Goal: Task Accomplishment & Management: Manage account settings

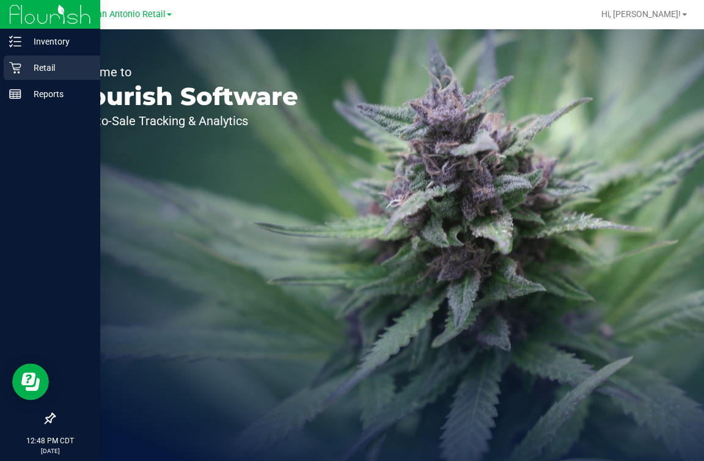
click at [26, 68] on p "Retail" at bounding box center [57, 68] width 73 height 15
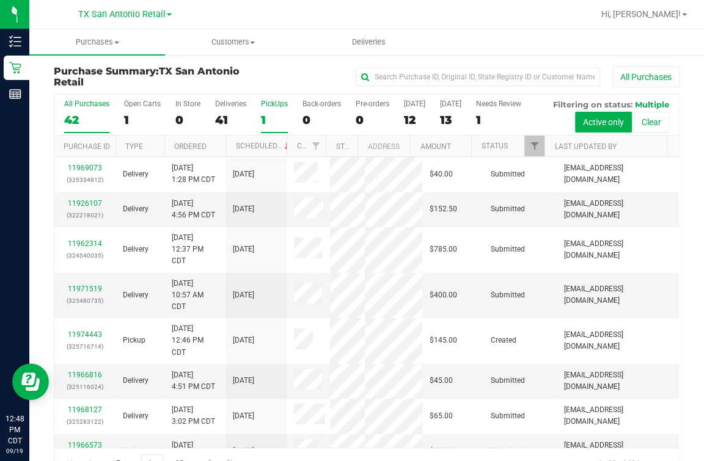
click at [274, 113] on div "1" at bounding box center [274, 120] width 27 height 14
click at [0, 0] on input "PickUps 1" at bounding box center [0, 0] width 0 height 0
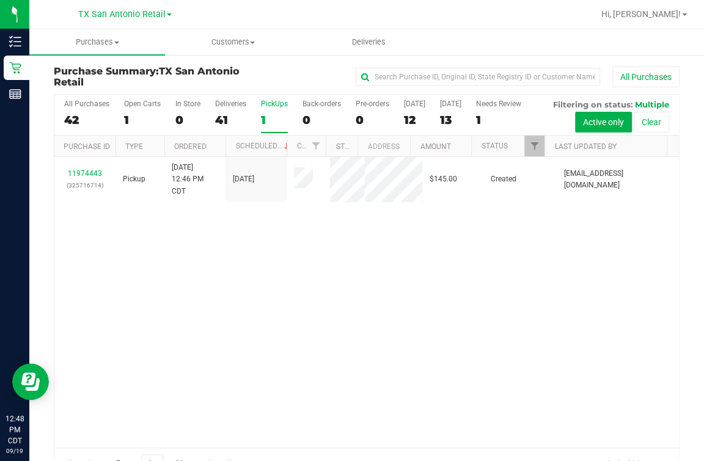
click at [156, 351] on div "11974443 (325716714) Pickup [DATE] 12:46 PM CDT 9/21/2025 $145.00 Created [PERS…" at bounding box center [366, 302] width 625 height 291
click at [134, 114] on div "1" at bounding box center [142, 120] width 37 height 14
click at [0, 0] on input "Open Carts 1" at bounding box center [0, 0] width 0 height 0
click at [272, 120] on div "1" at bounding box center [274, 120] width 27 height 14
click at [0, 0] on input "PickUps 1" at bounding box center [0, 0] width 0 height 0
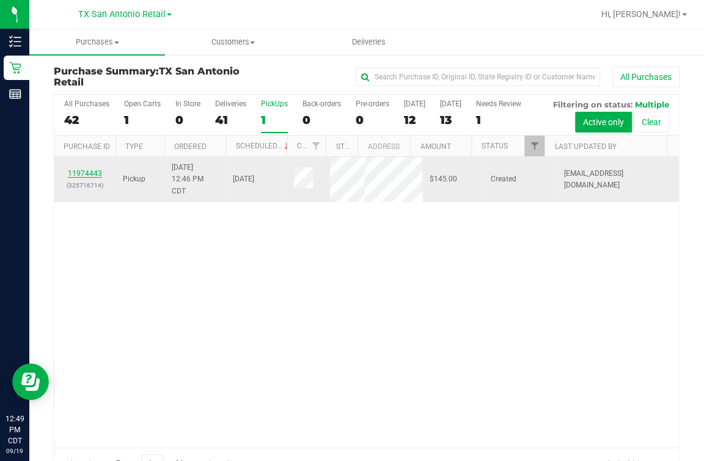
click at [78, 178] on link "11974443" at bounding box center [85, 173] width 34 height 9
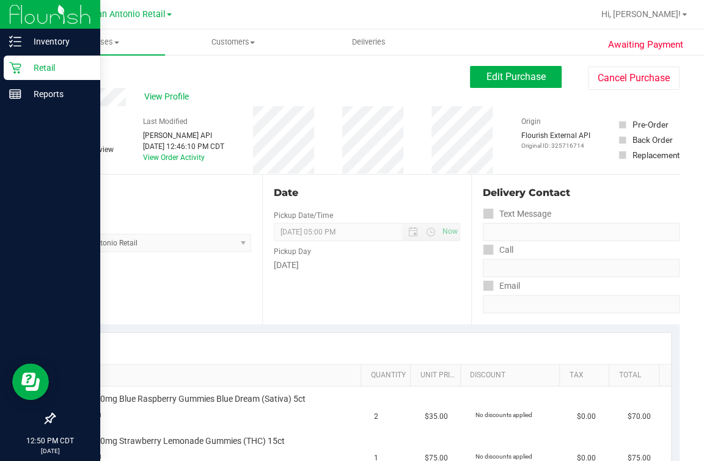
click at [13, 67] on icon at bounding box center [15, 68] width 12 height 12
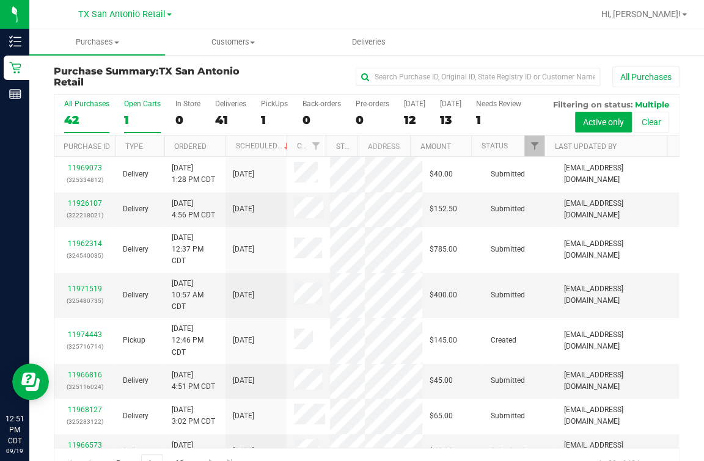
click at [142, 114] on div "All Purchases 42 Open Carts 1 In Store 0 Deliveries 41 PickUps 1 Back-orders 0 …" at bounding box center [367, 287] width 626 height 386
click at [282, 113] on div "1" at bounding box center [274, 120] width 27 height 14
click at [0, 0] on input "PickUps 1" at bounding box center [0, 0] width 0 height 0
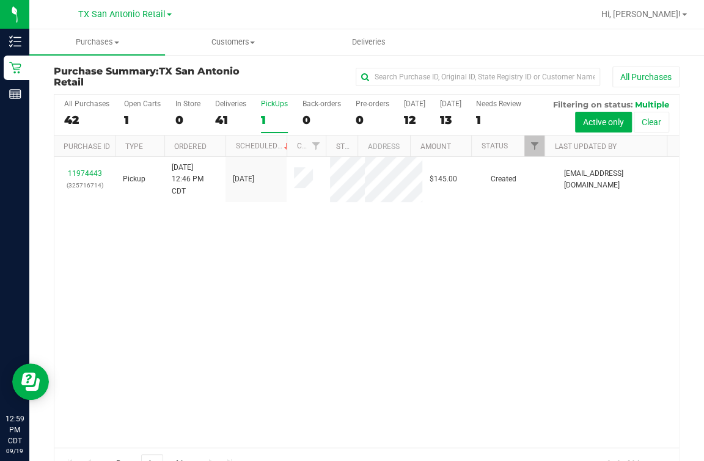
click at [403, 124] on div "All Purchases 42 Open Carts 1 In Store 0 Deliveries 41 PickUps 1 Back-orders 0 …" at bounding box center [366, 115] width 625 height 41
click at [406, 122] on div "12" at bounding box center [414, 120] width 21 height 14
click at [0, 0] on input "Today 12" at bounding box center [0, 0] width 0 height 0
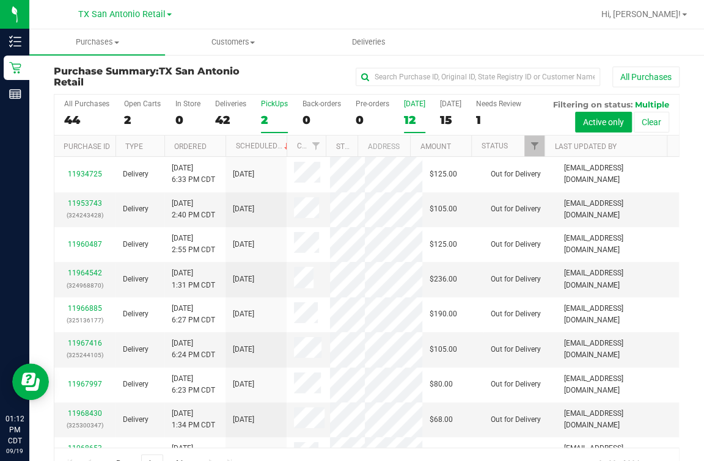
click at [268, 105] on div "PickUps" at bounding box center [274, 104] width 27 height 9
click at [0, 0] on input "PickUps 2" at bounding box center [0, 0] width 0 height 0
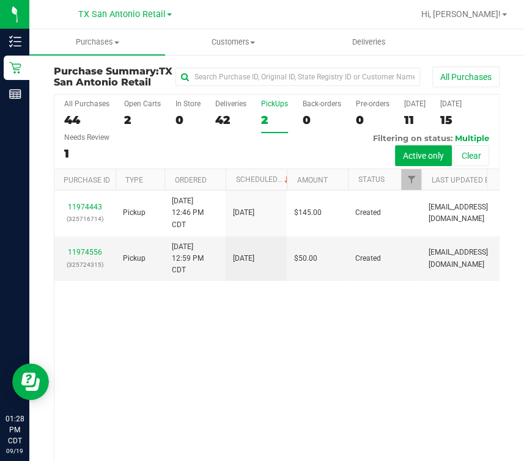
click at [249, 358] on div "11974443 (325716714) Pickup 9/19/2025 12:46 PM CDT 9/21/2025 $145.00 Created ab…" at bounding box center [276, 336] width 444 height 291
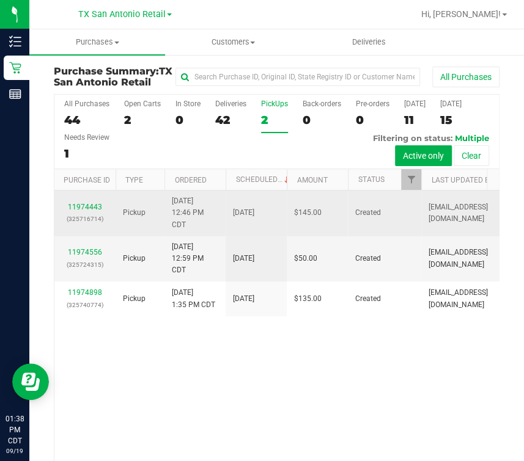
click at [327, 209] on td "$145.00" at bounding box center [317, 214] width 61 height 46
click at [90, 211] on link "11974443" at bounding box center [85, 207] width 34 height 9
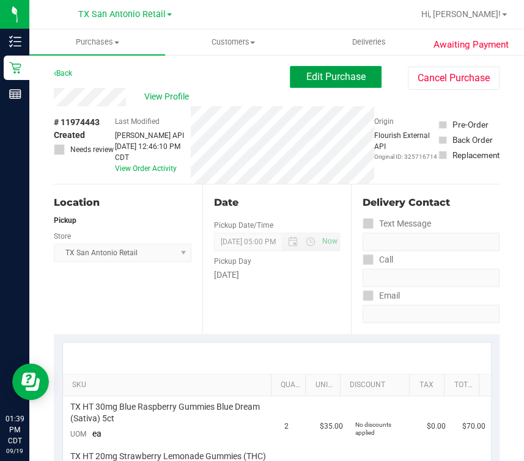
click at [329, 75] on span "Edit Purchase" at bounding box center [335, 77] width 59 height 12
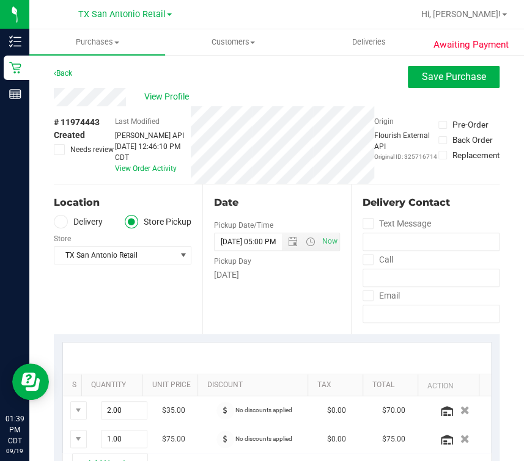
click at [80, 220] on label "Delivery" at bounding box center [78, 222] width 49 height 14
click at [0, 0] on input "Delivery" at bounding box center [0, 0] width 0 height 0
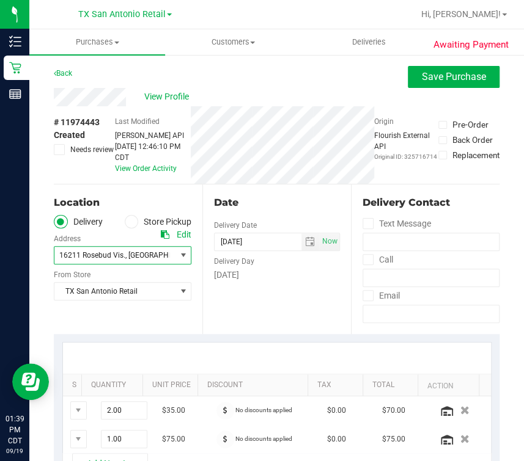
click at [115, 256] on span "16211 Rosebud Vis." at bounding box center [92, 255] width 66 height 9
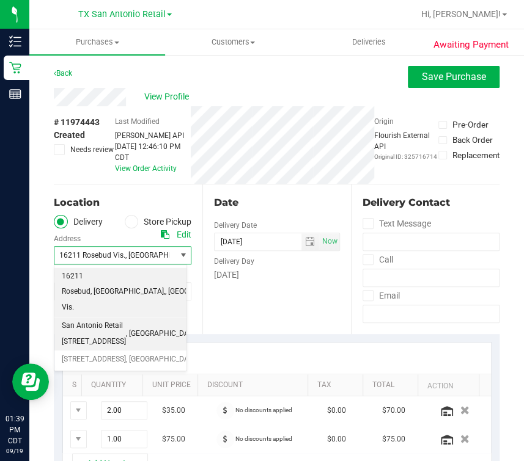
click at [128, 340] on span ", [GEOGRAPHIC_DATA]" at bounding box center [162, 334] width 73 height 16
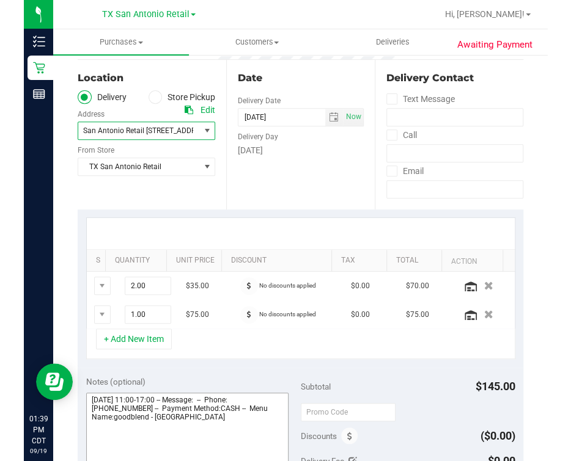
scroll to position [229, 0]
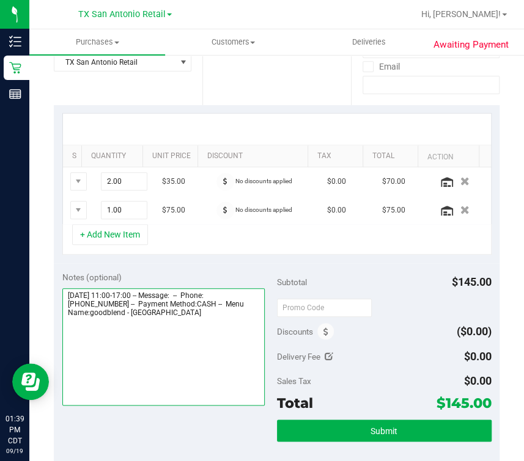
click at [187, 366] on textarea at bounding box center [163, 346] width 202 height 117
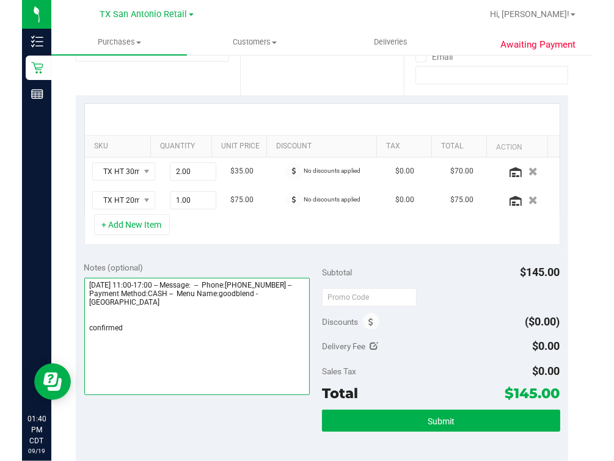
scroll to position [219, 0]
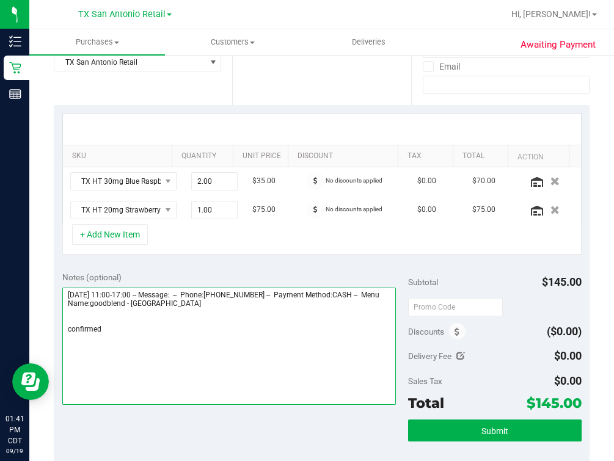
click at [158, 378] on textarea at bounding box center [229, 346] width 334 height 117
click at [246, 345] on textarea at bounding box center [229, 346] width 334 height 117
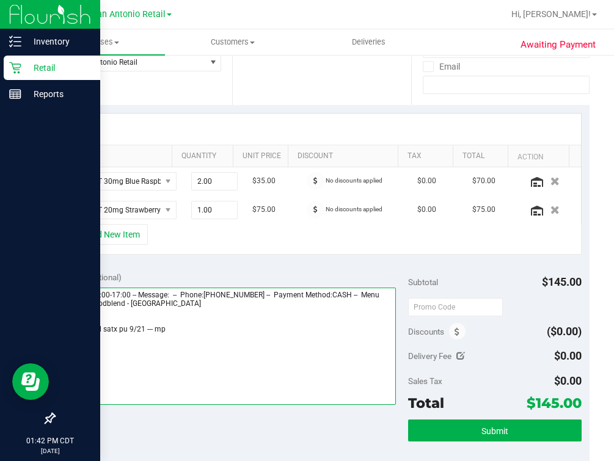
type textarea "Sunday 09/21/2025 11:00-17:00 -- Message: -- Phone:2108231422 -- Payment Method…"
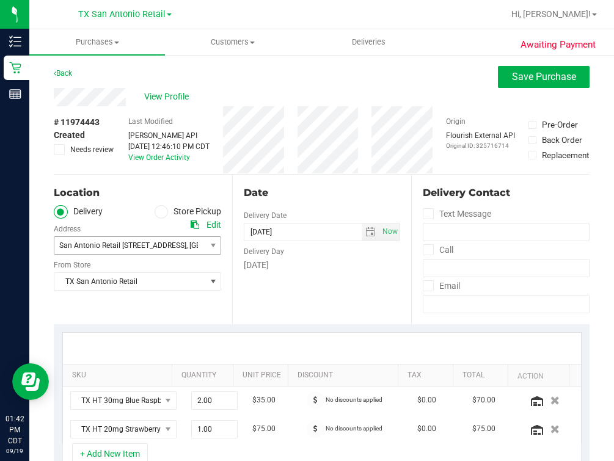
scroll to position [152, 0]
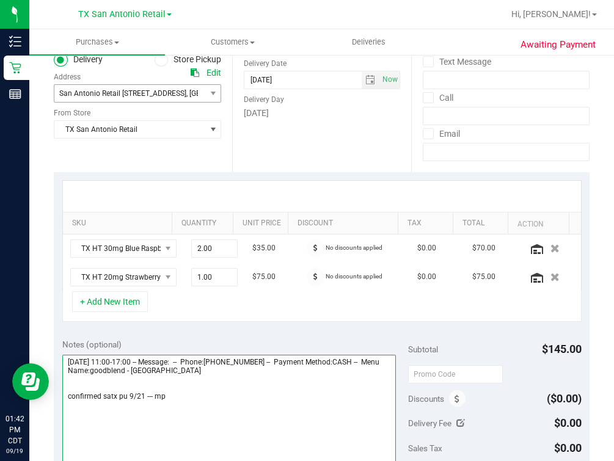
click at [212, 428] on textarea at bounding box center [229, 413] width 334 height 117
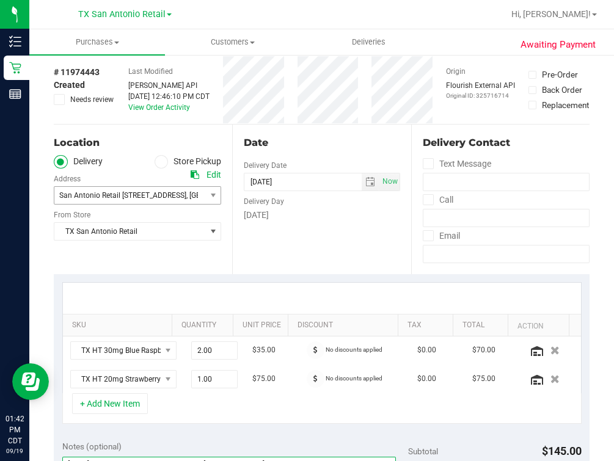
scroll to position [0, 0]
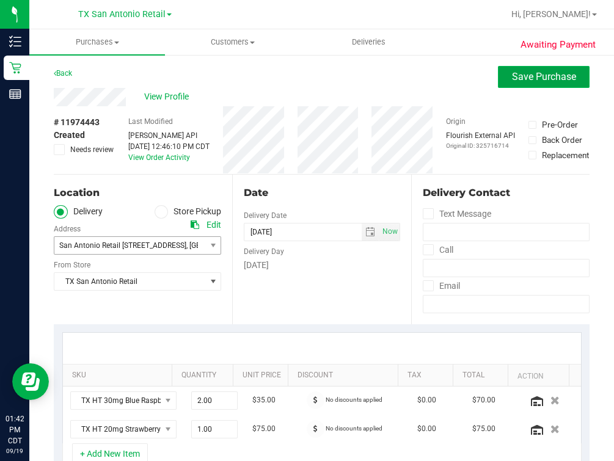
click at [533, 84] on button "Save Purchase" at bounding box center [544, 77] width 92 height 22
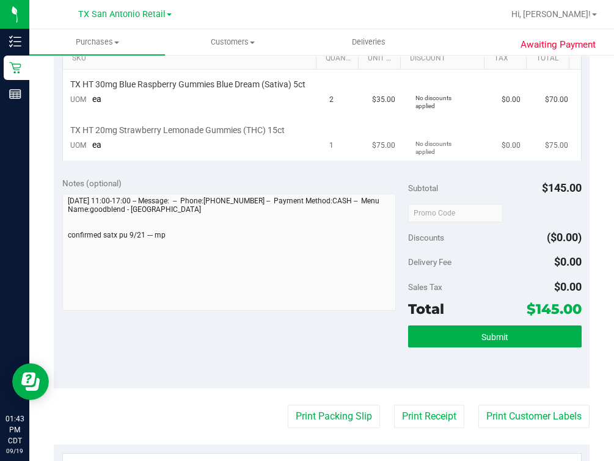
scroll to position [534, 0]
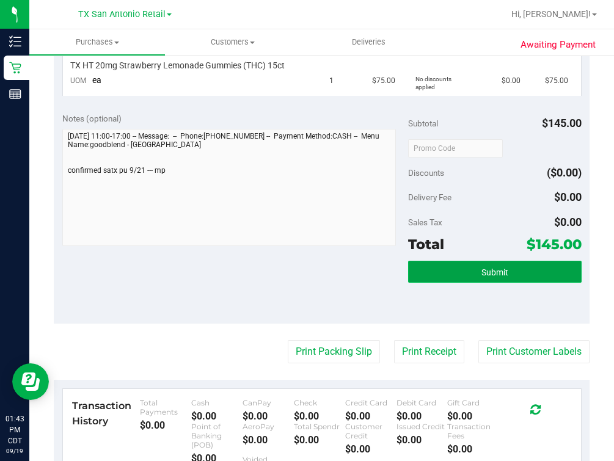
click at [559, 278] on button "Submit" at bounding box center [494, 272] width 173 height 22
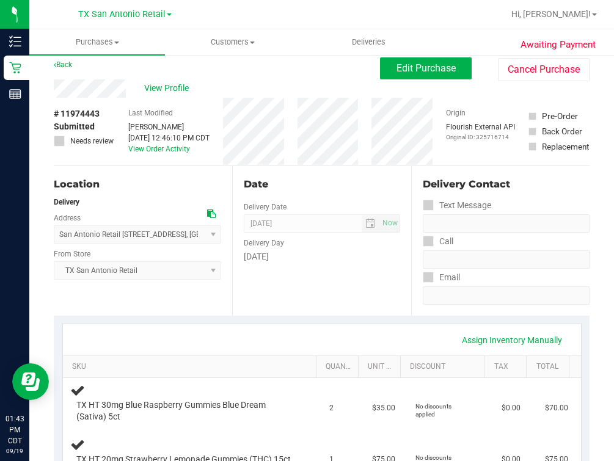
scroll to position [0, 0]
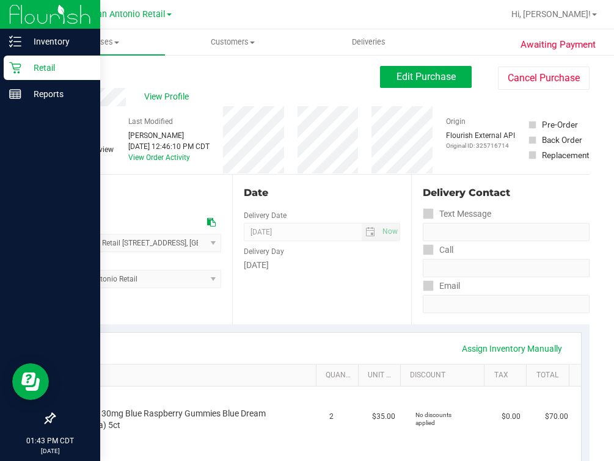
click at [6, 70] on div "Retail" at bounding box center [52, 68] width 97 height 24
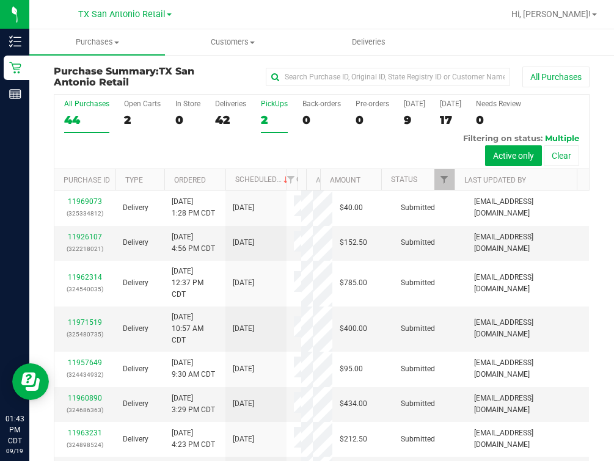
click at [265, 109] on label "PickUps 2" at bounding box center [274, 117] width 27 height 34
click at [0, 0] on input "PickUps 2" at bounding box center [0, 0] width 0 height 0
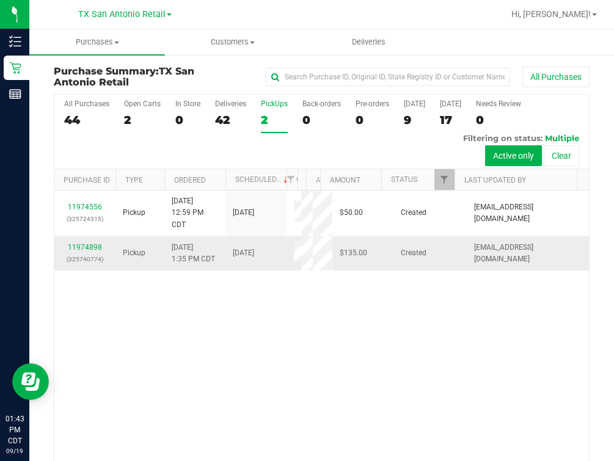
click at [90, 251] on div "11974898 (325740774)" at bounding box center [85, 253] width 46 height 23
click at [91, 246] on link "11974898" at bounding box center [85, 247] width 34 height 9
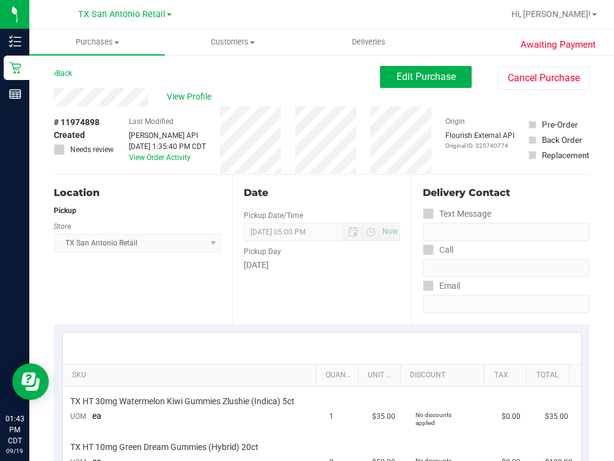
click at [160, 84] on div "Back Edit Purchase Cancel Purchase" at bounding box center [322, 77] width 536 height 22
click at [170, 89] on div "View Profile" at bounding box center [217, 97] width 326 height 18
click at [174, 101] on span "View Profile" at bounding box center [191, 96] width 49 height 13
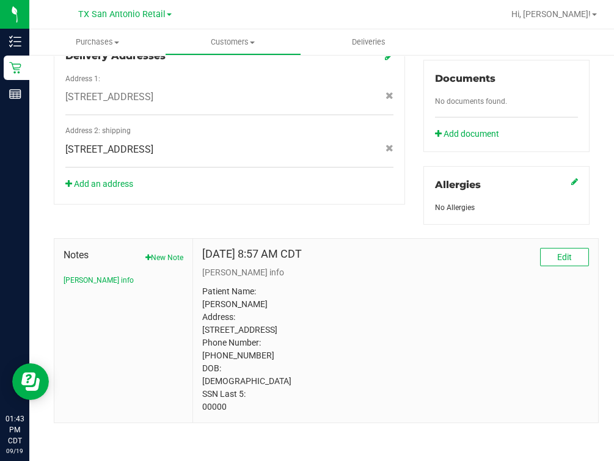
scroll to position [464, 0]
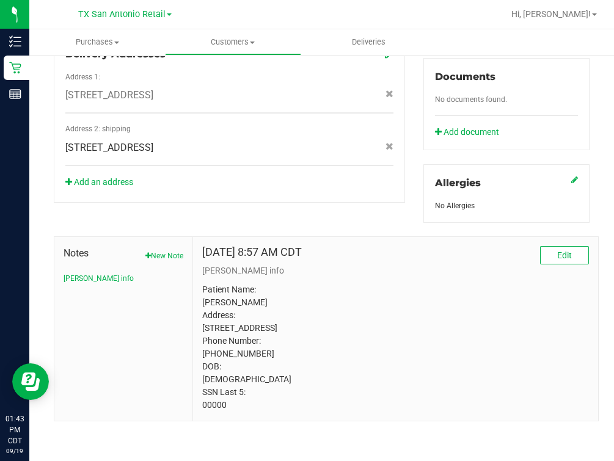
click at [204, 411] on p "Patient Name: Wendi Michelle Stanley Address: 101 Hunters Creek Boerne, TX, 780…" at bounding box center [395, 348] width 387 height 128
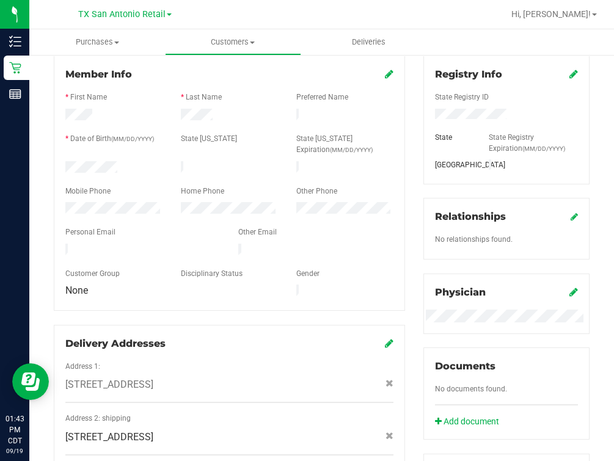
scroll to position [6, 0]
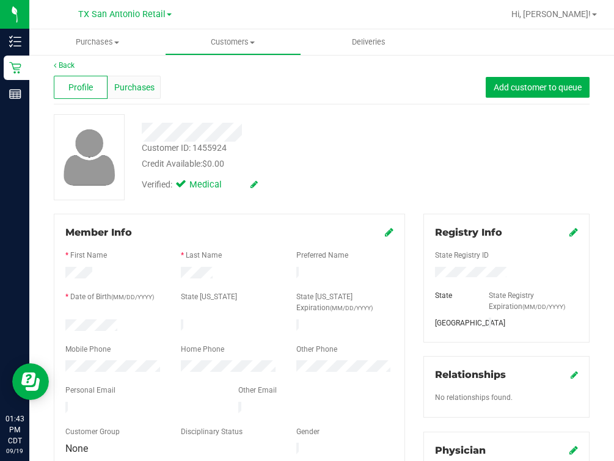
click at [144, 90] on span "Purchases" at bounding box center [134, 87] width 40 height 13
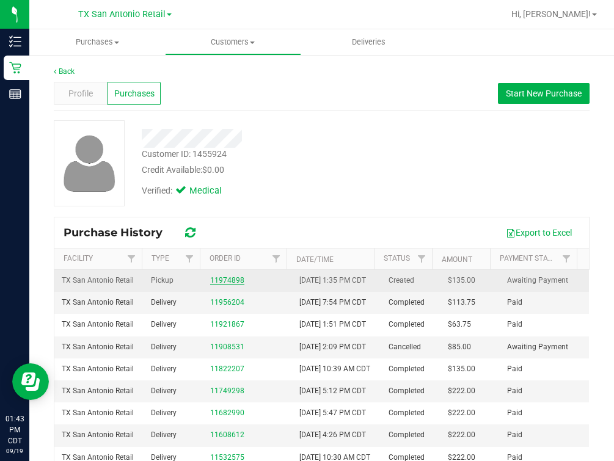
click at [223, 285] on link "11974898" at bounding box center [227, 280] width 34 height 9
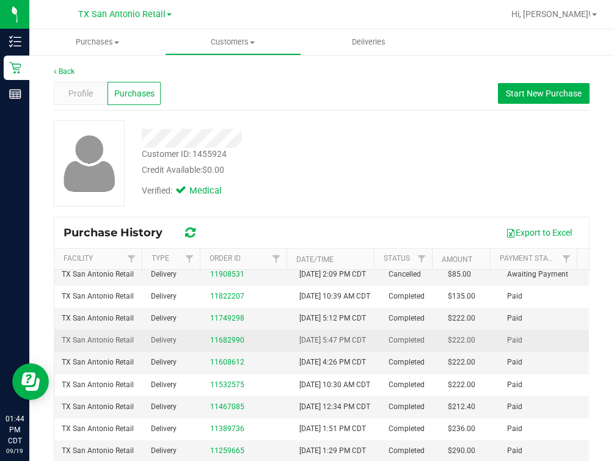
scroll to position [152, 0]
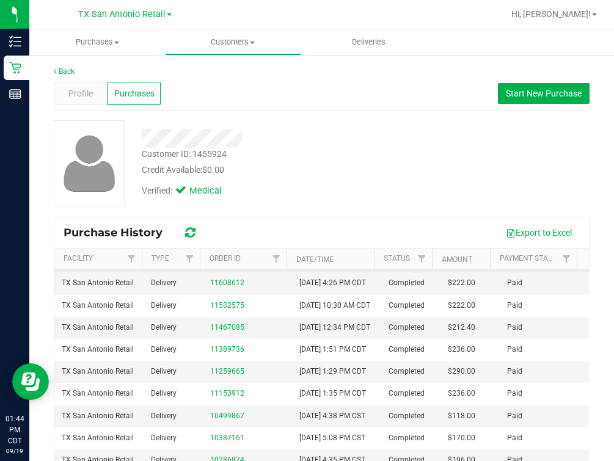
drag, startPoint x: 200, startPoint y: 336, endPoint x: 215, endPoint y: 334, distance: 14.1
click at [203, 273] on td "11682990" at bounding box center [247, 262] width 89 height 22
click at [215, 265] on link "11682990" at bounding box center [227, 261] width 34 height 9
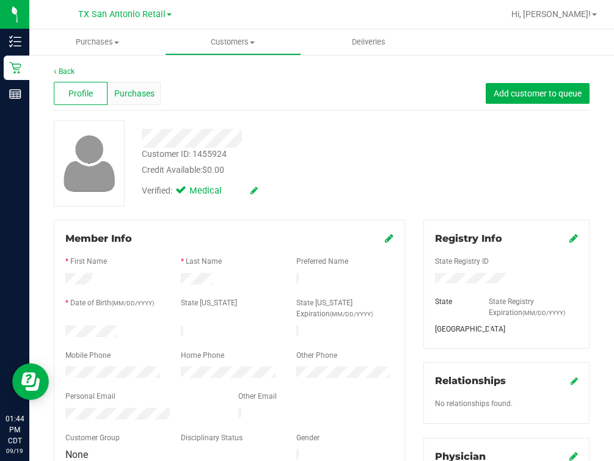
drag, startPoint x: 142, startPoint y: 107, endPoint x: 141, endPoint y: 101, distance: 6.2
click at [142, 106] on div "Profile Purchases Add customer to queue" at bounding box center [322, 94] width 536 height 34
click at [141, 101] on div "Purchases" at bounding box center [135, 93] width 54 height 23
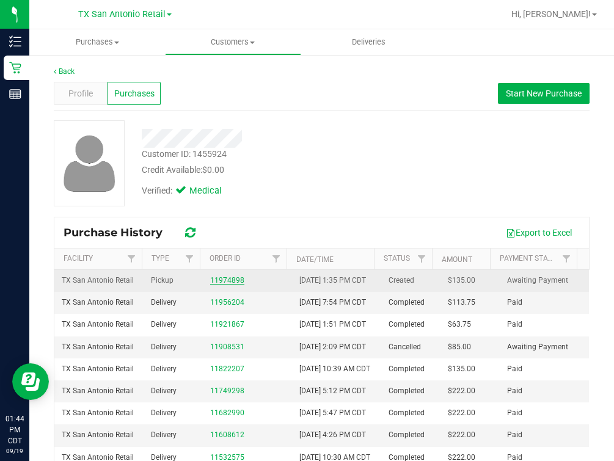
click at [227, 282] on link "11974898" at bounding box center [227, 280] width 34 height 9
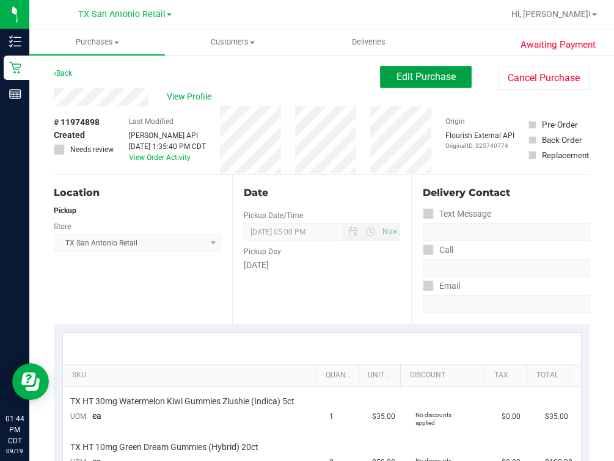
click at [432, 70] on button "Edit Purchase" at bounding box center [426, 77] width 92 height 22
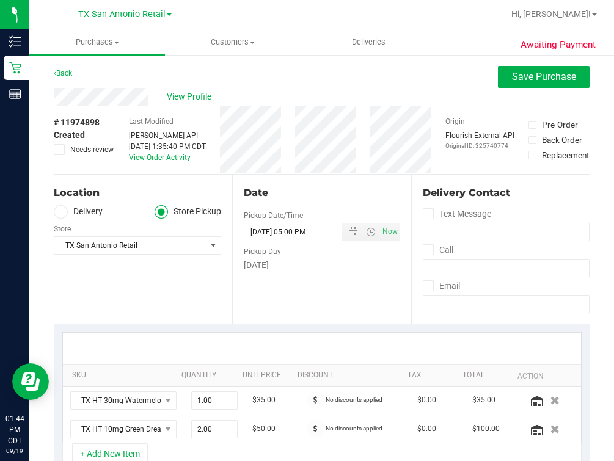
click at [92, 219] on div "Store" at bounding box center [137, 228] width 167 height 18
click at [97, 213] on label "Delivery" at bounding box center [78, 212] width 49 height 14
click at [0, 0] on input "Delivery" at bounding box center [0, 0] width 0 height 0
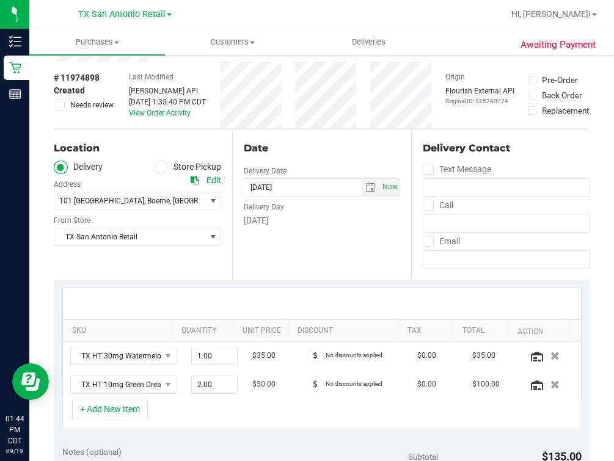
scroll to position [76, 0]
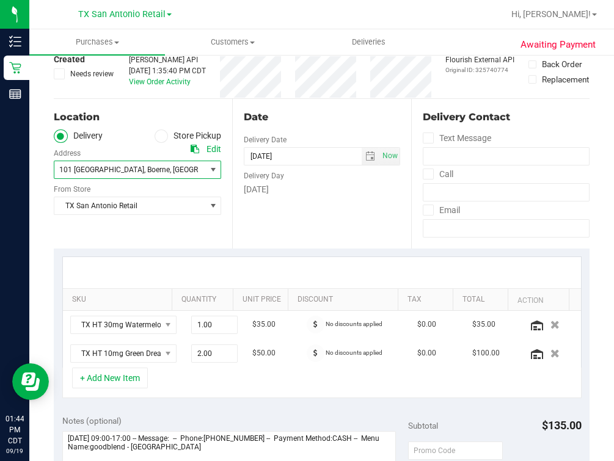
click at [170, 167] on span ", [GEOGRAPHIC_DATA]" at bounding box center [206, 170] width 73 height 9
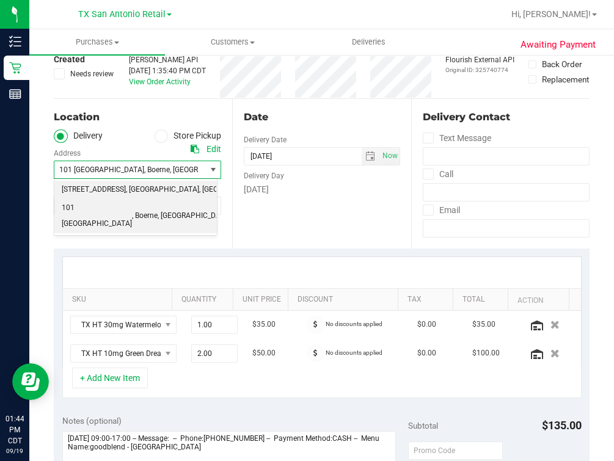
click at [141, 198] on span ", [GEOGRAPHIC_DATA]" at bounding box center [162, 190] width 73 height 16
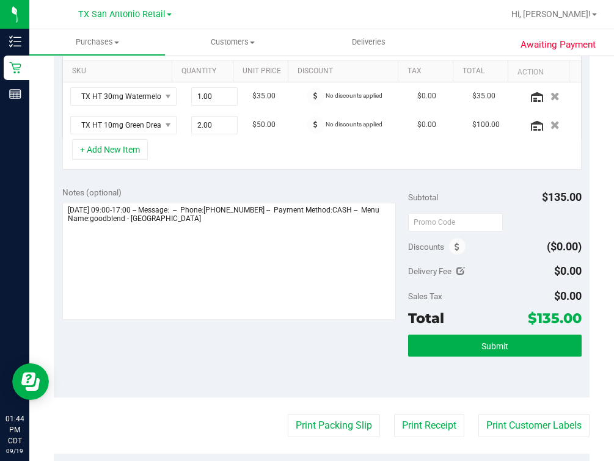
scroll to position [305, 0]
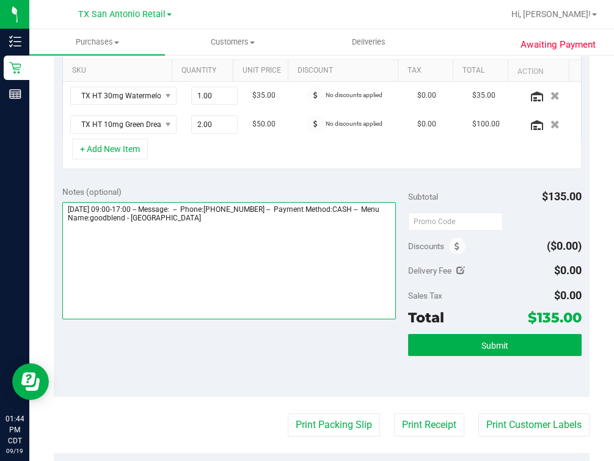
click at [290, 250] on textarea at bounding box center [229, 260] width 334 height 117
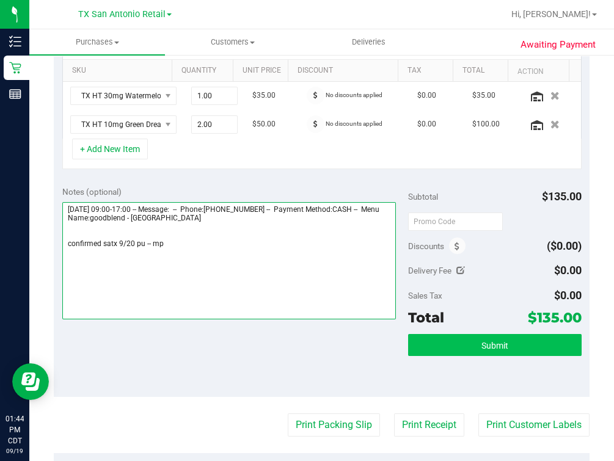
type textarea "[DATE] 09:00-17:00 -- Message: -- Phone:[PHONE_NUMBER] -- Payment Method:CASH -…"
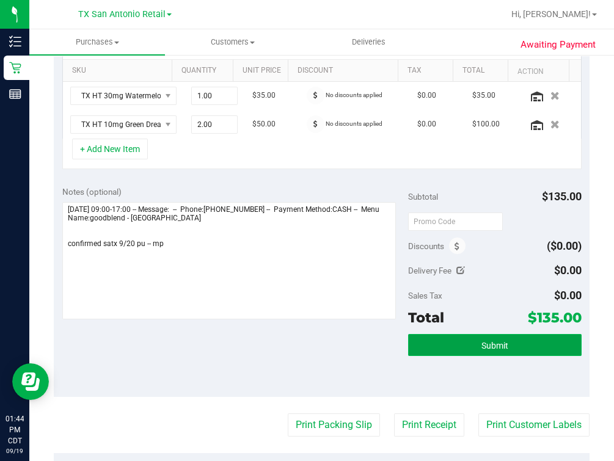
click at [471, 347] on button "Submit" at bounding box center [494, 345] width 173 height 22
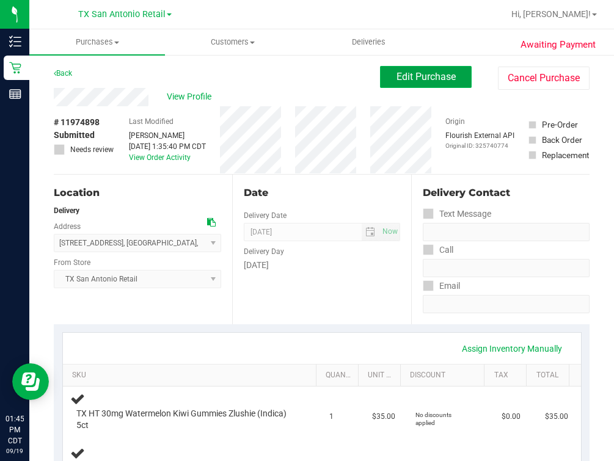
click at [435, 73] on span "Edit Purchase" at bounding box center [426, 77] width 59 height 12
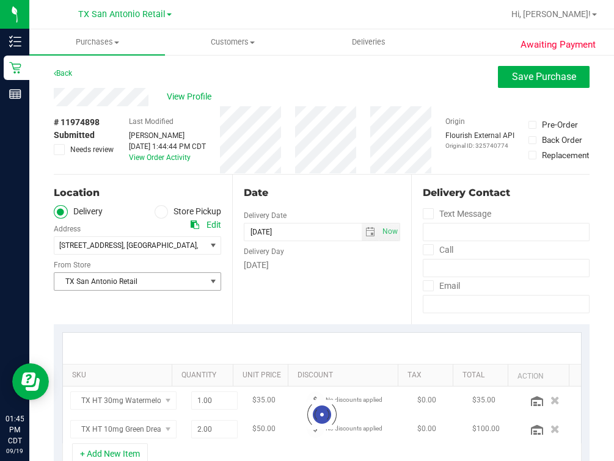
scroll to position [305, 0]
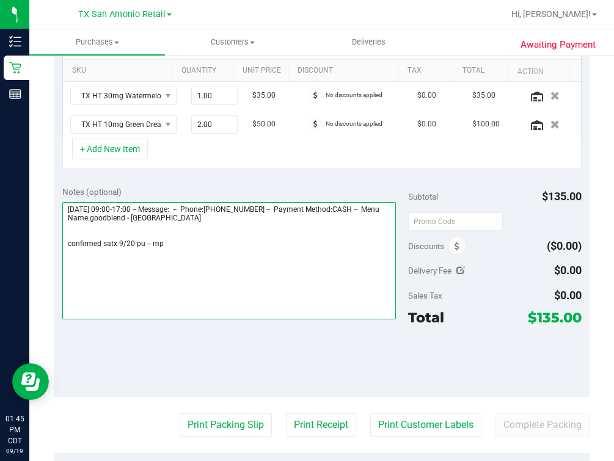
click at [208, 306] on textarea at bounding box center [229, 260] width 334 height 117
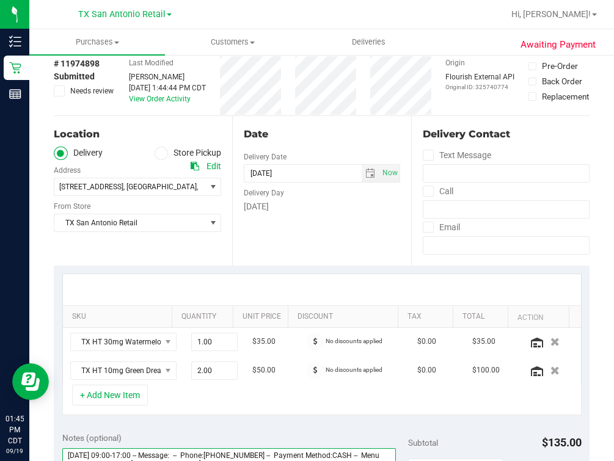
scroll to position [0, 0]
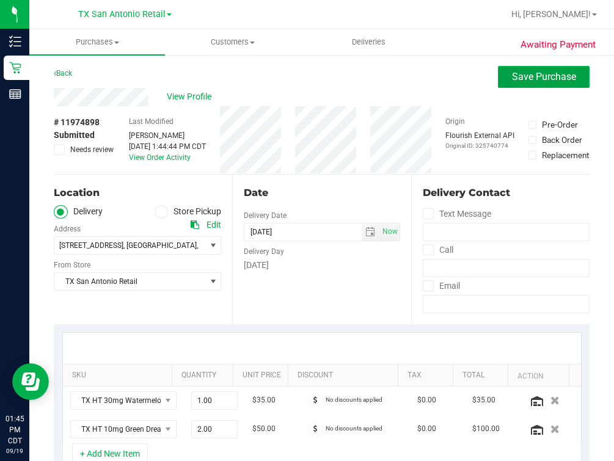
click at [537, 71] on span "Save Purchase" at bounding box center [544, 77] width 64 height 12
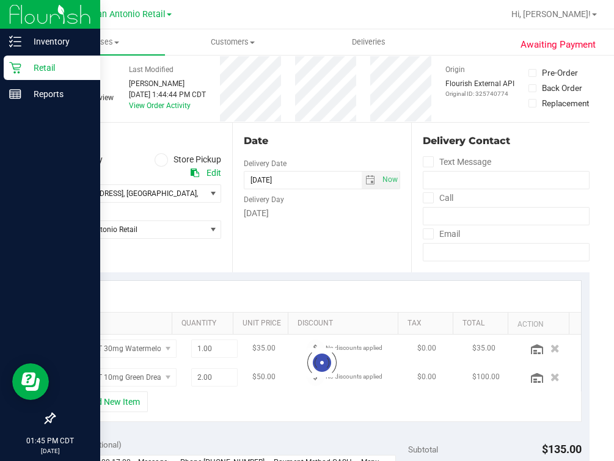
scroll to position [76, 0]
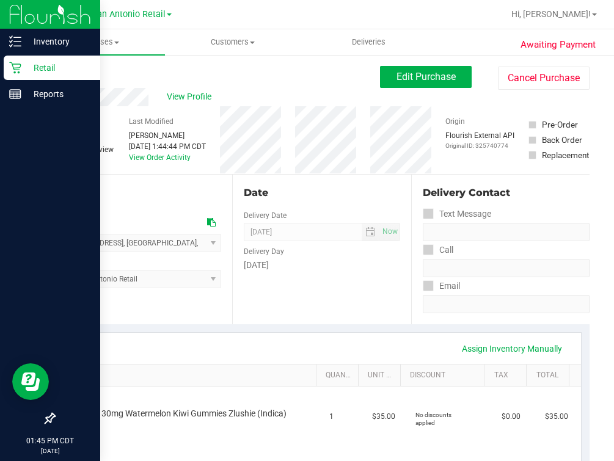
click at [15, 67] on icon at bounding box center [15, 68] width 12 height 12
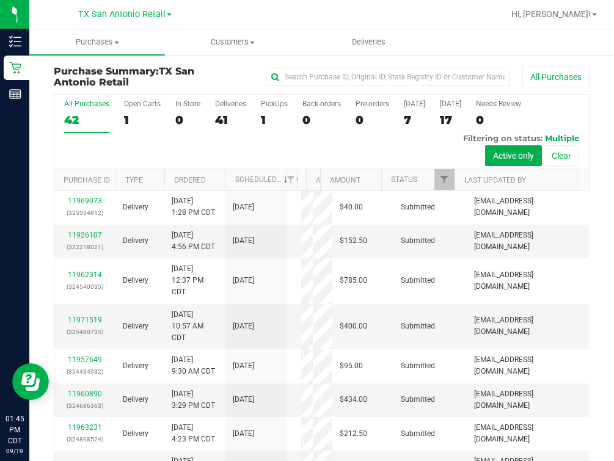
click at [258, 120] on div "All Purchases 42 Open Carts 1 In Store 0 Deliveries 41 PickUps 1 Back-orders 0 …" at bounding box center [321, 132] width 535 height 75
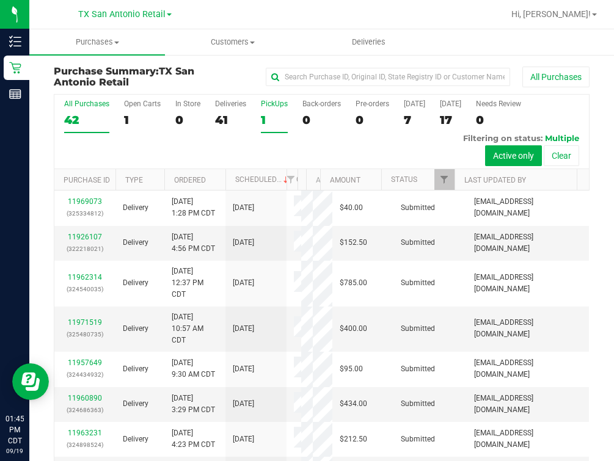
click at [266, 120] on div "1" at bounding box center [274, 120] width 27 height 14
click at [0, 0] on input "PickUps 1" at bounding box center [0, 0] width 0 height 0
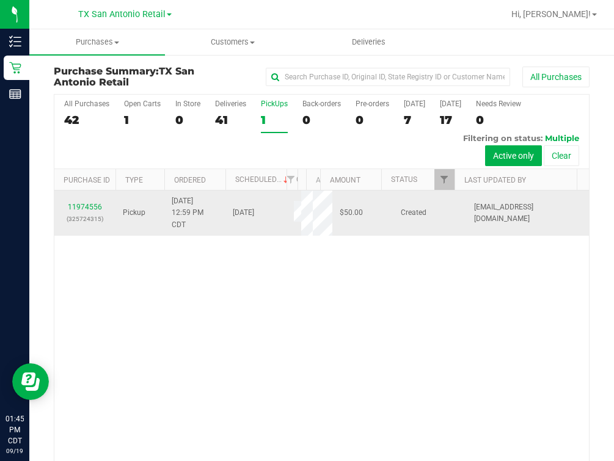
click at [74, 199] on td "11974556 (325724315)" at bounding box center [84, 213] width 61 height 45
click at [75, 206] on link "11974556" at bounding box center [85, 207] width 34 height 9
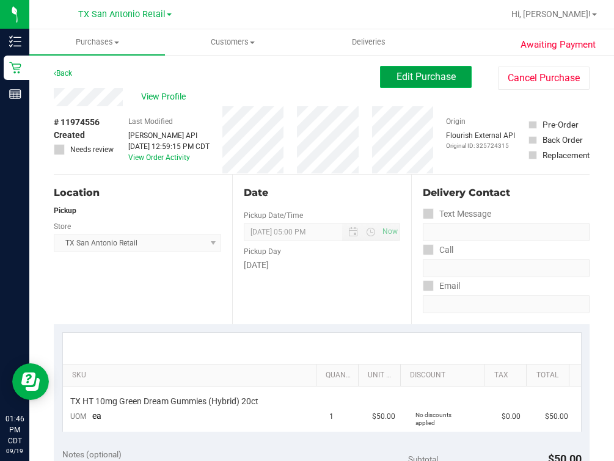
click at [413, 76] on span "Edit Purchase" at bounding box center [426, 77] width 59 height 12
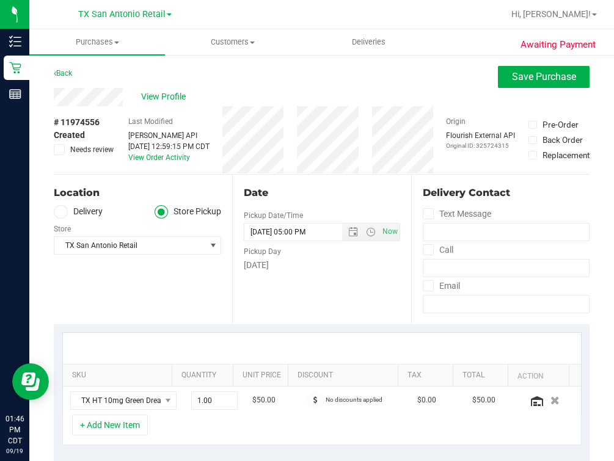
click at [81, 215] on label "Delivery" at bounding box center [78, 212] width 49 height 14
click at [0, 0] on input "Delivery" at bounding box center [0, 0] width 0 height 0
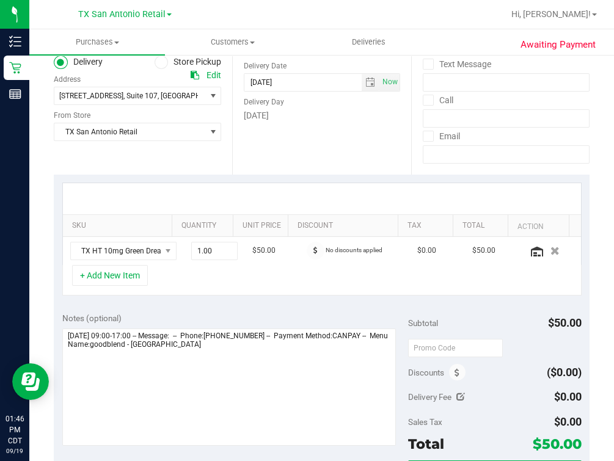
scroll to position [152, 0]
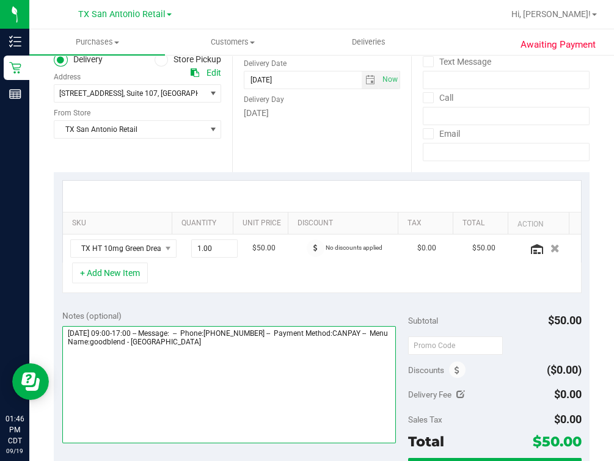
click at [334, 373] on textarea at bounding box center [229, 384] width 334 height 117
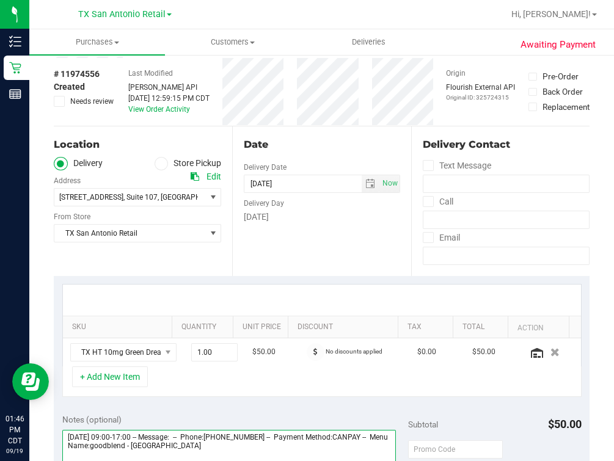
scroll to position [0, 0]
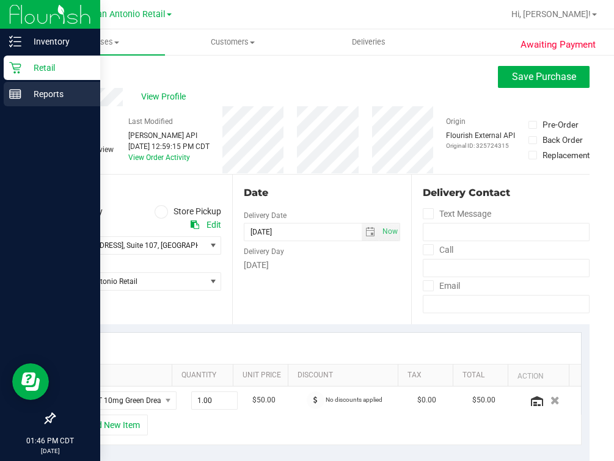
type textarea "[DATE] 09:00-17:00 -- Message: -- Phone:[PHONE_NUMBER] -- Payment Method:CANPAY…"
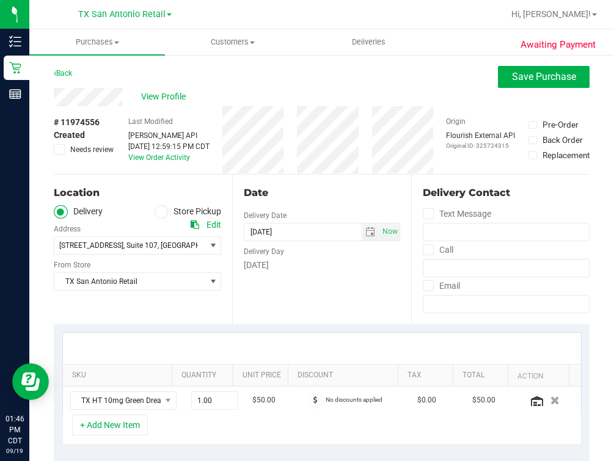
scroll to position [305, 0]
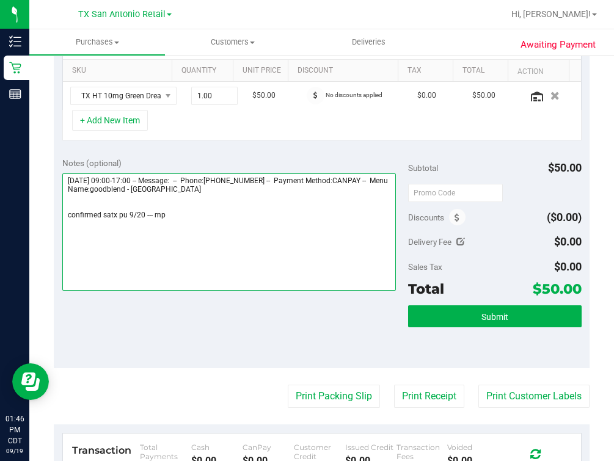
click at [185, 251] on textarea at bounding box center [229, 232] width 334 height 117
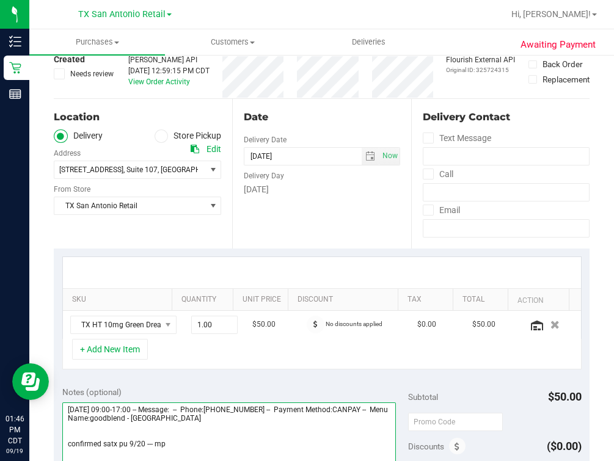
scroll to position [229, 0]
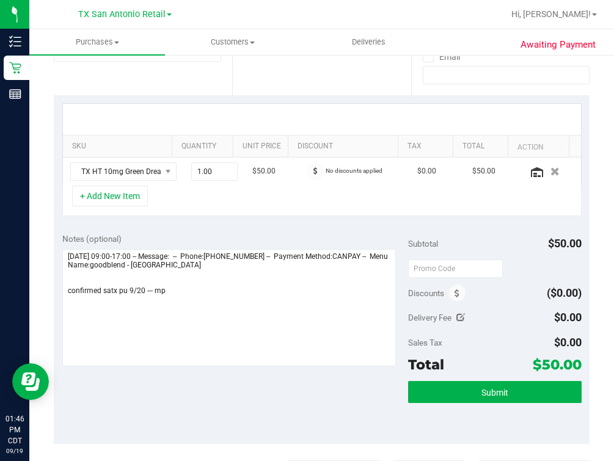
click at [505, 403] on div "Submit" at bounding box center [494, 408] width 173 height 55
click at [508, 401] on button "Submit" at bounding box center [494, 392] width 173 height 22
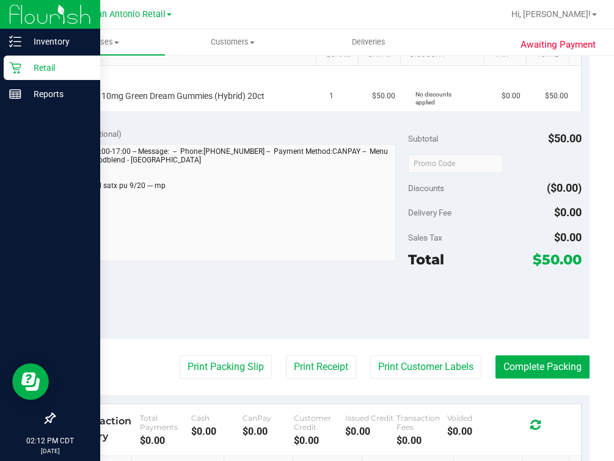
scroll to position [301, 0]
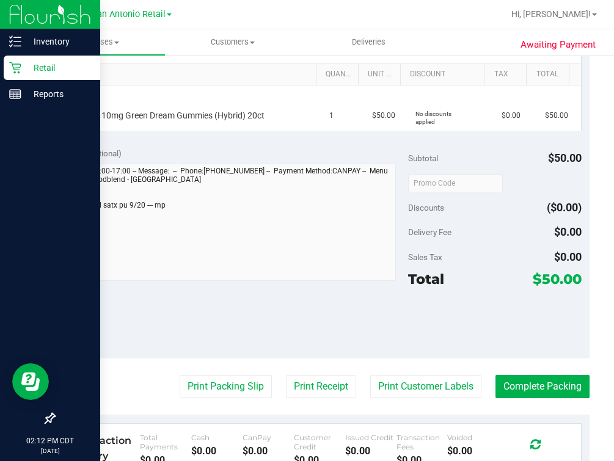
click at [24, 73] on p "Retail" at bounding box center [57, 68] width 73 height 15
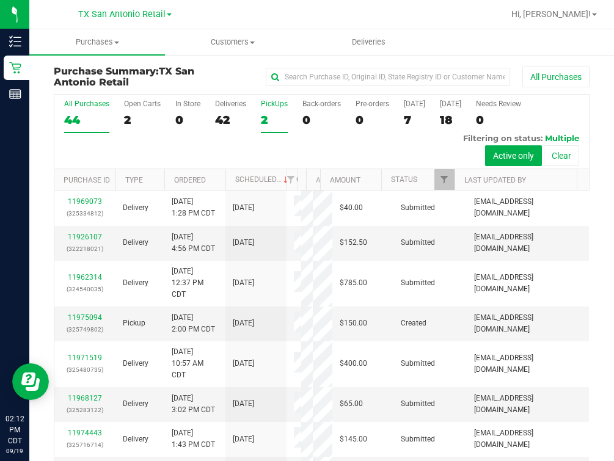
click at [283, 113] on label "PickUps 2" at bounding box center [274, 117] width 27 height 34
click at [0, 0] on input "PickUps 2" at bounding box center [0, 0] width 0 height 0
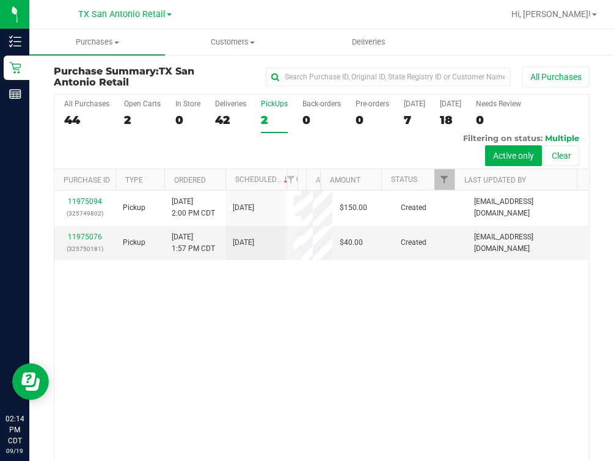
click at [130, 296] on div "11975094 (325749802) Pickup 9/19/2025 2:00 PM CDT 9/22/2025 $150.00 Created abe…" at bounding box center [321, 336] width 535 height 291
click at [255, 283] on div "11975094 (325749802) Pickup 9/19/2025 2:00 PM CDT 9/22/2025 $150.00 Created abe…" at bounding box center [321, 336] width 535 height 291
click at [409, 107] on div "[DATE]" at bounding box center [414, 104] width 21 height 9
click at [0, 0] on input "[DATE] 7" at bounding box center [0, 0] width 0 height 0
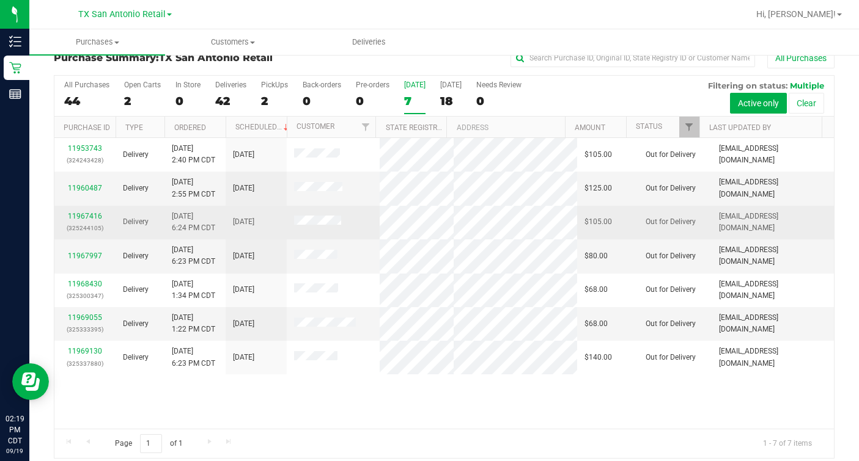
scroll to position [27, 0]
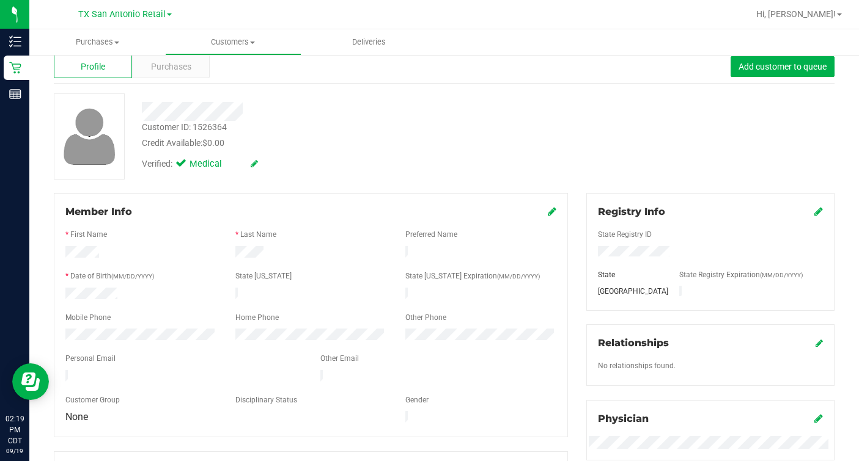
drag, startPoint x: 170, startPoint y: 90, endPoint x: 183, endPoint y: 84, distance: 14.2
click at [171, 90] on div "Back Profile Purchases Add customer to queue Customer ID: 1526364 Credit Availa…" at bounding box center [444, 438] width 780 height 799
click at [195, 77] on div "Purchases" at bounding box center [171, 66] width 78 height 23
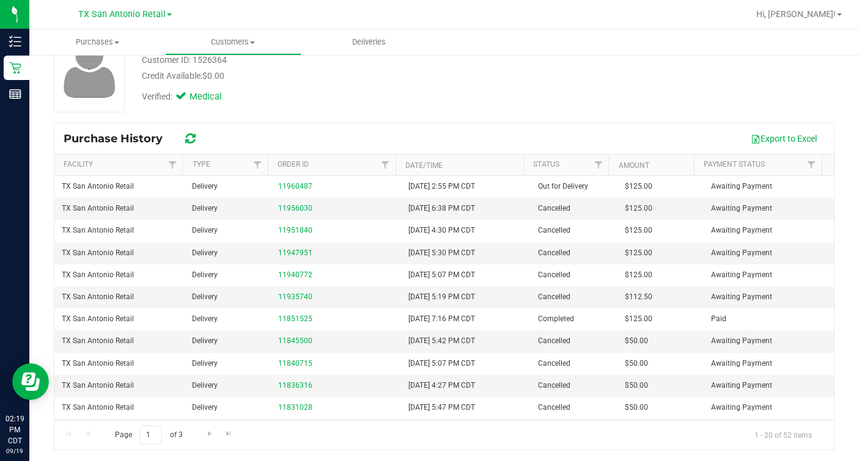
scroll to position [95, 0]
click at [278, 207] on link "11956030" at bounding box center [295, 208] width 34 height 9
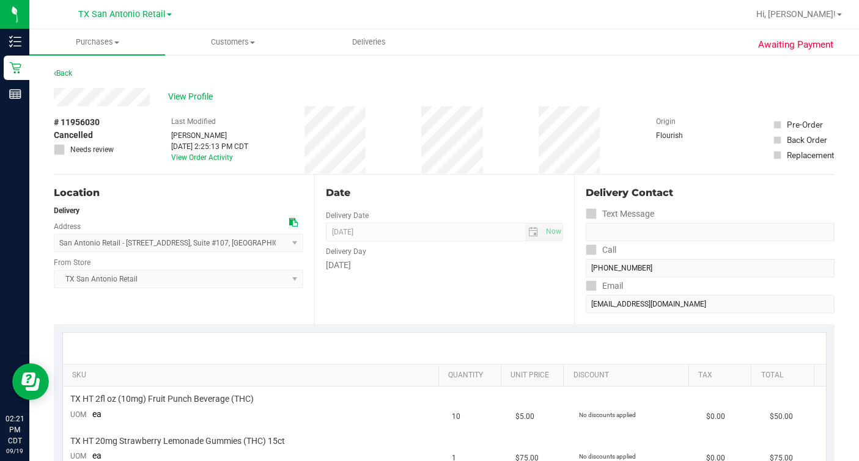
click at [175, 105] on div "View Profile" at bounding box center [444, 97] width 780 height 18
click at [174, 103] on div "View Profile" at bounding box center [444, 97] width 780 height 18
click at [175, 104] on div "View Profile" at bounding box center [444, 97] width 780 height 18
click at [169, 99] on span "View Profile" at bounding box center [192, 96] width 49 height 13
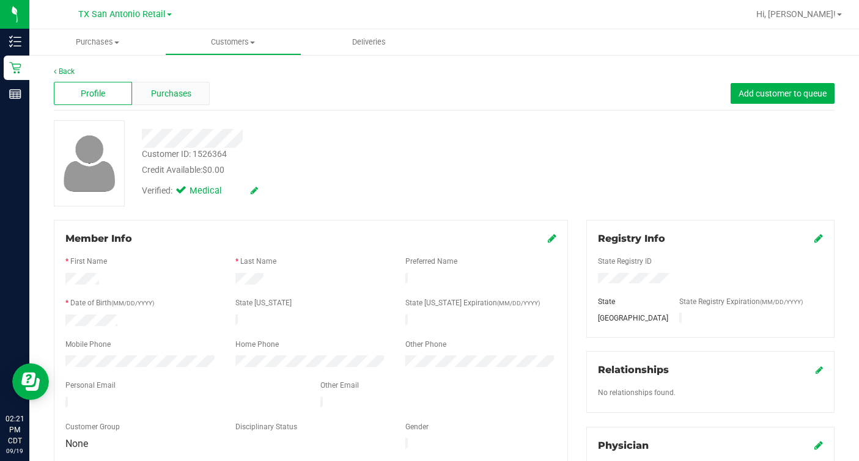
click at [150, 103] on div "Purchases" at bounding box center [171, 93] width 78 height 23
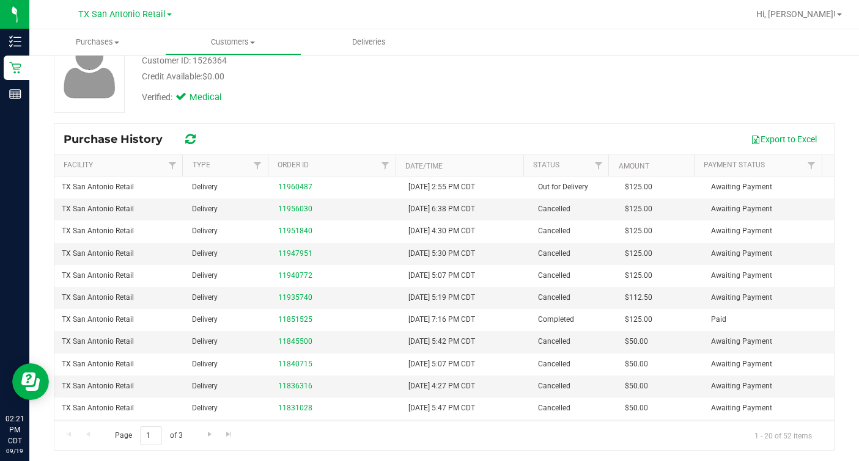
scroll to position [95, 0]
click at [278, 295] on link "11935740" at bounding box center [295, 296] width 34 height 9
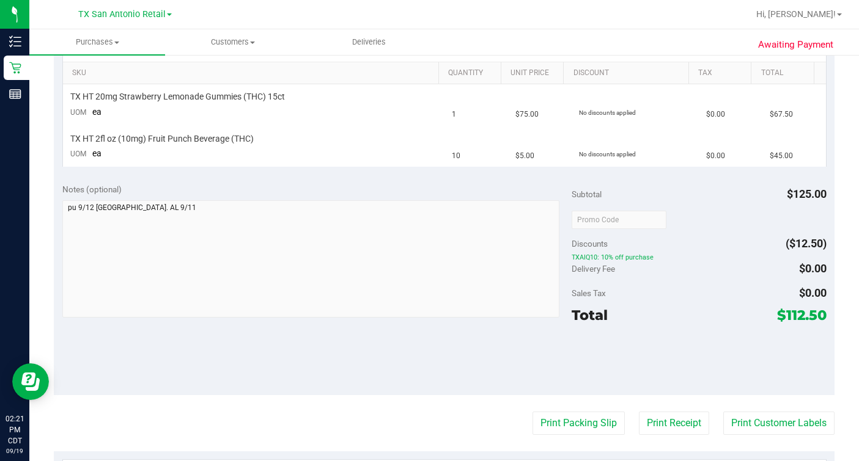
scroll to position [400, 0]
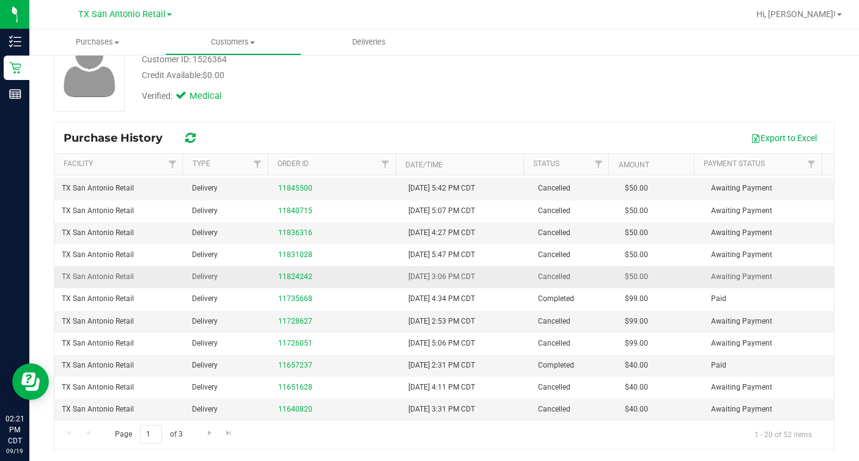
scroll to position [76, 0]
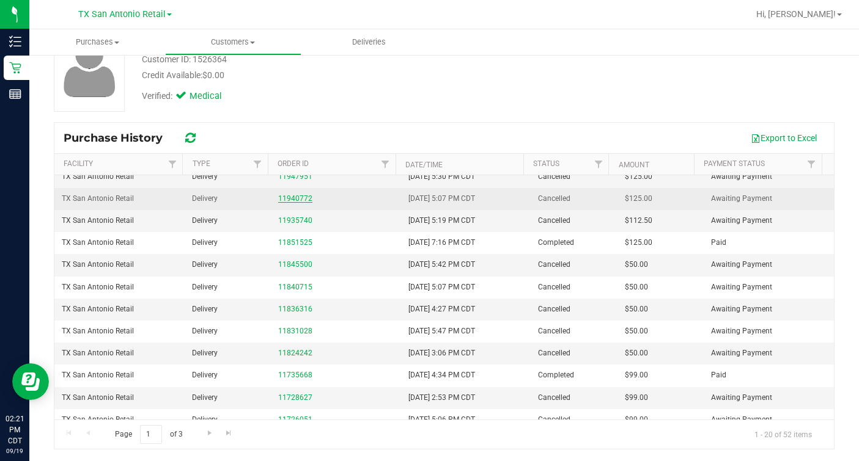
click at [282, 194] on link "11940772" at bounding box center [295, 198] width 34 height 9
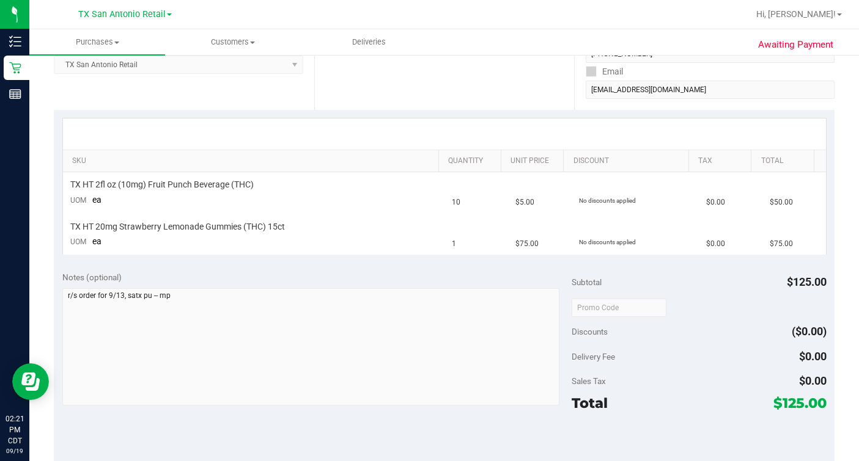
scroll to position [291, 0]
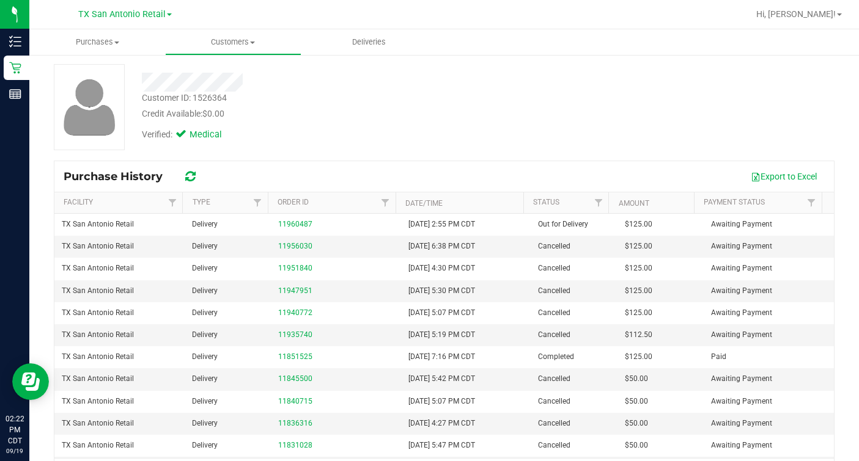
scroll to position [76, 0]
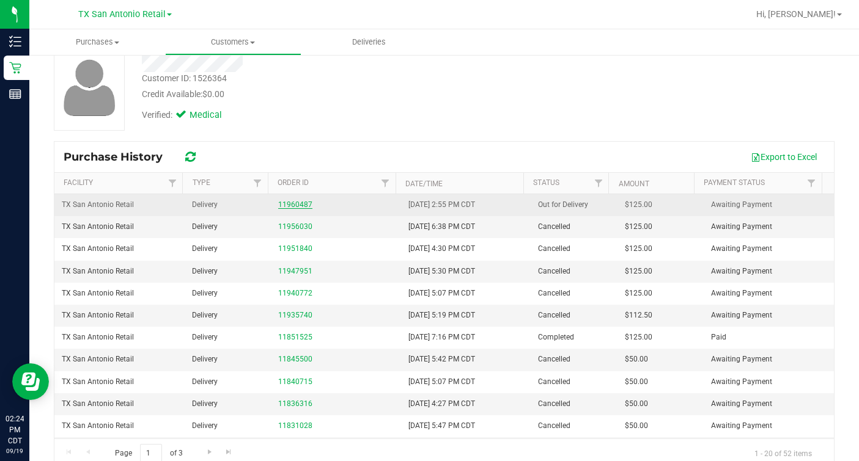
click at [296, 200] on link "11960487" at bounding box center [295, 204] width 34 height 9
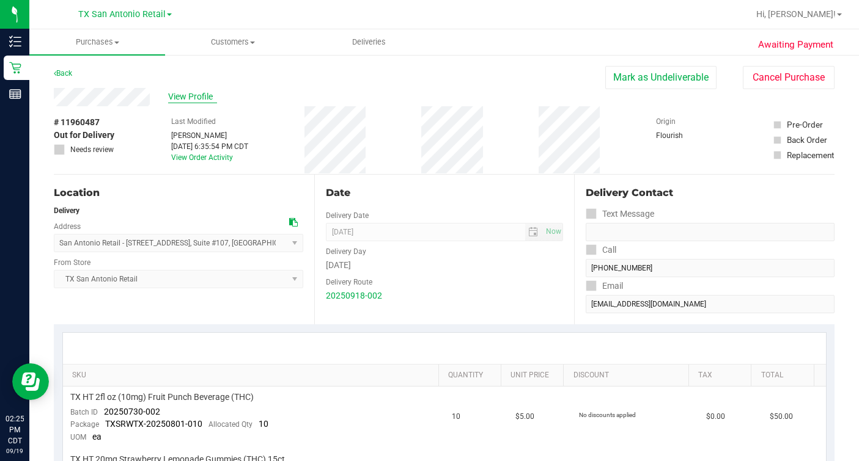
click at [193, 95] on span "View Profile" at bounding box center [192, 96] width 49 height 13
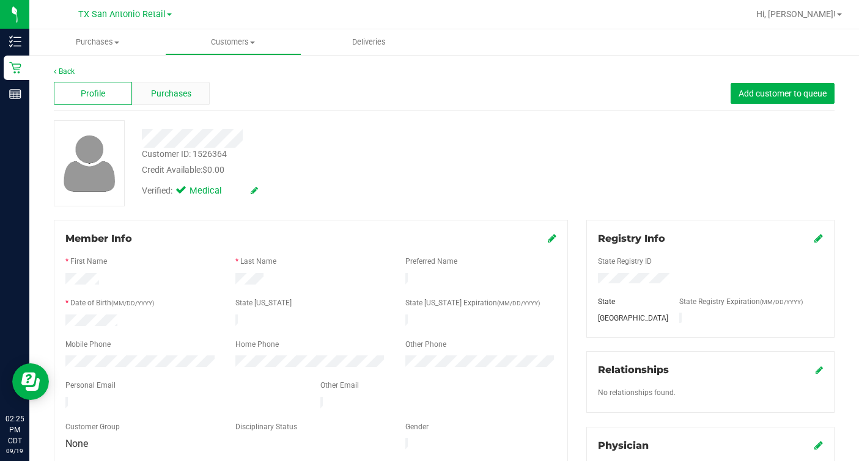
click at [166, 94] on span "Purchases" at bounding box center [171, 93] width 40 height 13
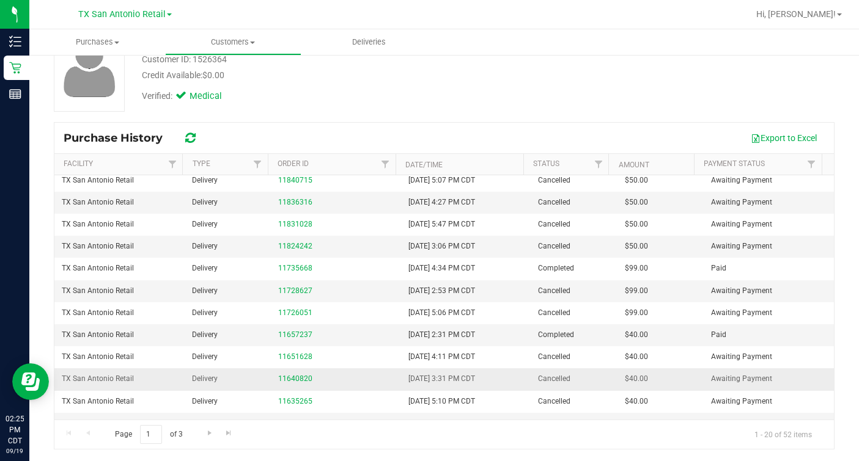
scroll to position [196, 0]
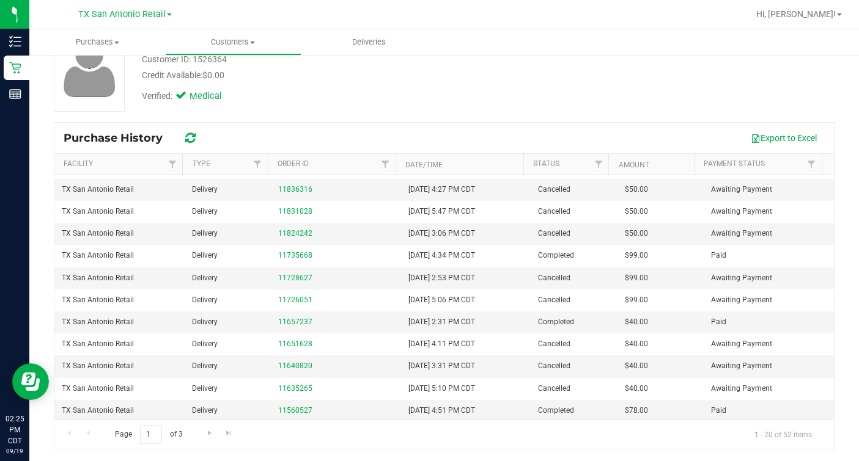
click at [703, 428] on span "1 - 20 of 52 items" at bounding box center [782, 434] width 77 height 18
click at [342, 275] on div "11728627" at bounding box center [336, 279] width 116 height 12
click at [205, 430] on span "Go to the next page" at bounding box center [210, 433] width 10 height 10
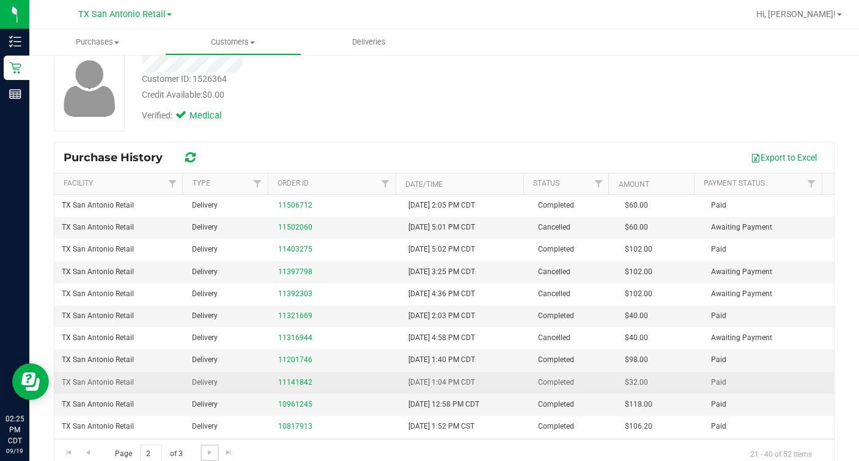
scroll to position [95, 0]
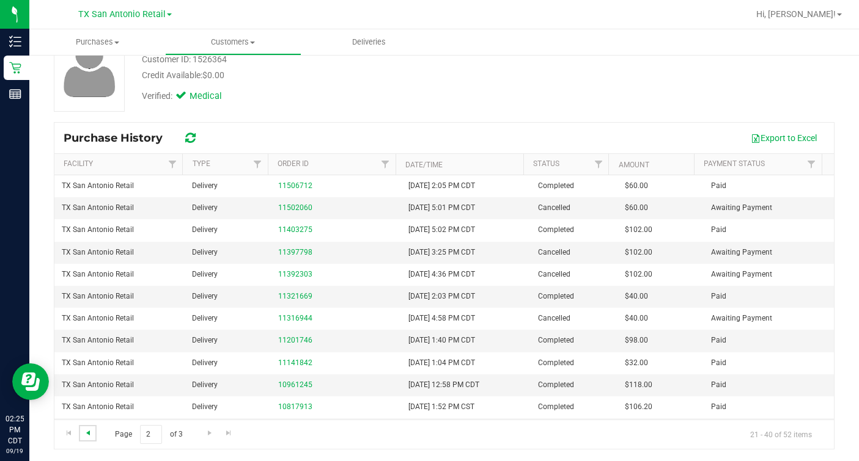
click at [90, 432] on span "Go to the previous page" at bounding box center [88, 433] width 10 height 10
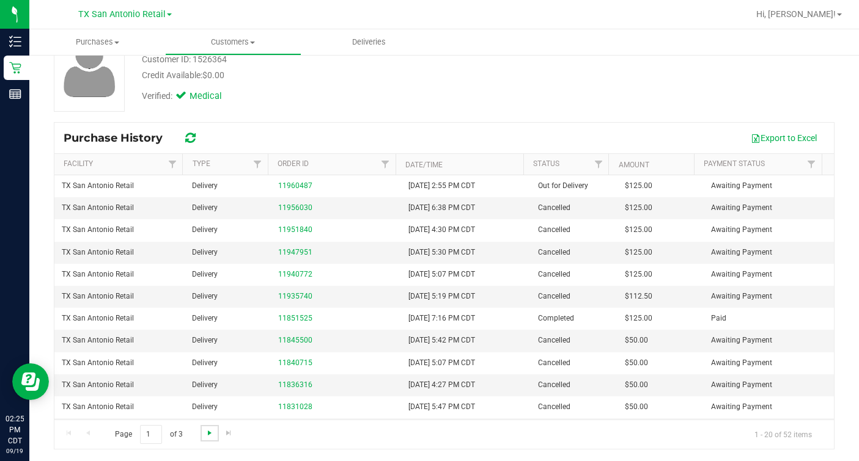
click at [204, 432] on link "Go to the next page" at bounding box center [209, 433] width 18 height 17
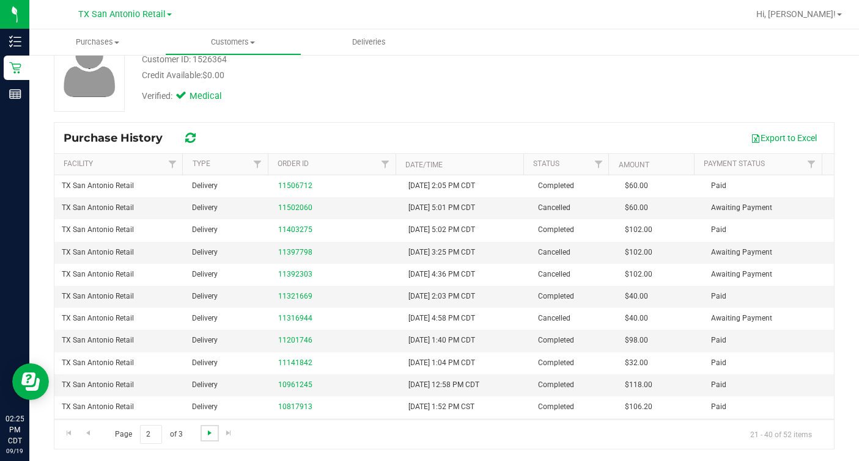
click at [205, 432] on span "Go to the next page" at bounding box center [210, 433] width 10 height 10
click at [89, 436] on span "Go to the previous page" at bounding box center [88, 433] width 10 height 10
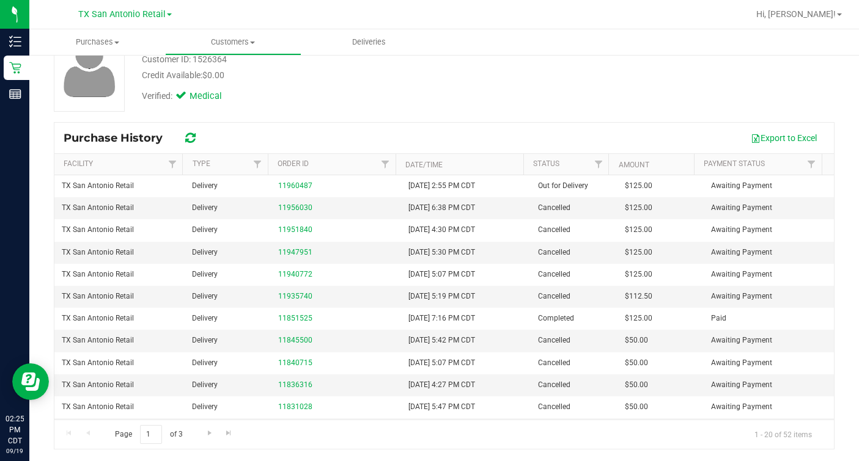
click at [89, 435] on div "Page 1 of 3 1 - 20 of 52 items" at bounding box center [443, 434] width 779 height 29
click at [202, 432] on link "Go to the next page" at bounding box center [209, 433] width 18 height 17
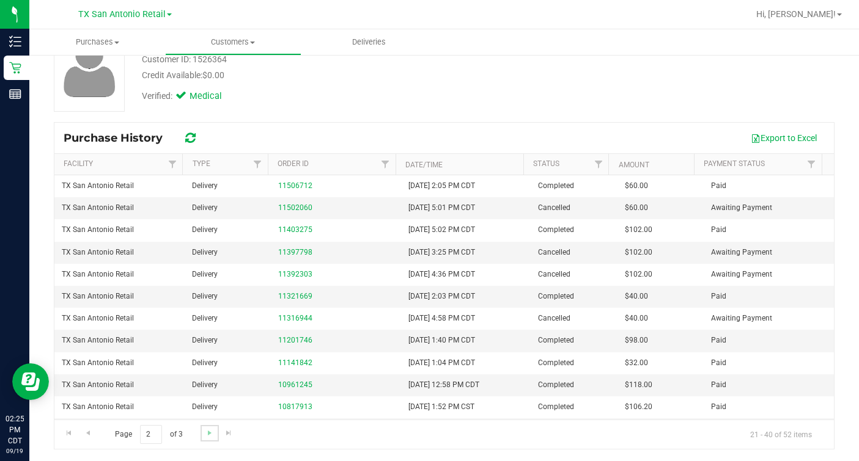
click at [202, 432] on link "Go to the next page" at bounding box center [209, 433] width 18 height 17
click at [95, 436] on link "Go to the previous page" at bounding box center [88, 433] width 18 height 17
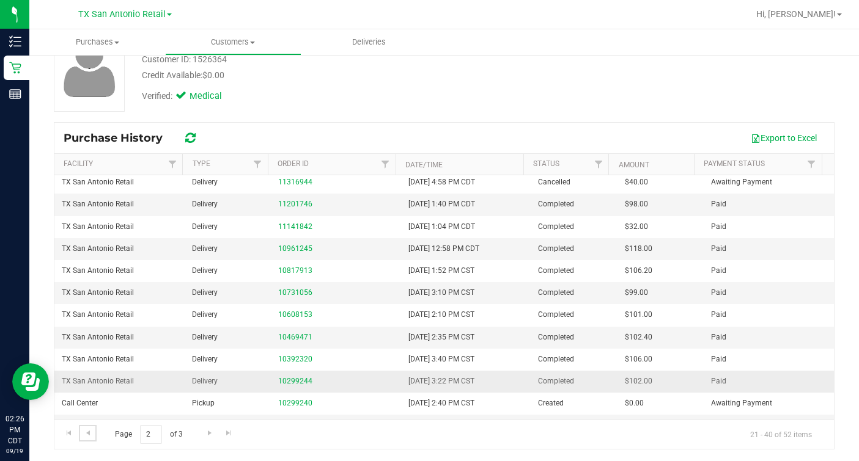
scroll to position [43, 0]
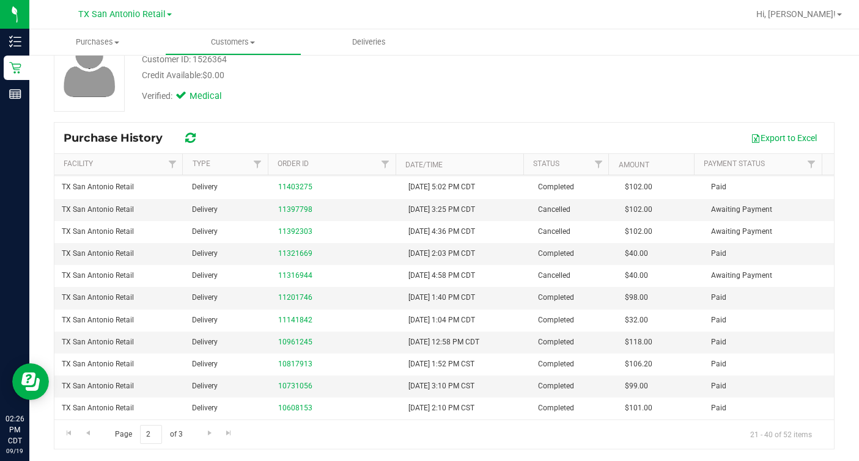
click at [75, 441] on div "Page 2 of 3 21 - 40 of 52 items" at bounding box center [443, 434] width 779 height 29
click at [89, 432] on span "Go to the previous page" at bounding box center [88, 433] width 10 height 10
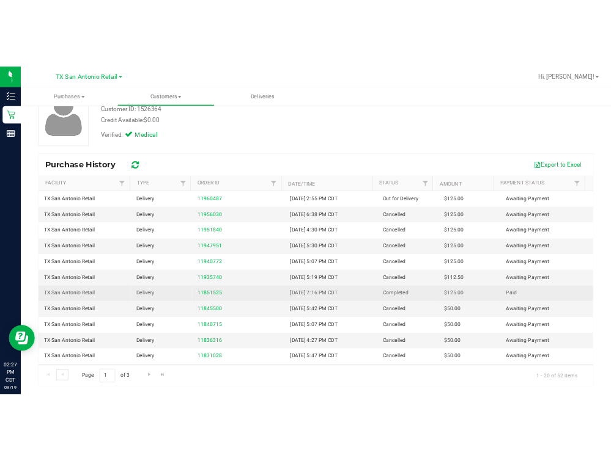
scroll to position [0, 0]
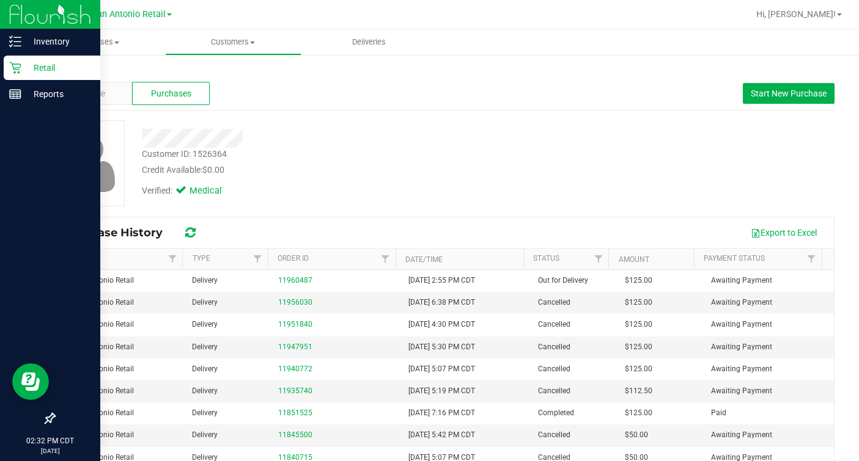
click at [13, 61] on div "Retail" at bounding box center [52, 68] width 97 height 24
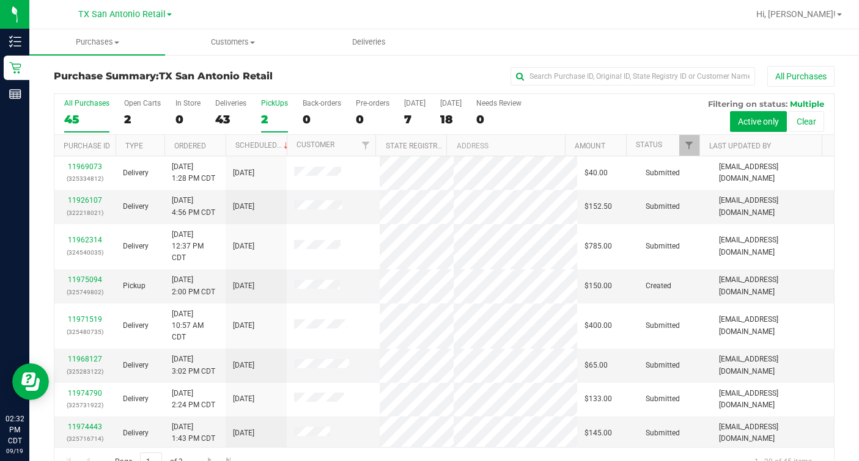
click at [269, 113] on div "2" at bounding box center [274, 119] width 27 height 14
click at [0, 0] on input "PickUps 2" at bounding box center [0, 0] width 0 height 0
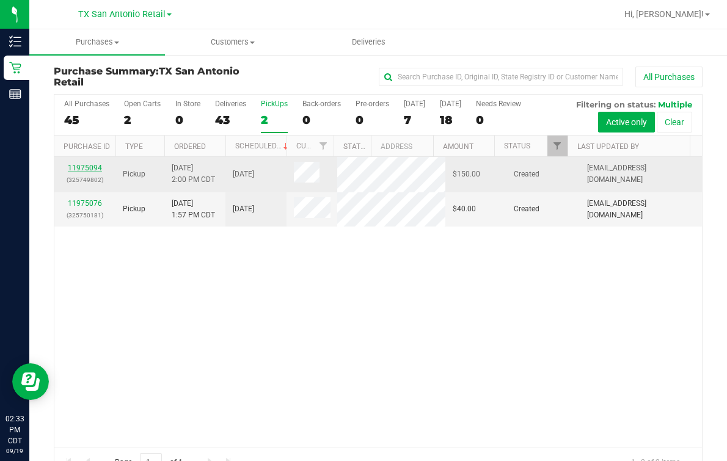
click at [81, 166] on link "11975094" at bounding box center [85, 168] width 34 height 9
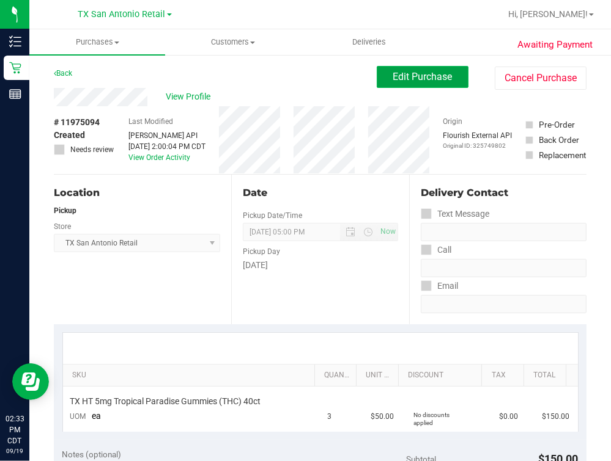
click at [393, 86] on button "Edit Purchase" at bounding box center [422, 77] width 92 height 22
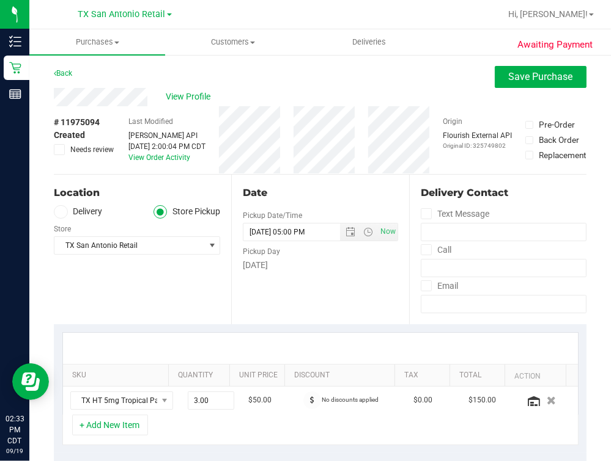
click at [94, 212] on label "Delivery" at bounding box center [78, 212] width 49 height 14
click at [0, 0] on input "Delivery" at bounding box center [0, 0] width 0 height 0
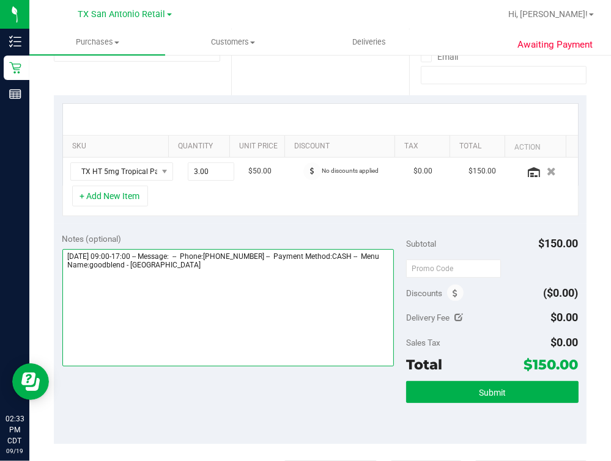
click at [276, 336] on textarea at bounding box center [228, 307] width 332 height 117
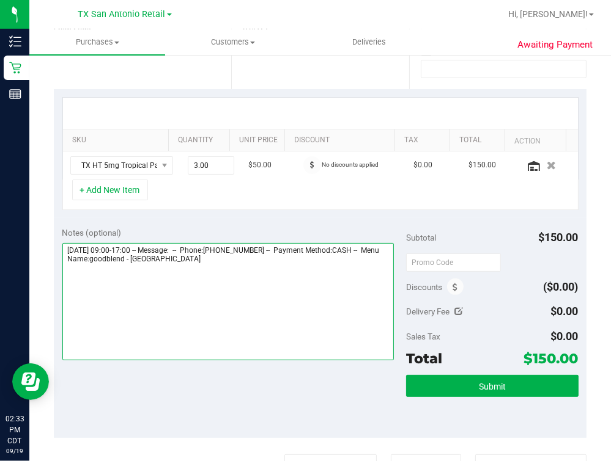
scroll to position [221, 0]
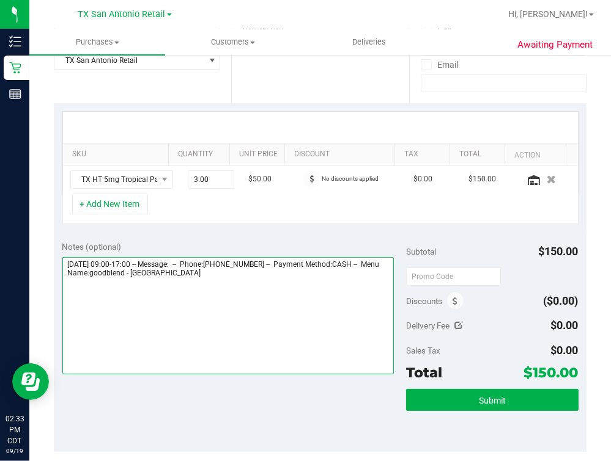
click at [276, 336] on textarea at bounding box center [228, 315] width 332 height 117
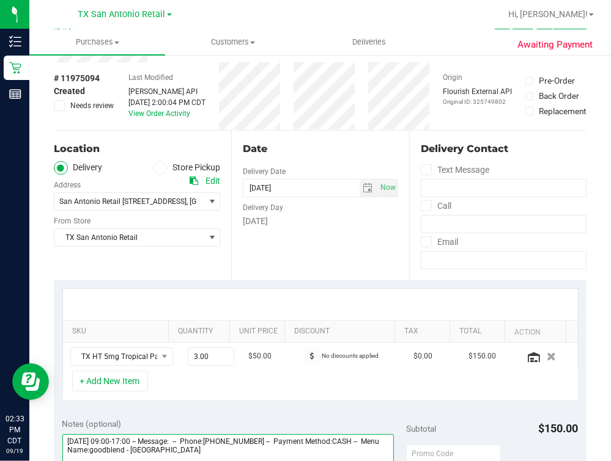
scroll to position [0, 0]
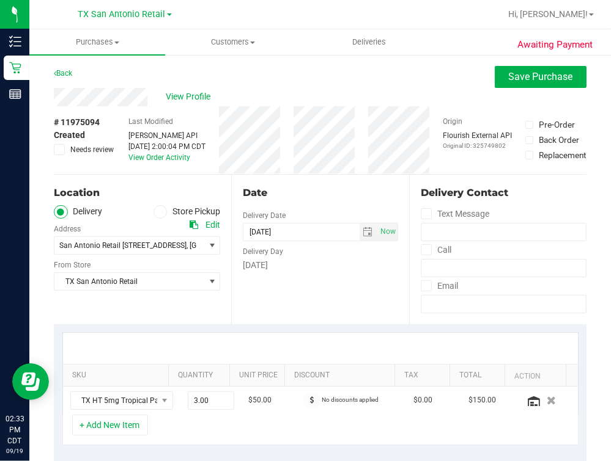
type textarea "Monday 09/22/2025 09:00-17:00 -- Message: -- Phone:8303701179 -- Payment Method…"
click at [101, 87] on div "Back Save Purchase" at bounding box center [320, 77] width 532 height 22
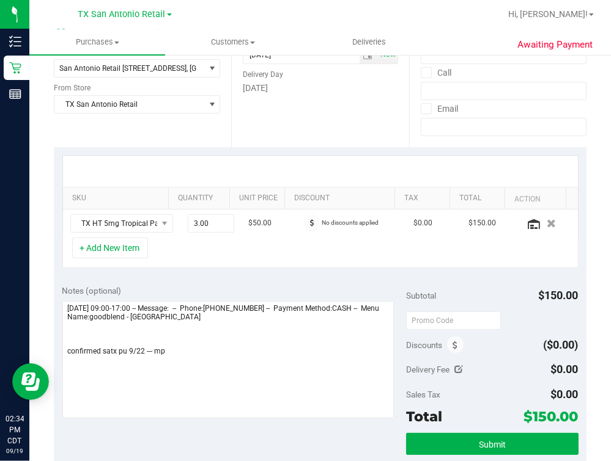
scroll to position [229, 0]
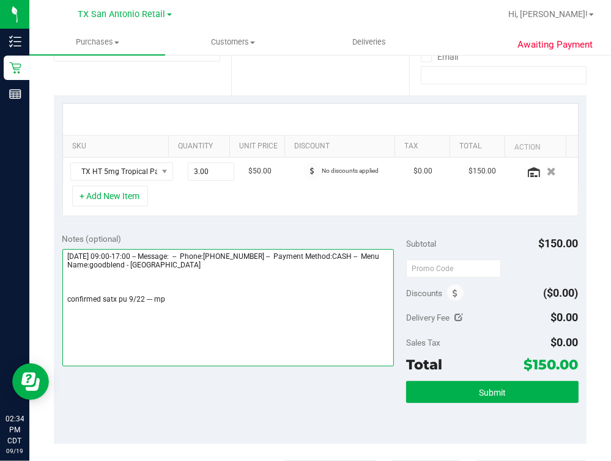
click at [182, 289] on textarea at bounding box center [228, 307] width 332 height 117
click at [182, 306] on textarea at bounding box center [228, 307] width 332 height 117
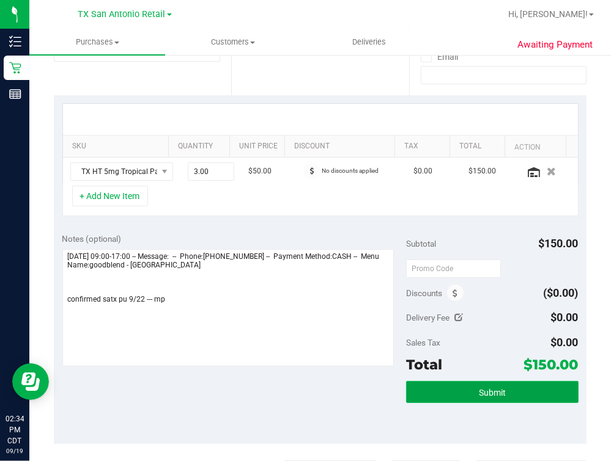
click at [514, 396] on button "Submit" at bounding box center [492, 392] width 172 height 22
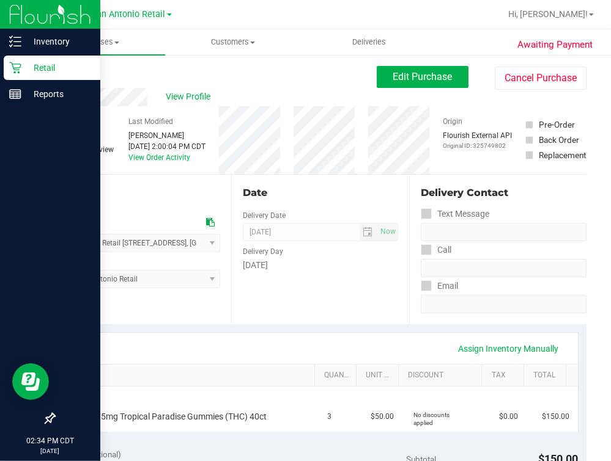
click at [29, 64] on p "Retail" at bounding box center [57, 68] width 73 height 15
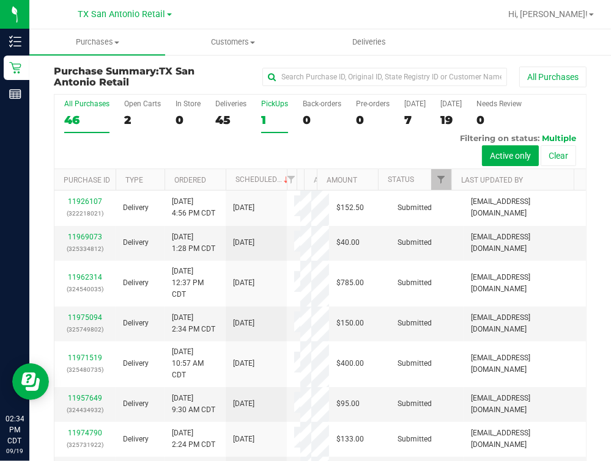
click at [268, 112] on label "PickUps 1" at bounding box center [274, 117] width 27 height 34
click at [0, 0] on input "PickUps 1" at bounding box center [0, 0] width 0 height 0
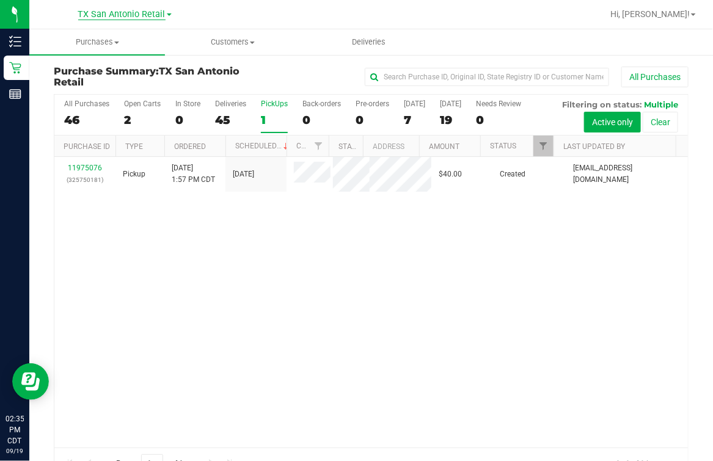
click at [121, 15] on span "TX San Antonio Retail" at bounding box center [121, 14] width 87 height 11
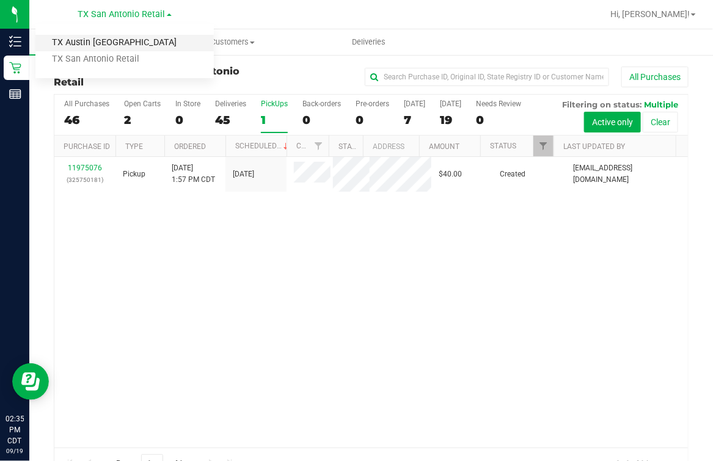
click at [123, 46] on link "TX Austin [GEOGRAPHIC_DATA]" at bounding box center [124, 43] width 178 height 17
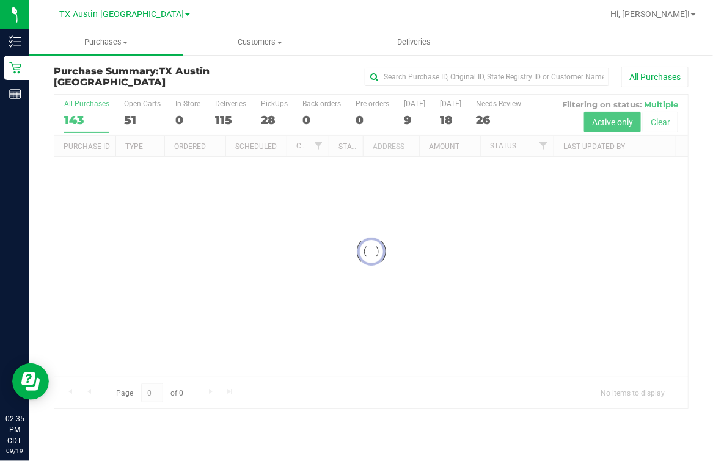
click at [273, 125] on div at bounding box center [371, 252] width 634 height 314
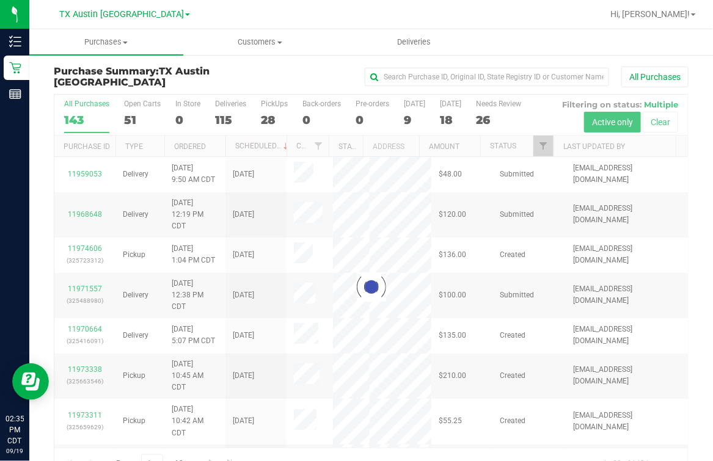
click at [266, 122] on div at bounding box center [371, 287] width 634 height 385
click at [267, 119] on div at bounding box center [371, 287] width 634 height 385
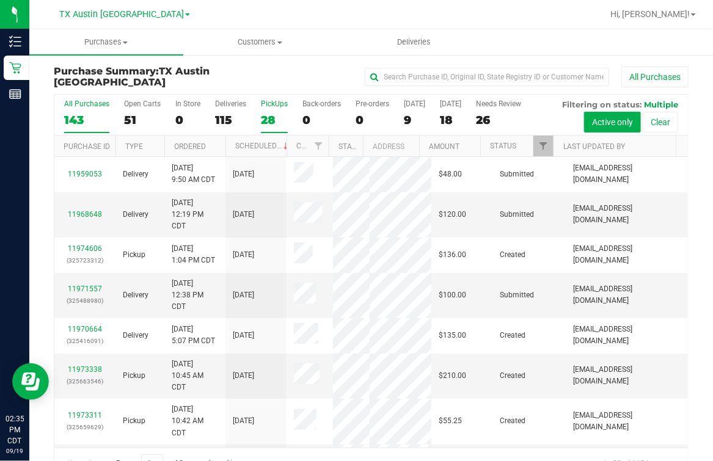
click at [266, 121] on div "28" at bounding box center [274, 120] width 27 height 14
click at [0, 0] on input "PickUps 28" at bounding box center [0, 0] width 0 height 0
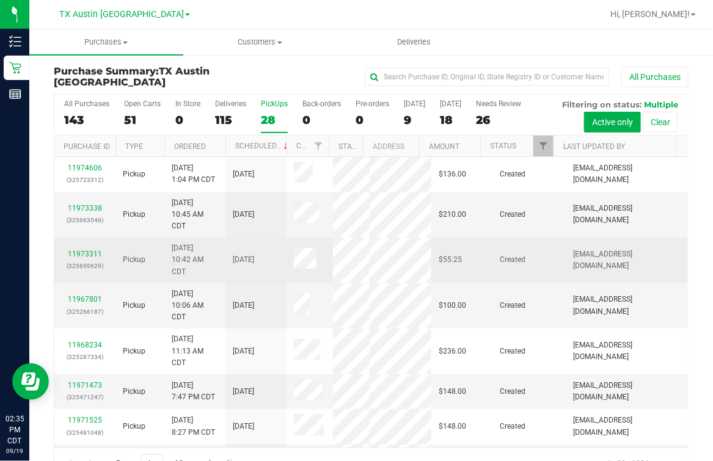
click at [257, 238] on td "[DATE]" at bounding box center [256, 261] width 61 height 46
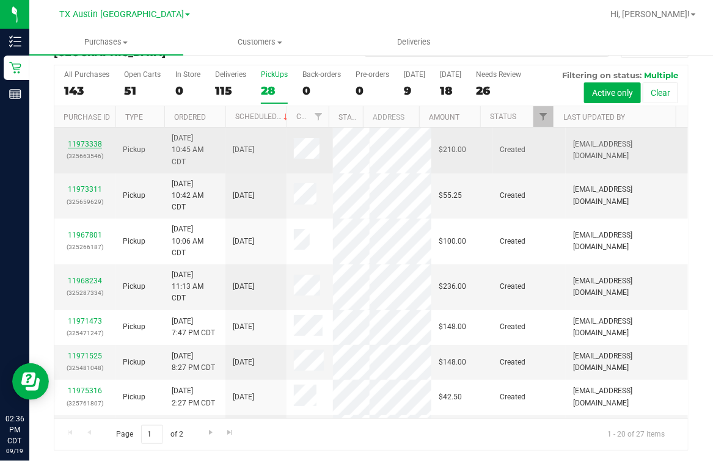
click at [88, 140] on link "11973338" at bounding box center [85, 144] width 34 height 9
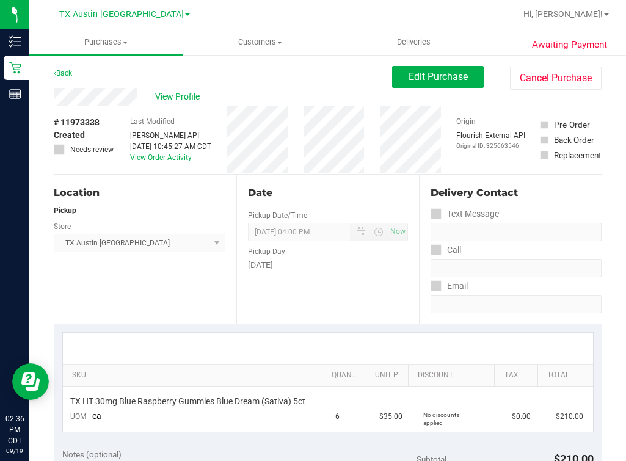
click at [166, 101] on span "View Profile" at bounding box center [179, 96] width 49 height 13
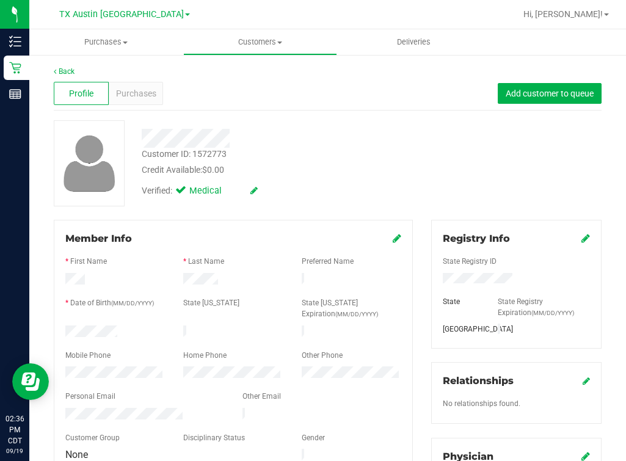
click at [255, 160] on div "Customer ID: 1572773 Credit Available: $0.00" at bounding box center [275, 162] width 284 height 29
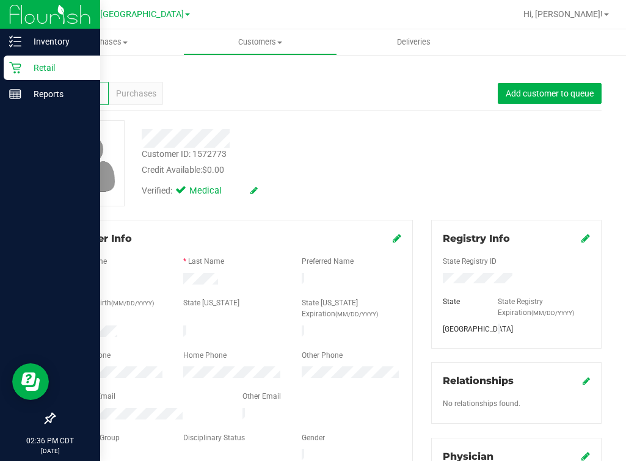
click at [26, 75] on div "Retail" at bounding box center [52, 68] width 97 height 24
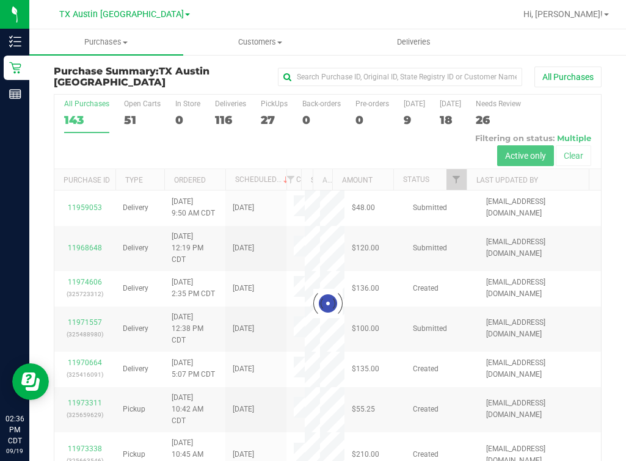
click at [276, 113] on div at bounding box center [327, 304] width 547 height 419
click at [273, 115] on div at bounding box center [327, 304] width 547 height 419
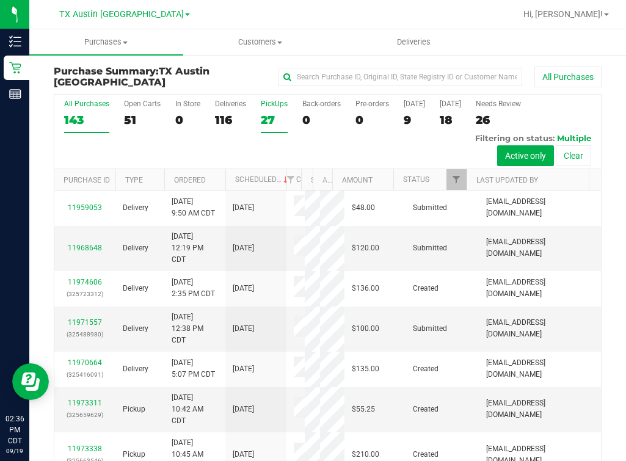
click at [273, 115] on div "27" at bounding box center [274, 120] width 27 height 14
click at [0, 0] on input "PickUps 27" at bounding box center [0, 0] width 0 height 0
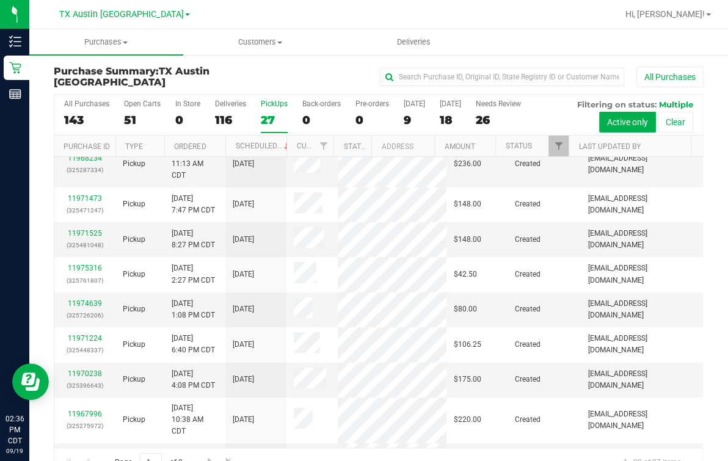
scroll to position [442, 0]
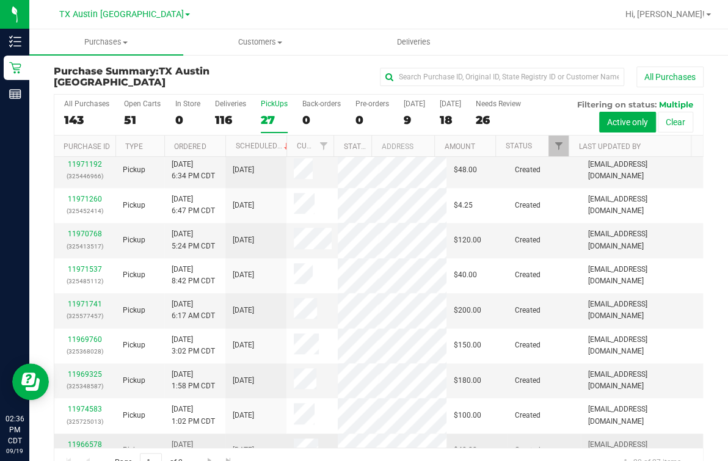
click at [86, 441] on link "11966578" at bounding box center [85, 445] width 34 height 9
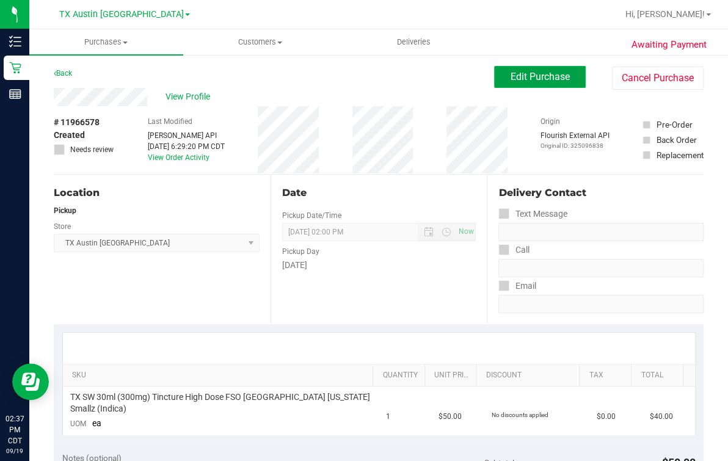
click at [554, 71] on span "Edit Purchase" at bounding box center [540, 77] width 59 height 12
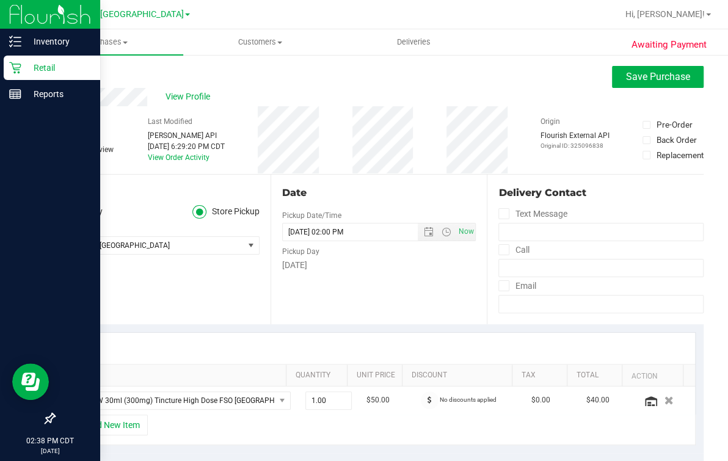
click at [23, 67] on p "Retail" at bounding box center [57, 68] width 73 height 15
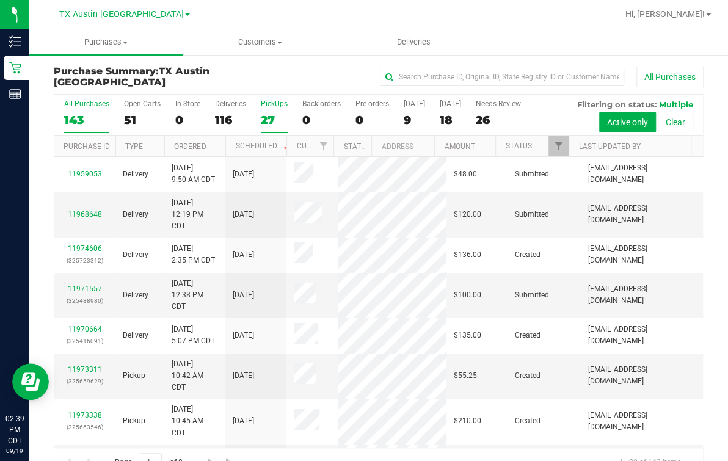
click at [267, 109] on label "PickUps 27" at bounding box center [274, 117] width 27 height 34
click at [0, 0] on input "PickUps 27" at bounding box center [0, 0] width 0 height 0
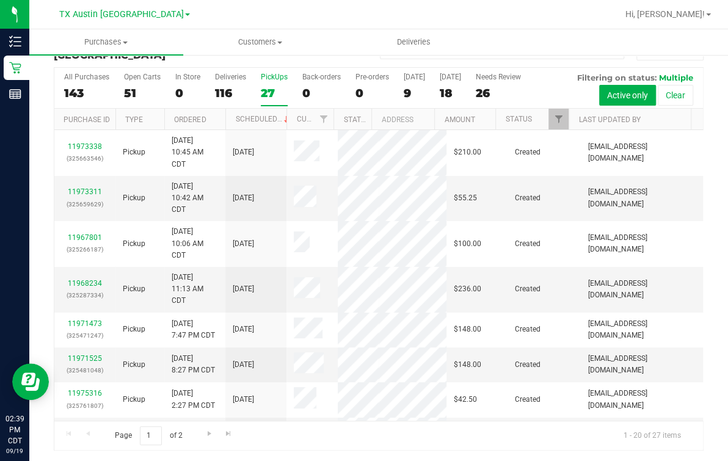
scroll to position [442, 0]
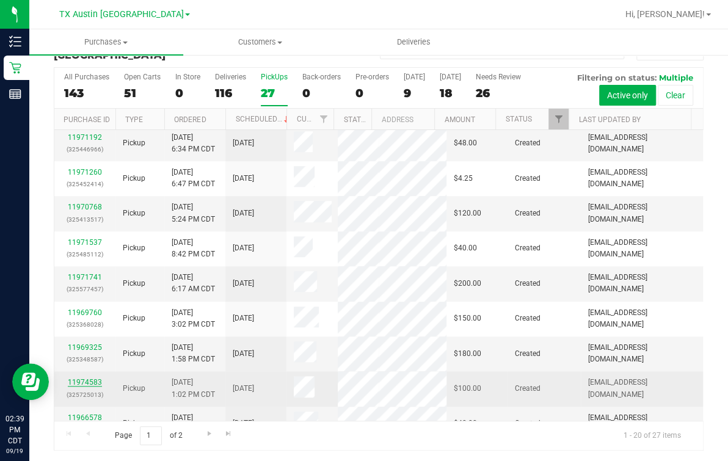
click at [76, 378] on link "11974583" at bounding box center [85, 382] width 34 height 9
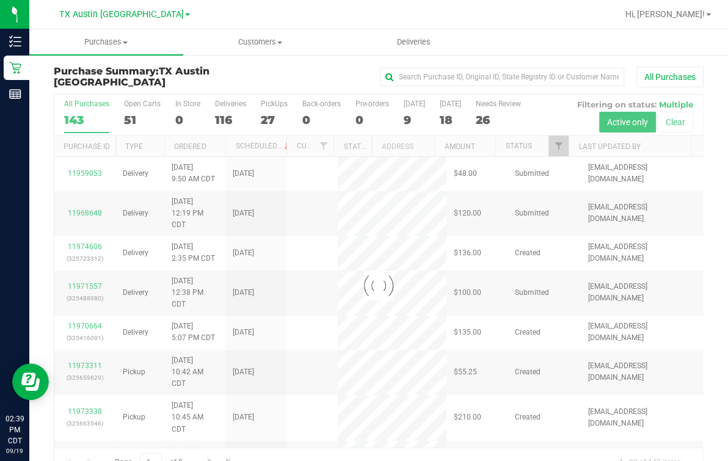
click at [259, 119] on div at bounding box center [378, 286] width 649 height 383
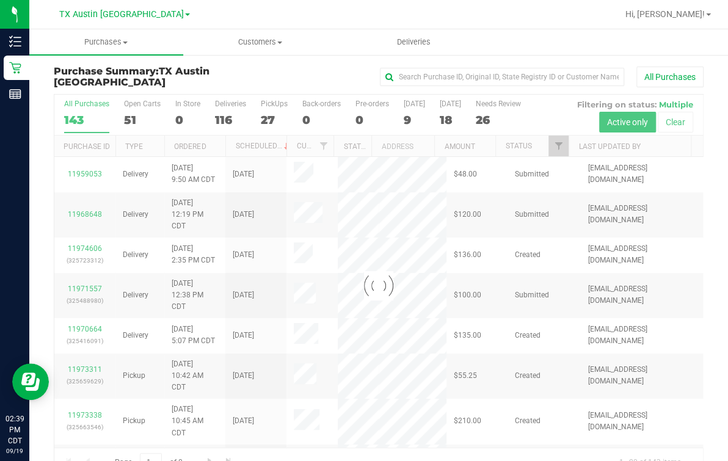
click at [266, 117] on div at bounding box center [378, 286] width 649 height 383
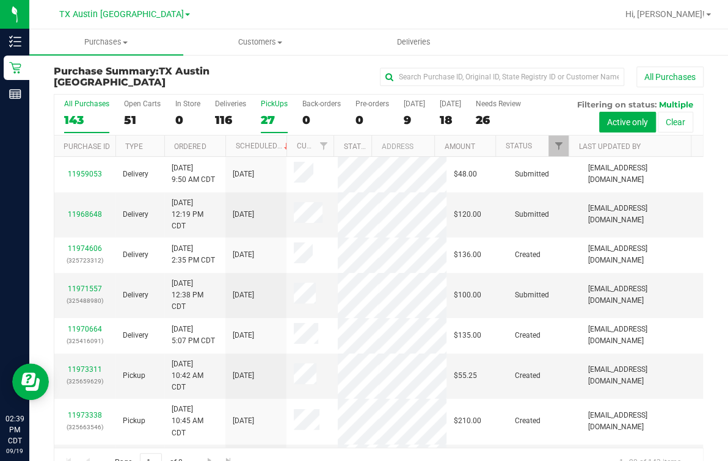
click at [268, 116] on div "27" at bounding box center [274, 120] width 27 height 14
click at [0, 0] on input "PickUps 27" at bounding box center [0, 0] width 0 height 0
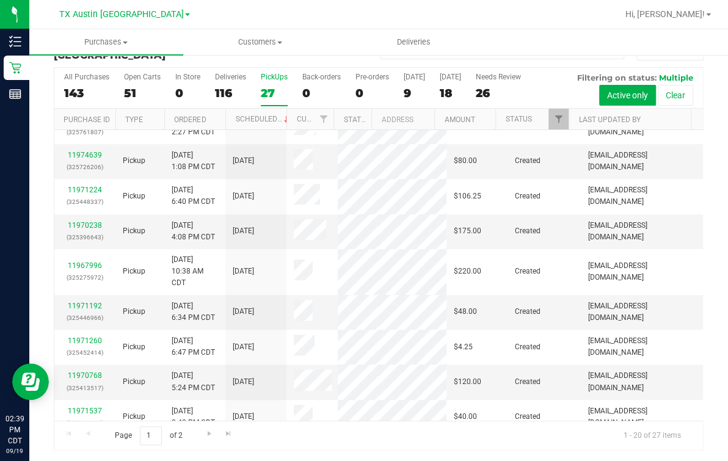
scroll to position [442, 0]
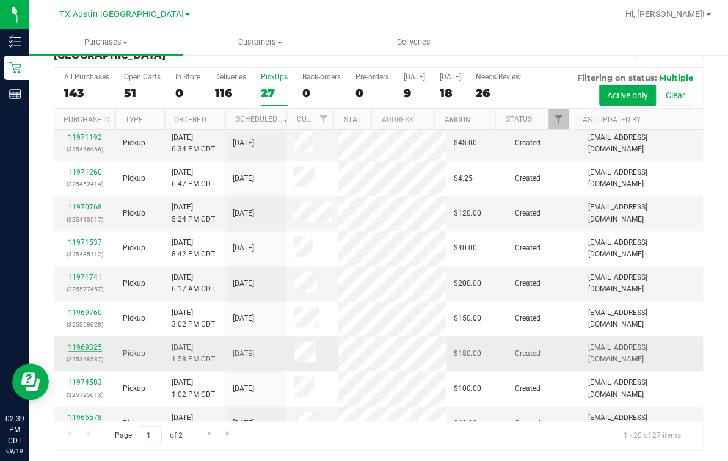
click at [91, 343] on link "11969325" at bounding box center [85, 347] width 34 height 9
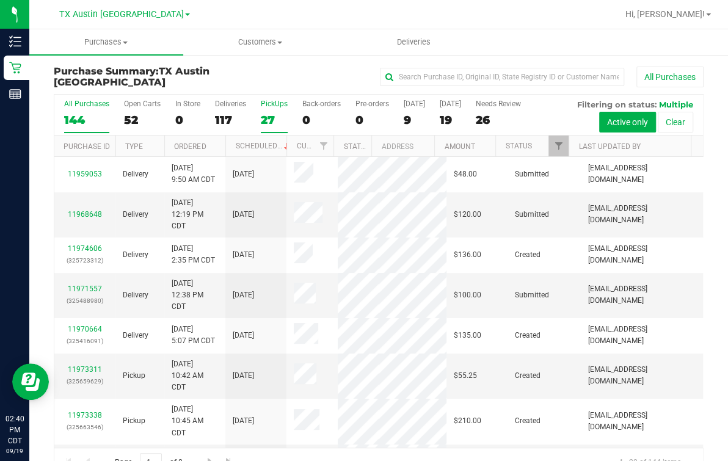
click at [274, 111] on label "PickUps 27" at bounding box center [274, 117] width 27 height 34
click at [0, 0] on input "PickUps 27" at bounding box center [0, 0] width 0 height 0
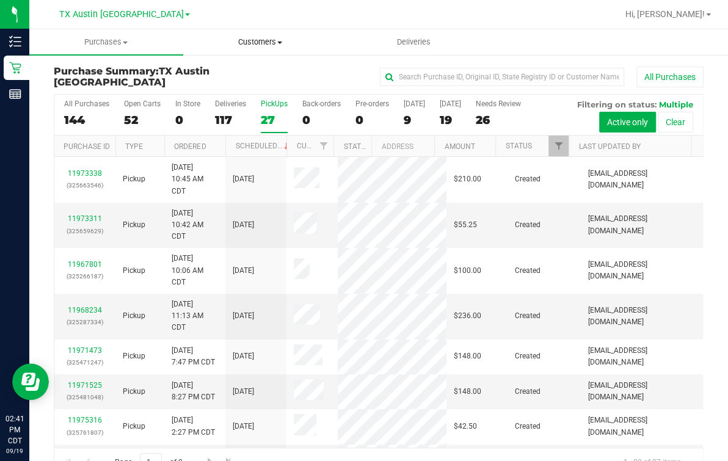
click at [230, 36] on uib-tab-heading "Customers All customers Add a new customer All physicians" at bounding box center [260, 42] width 153 height 24
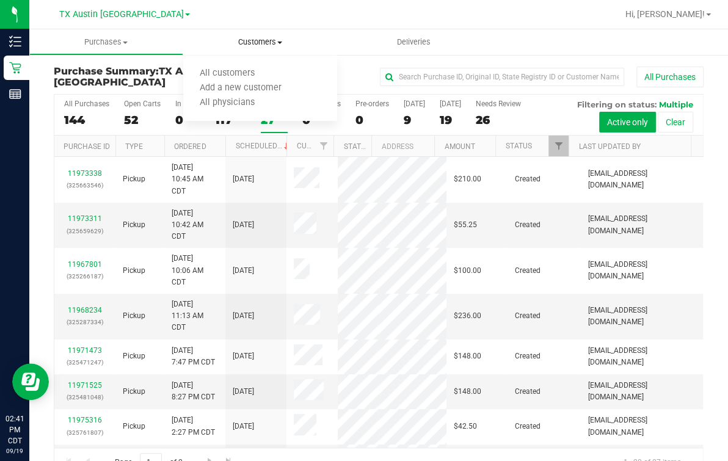
click at [221, 64] on ul "All customers Add a new customer All physicians" at bounding box center [260, 89] width 154 height 66
click at [240, 47] on span "Customers" at bounding box center [260, 42] width 154 height 11
click at [245, 65] on ul "All customers Add a new customer All physicians" at bounding box center [260, 89] width 154 height 66
drag, startPoint x: 244, startPoint y: 45, endPoint x: 244, endPoint y: 54, distance: 9.2
click at [244, 45] on span "Customers" at bounding box center [260, 42] width 154 height 11
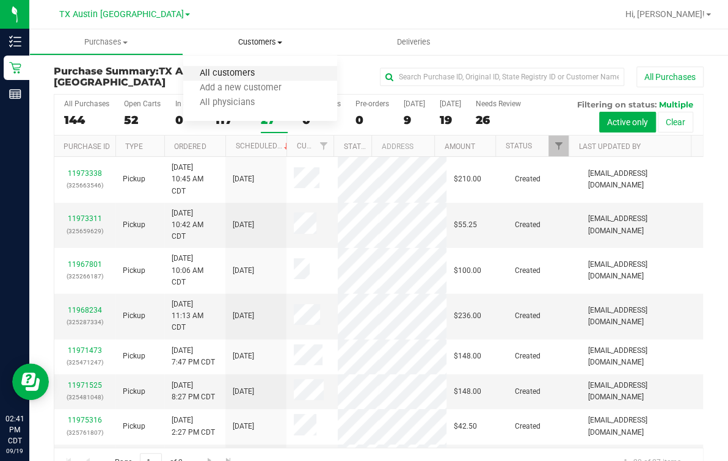
click at [246, 73] on span "All customers" at bounding box center [227, 73] width 88 height 10
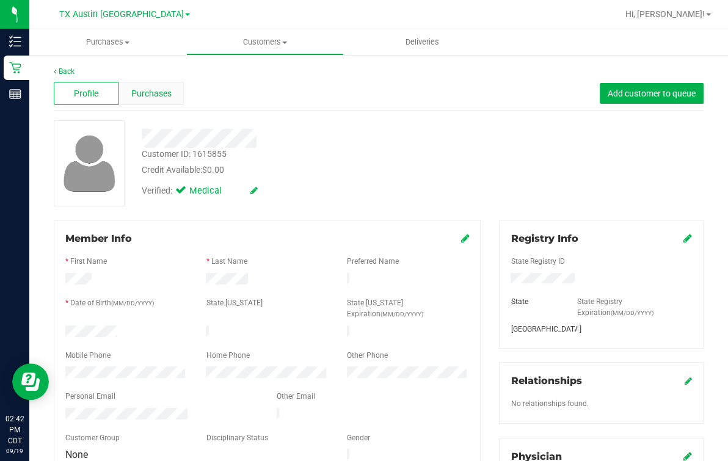
click at [148, 92] on span "Purchases" at bounding box center [151, 93] width 40 height 13
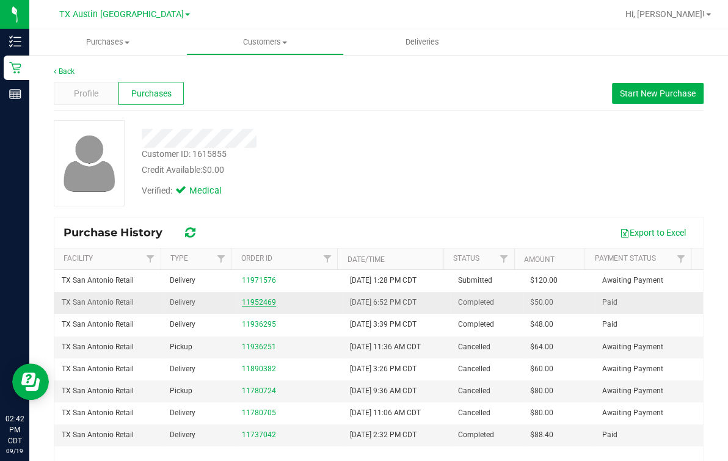
click at [246, 305] on link "11952469" at bounding box center [259, 302] width 34 height 9
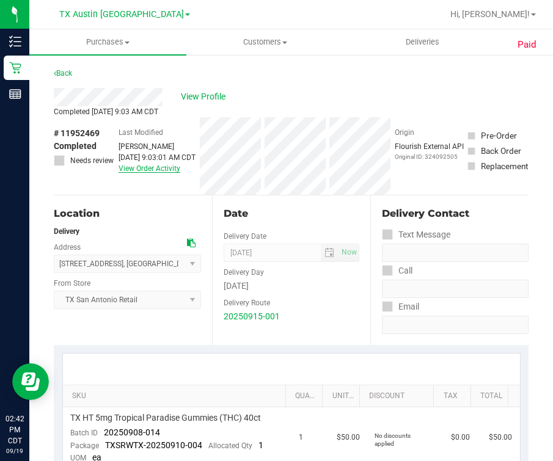
click at [163, 173] on link "View Order Activity" at bounding box center [150, 168] width 62 height 9
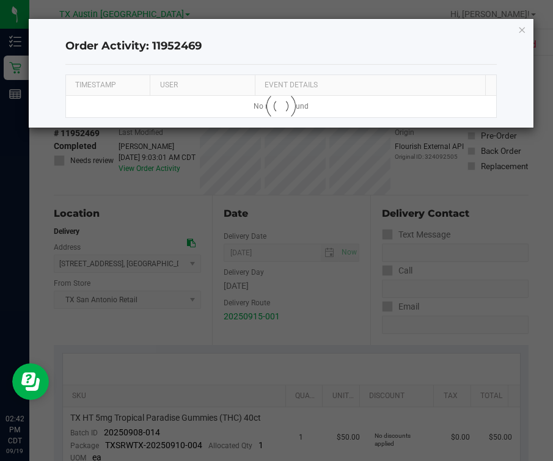
click at [298, 358] on ngb-modal-window "Order Activity: 11952469 TIMESTAMP USER EVENT DETAILS No results found Loading" at bounding box center [281, 230] width 562 height 461
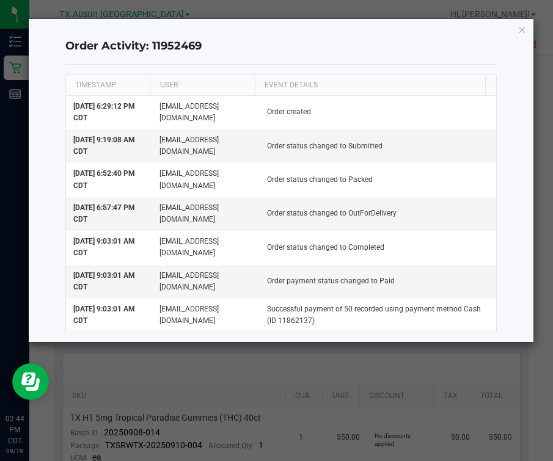
click at [299, 419] on ngb-modal-window "Order Activity: 11952469 TIMESTAMP USER EVENT DETAILS Sep 14, 2025 6:29:12 PM C…" at bounding box center [281, 230] width 562 height 461
click at [527, 29] on div "Order Activity: 11952469 TIMESTAMP USER EVENT DETAILS Sep 14, 2025 6:29:12 PM C…" at bounding box center [281, 180] width 505 height 323
click at [518, 28] on icon "button" at bounding box center [522, 29] width 9 height 15
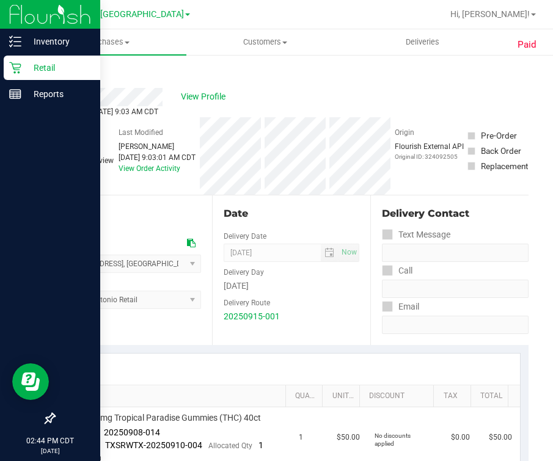
click at [23, 67] on p "Retail" at bounding box center [57, 68] width 73 height 15
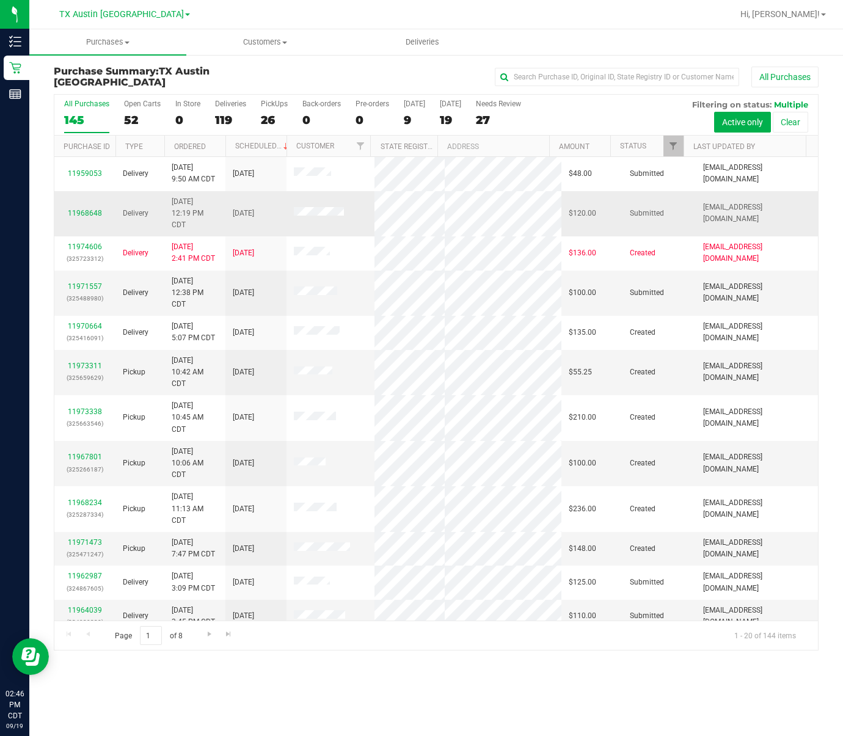
click at [703, 237] on td "[EMAIL_ADDRESS][DOMAIN_NAME]" at bounding box center [757, 214] width 122 height 46
click at [273, 108] on label "PickUps 26" at bounding box center [274, 117] width 27 height 34
click at [0, 0] on input "PickUps 26" at bounding box center [0, 0] width 0 height 0
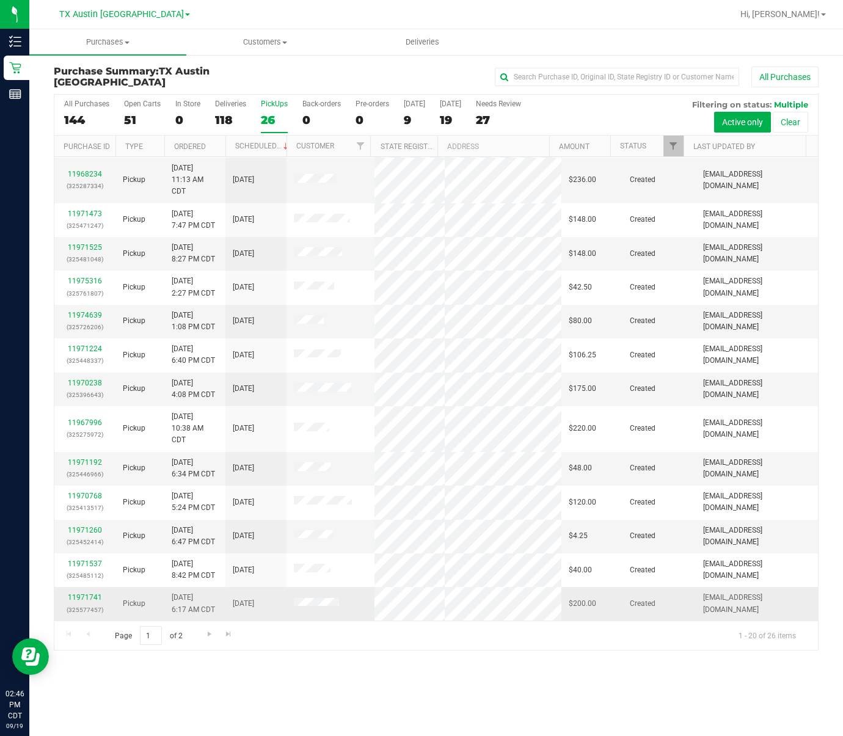
scroll to position [273, 0]
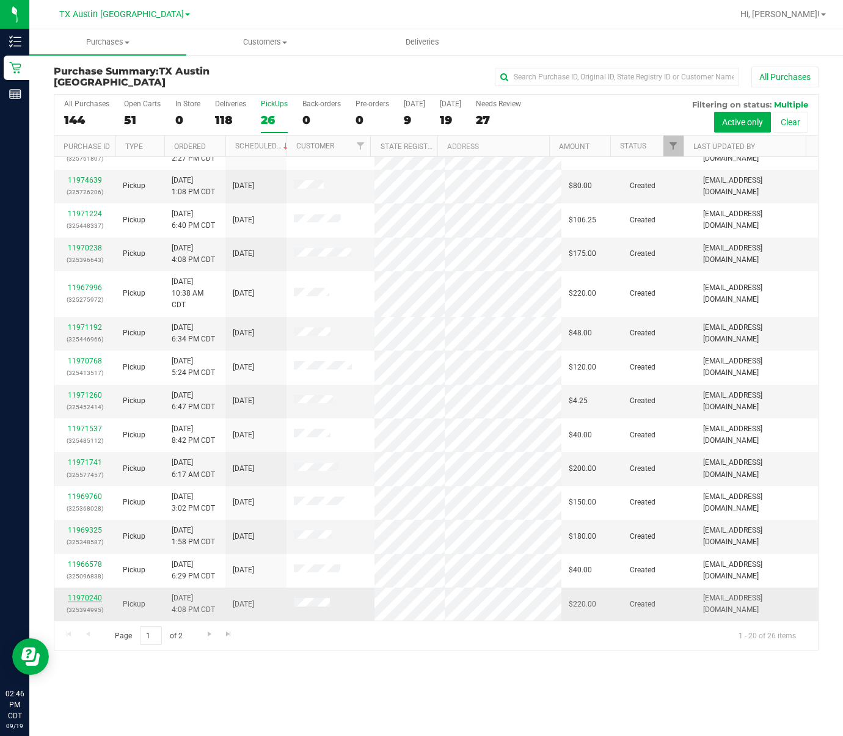
click at [81, 461] on link "11970240" at bounding box center [85, 598] width 34 height 9
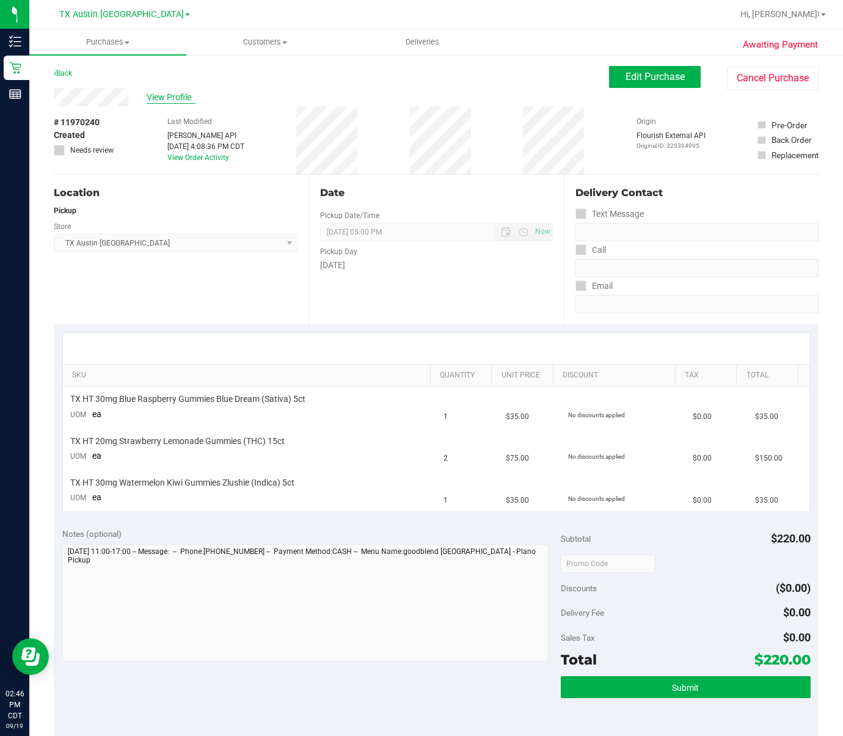
click at [183, 101] on span "View Profile" at bounding box center [171, 97] width 49 height 13
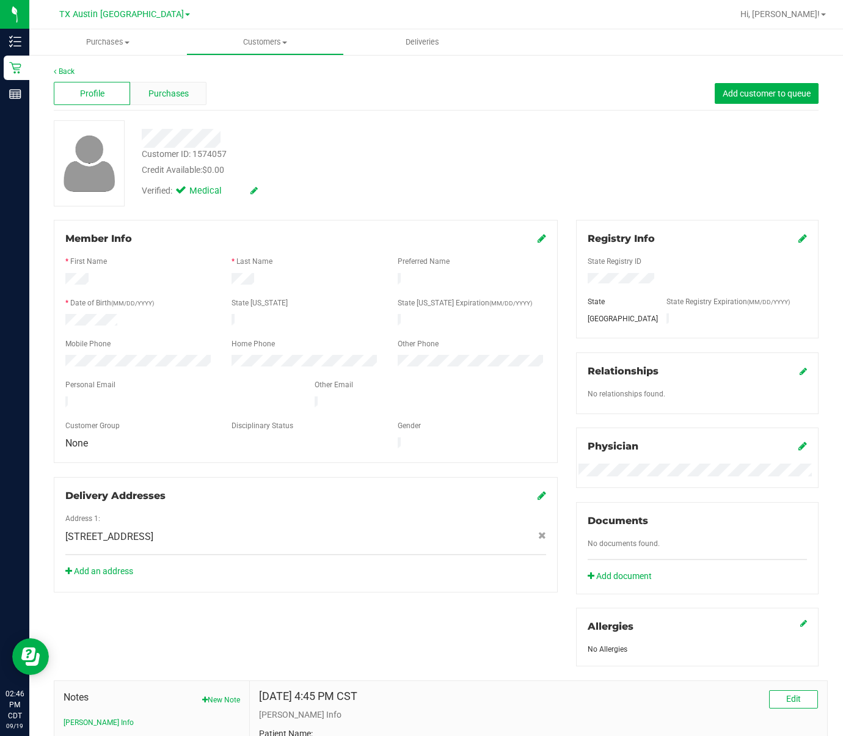
click at [168, 94] on span "Purchases" at bounding box center [169, 93] width 40 height 13
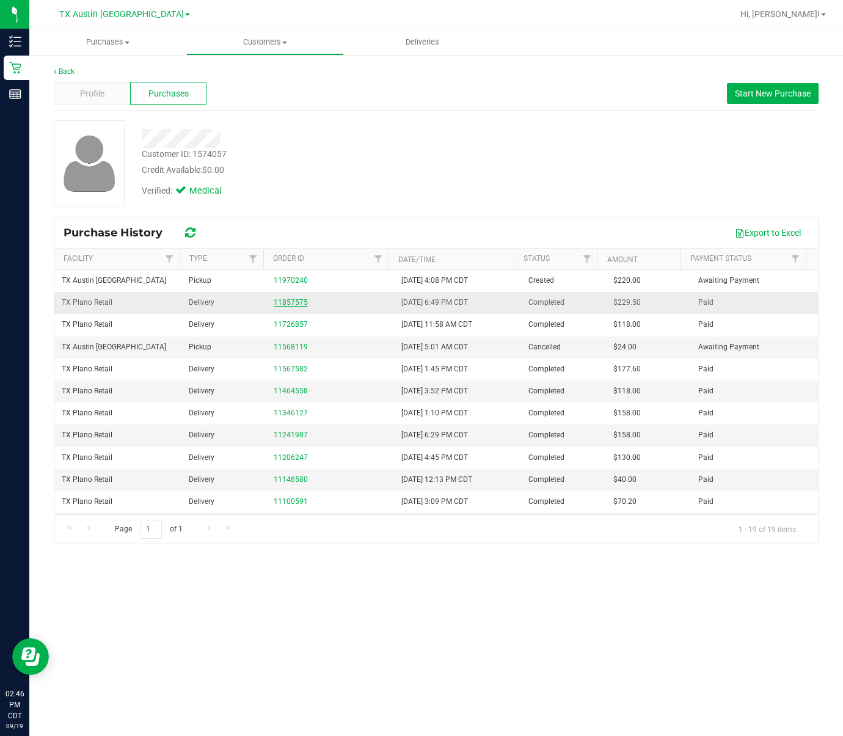
click at [288, 301] on link "11857575" at bounding box center [291, 302] width 34 height 9
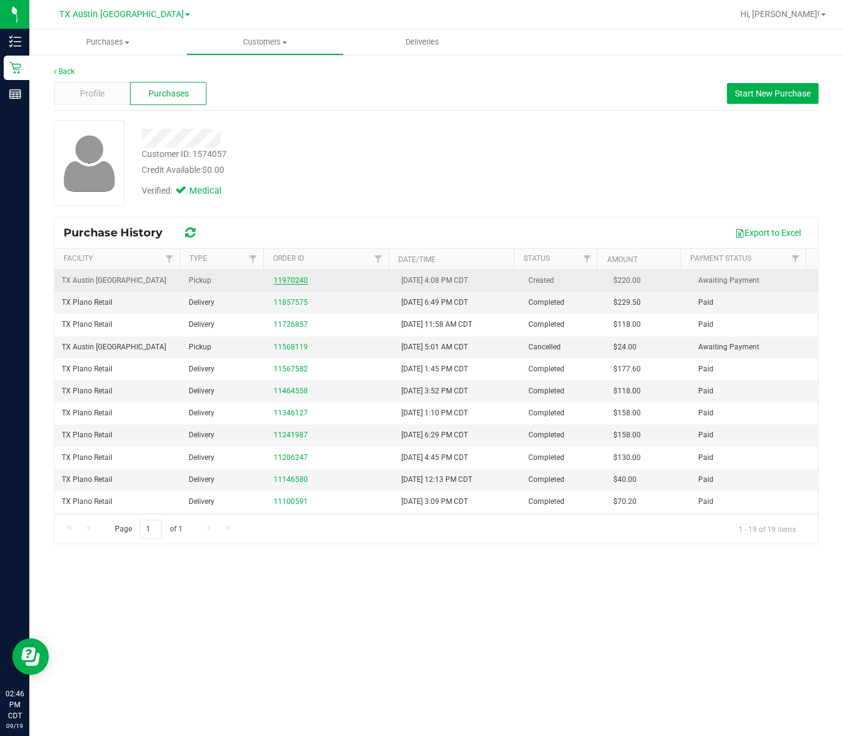
click at [292, 279] on link "11970240" at bounding box center [291, 280] width 34 height 9
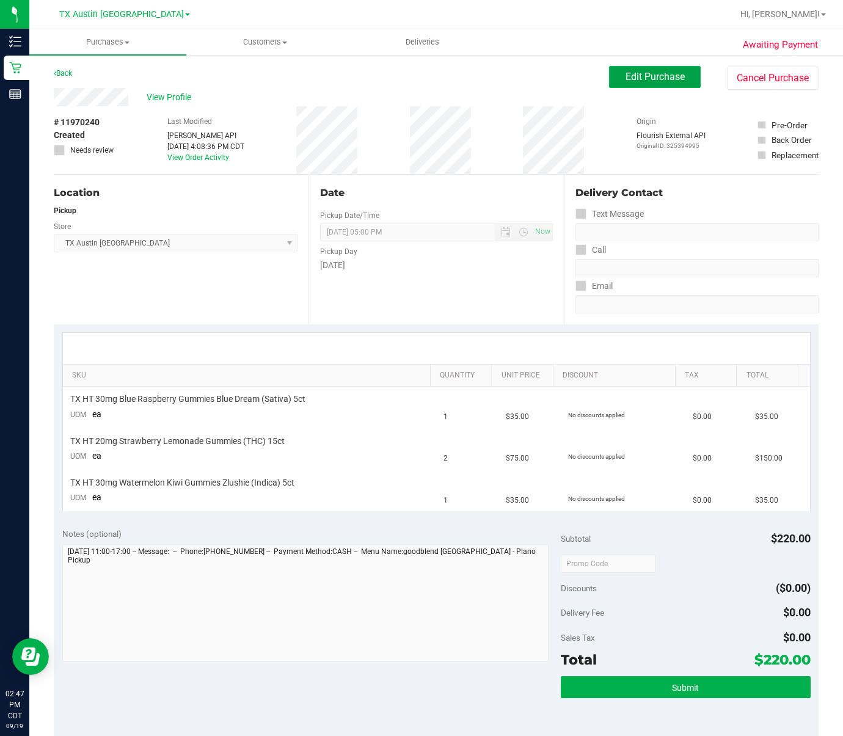
click at [626, 77] on span "Edit Purchase" at bounding box center [655, 77] width 59 height 12
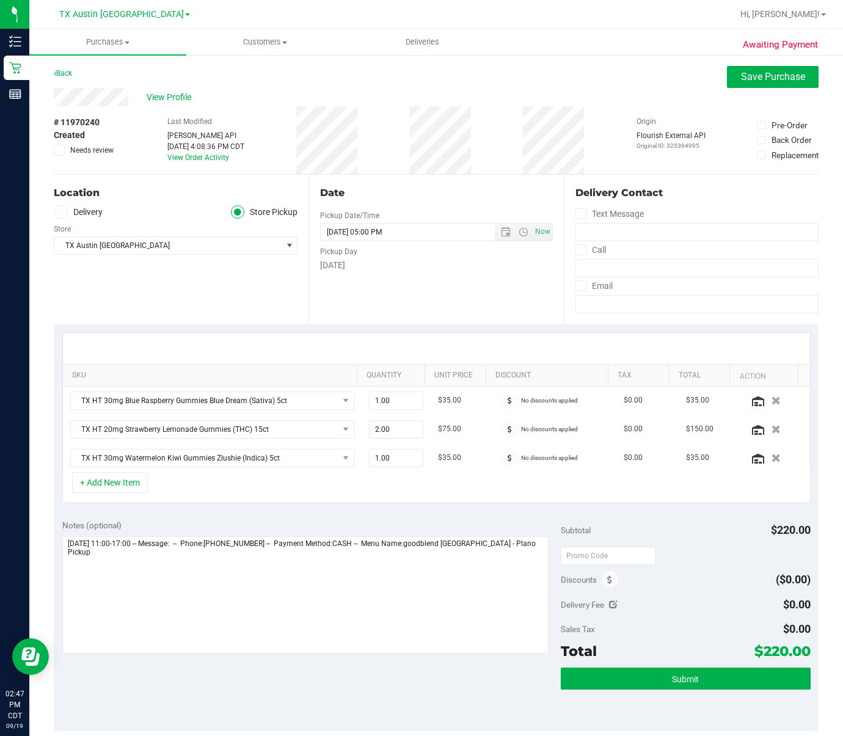
click at [543, 461] on div "Notes (optional)" at bounding box center [311, 587] width 499 height 137
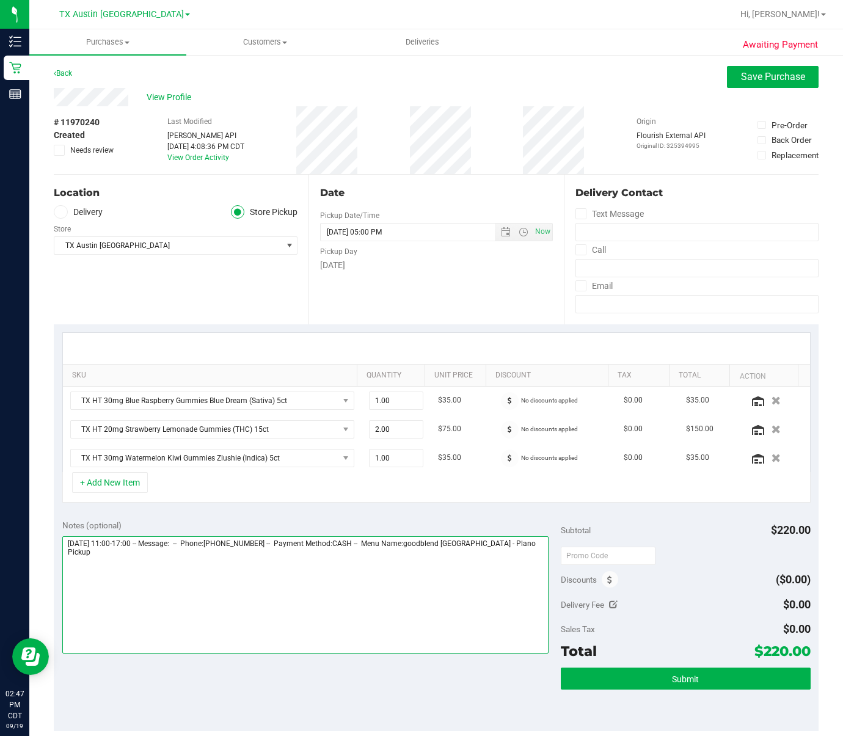
click at [532, 461] on textarea at bounding box center [305, 595] width 487 height 117
click at [365, 461] on textarea at bounding box center [305, 595] width 487 height 117
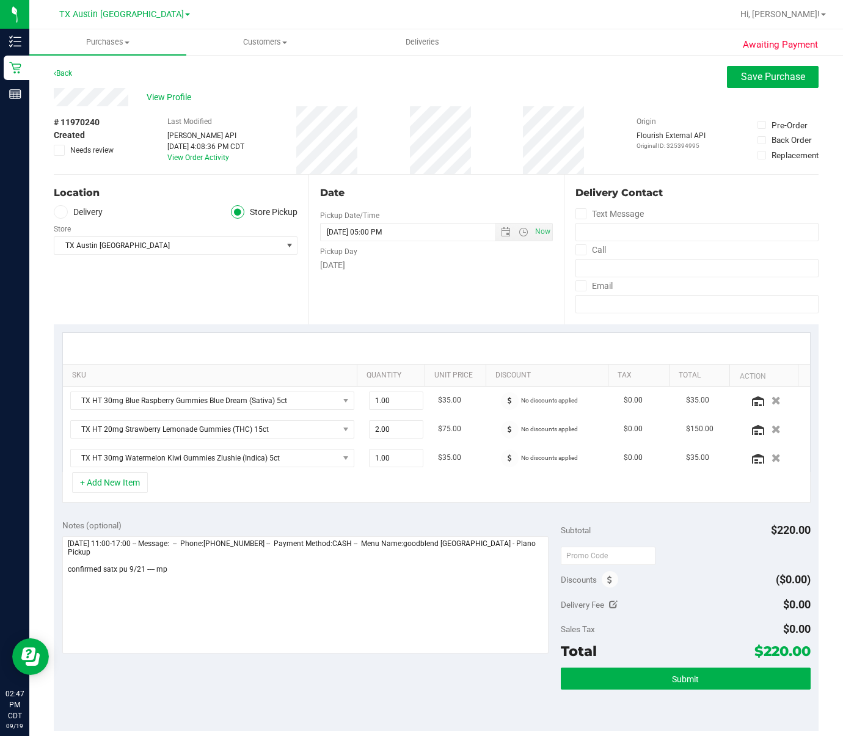
click at [81, 212] on label "Delivery" at bounding box center [78, 212] width 49 height 14
click at [0, 0] on input "Delivery" at bounding box center [0, 0] width 0 height 0
click at [176, 285] on span "TX Austin [GEOGRAPHIC_DATA]" at bounding box center [167, 281] width 227 height 17
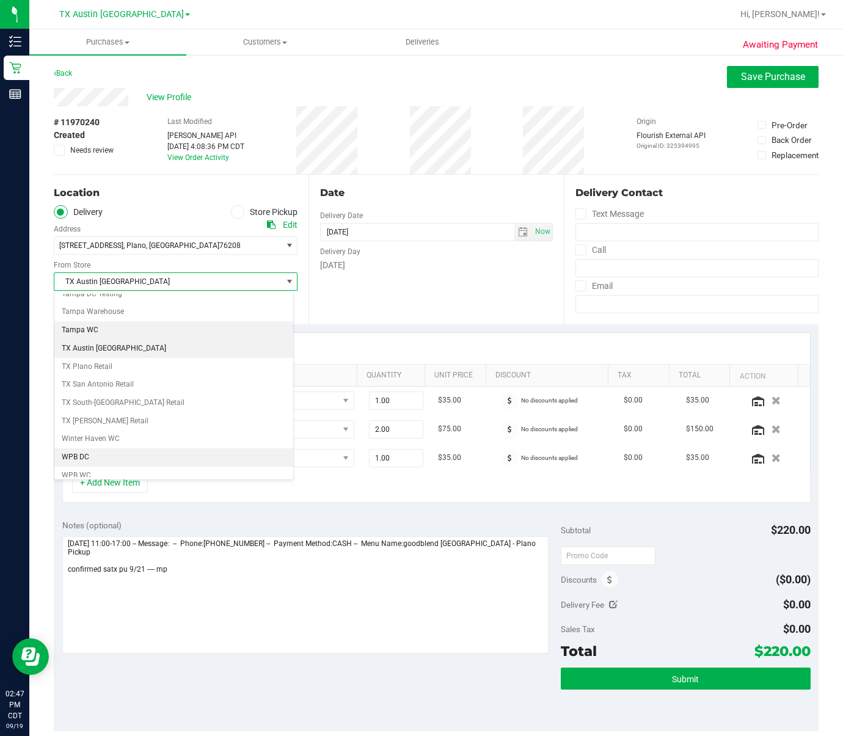
scroll to position [906, 0]
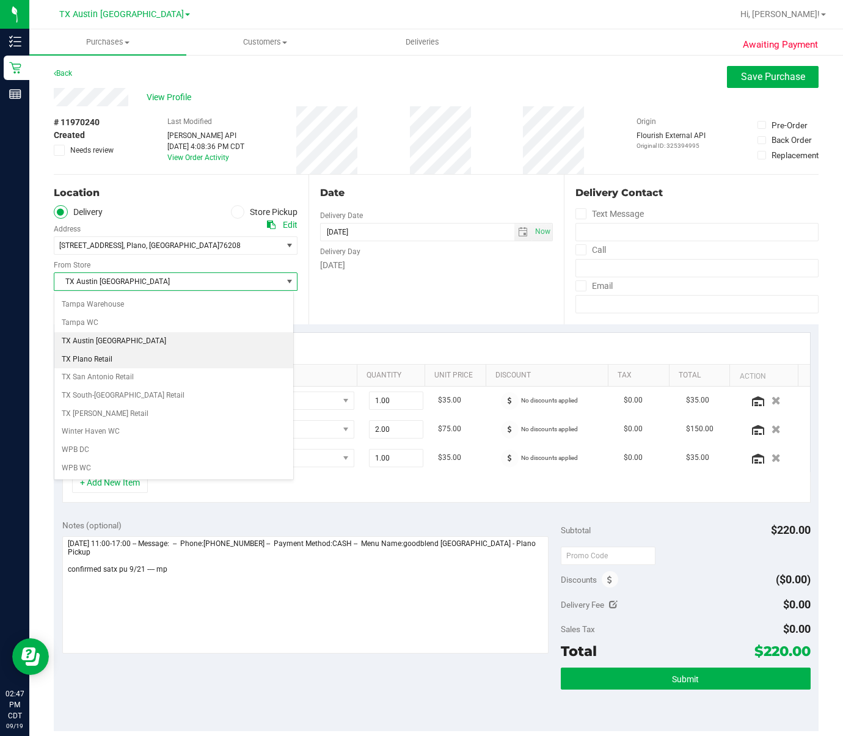
click at [224, 354] on li "TX Plano Retail" at bounding box center [173, 360] width 239 height 18
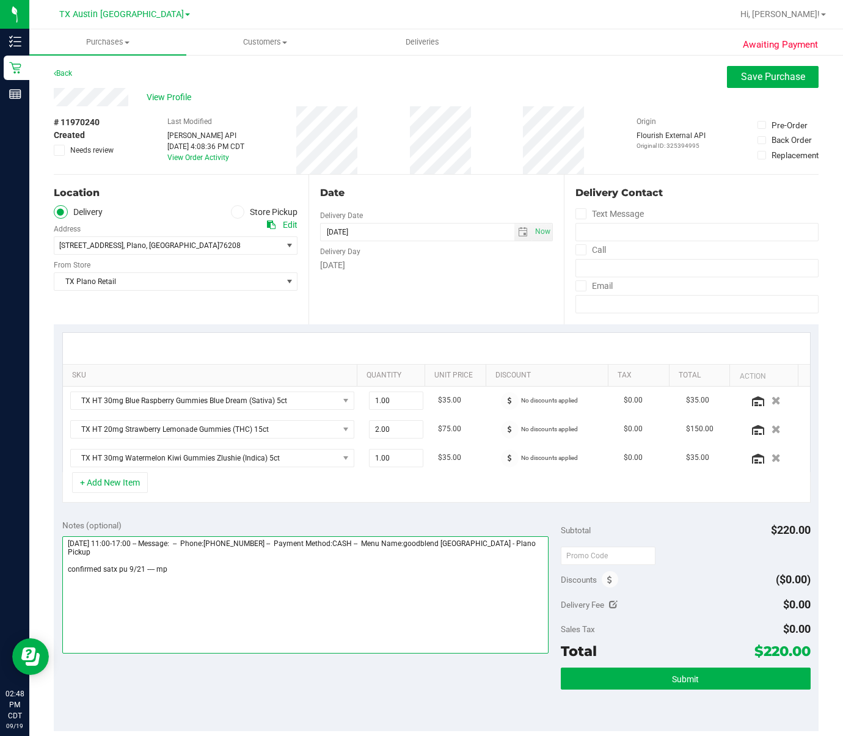
click at [403, 461] on textarea at bounding box center [305, 595] width 487 height 117
click at [286, 461] on textarea at bounding box center [305, 595] width 487 height 117
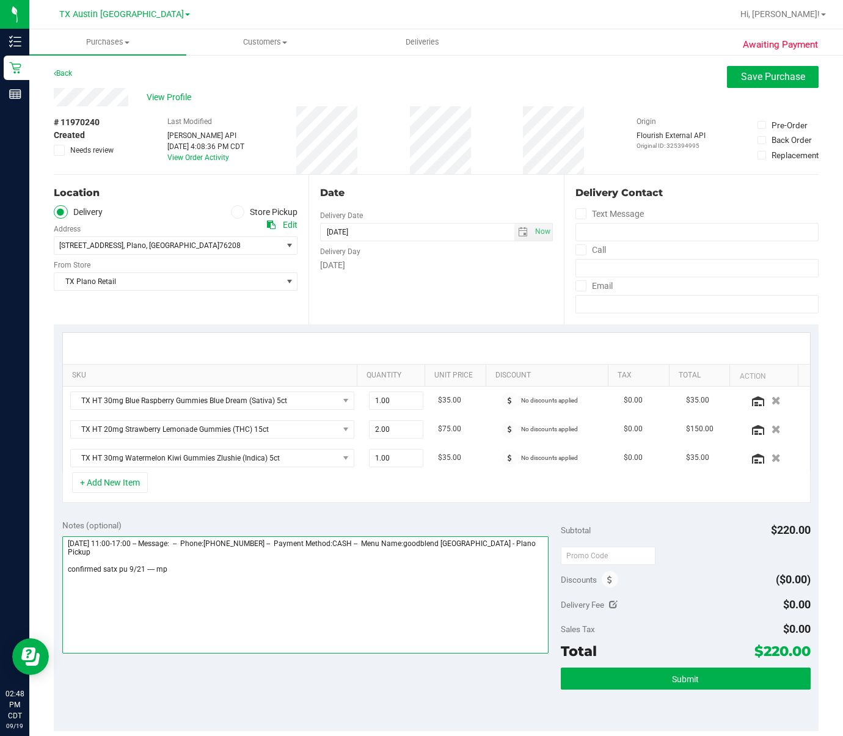
click at [286, 461] on textarea at bounding box center [305, 595] width 487 height 117
click at [108, 461] on textarea at bounding box center [305, 595] width 487 height 117
click at [138, 461] on textarea at bounding box center [305, 595] width 487 height 117
click at [116, 461] on textarea at bounding box center [305, 595] width 487 height 117
click at [200, 461] on textarea at bounding box center [305, 595] width 487 height 117
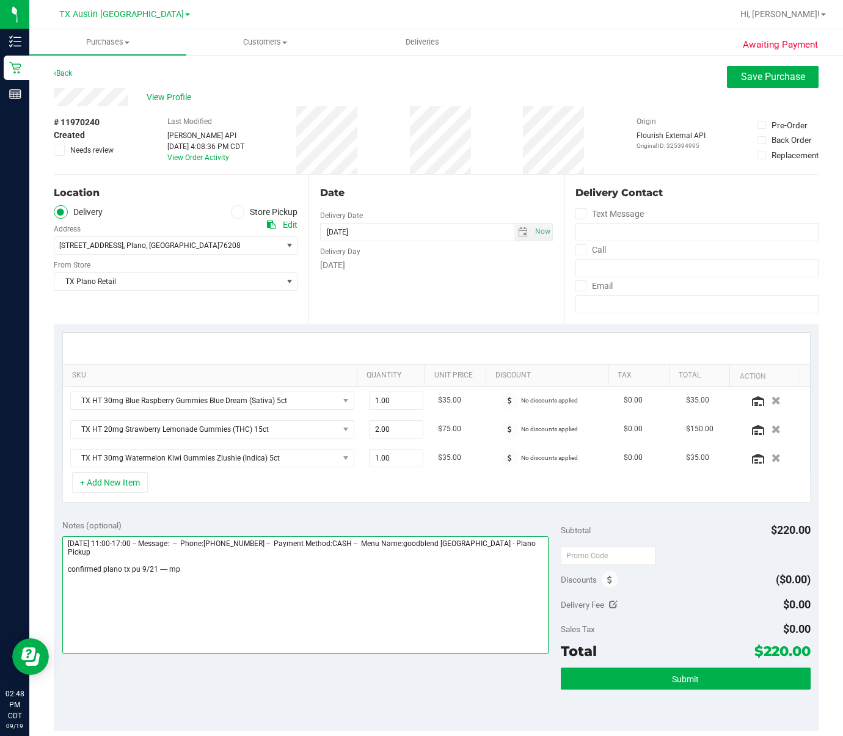
click at [200, 461] on textarea at bounding box center [305, 595] width 487 height 117
type textarea "Sunday 09/21/2025 11:00-17:00 -- Message: -- Phone:9727865545 -- Payment Method…"
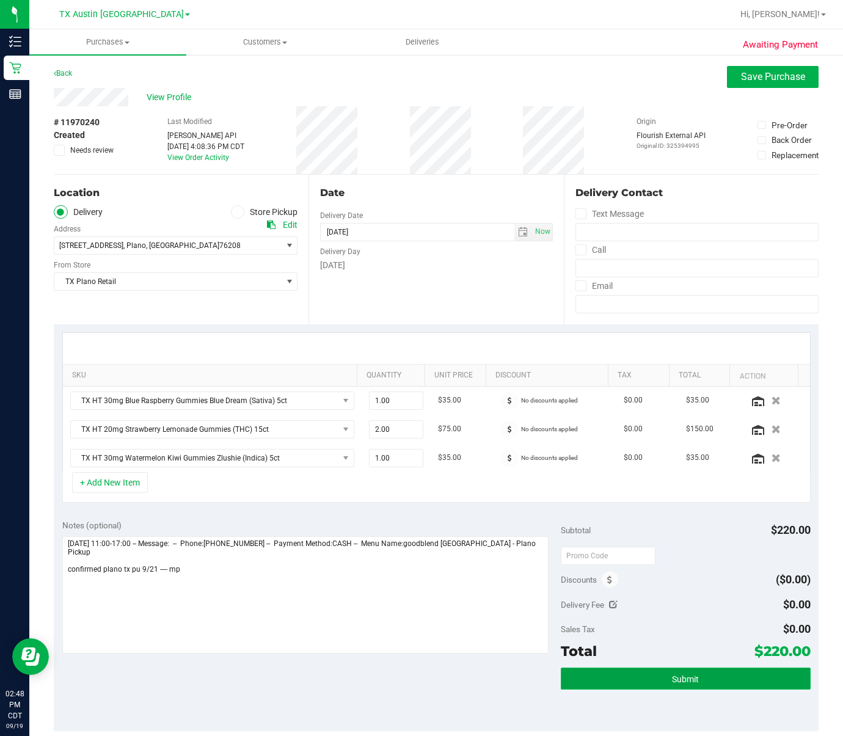
click at [628, 461] on button "Submit" at bounding box center [685, 679] width 249 height 22
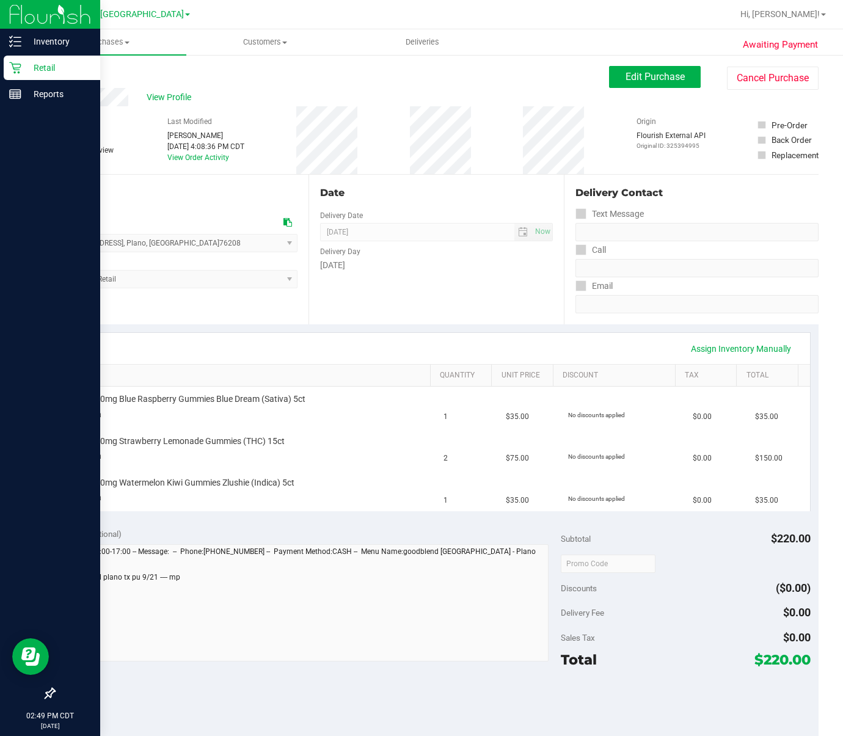
click at [23, 72] on p "Retail" at bounding box center [57, 68] width 73 height 15
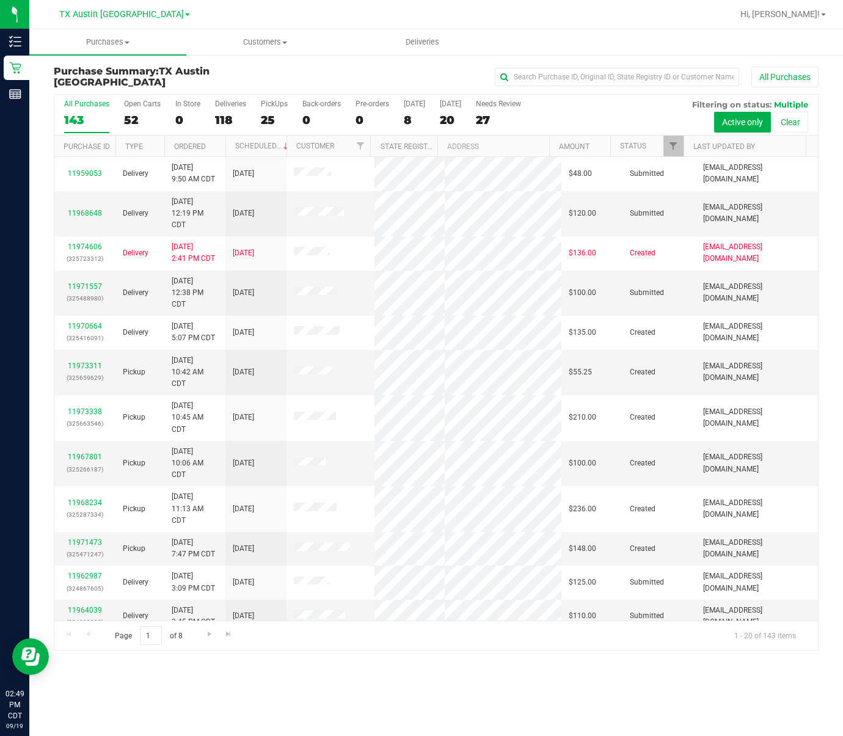
click at [246, 56] on div "Purchase Summary: TX Austin DC All Purchases All Purchases 143 Open Carts 52 In…" at bounding box center [436, 358] width 814 height 609
click at [246, 51] on uib-tab-heading "Customers All customers Add a new customer All physicians" at bounding box center [265, 42] width 156 height 24
click at [239, 73] on span "All customers" at bounding box center [230, 73] width 88 height 10
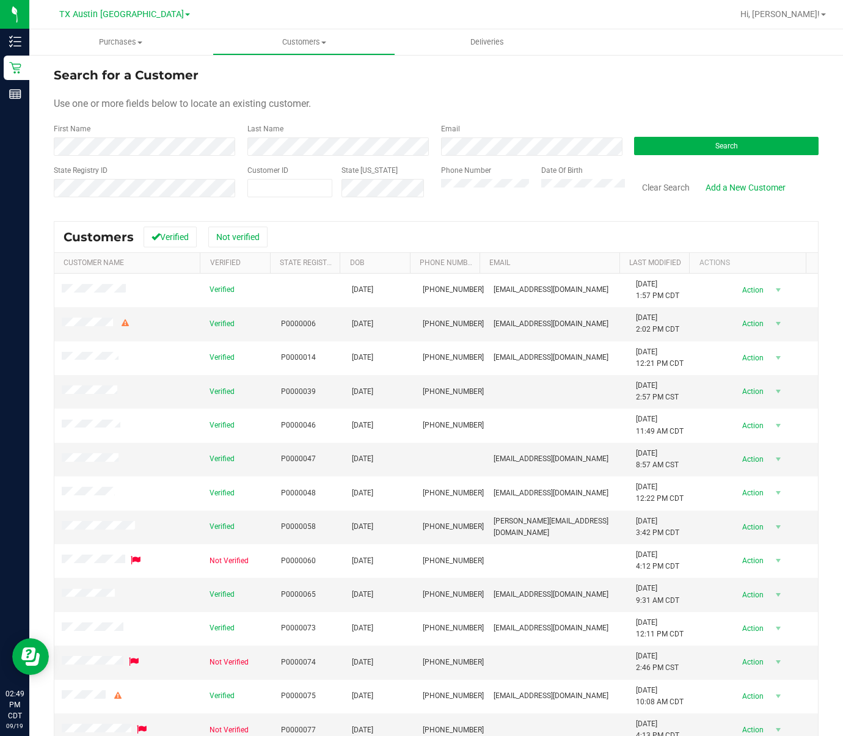
drag, startPoint x: 208, startPoint y: 125, endPoint x: 204, endPoint y: 131, distance: 7.5
click at [206, 126] on div "First Name" at bounding box center [146, 139] width 185 height 32
click at [204, 133] on div "First Name" at bounding box center [146, 139] width 185 height 32
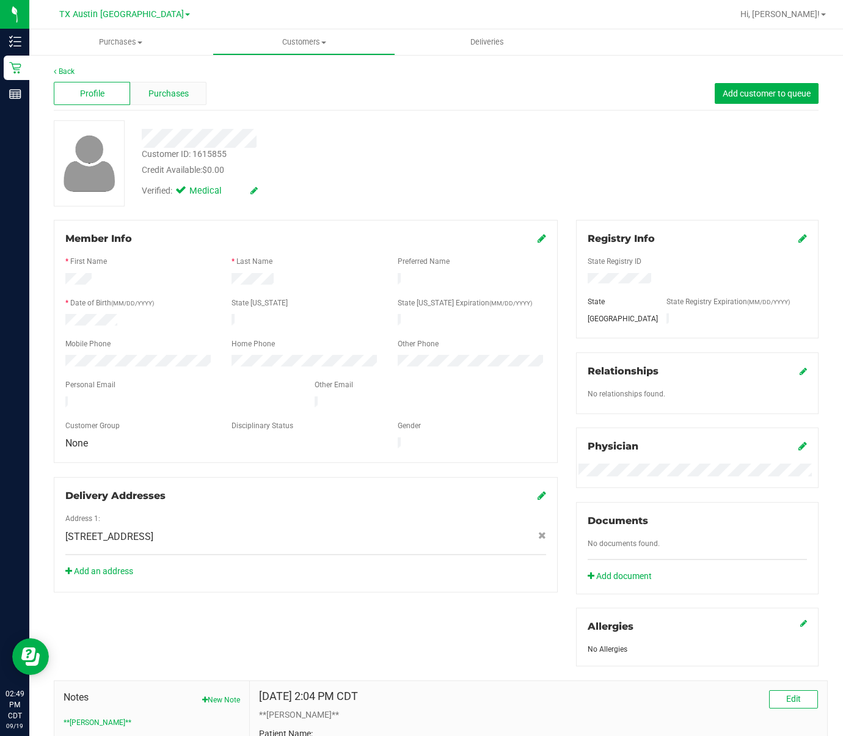
click at [149, 90] on span "Purchases" at bounding box center [169, 93] width 40 height 13
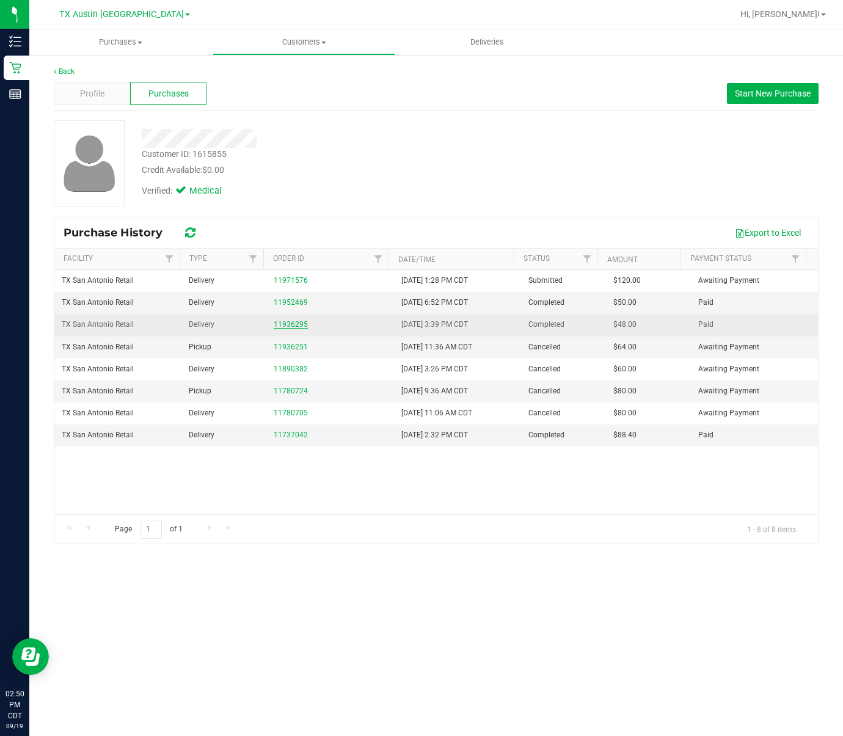
click at [287, 328] on link "11936295" at bounding box center [291, 324] width 34 height 9
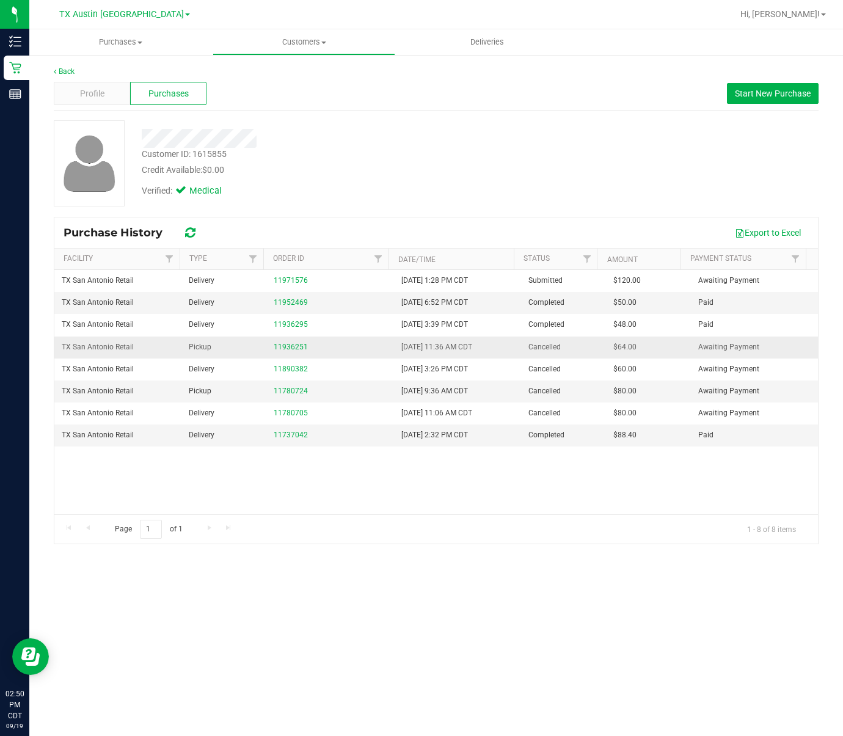
click at [414, 350] on span "9/12/2025 11:36 AM CDT" at bounding box center [437, 348] width 71 height 12
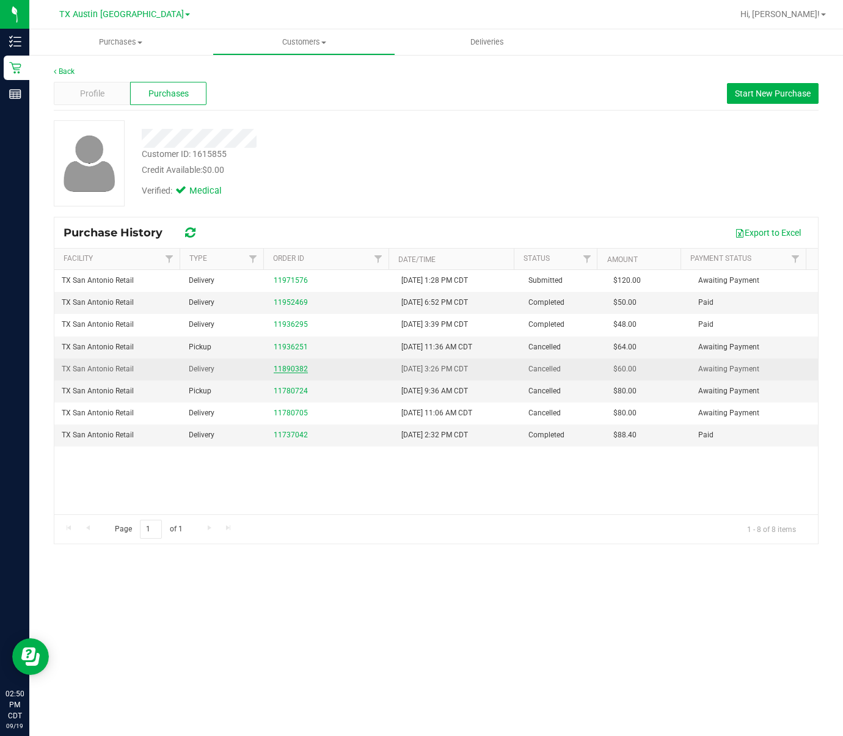
click at [295, 372] on link "11890382" at bounding box center [291, 369] width 34 height 9
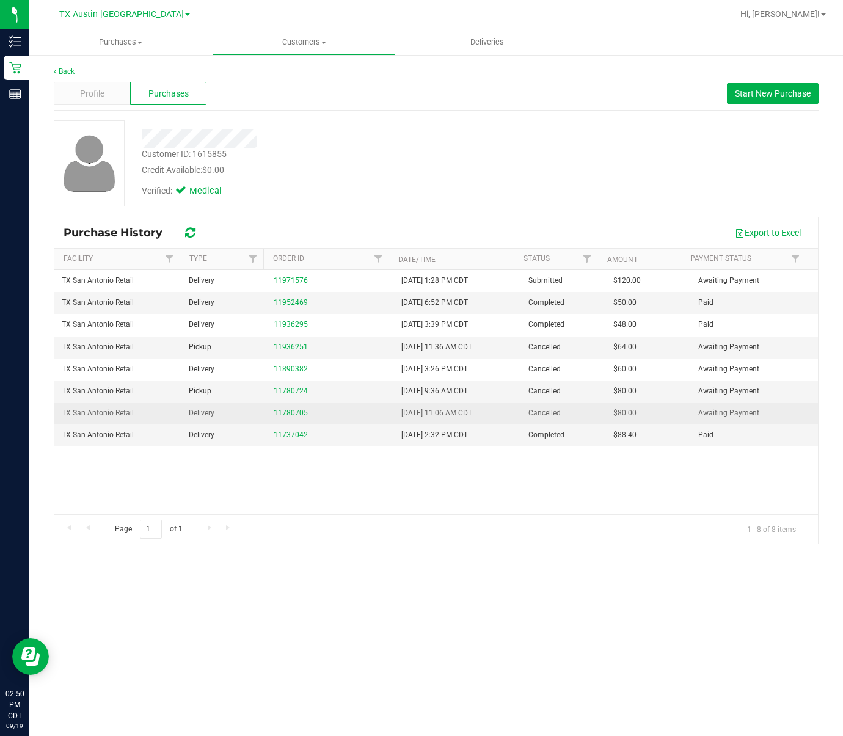
click at [291, 416] on link "11780705" at bounding box center [291, 413] width 34 height 9
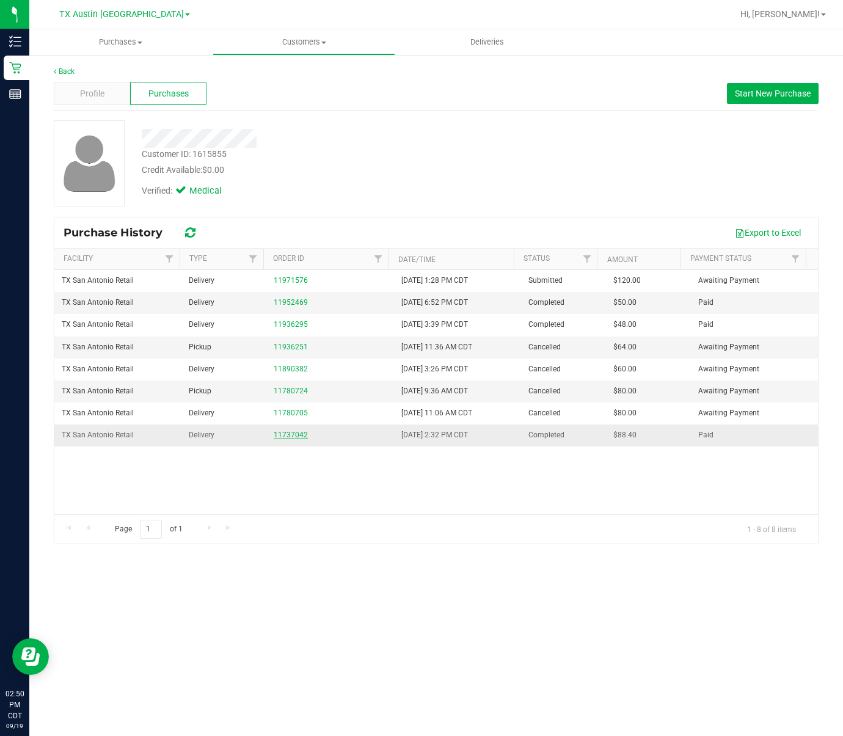
click at [290, 435] on link "11737042" at bounding box center [291, 435] width 34 height 9
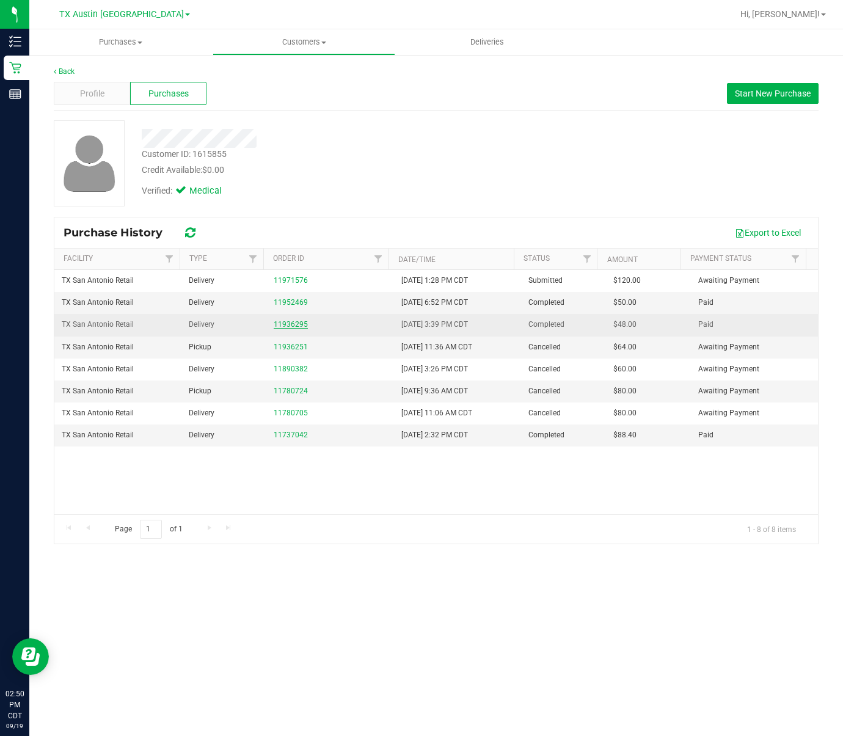
click at [288, 323] on link "11936295" at bounding box center [291, 324] width 34 height 9
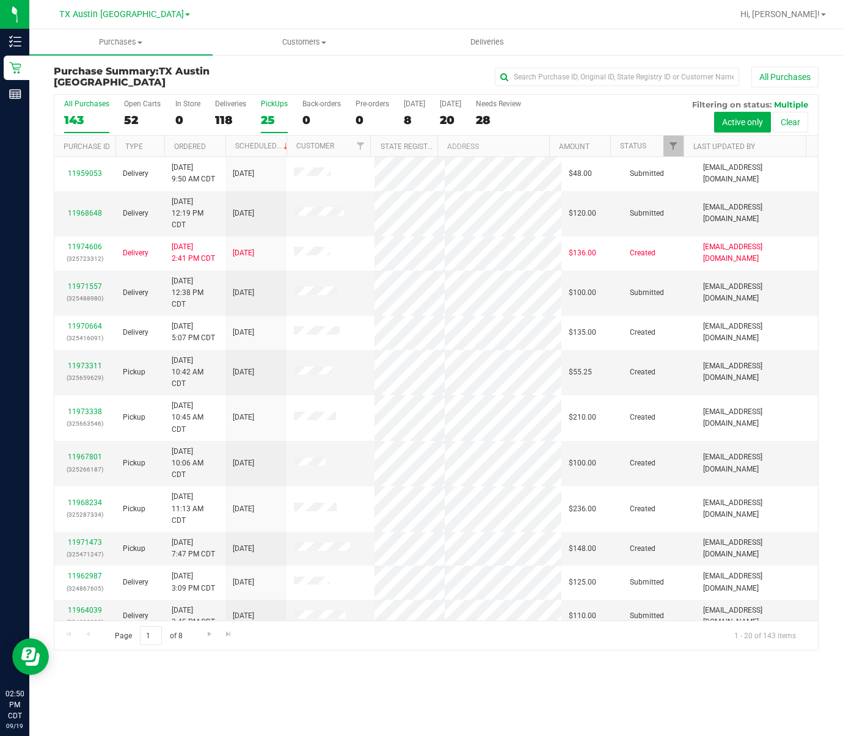
click at [271, 114] on div "25" at bounding box center [274, 120] width 27 height 14
click at [0, 0] on input "PickUps 25" at bounding box center [0, 0] width 0 height 0
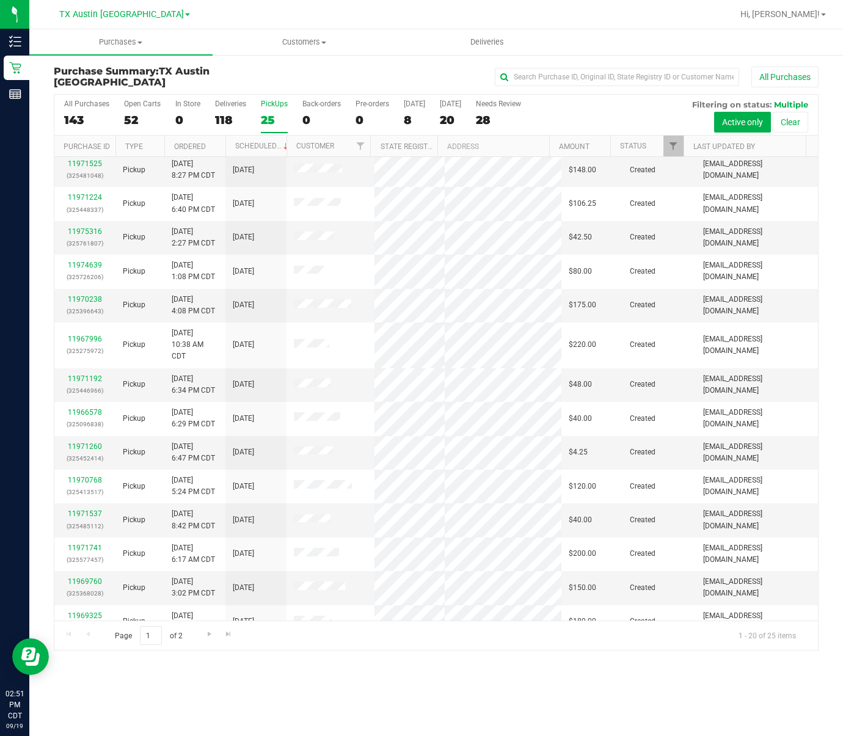
scroll to position [285, 0]
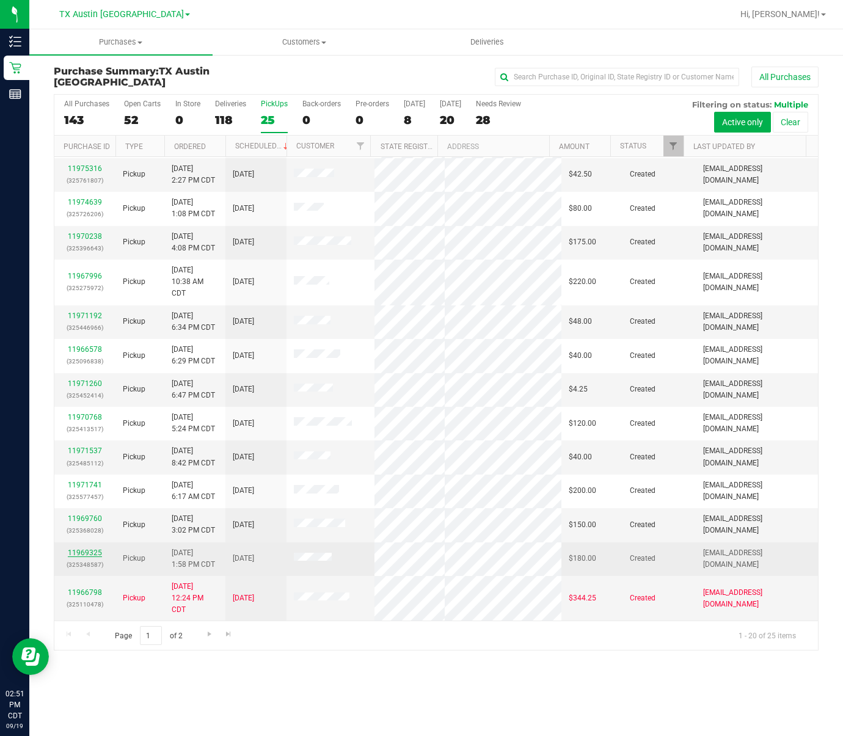
click at [90, 461] on link "11969325" at bounding box center [85, 553] width 34 height 9
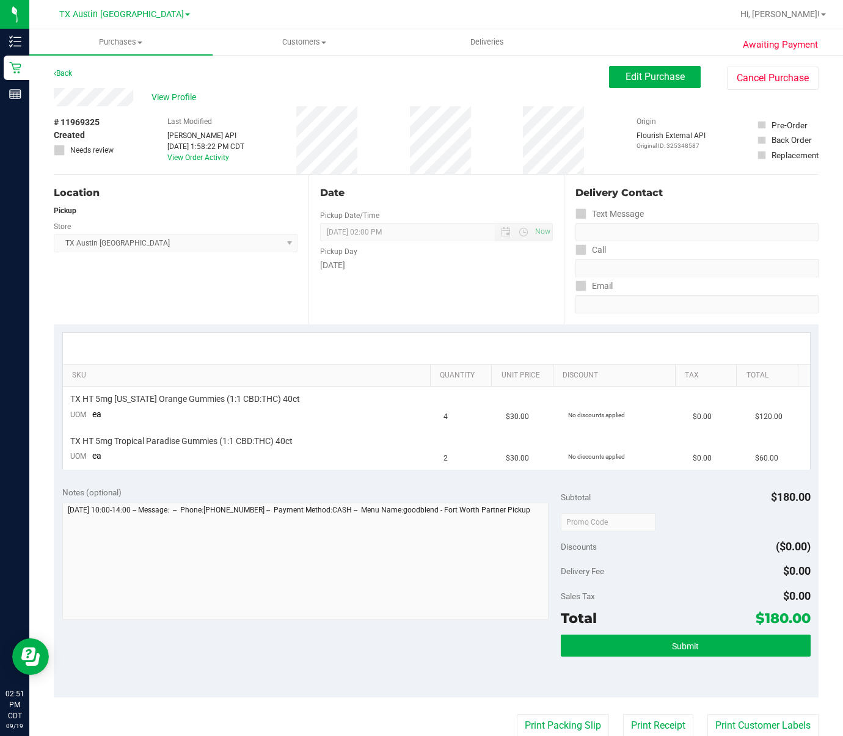
click at [116, 86] on div "Back Edit Purchase Cancel Purchase" at bounding box center [436, 77] width 765 height 22
click at [92, 86] on div "Back Edit Purchase Cancel Purchase" at bounding box center [436, 77] width 765 height 22
click at [654, 79] on span "Edit Purchase" at bounding box center [655, 77] width 59 height 12
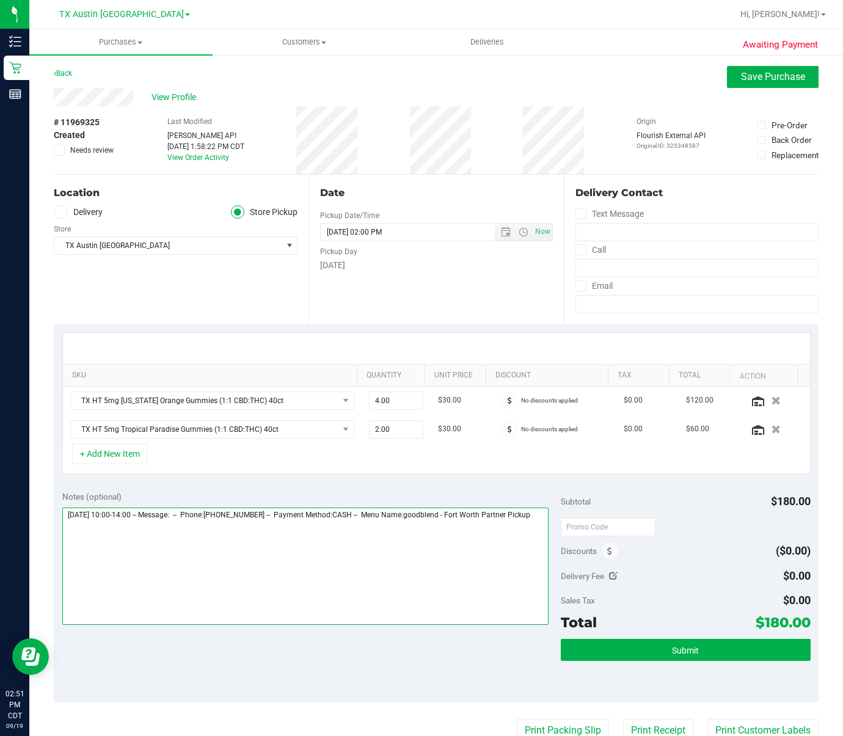
click at [374, 461] on textarea at bounding box center [305, 566] width 487 height 117
type textarea "Monday 09/22/2025 10:00-14:00 -- Message: -- Phone:8173669139 -- Payment Method…"
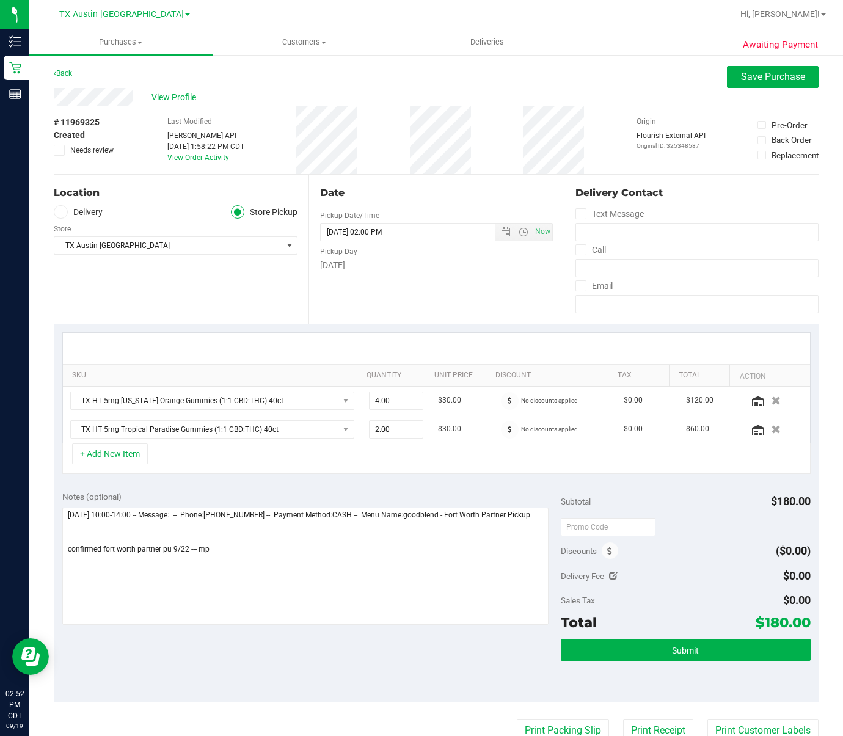
click at [65, 224] on label "Store" at bounding box center [62, 229] width 17 height 11
click at [65, 215] on span at bounding box center [61, 212] width 14 height 14
click at [0, 0] on input "Delivery" at bounding box center [0, 0] width 0 height 0
click at [167, 249] on span "Select address" at bounding box center [162, 245] width 216 height 17
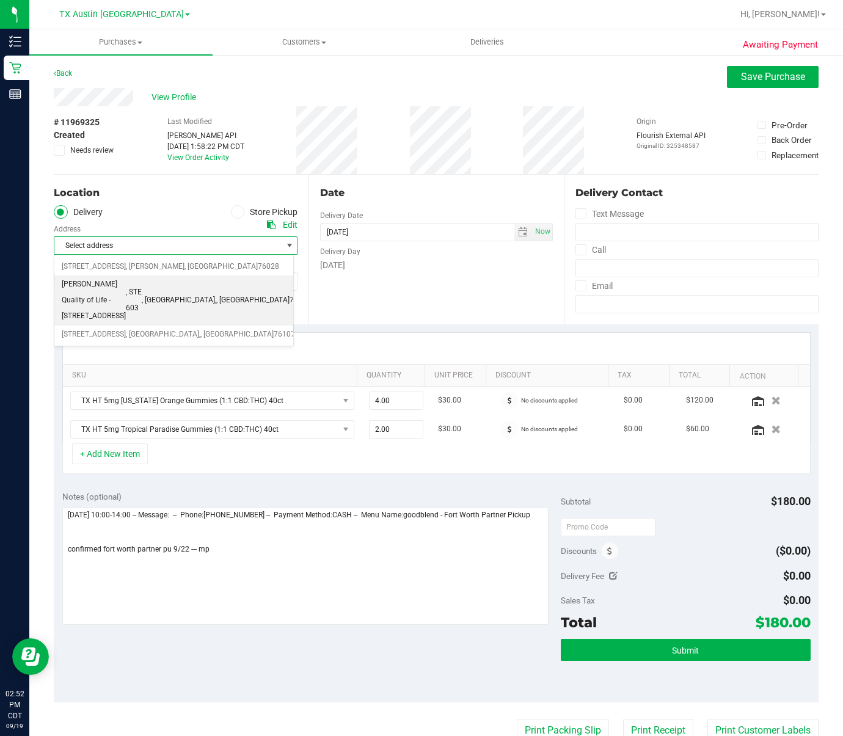
click at [142, 303] on span ", STE 603" at bounding box center [134, 300] width 16 height 31
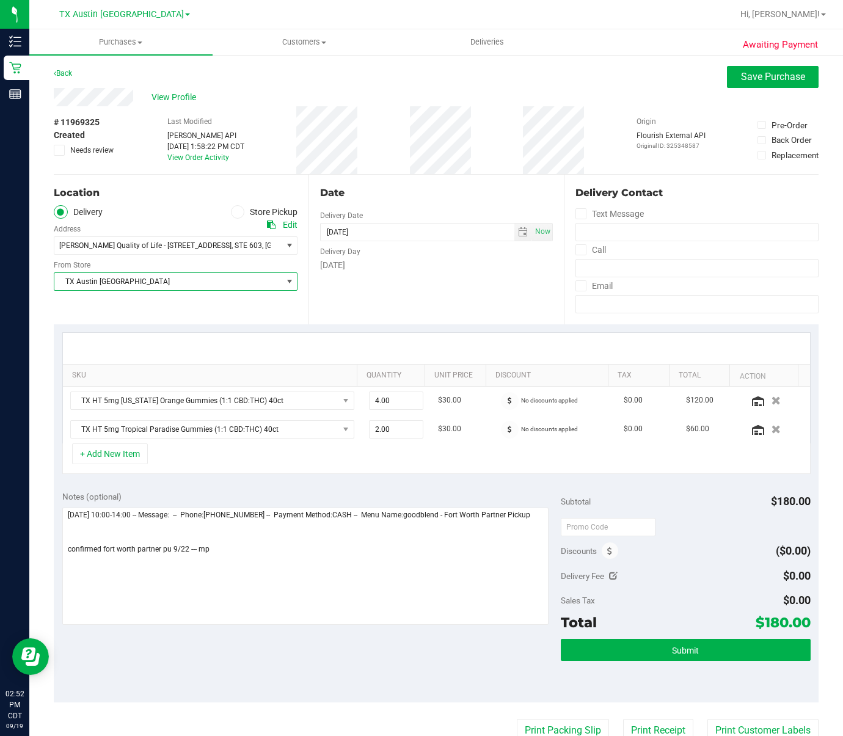
click at [189, 283] on span "TX Austin [GEOGRAPHIC_DATA]" at bounding box center [167, 281] width 227 height 17
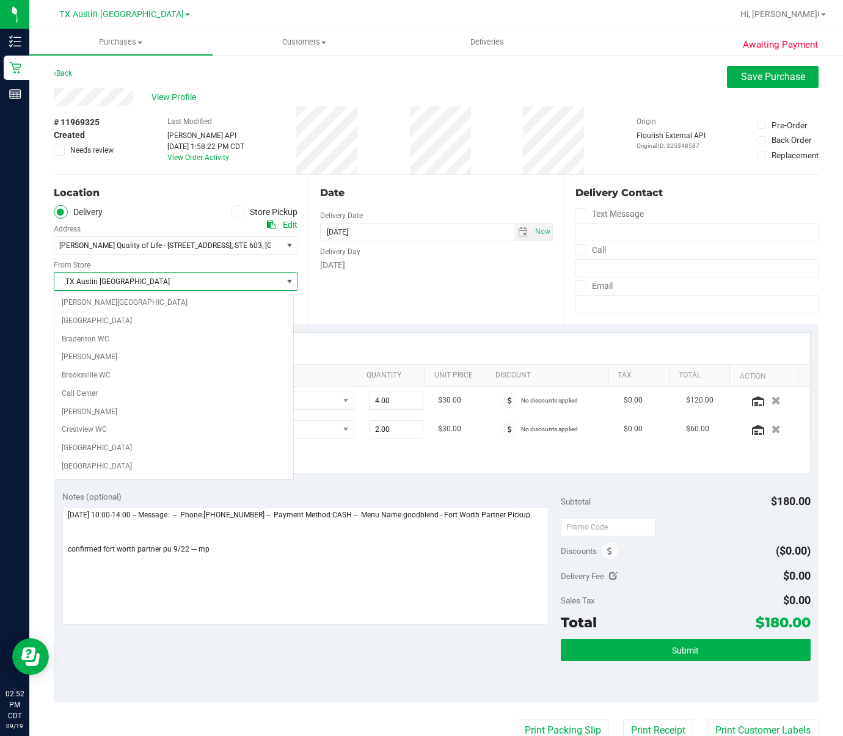
scroll to position [777, 0]
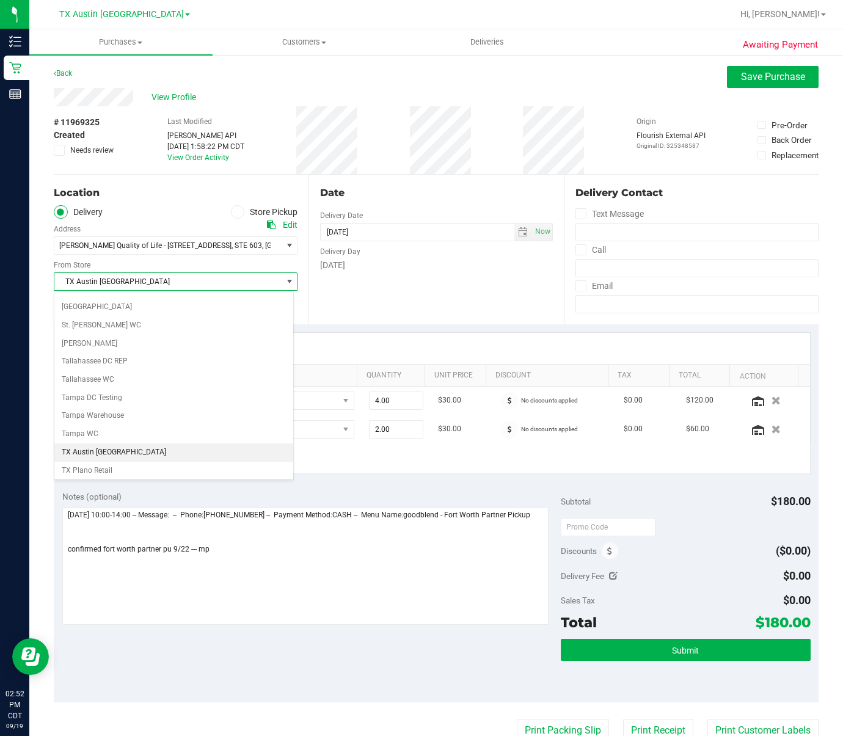
click at [189, 283] on span "TX Austin [GEOGRAPHIC_DATA]" at bounding box center [167, 281] width 227 height 17
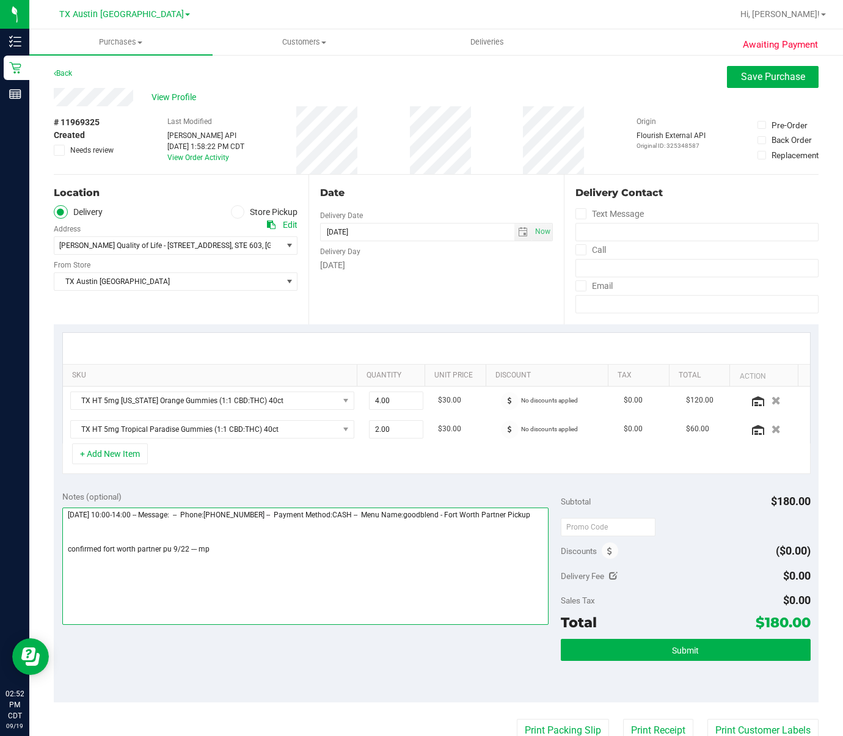
drag, startPoint x: 238, startPoint y: 524, endPoint x: 240, endPoint y: 587, distance: 63.0
click at [238, 461] on textarea at bounding box center [305, 566] width 487 height 117
click at [239, 461] on textarea at bounding box center [305, 566] width 487 height 117
click at [238, 461] on textarea at bounding box center [305, 566] width 487 height 117
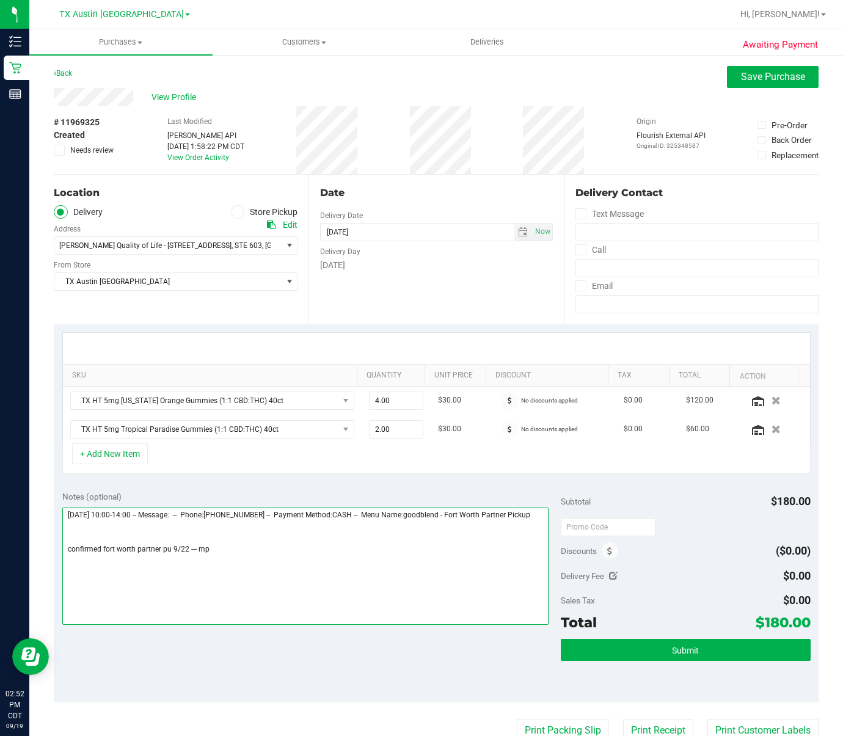
click at [238, 461] on textarea at bounding box center [305, 566] width 487 height 117
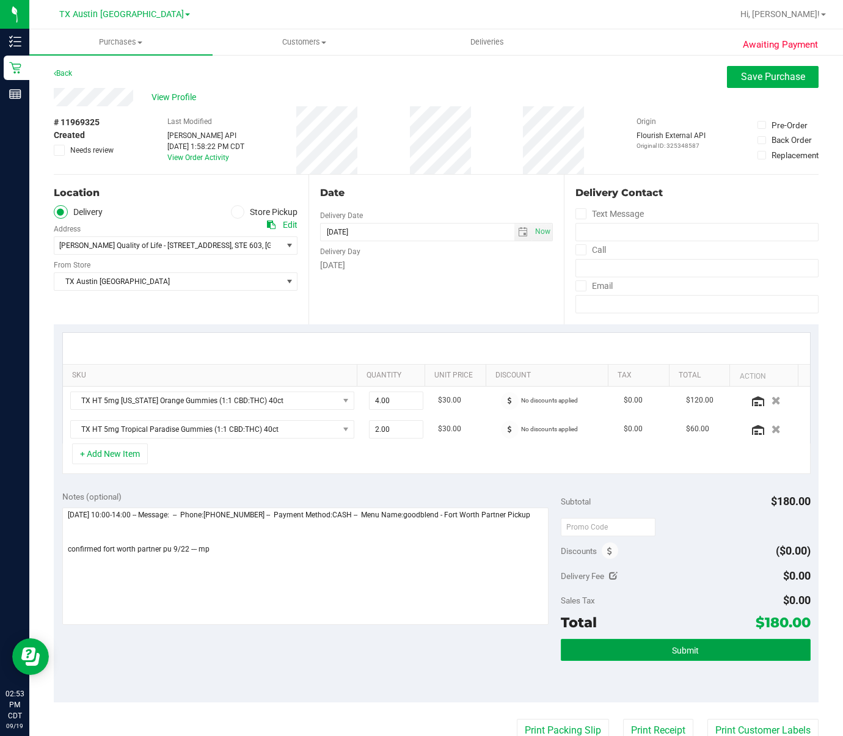
click at [703, 461] on button "Submit" at bounding box center [685, 650] width 249 height 22
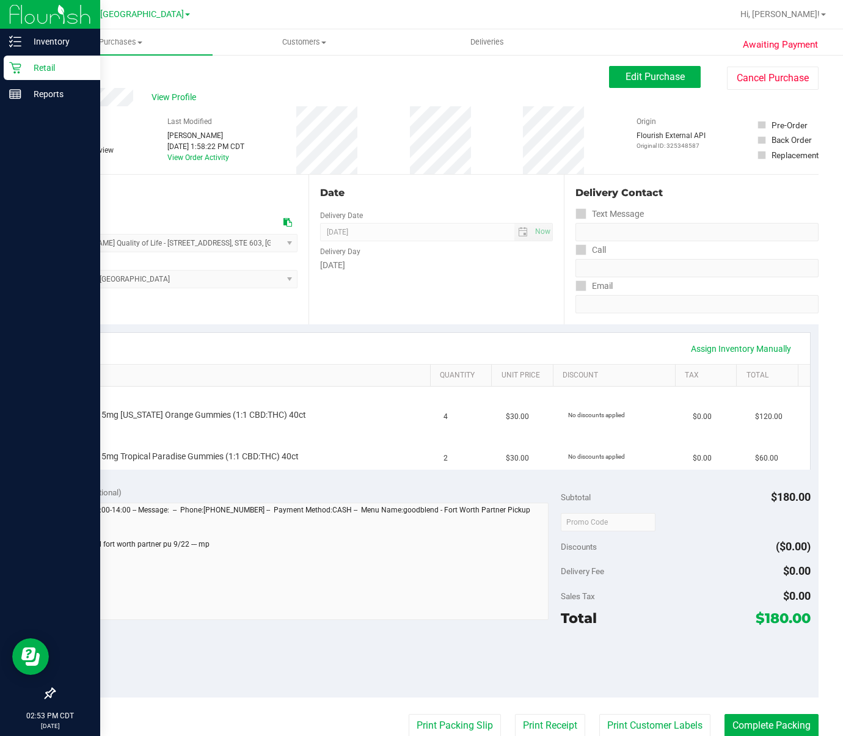
click at [16, 68] on icon at bounding box center [15, 68] width 12 height 12
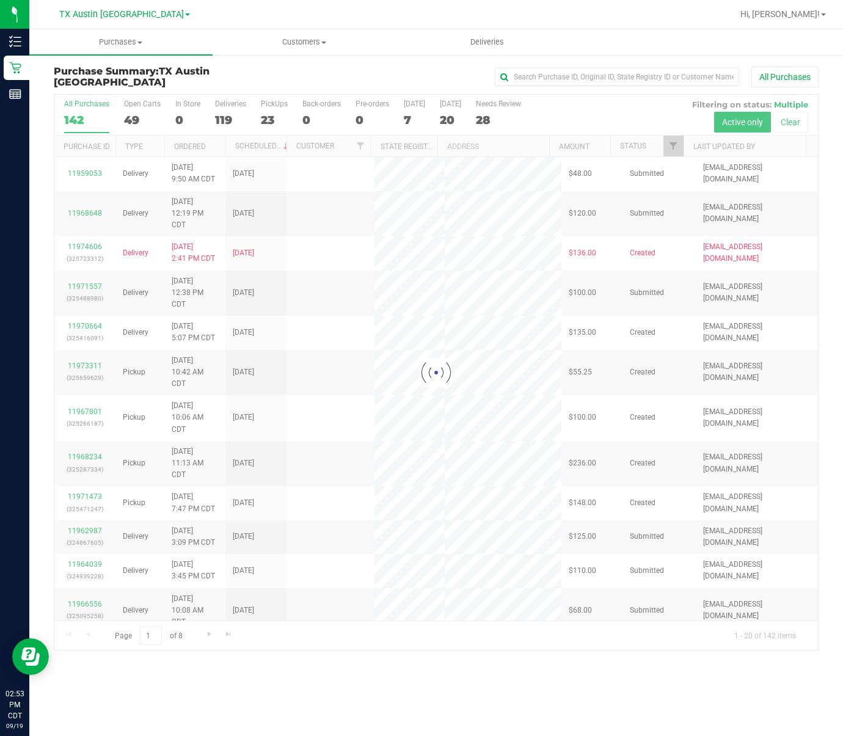
click at [260, 123] on div at bounding box center [436, 373] width 764 height 556
click at [275, 114] on div at bounding box center [436, 373] width 764 height 556
click at [266, 117] on div at bounding box center [436, 373] width 764 height 556
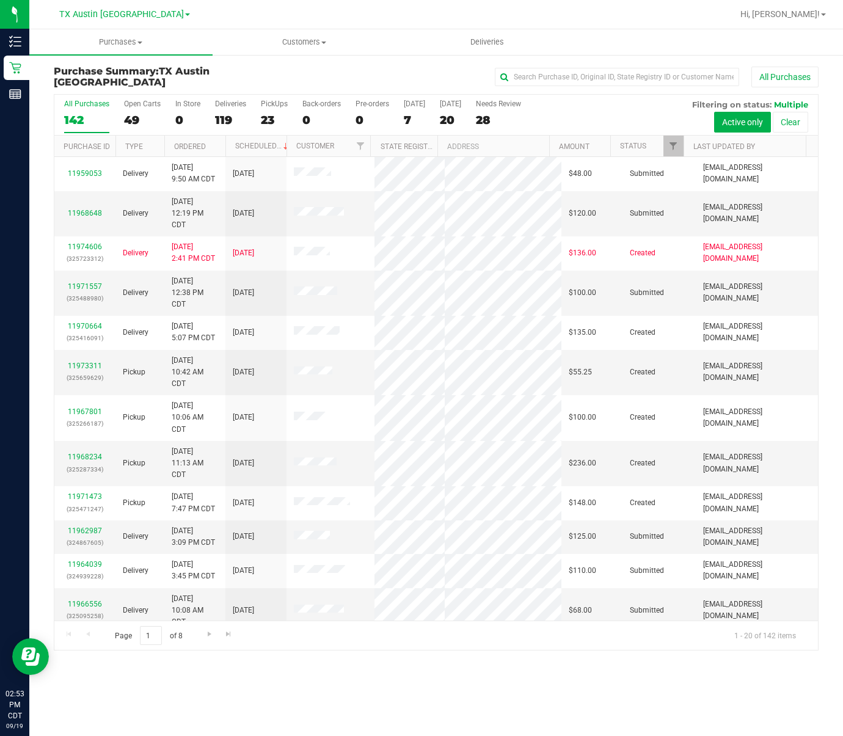
click at [270, 120] on div "23" at bounding box center [274, 120] width 27 height 14
click at [0, 0] on input "PickUps 23" at bounding box center [0, 0] width 0 height 0
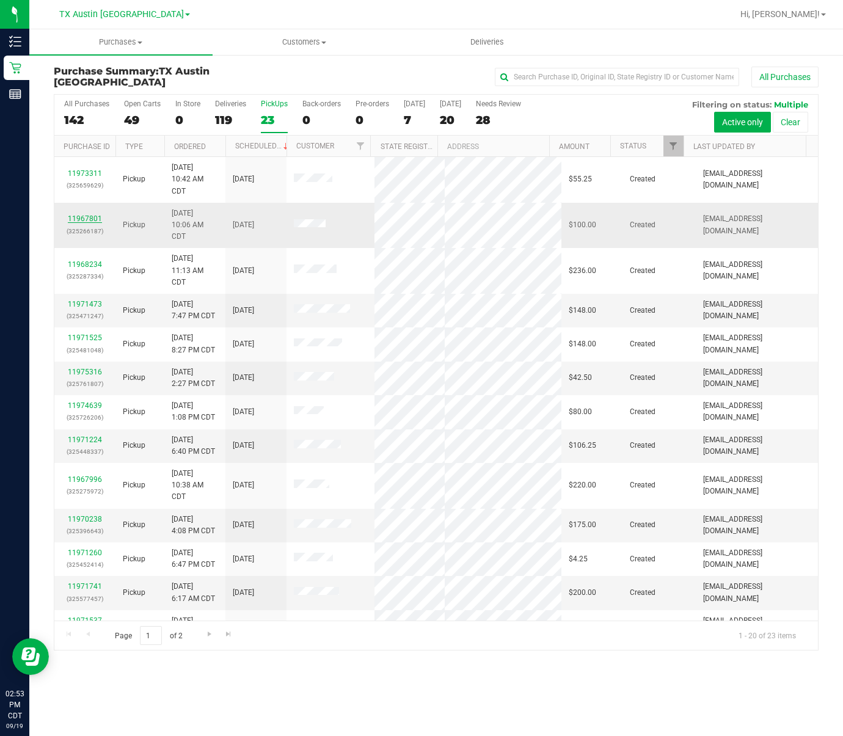
click at [86, 221] on link "11967801" at bounding box center [85, 219] width 34 height 9
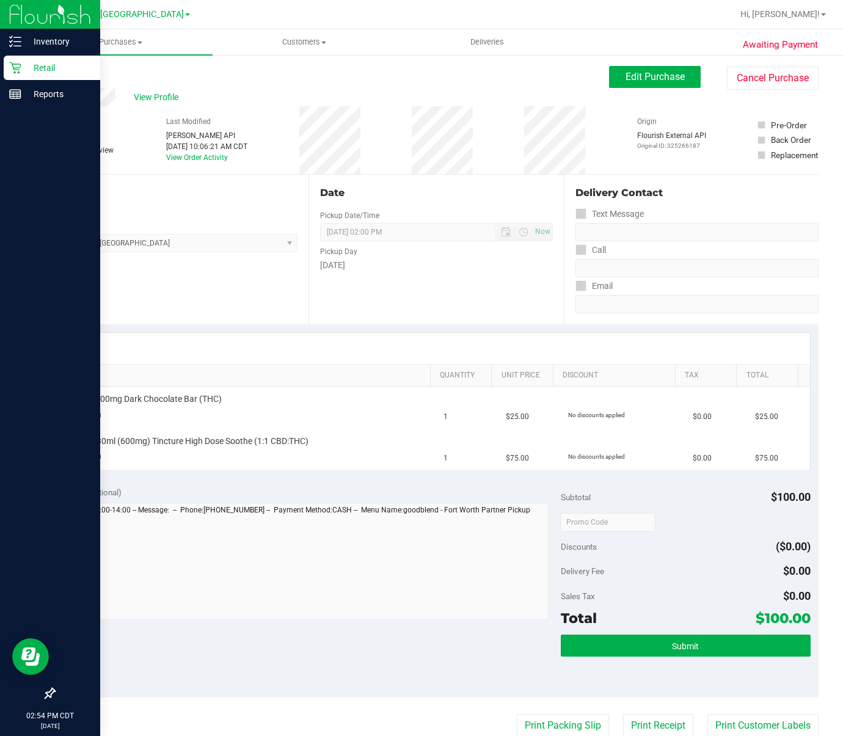
drag, startPoint x: 165, startPoint y: 211, endPoint x: 28, endPoint y: 63, distance: 202.0
click at [165, 211] on div "Pickup" at bounding box center [176, 210] width 244 height 11
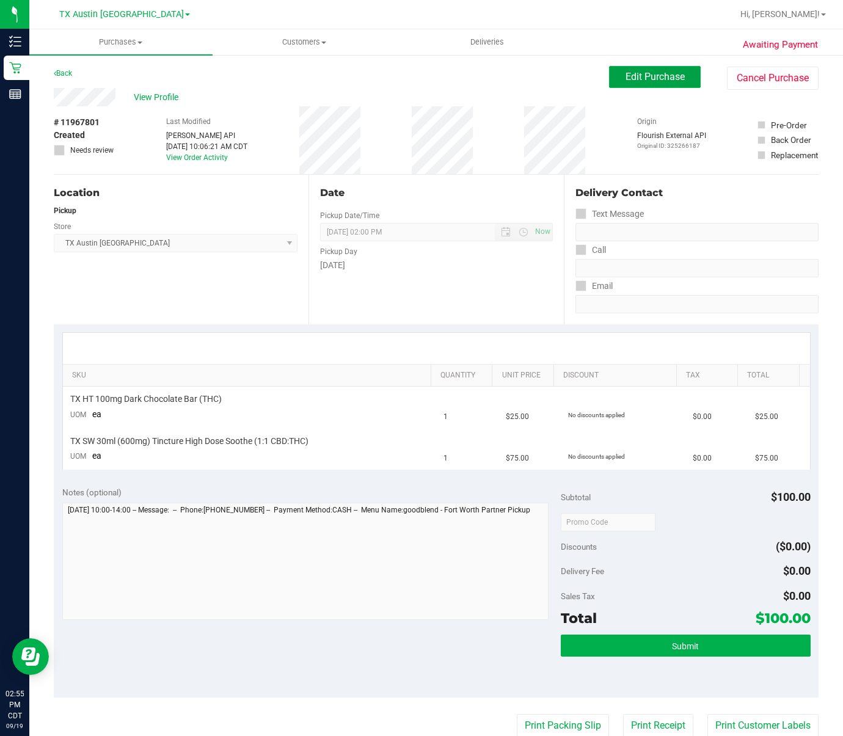
click at [626, 75] on span "Edit Purchase" at bounding box center [655, 77] width 59 height 12
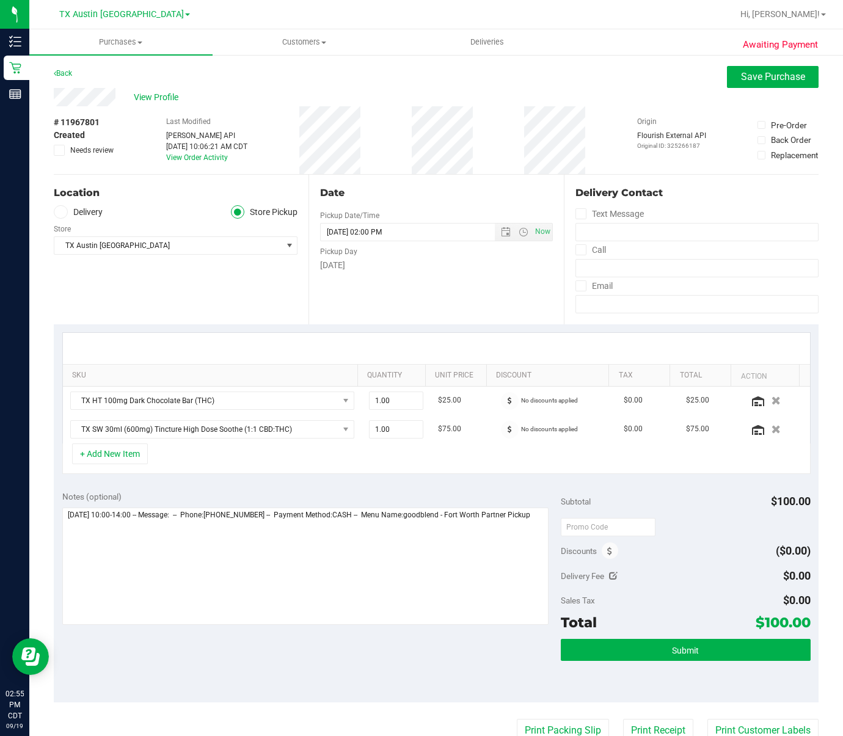
click at [80, 210] on label "Delivery" at bounding box center [78, 212] width 49 height 14
click at [0, 0] on input "Delivery" at bounding box center [0, 0] width 0 height 0
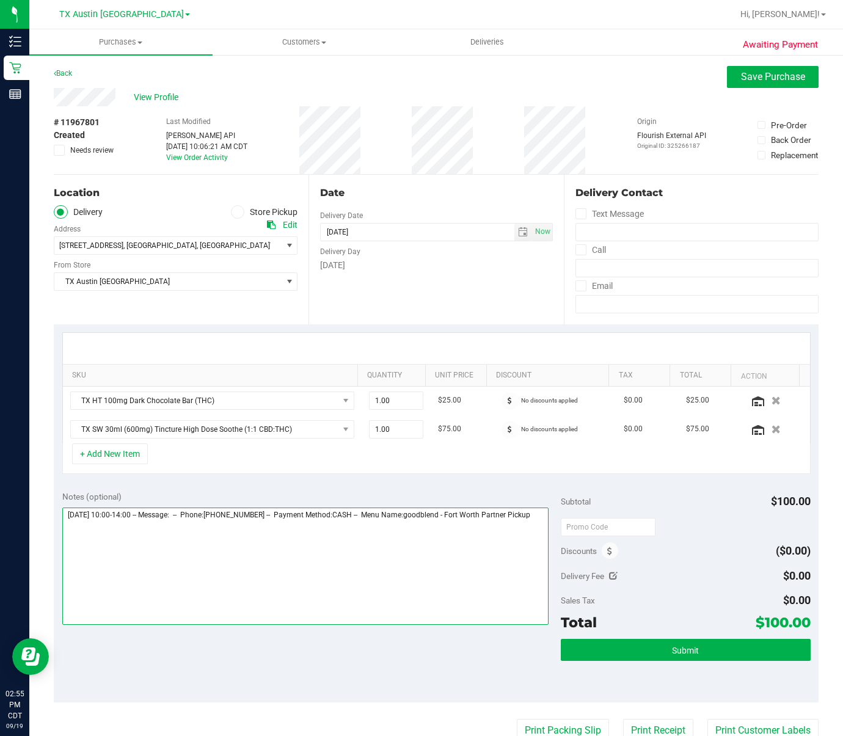
click at [505, 582] on textarea at bounding box center [305, 566] width 487 height 117
click at [472, 571] on textarea at bounding box center [305, 566] width 487 height 117
click at [336, 560] on textarea at bounding box center [305, 566] width 487 height 117
type textarea "[DATE] 10:00-14:00 -- Message: -- Phone:[PHONE_NUMBER] -- Payment Method:CASH -…"
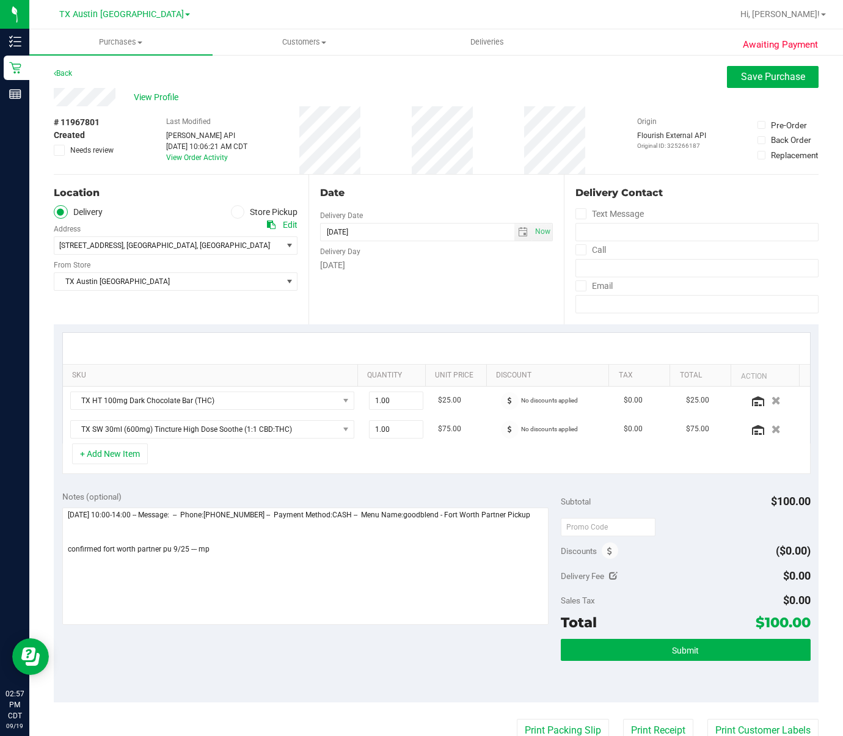
click at [84, 87] on div "Back Save Purchase" at bounding box center [436, 77] width 765 height 22
click at [710, 661] on button "Submit" at bounding box center [685, 650] width 249 height 22
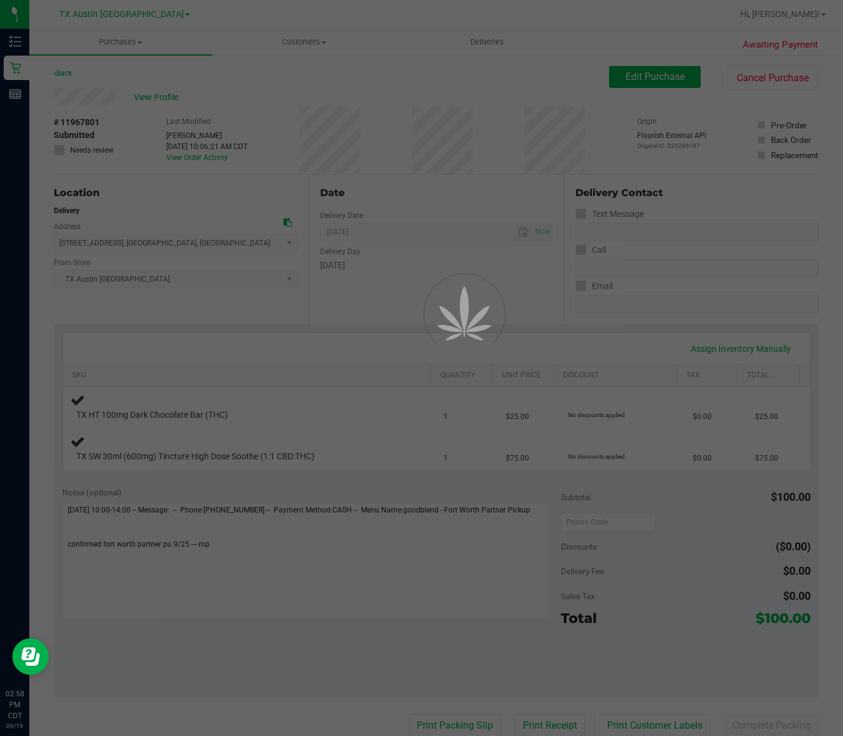
click at [154, 95] on div at bounding box center [421, 368] width 843 height 736
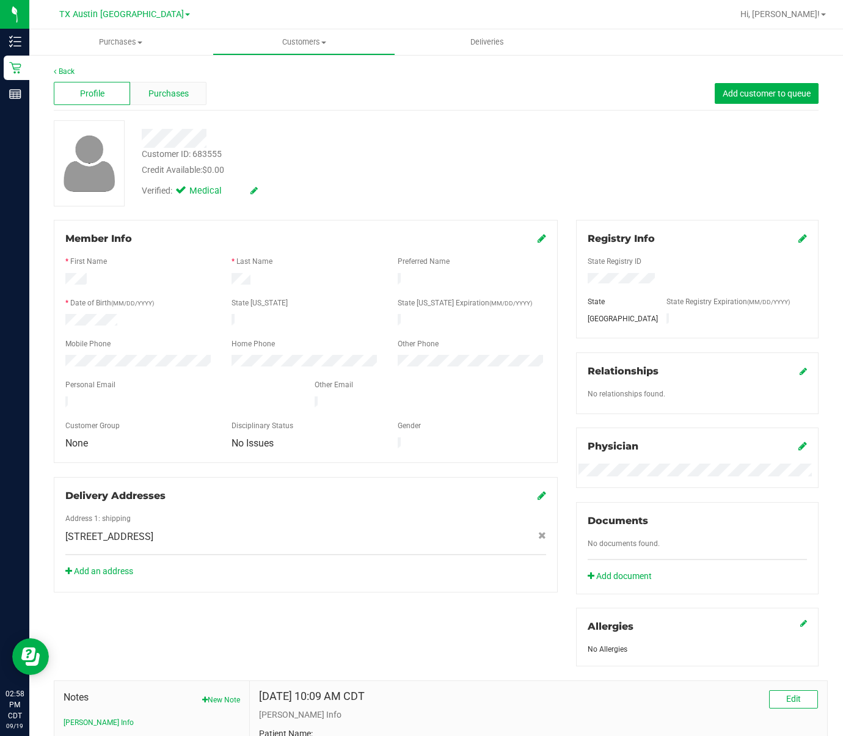
click at [169, 90] on span "Purchases" at bounding box center [169, 93] width 40 height 13
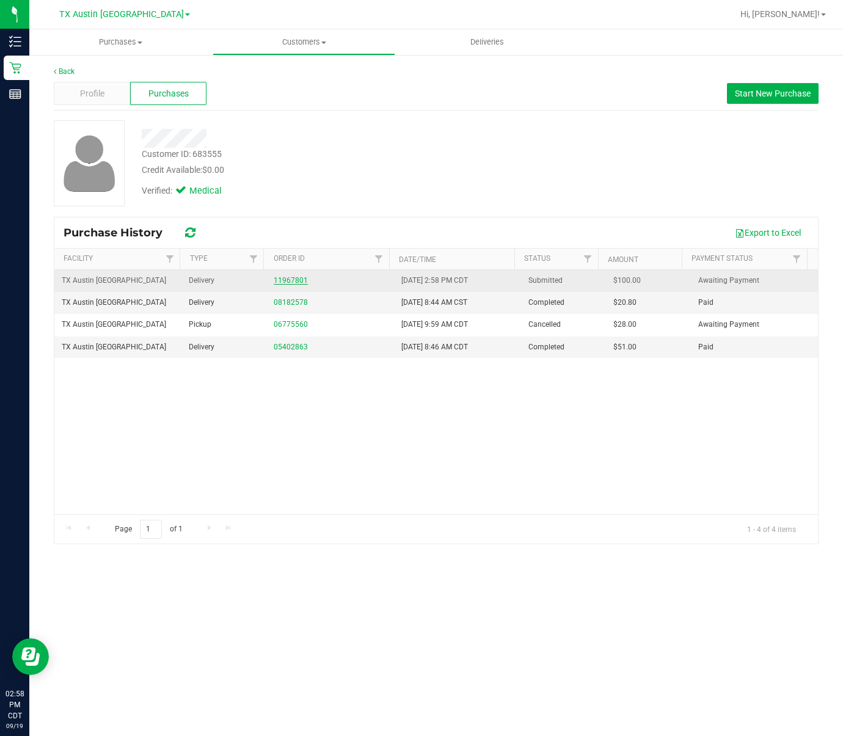
click at [276, 280] on link "11967801" at bounding box center [291, 280] width 34 height 9
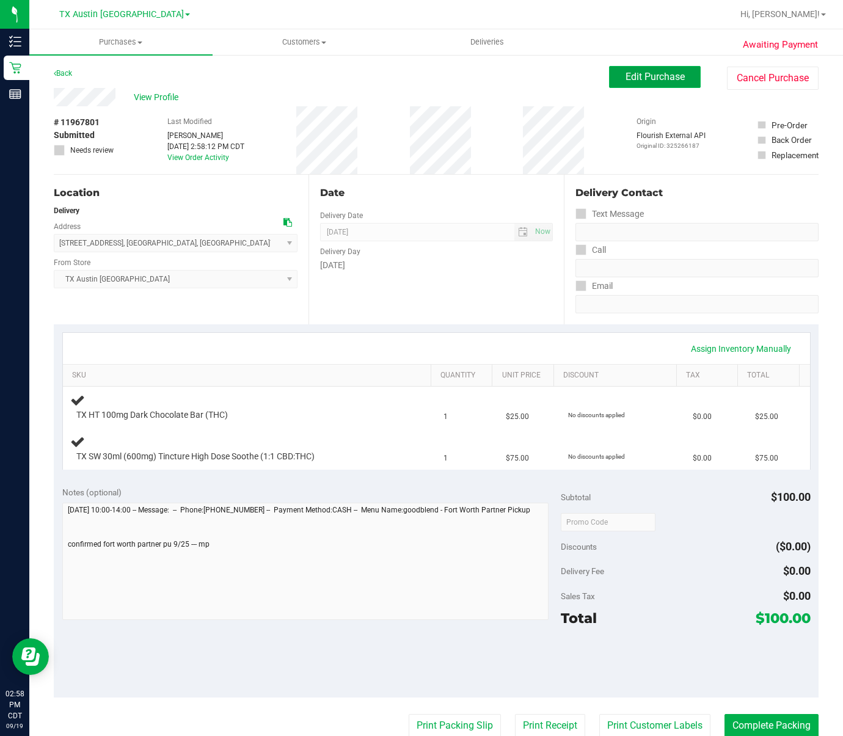
click at [652, 72] on span "Edit Purchase" at bounding box center [655, 77] width 59 height 12
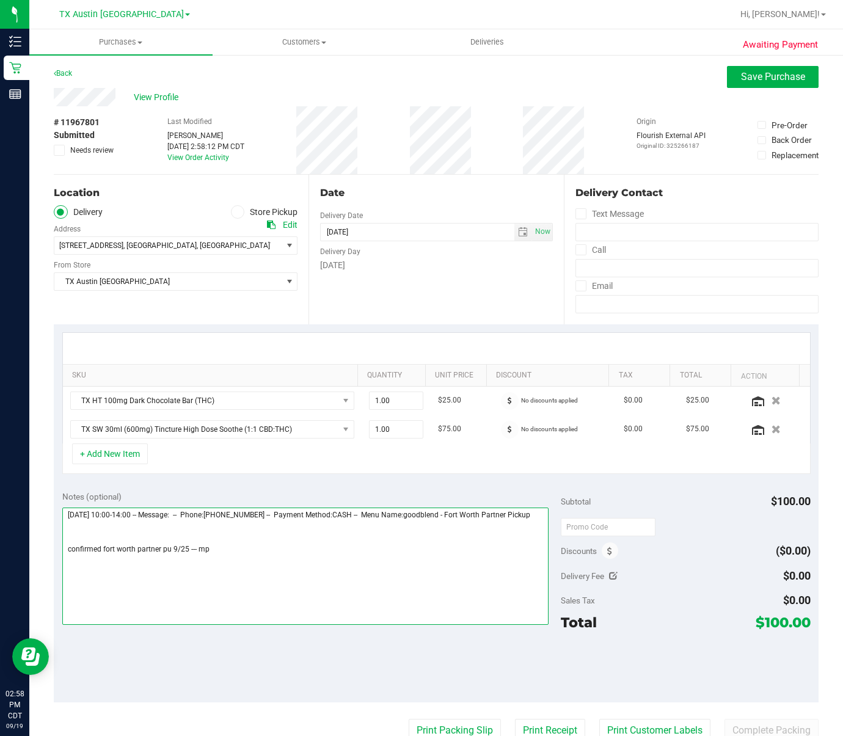
drag, startPoint x: 323, startPoint y: 521, endPoint x: 310, endPoint y: 563, distance: 44.1
click at [321, 526] on textarea at bounding box center [305, 566] width 487 height 117
drag, startPoint x: 309, startPoint y: 564, endPoint x: 304, endPoint y: 573, distance: 9.9
click at [307, 565] on textarea at bounding box center [305, 566] width 487 height 117
click at [304, 573] on textarea at bounding box center [305, 566] width 487 height 117
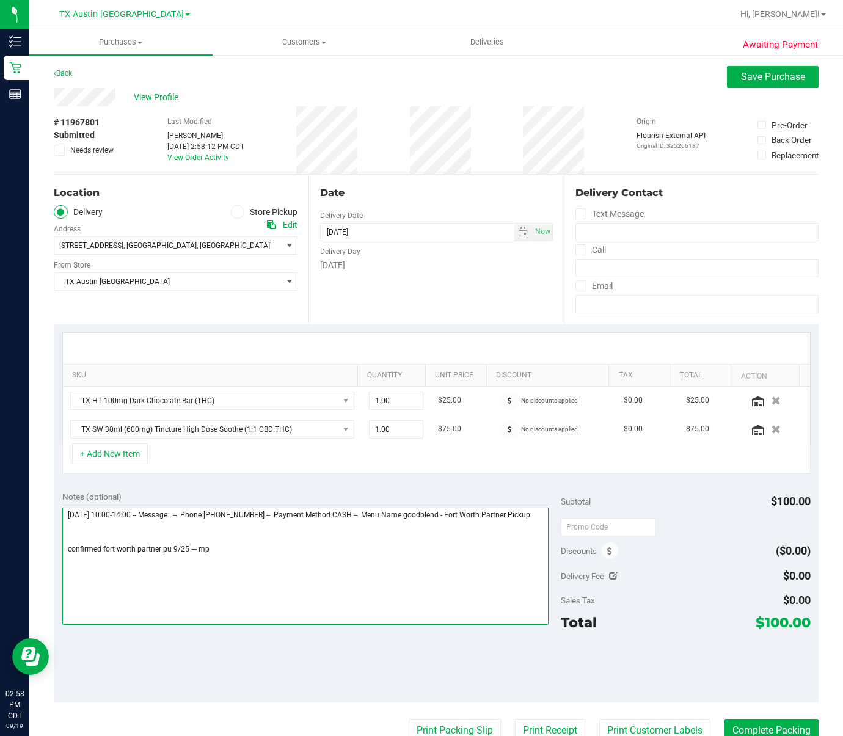
click at [304, 573] on textarea at bounding box center [305, 566] width 487 height 117
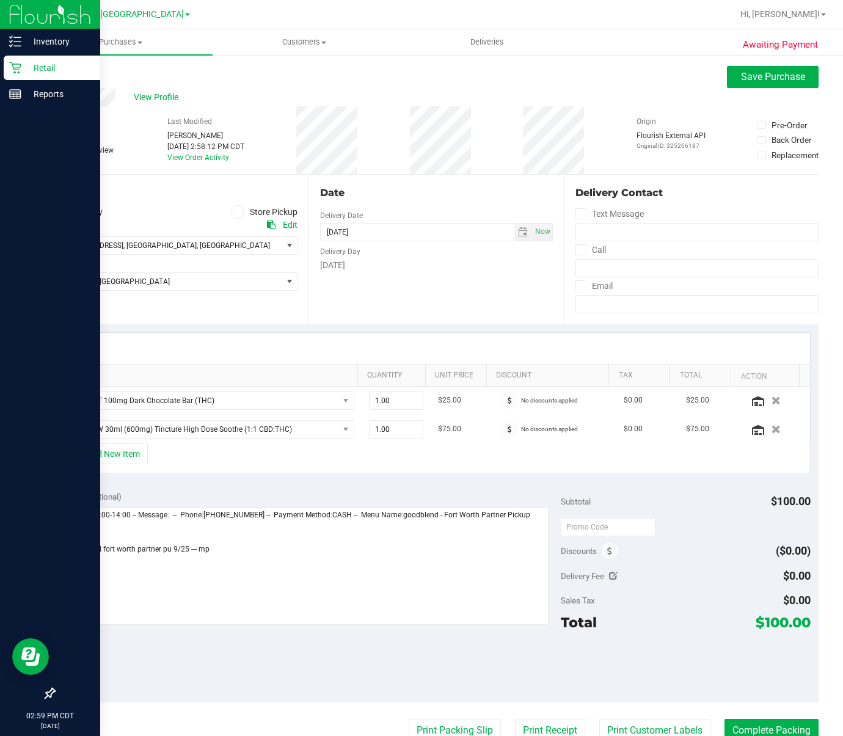
click at [23, 69] on p "Retail" at bounding box center [57, 68] width 73 height 15
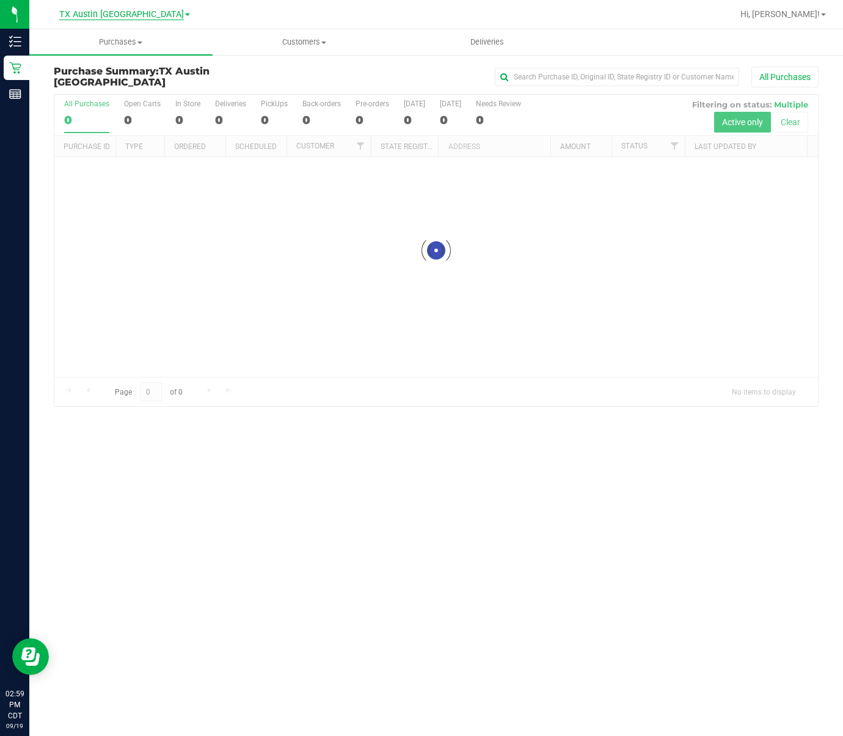
click at [138, 15] on span "TX Austin [GEOGRAPHIC_DATA]" at bounding box center [121, 14] width 125 height 11
click at [148, 63] on link "TX San Antonio Retail" at bounding box center [124, 59] width 178 height 17
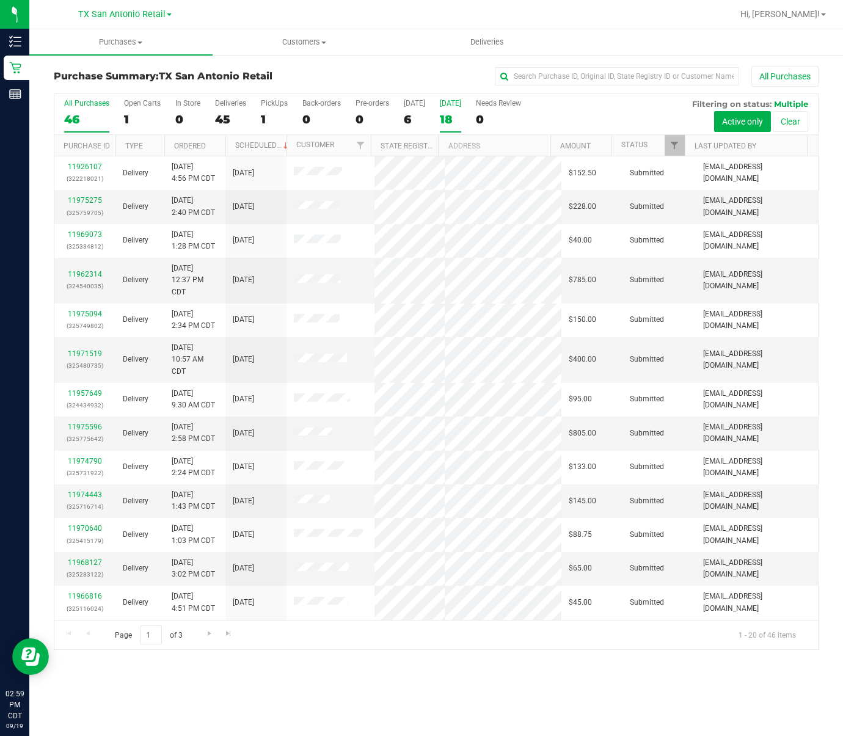
click at [448, 113] on div "18" at bounding box center [450, 119] width 21 height 14
click at [0, 0] on input "[DATE] 18" at bounding box center [0, 0] width 0 height 0
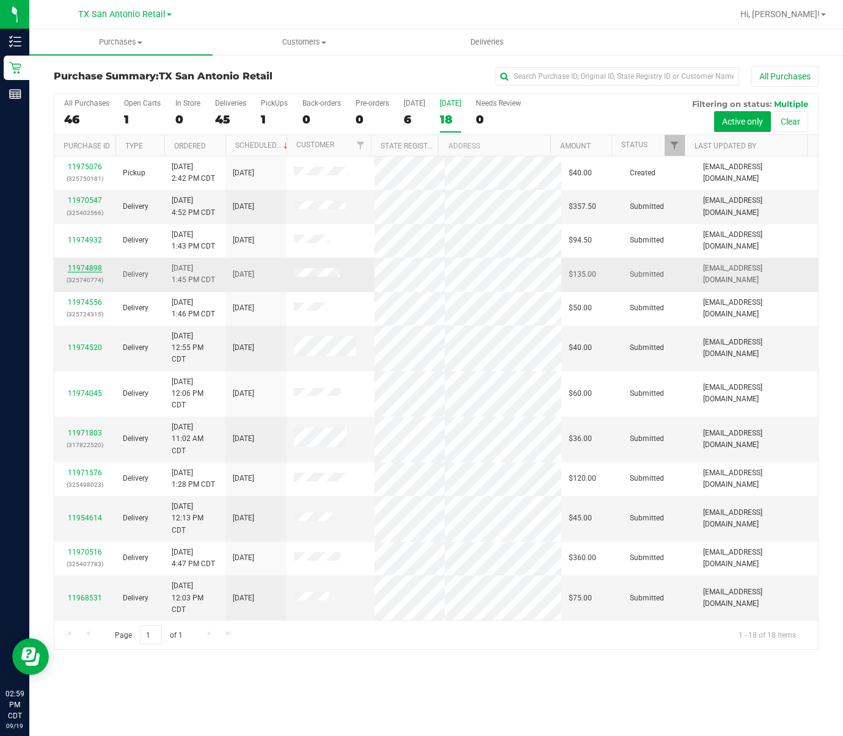
click at [79, 266] on link "11974898" at bounding box center [85, 268] width 34 height 9
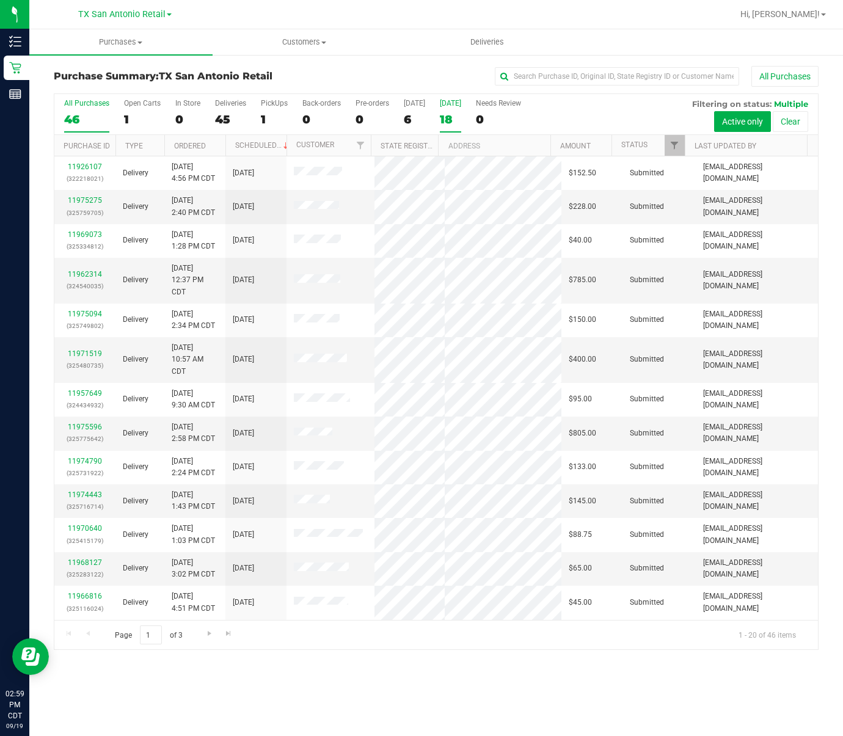
click at [443, 118] on div "18" at bounding box center [450, 119] width 21 height 14
click at [0, 0] on input "[DATE] 18" at bounding box center [0, 0] width 0 height 0
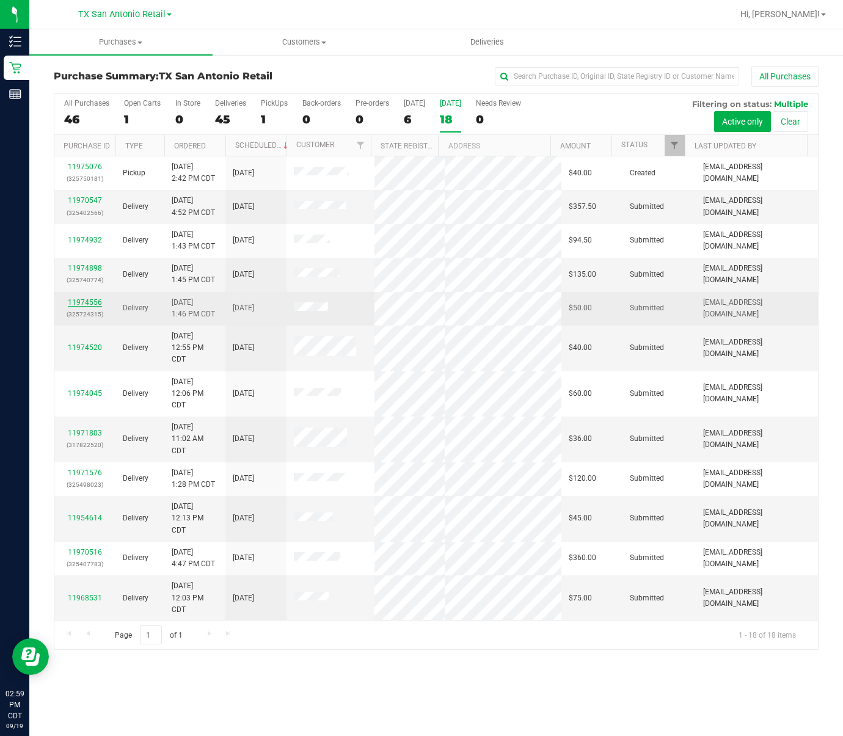
click at [94, 303] on link "11974556" at bounding box center [85, 302] width 34 height 9
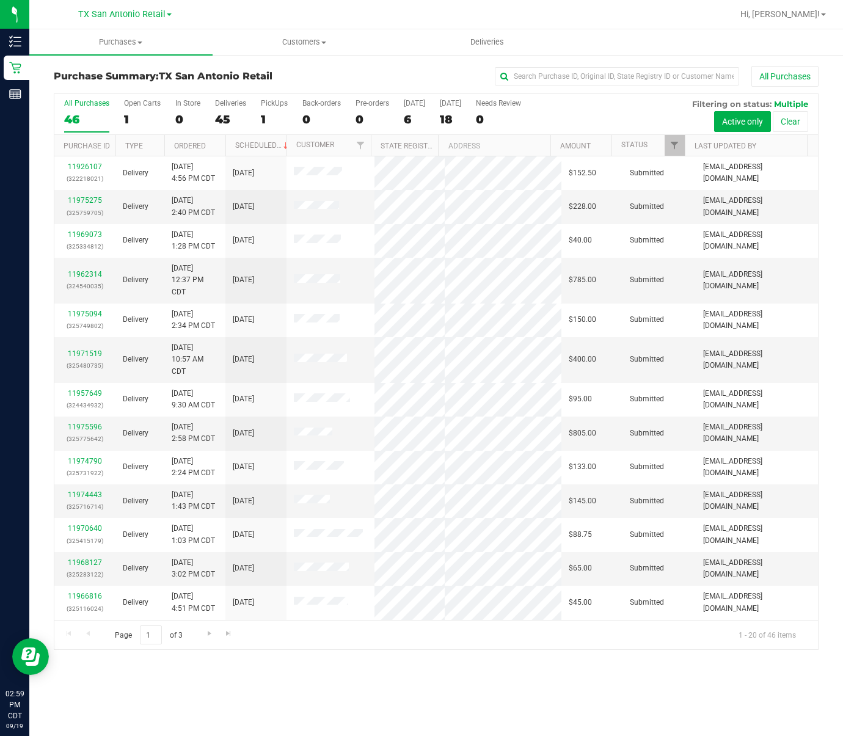
click at [431, 113] on div "All Purchases 46 Open Carts 1 In Store 0 Deliveries 45 PickUps 1 Back-orders 0 …" at bounding box center [436, 114] width 764 height 41
click at [432, 113] on div "All Purchases 46 Open Carts 1 In Store 0 Deliveries 45 PickUps 1 Back-orders 0 …" at bounding box center [436, 114] width 764 height 41
drag, startPoint x: 432, startPoint y: 113, endPoint x: 440, endPoint y: 111, distance: 8.2
click at [440, 111] on label "[DATE] 18" at bounding box center [450, 116] width 21 height 34
click at [0, 0] on input "[DATE] 18" at bounding box center [0, 0] width 0 height 0
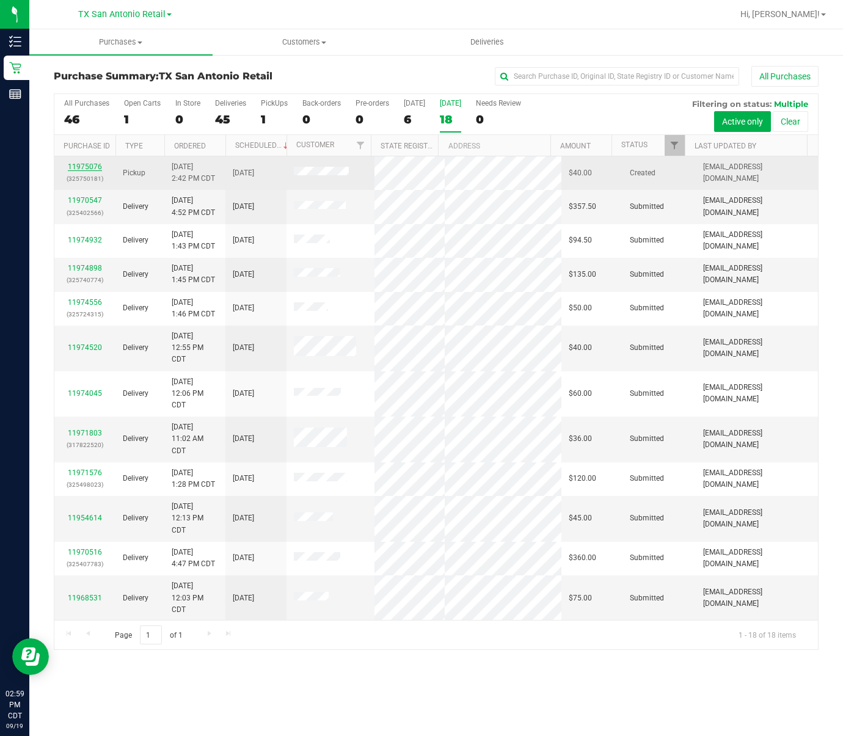
click at [87, 168] on link "11975076" at bounding box center [85, 167] width 34 height 9
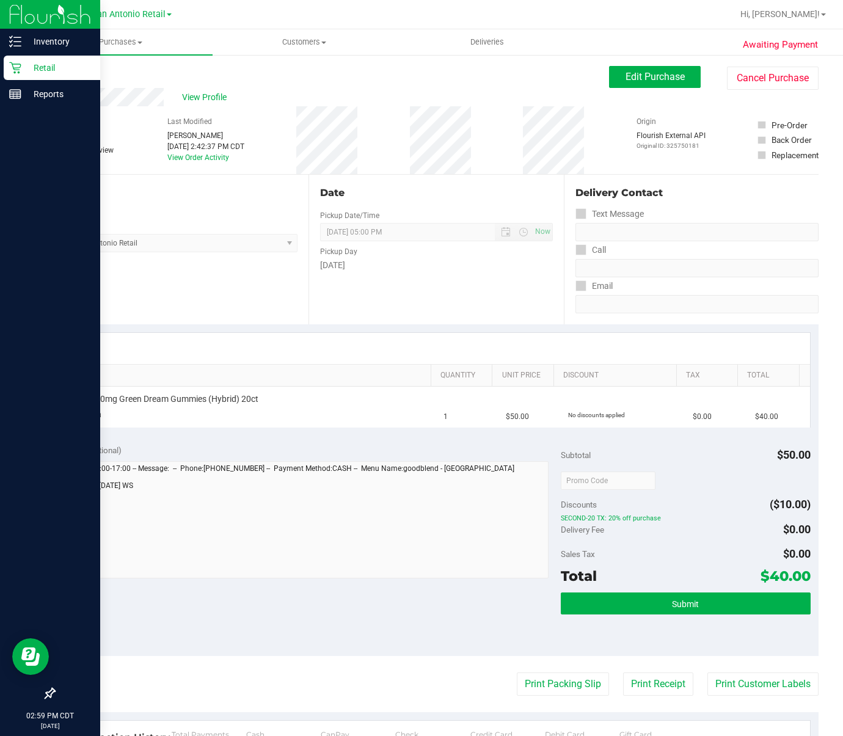
click at [31, 63] on p "Retail" at bounding box center [57, 68] width 73 height 15
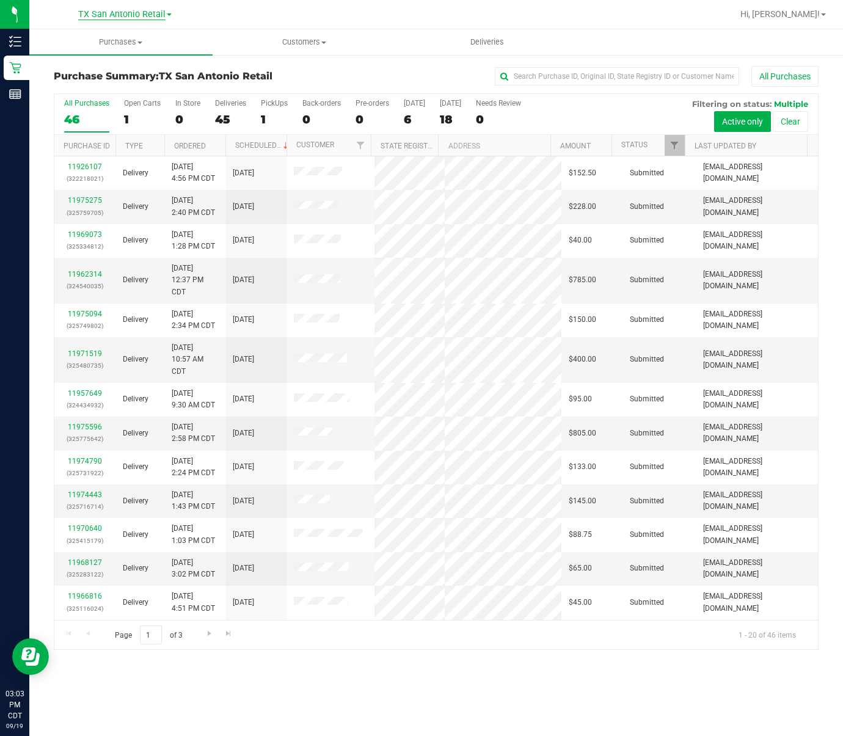
drag, startPoint x: 98, startPoint y: 13, endPoint x: 105, endPoint y: 20, distance: 9.5
click at [98, 13] on span "TX San Antonio Retail" at bounding box center [121, 14] width 87 height 11
click at [276, 123] on div "1" at bounding box center [274, 119] width 27 height 14
click at [0, 0] on input "PickUps 1" at bounding box center [0, 0] width 0 height 0
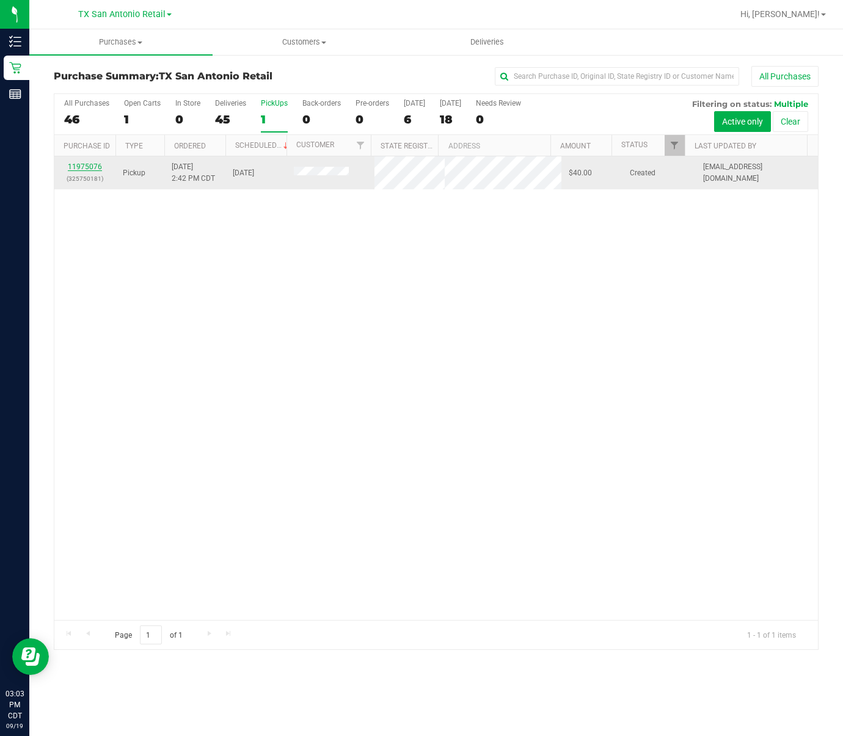
click at [83, 165] on link "11975076" at bounding box center [85, 167] width 34 height 9
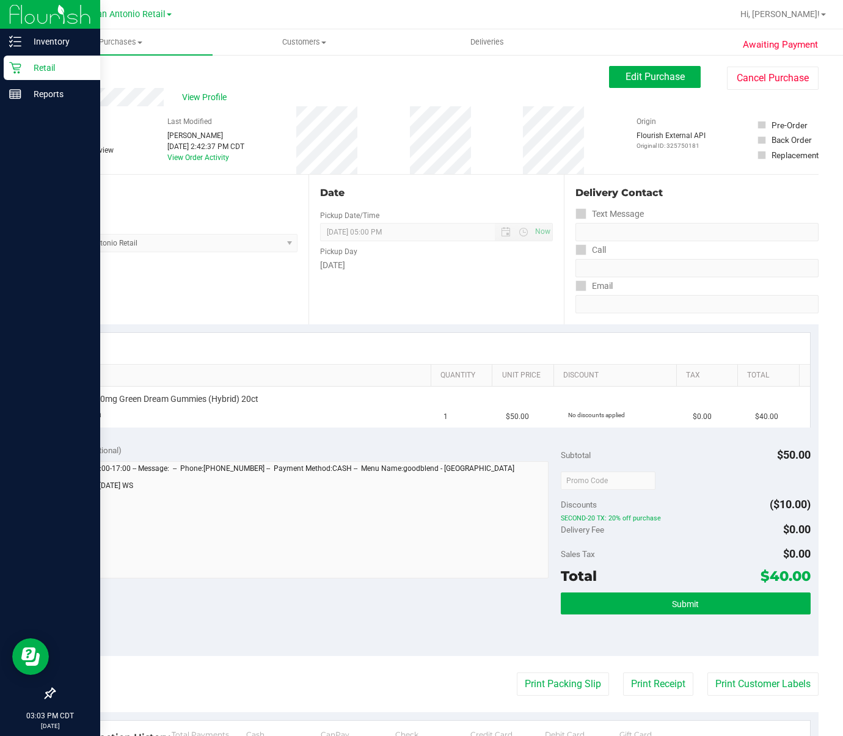
click at [10, 69] on icon at bounding box center [15, 68] width 12 height 12
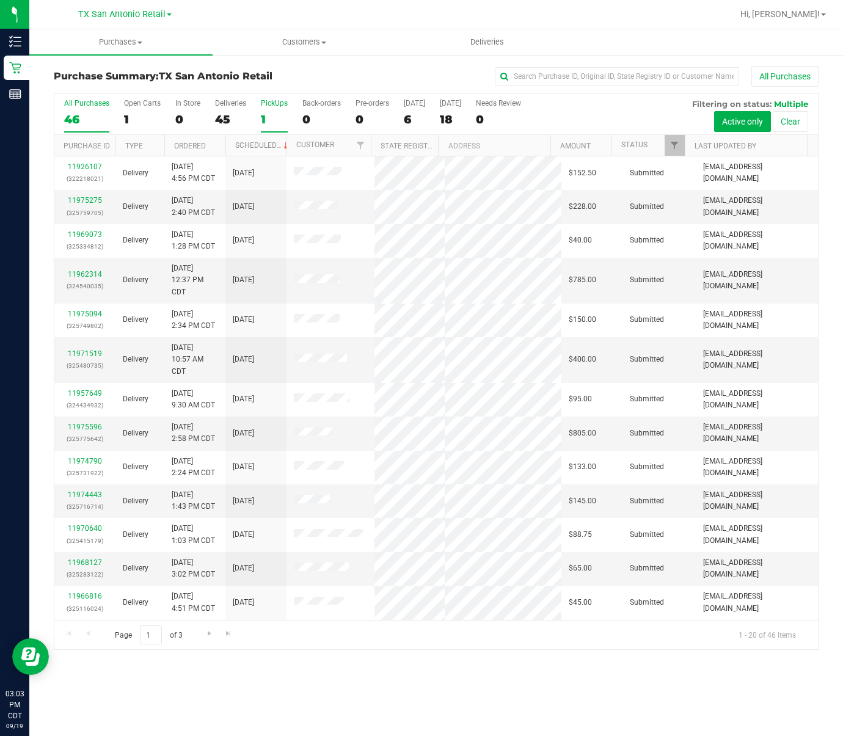
click at [276, 112] on div "1" at bounding box center [274, 119] width 27 height 14
click at [0, 0] on input "PickUps 1" at bounding box center [0, 0] width 0 height 0
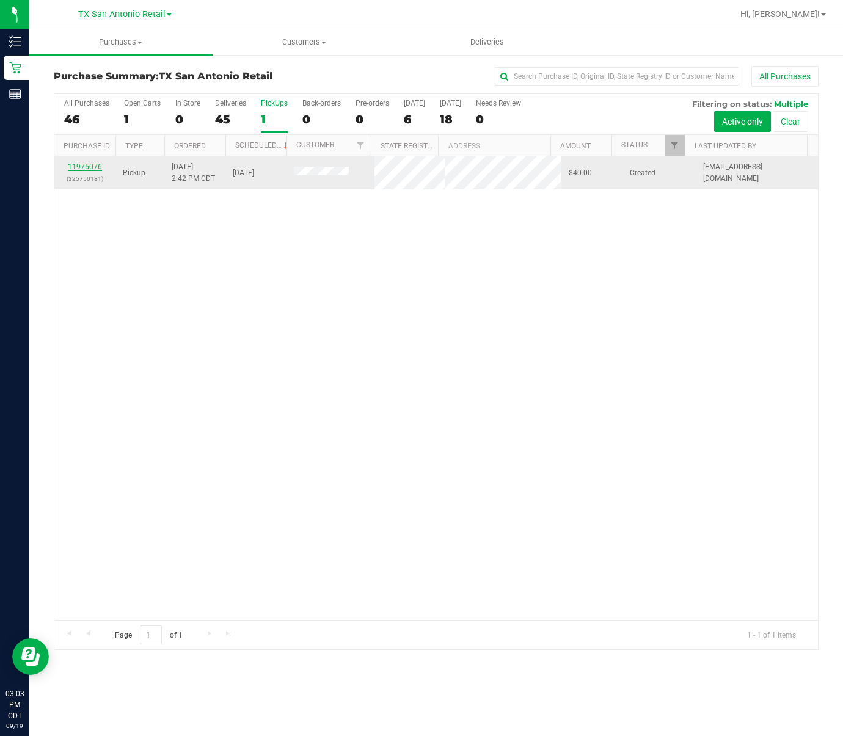
click at [93, 166] on link "11975076" at bounding box center [85, 167] width 34 height 9
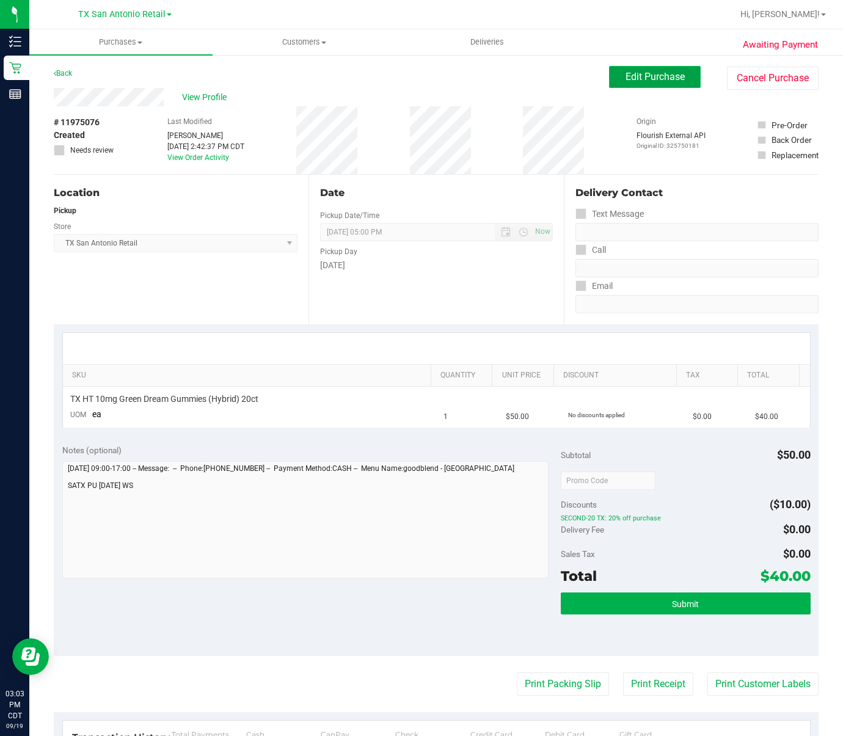
click at [658, 67] on button "Edit Purchase" at bounding box center [655, 77] width 92 height 22
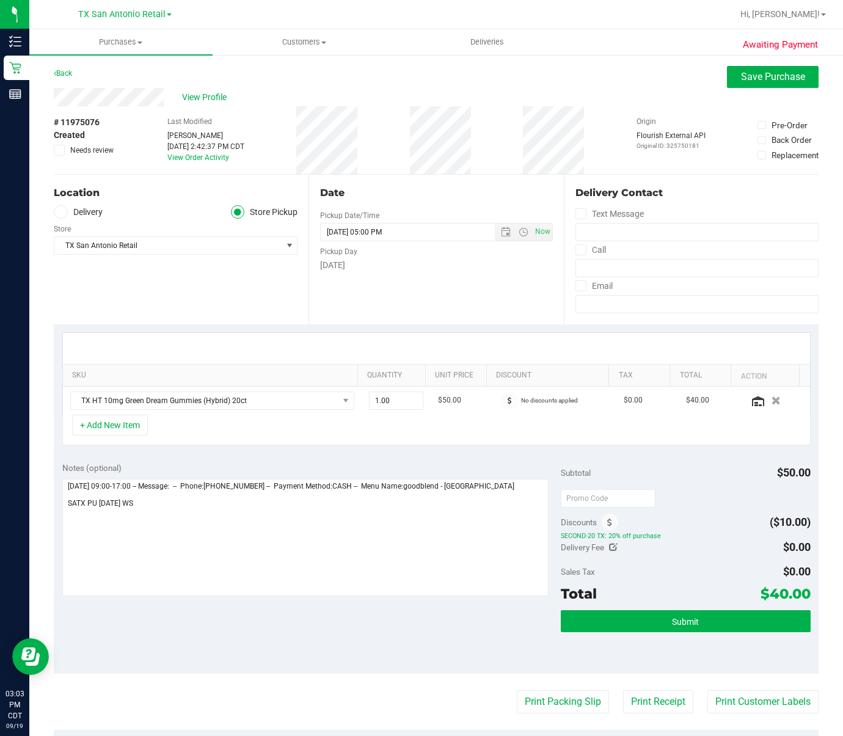
click at [89, 211] on label "Delivery" at bounding box center [78, 212] width 49 height 14
click at [0, 0] on input "Delivery" at bounding box center [0, 0] width 0 height 0
click at [778, 81] on span "Save Purchase" at bounding box center [773, 77] width 64 height 12
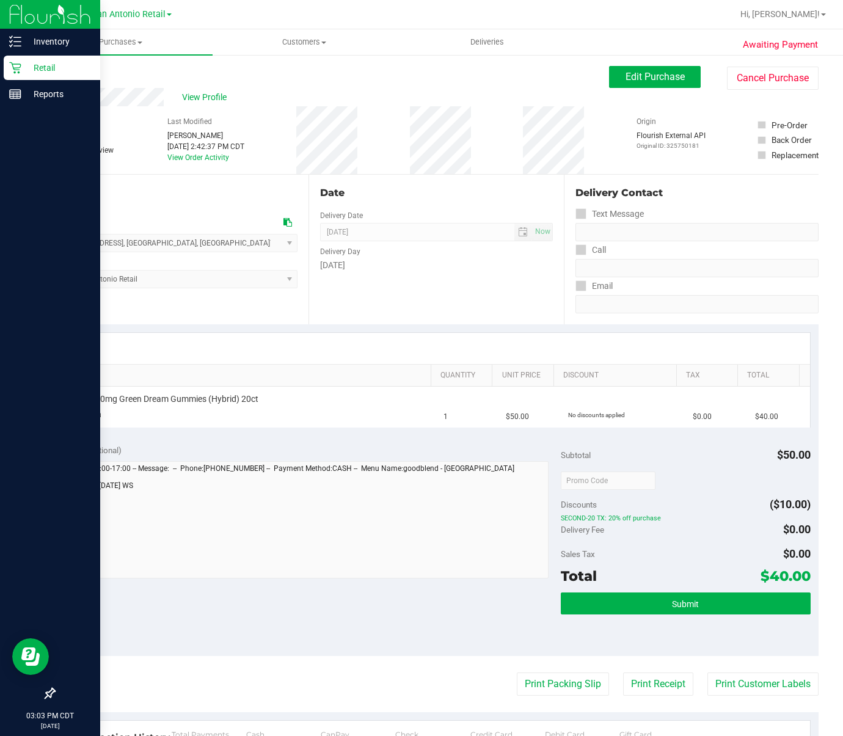
click at [31, 61] on p "Retail" at bounding box center [57, 68] width 73 height 15
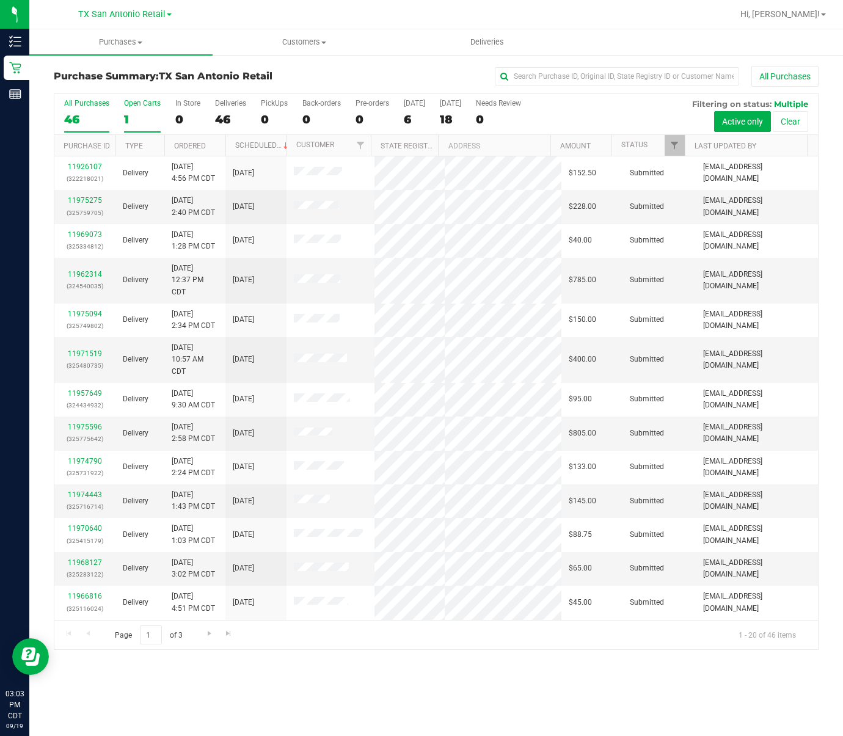
click at [139, 119] on div "1" at bounding box center [142, 119] width 37 height 14
click at [0, 0] on input "Open Carts 1" at bounding box center [0, 0] width 0 height 0
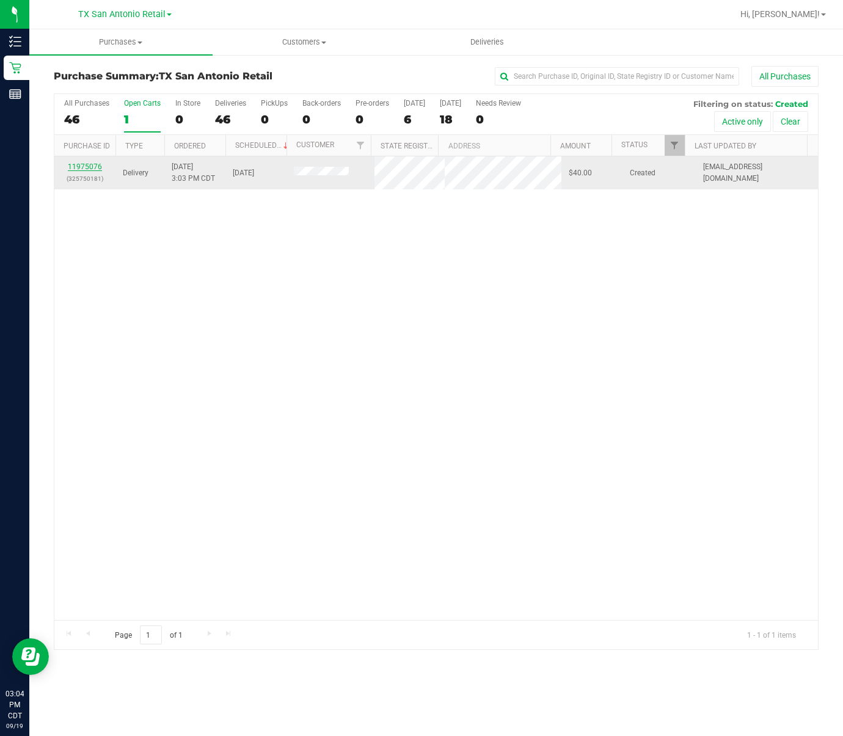
click at [93, 164] on link "11975076" at bounding box center [85, 167] width 34 height 9
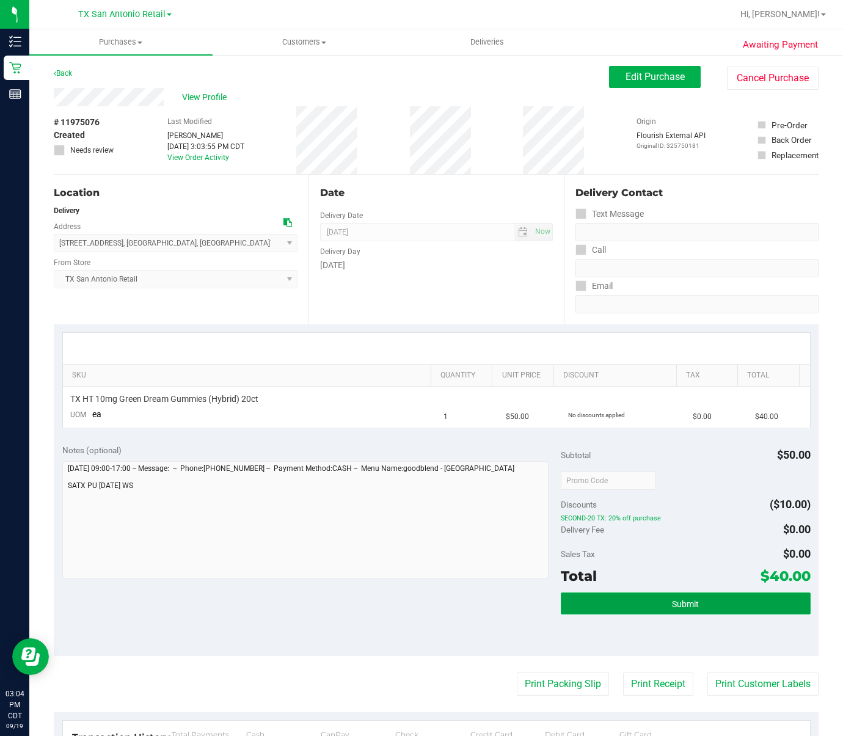
click at [711, 606] on button "Submit" at bounding box center [685, 604] width 249 height 22
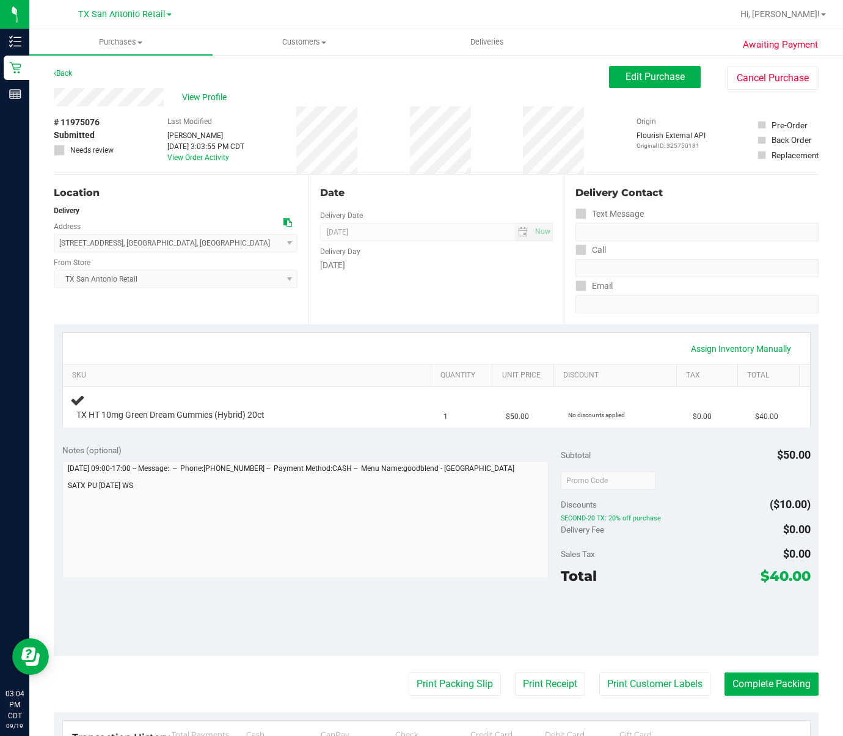
click at [170, 23] on div "[GEOGRAPHIC_DATA] [GEOGRAPHIC_DATA] Retail [GEOGRAPHIC_DATA] [GEOGRAPHIC_DATA] …" at bounding box center [124, 14] width 178 height 19
click at [165, 20] on div "[GEOGRAPHIC_DATA] [GEOGRAPHIC_DATA] Retail [GEOGRAPHIC_DATA] [GEOGRAPHIC_DATA] …" at bounding box center [125, 14] width 94 height 15
click at [163, 18] on span "TX San Antonio Retail" at bounding box center [121, 14] width 87 height 11
click at [157, 12] on span "TX San Antonio Retail" at bounding box center [121, 14] width 87 height 11
click at [157, 14] on span "TX San Antonio Retail" at bounding box center [121, 14] width 87 height 11
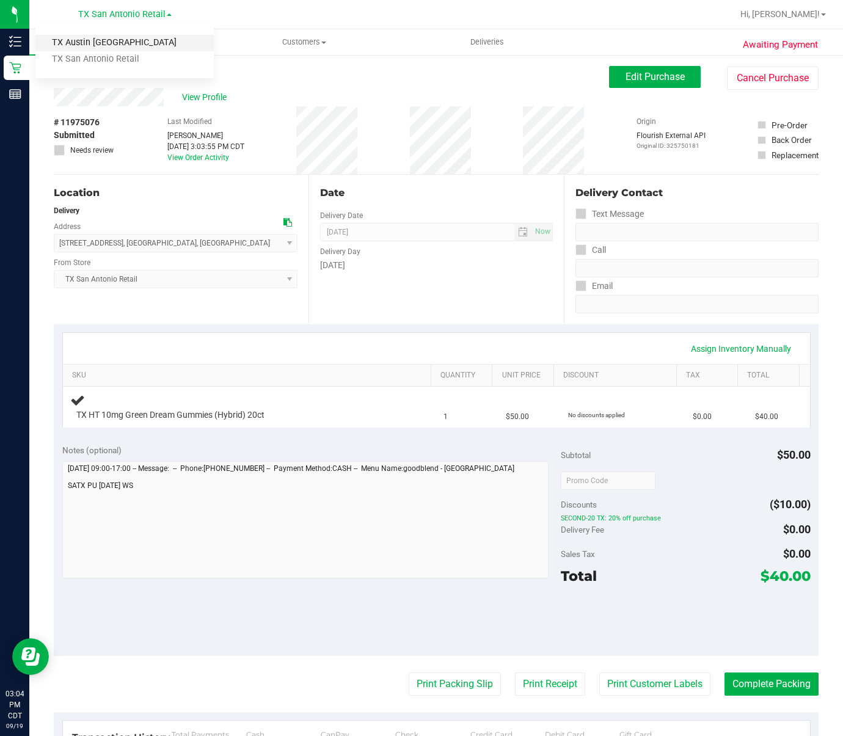
drag, startPoint x: 157, startPoint y: 14, endPoint x: 142, endPoint y: 40, distance: 30.4
click at [142, 40] on link "TX Austin [GEOGRAPHIC_DATA]" at bounding box center [124, 43] width 178 height 17
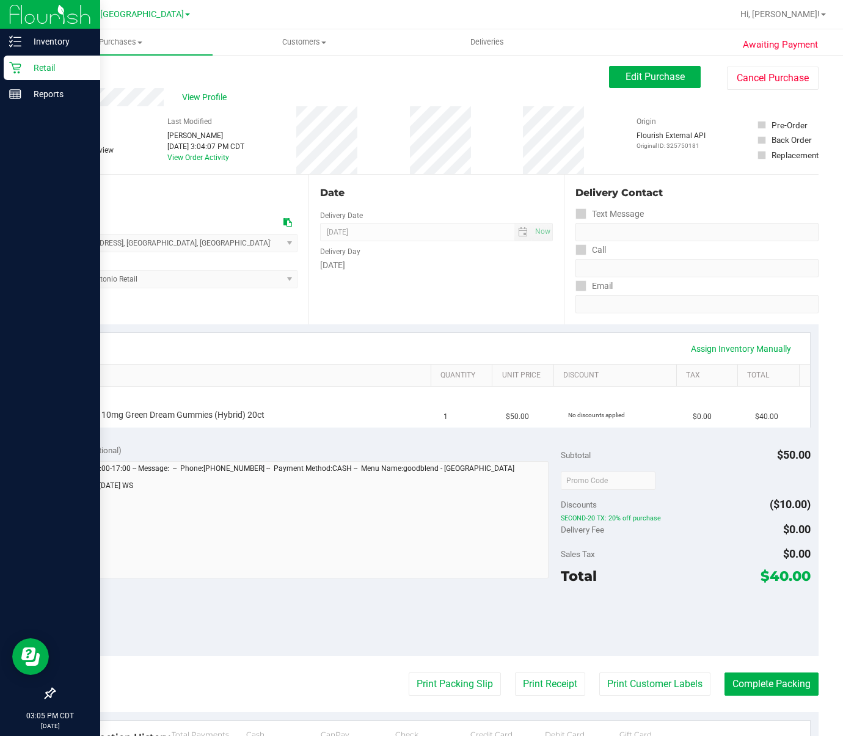
click at [12, 72] on icon at bounding box center [15, 68] width 12 height 12
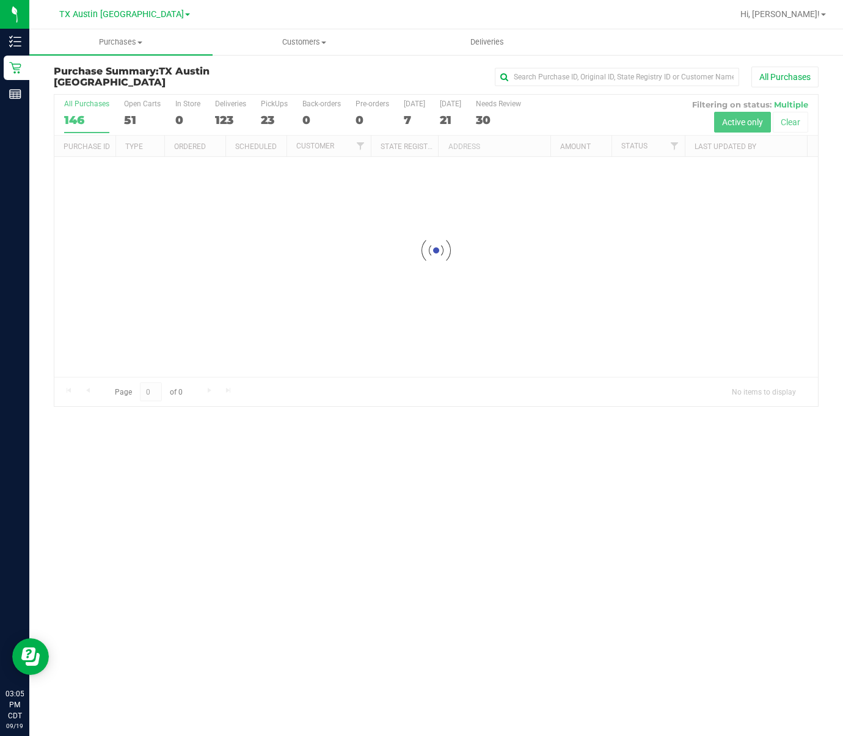
click at [280, 110] on div at bounding box center [436, 251] width 764 height 312
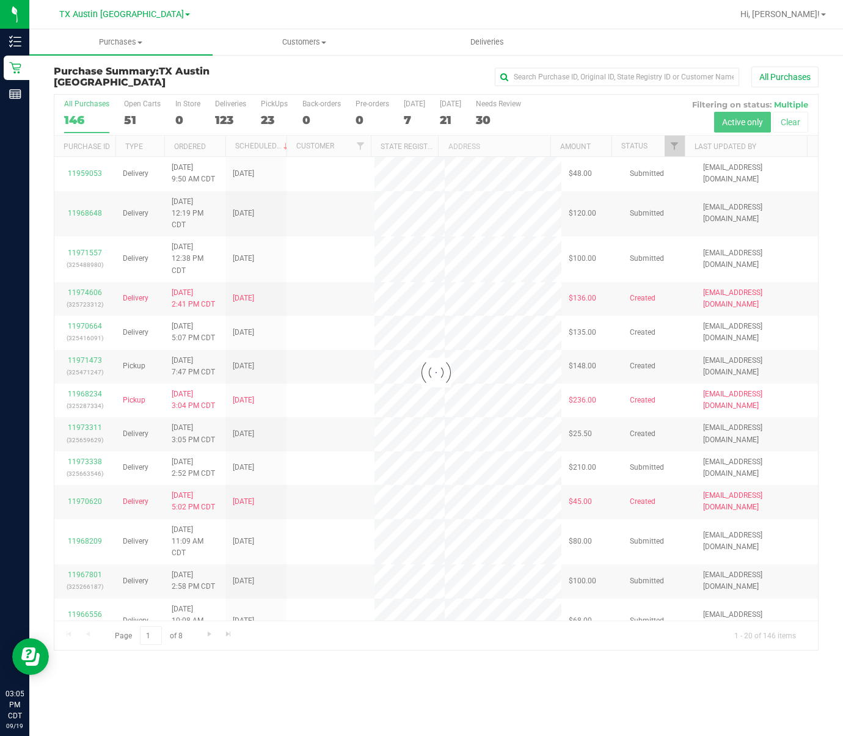
drag, startPoint x: 279, startPoint y: 111, endPoint x: 240, endPoint y: 136, distance: 45.9
click at [270, 114] on div at bounding box center [436, 373] width 764 height 556
click at [269, 119] on div "23" at bounding box center [274, 120] width 27 height 14
click at [0, 0] on input "PickUps 23" at bounding box center [0, 0] width 0 height 0
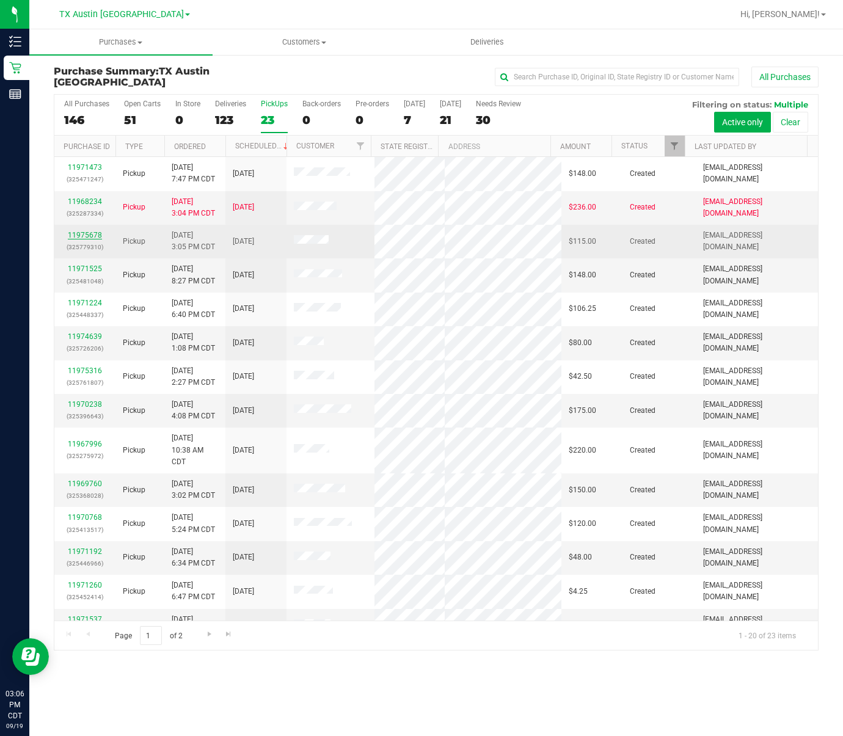
click at [80, 240] on link "11975678" at bounding box center [85, 235] width 34 height 9
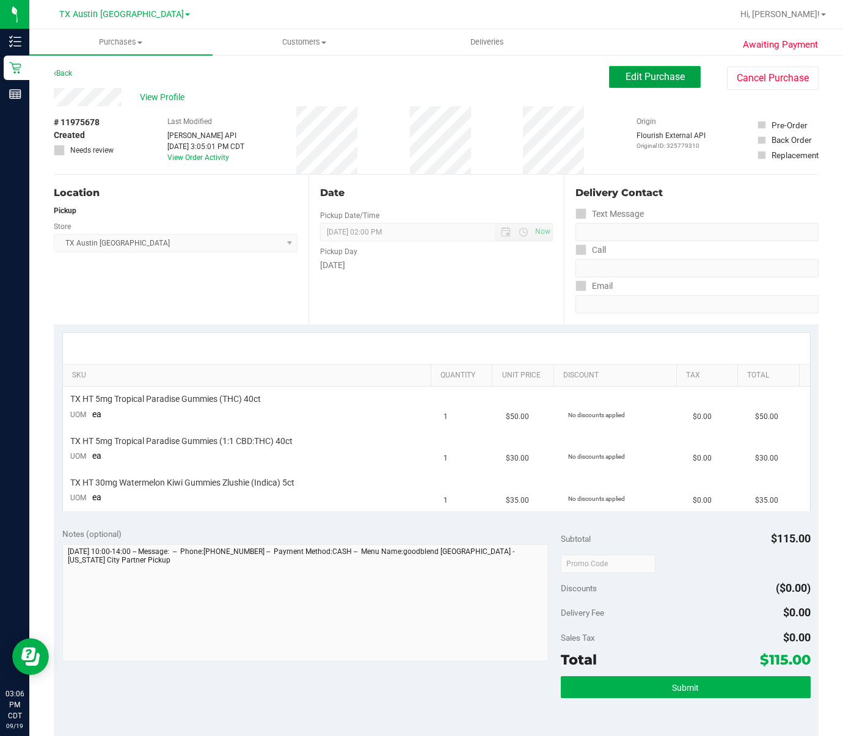
click at [683, 70] on button "Edit Purchase" at bounding box center [655, 77] width 92 height 22
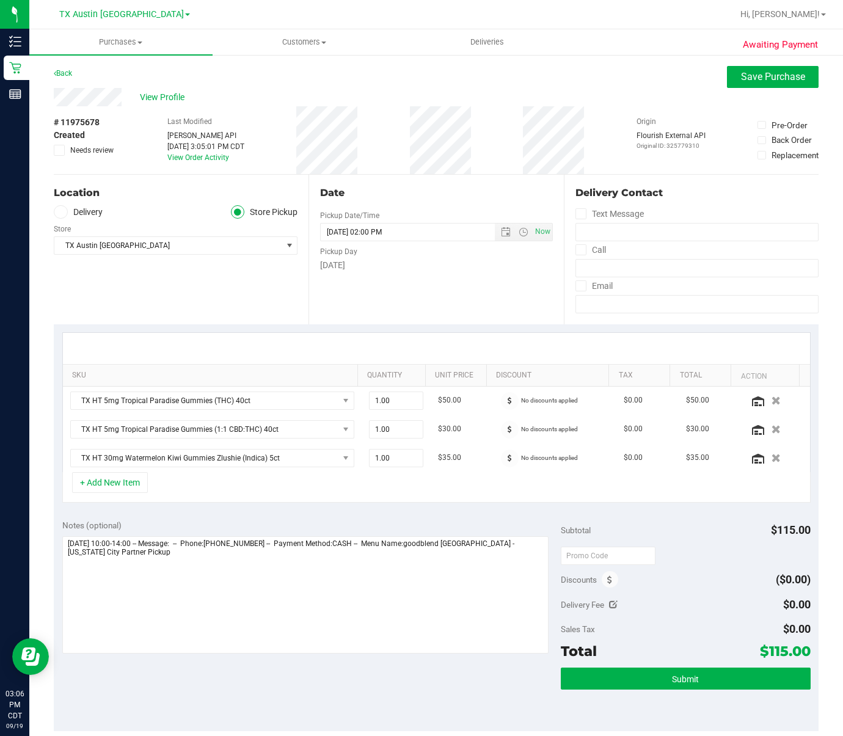
click at [87, 213] on label "Delivery" at bounding box center [78, 212] width 49 height 14
click at [0, 0] on input "Delivery" at bounding box center [0, 0] width 0 height 0
click at [114, 246] on span ", [US_STATE][GEOGRAPHIC_DATA]" at bounding box center [166, 245] width 111 height 9
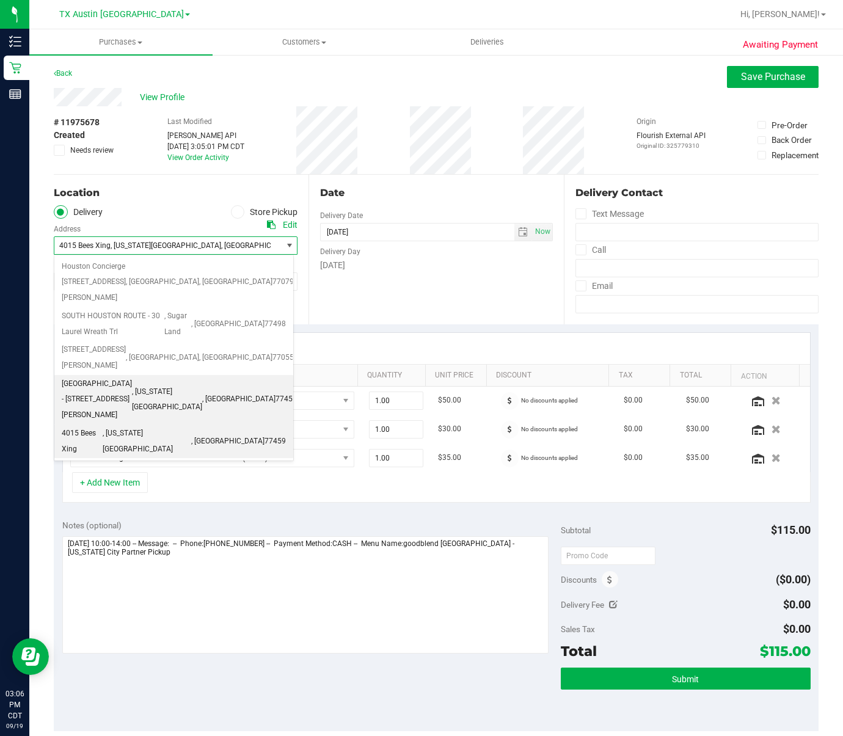
click at [132, 376] on span "[GEOGRAPHIC_DATA] - [STREET_ADDRESS][PERSON_NAME]" at bounding box center [97, 399] width 70 height 47
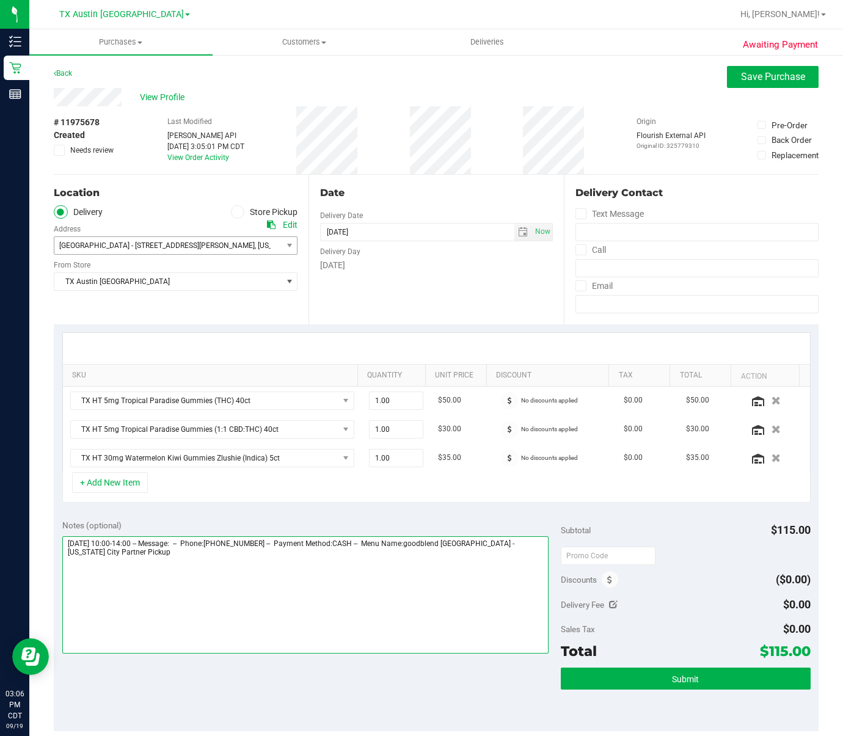
click at [186, 606] on textarea at bounding box center [305, 595] width 487 height 117
click at [314, 614] on textarea at bounding box center [305, 595] width 487 height 117
type textarea "[DATE] 10:00-14:00 -- Message: -- Phone:[PHONE_NUMBER] -- Payment Method:CASH -…"
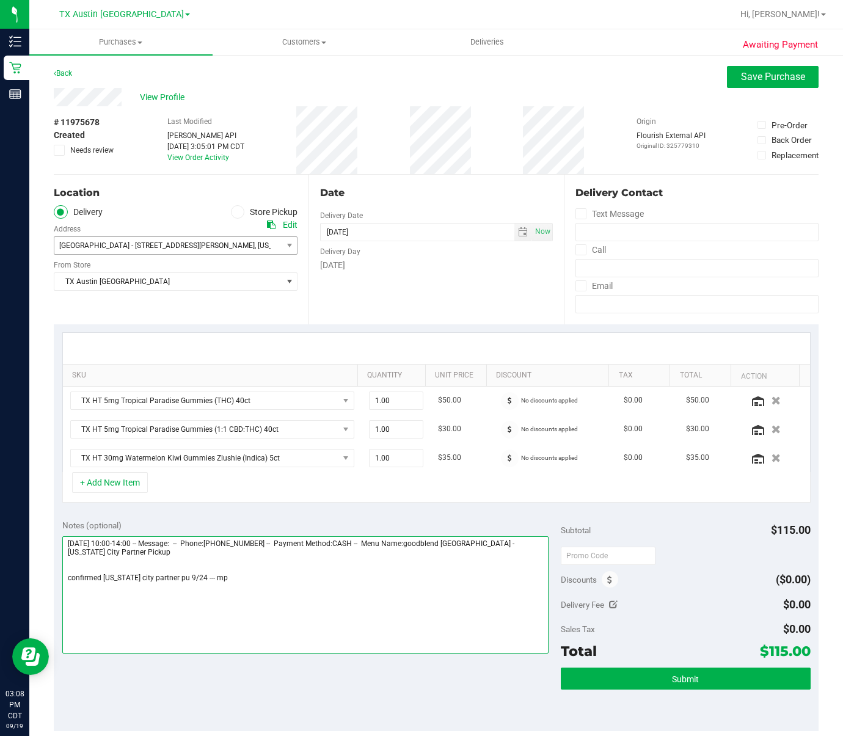
click at [287, 600] on textarea at bounding box center [305, 595] width 487 height 117
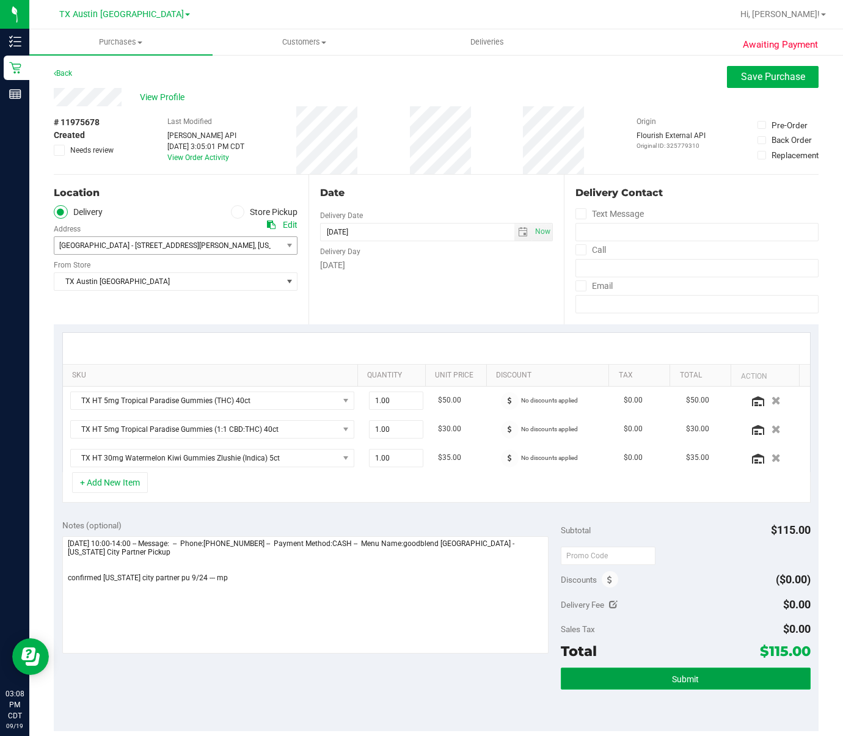
click at [656, 683] on button "Submit" at bounding box center [685, 679] width 249 height 22
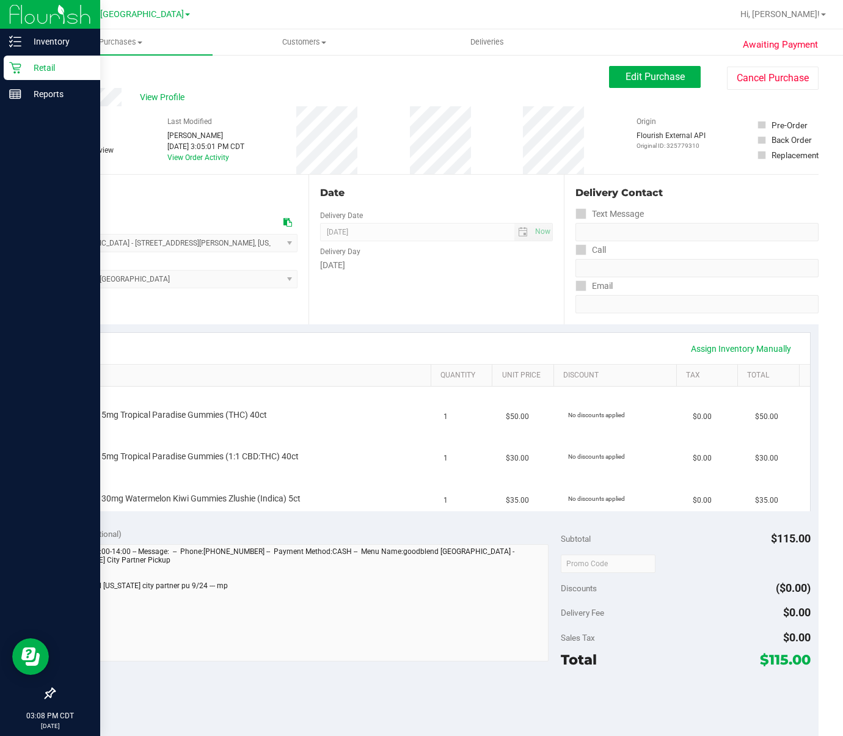
click at [21, 71] on p "Retail" at bounding box center [57, 68] width 73 height 15
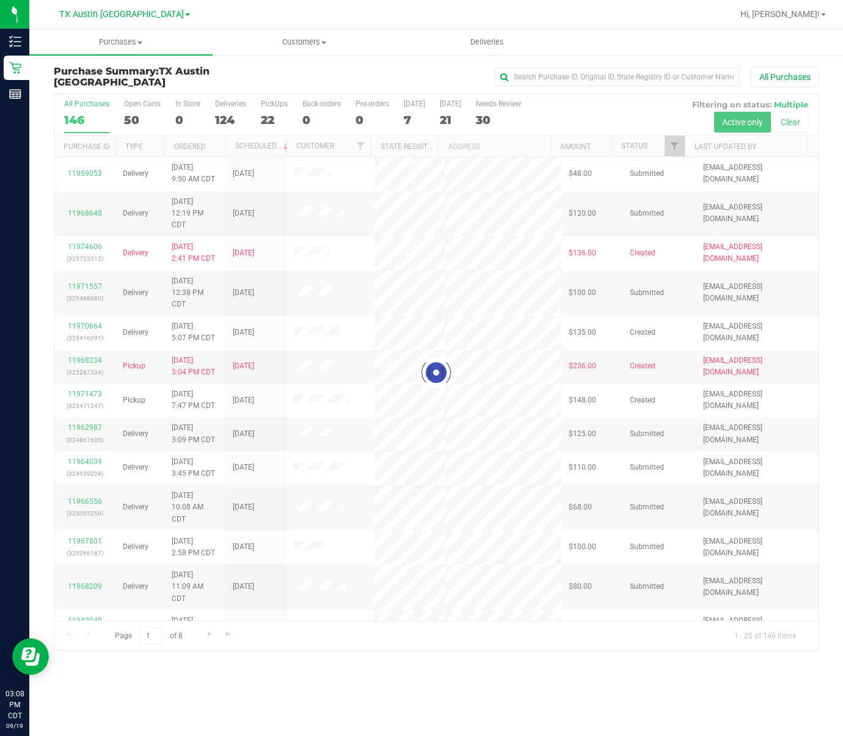
click at [268, 117] on div at bounding box center [436, 373] width 764 height 556
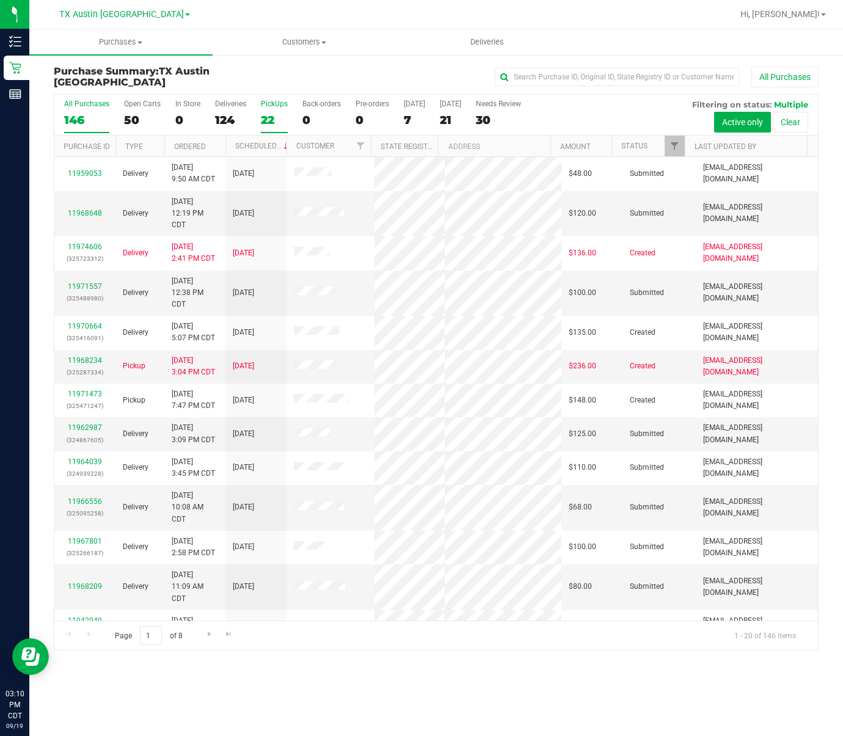
click at [262, 105] on div "PickUps" at bounding box center [274, 104] width 27 height 9
click at [0, 0] on input "PickUps 22" at bounding box center [0, 0] width 0 height 0
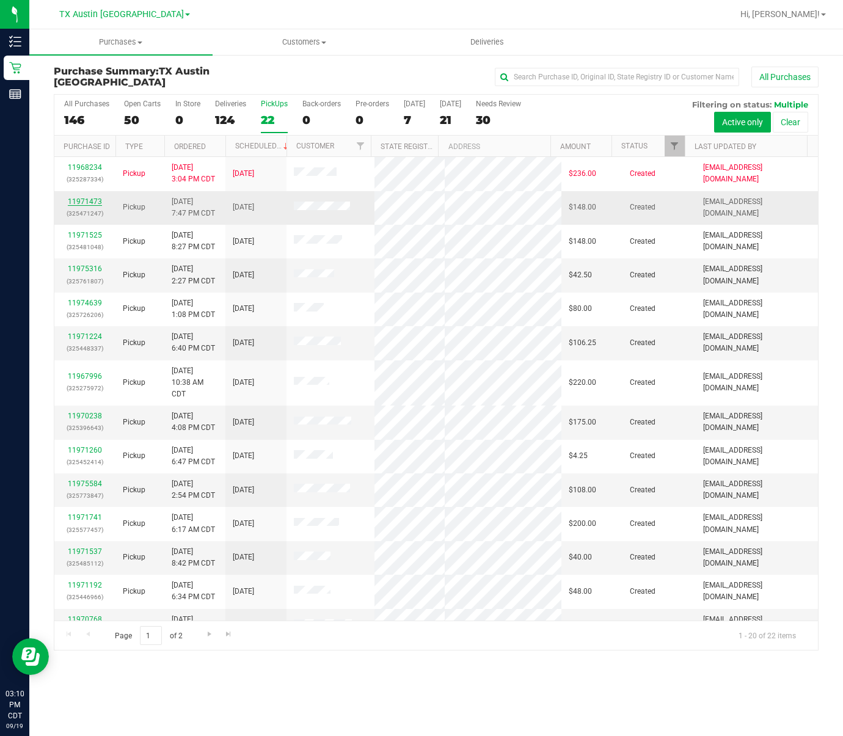
drag, startPoint x: 84, startPoint y: 208, endPoint x: 81, endPoint y: 216, distance: 7.9
click at [81, 216] on div "11971473 (325471247)" at bounding box center [85, 207] width 46 height 23
click at [81, 206] on link "11971473" at bounding box center [85, 201] width 34 height 9
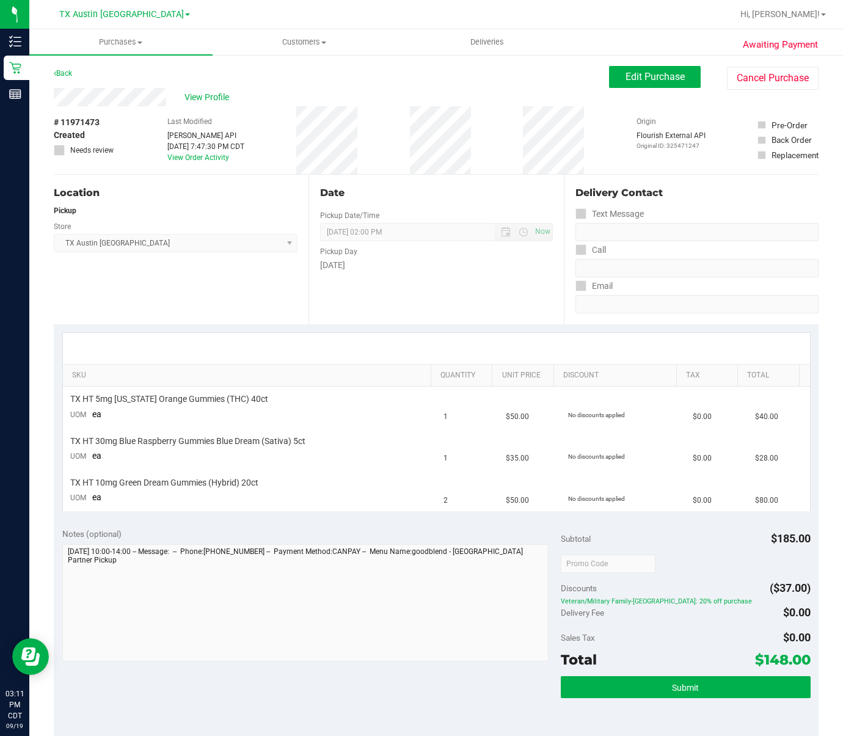
click at [609, 53] on ul "Purchases Summary of purchases Fulfillment All purchases Customers All customer…" at bounding box center [450, 42] width 843 height 26
click at [611, 76] on button "Edit Purchase" at bounding box center [655, 77] width 92 height 22
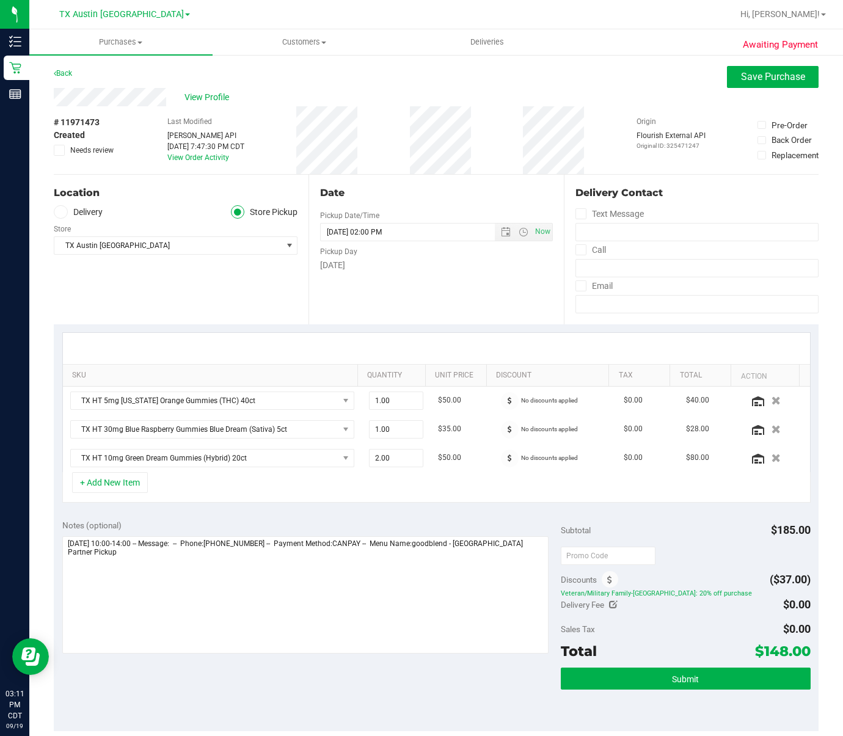
click at [95, 215] on label "Delivery" at bounding box center [78, 212] width 49 height 14
click at [0, 0] on input "Delivery" at bounding box center [0, 0] width 0 height 0
click at [141, 254] on span "[STREET_ADDRESS] , Spring , [GEOGRAPHIC_DATA] 77386" at bounding box center [162, 245] width 216 height 17
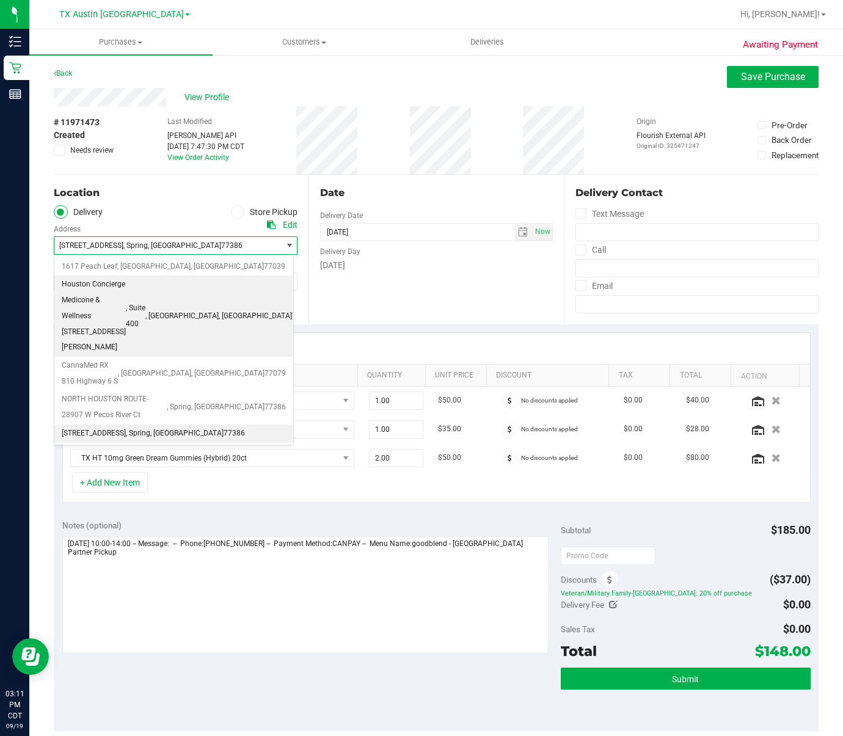
click at [219, 309] on span ", [GEOGRAPHIC_DATA]" at bounding box center [181, 317] width 73 height 16
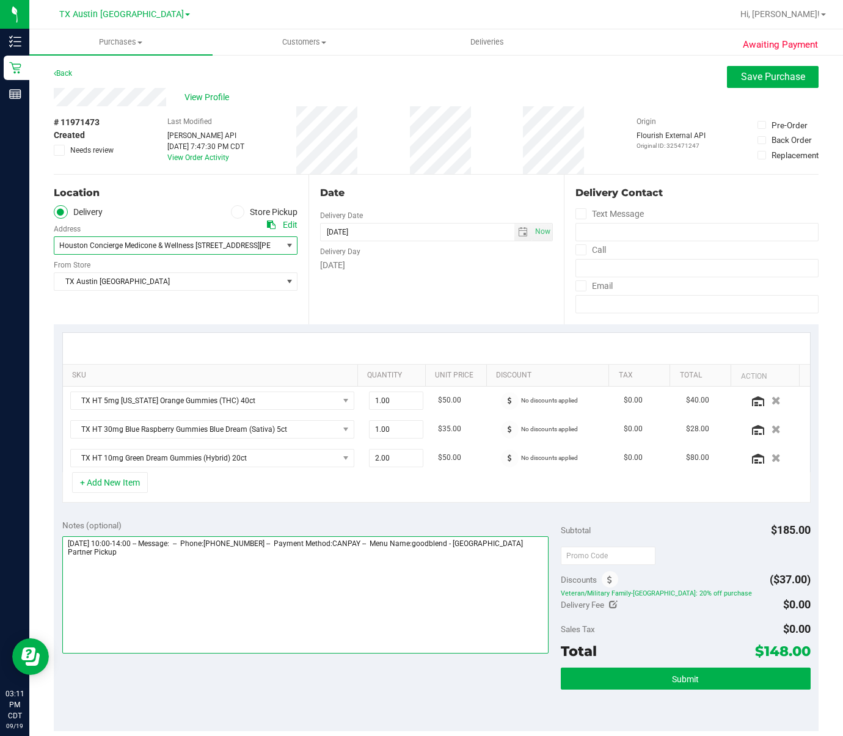
click at [347, 582] on textarea at bounding box center [305, 595] width 487 height 117
click at [182, 555] on textarea at bounding box center [305, 595] width 487 height 117
click at [246, 575] on textarea at bounding box center [305, 595] width 487 height 117
click at [246, 588] on textarea at bounding box center [305, 595] width 487 height 117
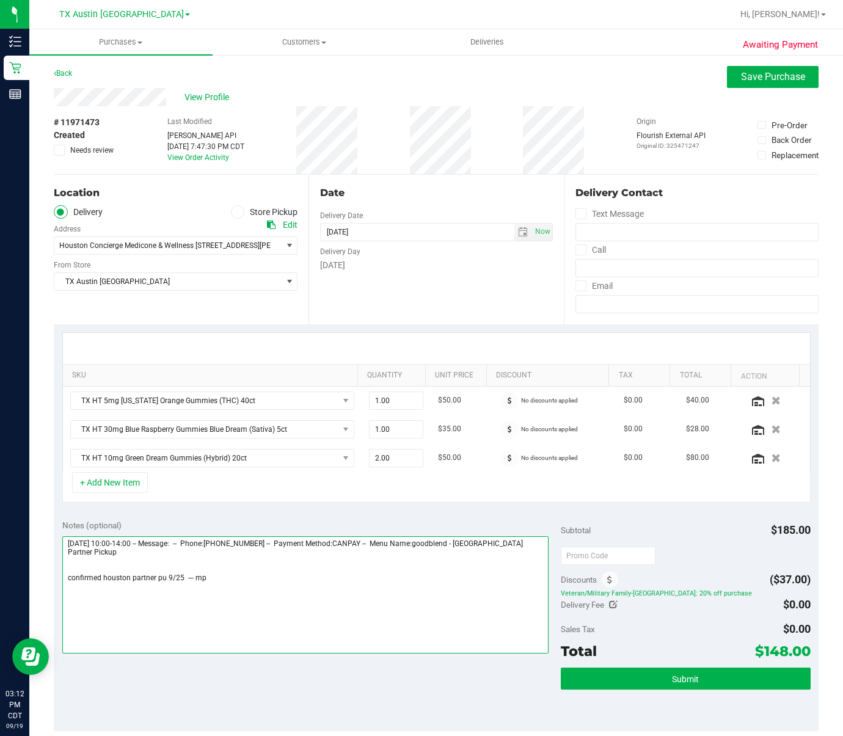
click at [246, 588] on textarea at bounding box center [305, 595] width 487 height 117
type textarea "[DATE] 10:00-14:00 -- Message: -- Phone:[PHONE_NUMBER] -- Payment Method:CANPAY…"
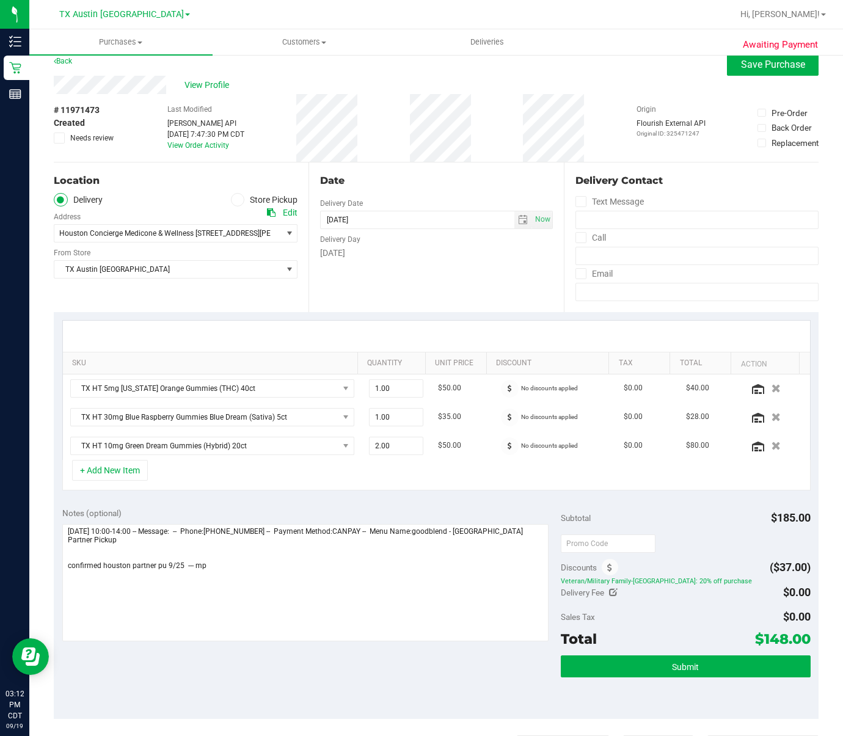
scroll to position [14, 0]
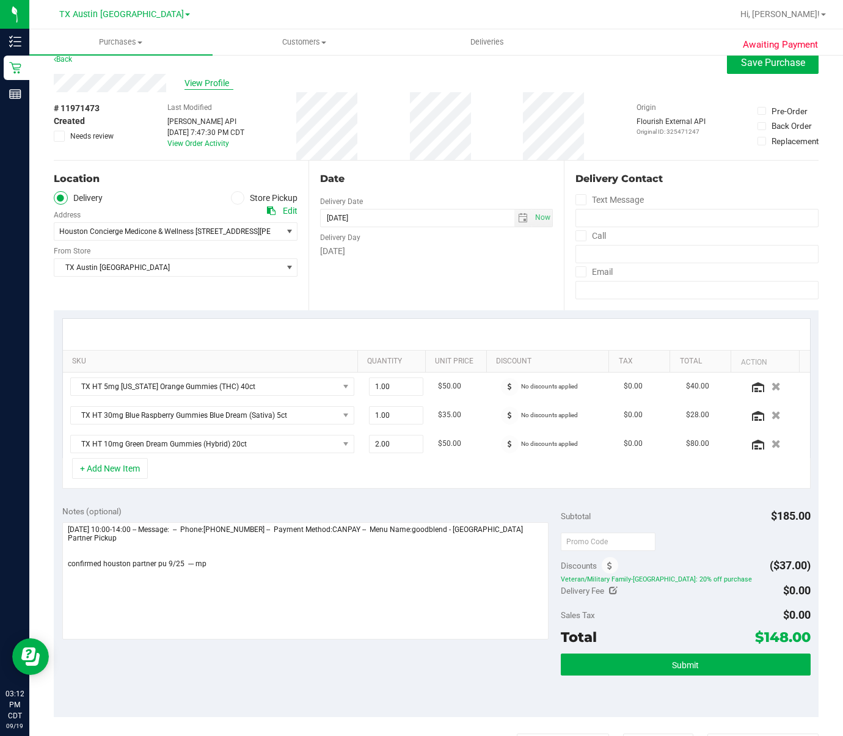
click at [215, 77] on span "View Profile" at bounding box center [209, 83] width 49 height 13
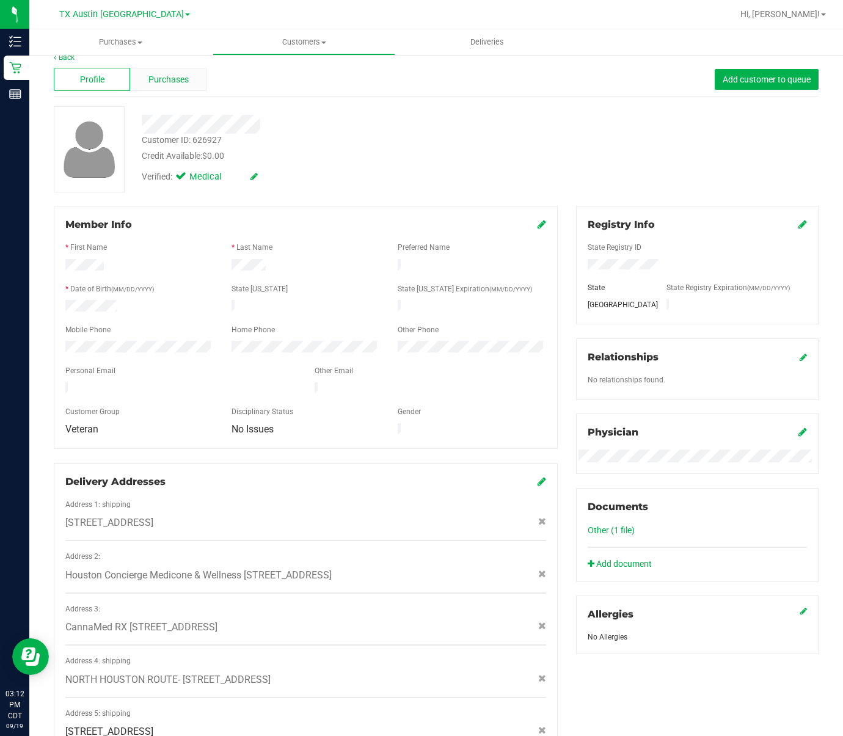
click at [161, 69] on div "Purchases" at bounding box center [168, 79] width 76 height 23
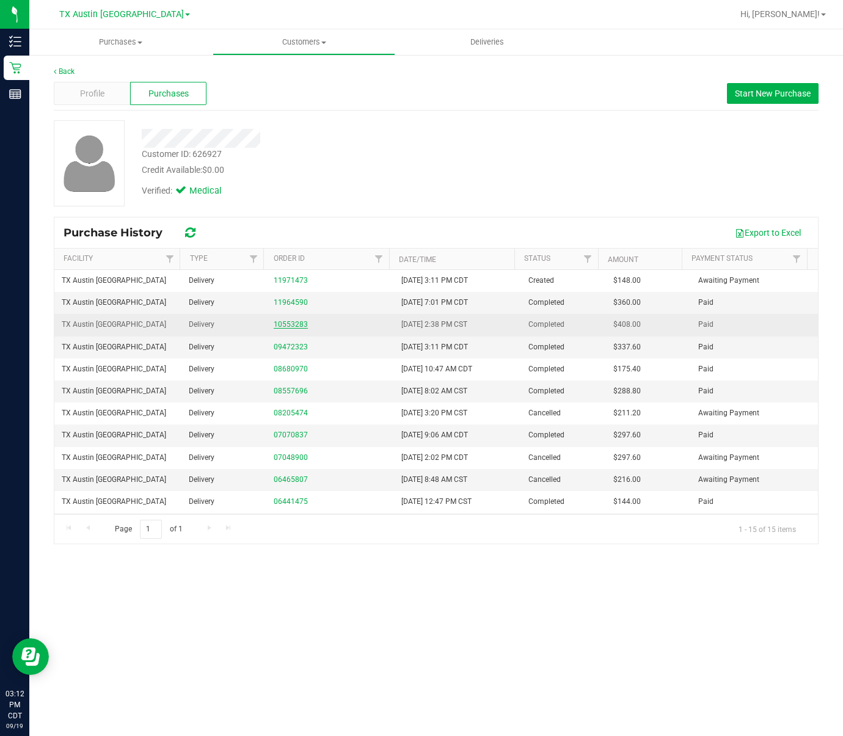
click at [285, 328] on link "10553283" at bounding box center [291, 324] width 34 height 9
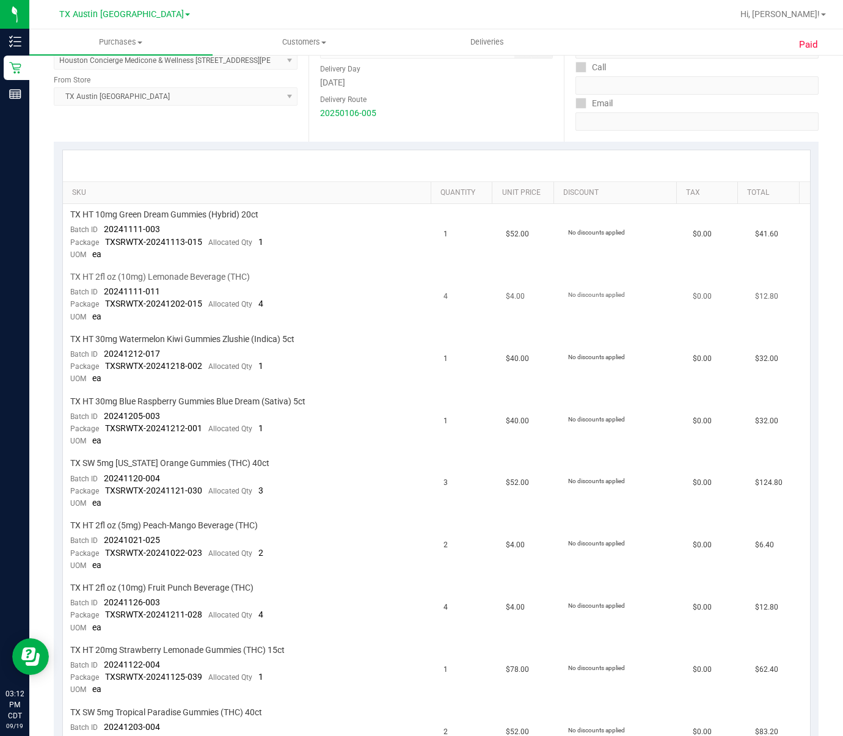
scroll to position [229, 0]
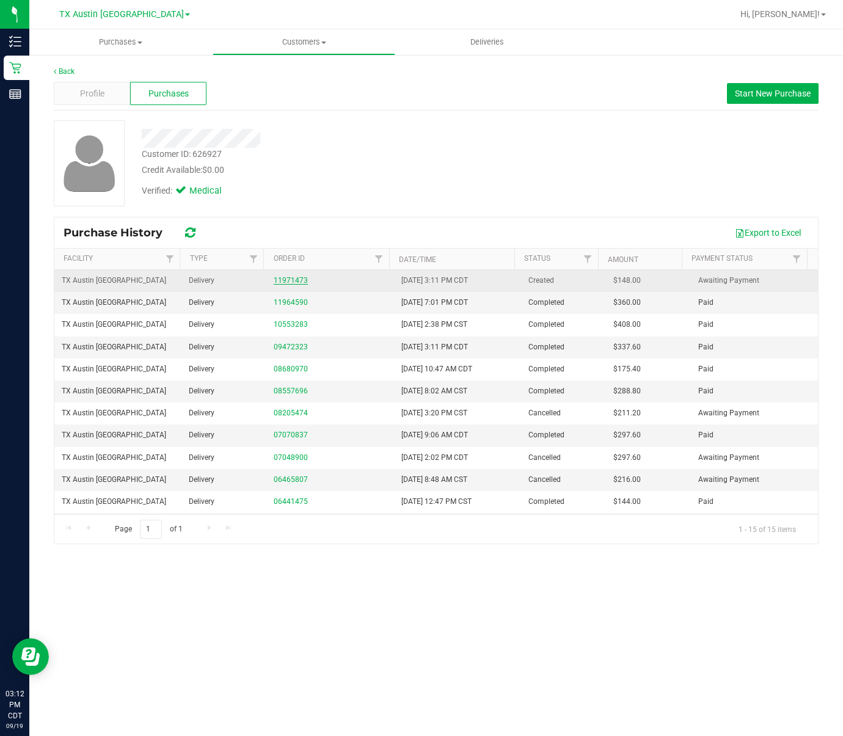
click at [296, 279] on link "11971473" at bounding box center [291, 280] width 34 height 9
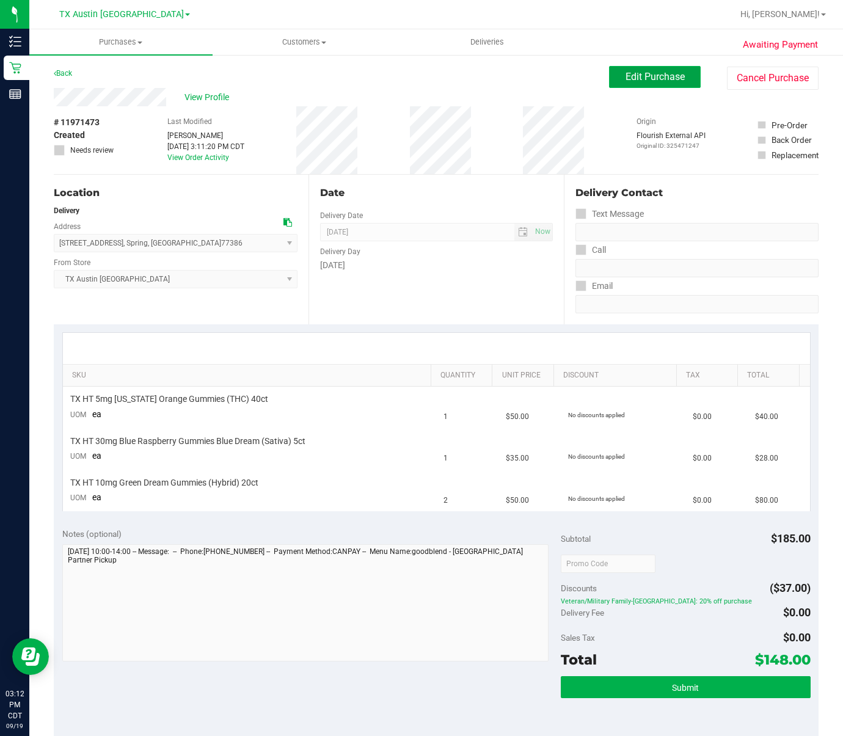
click at [649, 81] on span "Edit Purchase" at bounding box center [655, 77] width 59 height 12
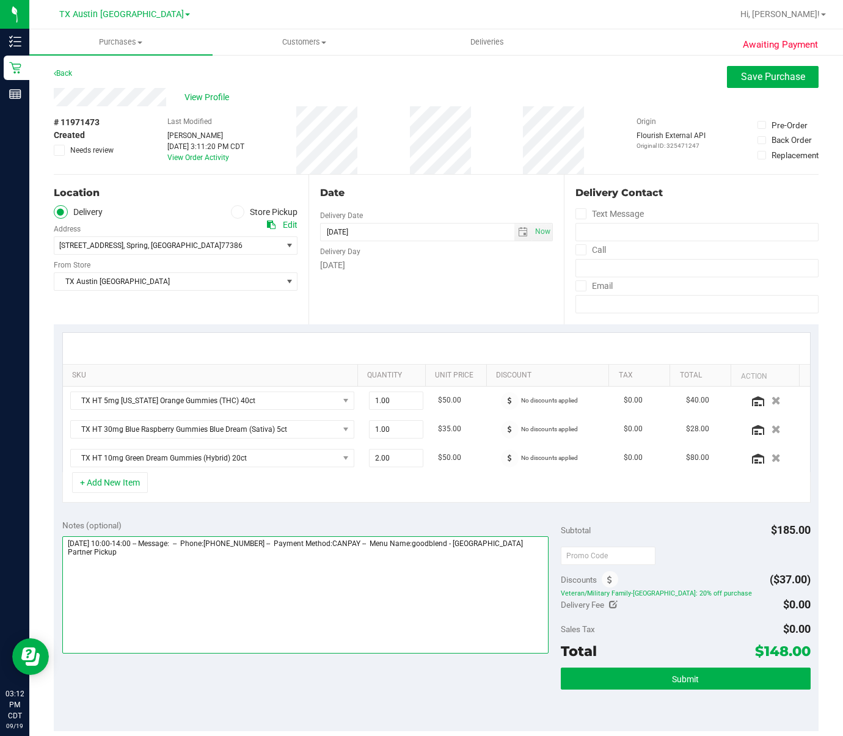
click at [187, 584] on textarea at bounding box center [305, 595] width 487 height 117
click at [186, 587] on textarea at bounding box center [305, 595] width 487 height 117
click at [178, 579] on textarea at bounding box center [305, 595] width 487 height 117
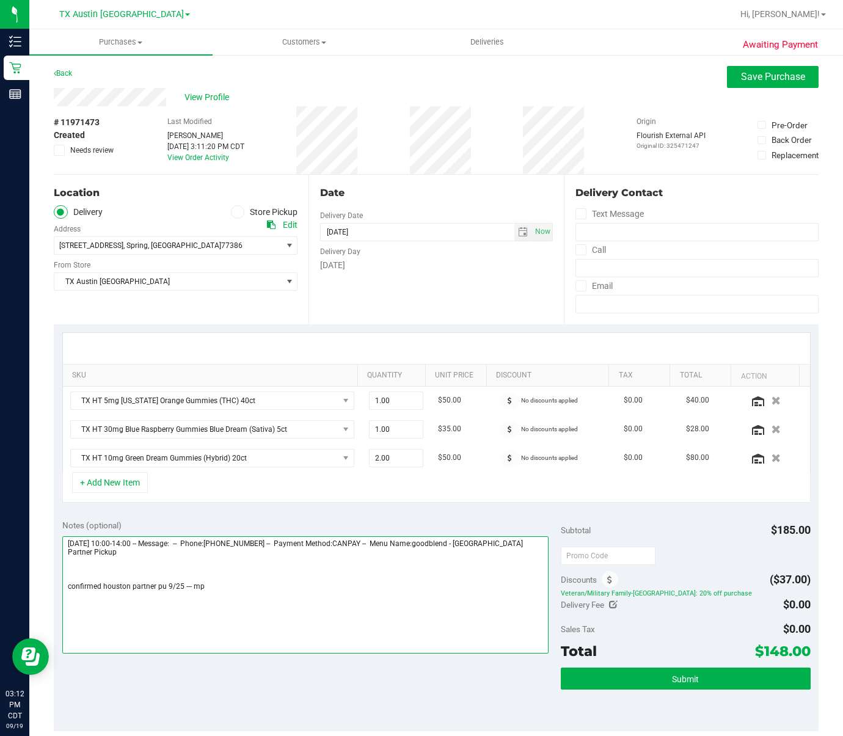
click at [178, 590] on textarea at bounding box center [305, 595] width 487 height 117
type textarea "[DATE] 10:00-14:00 -- Message: -- Phone:[PHONE_NUMBER] -- Payment Method:CANPAY…"
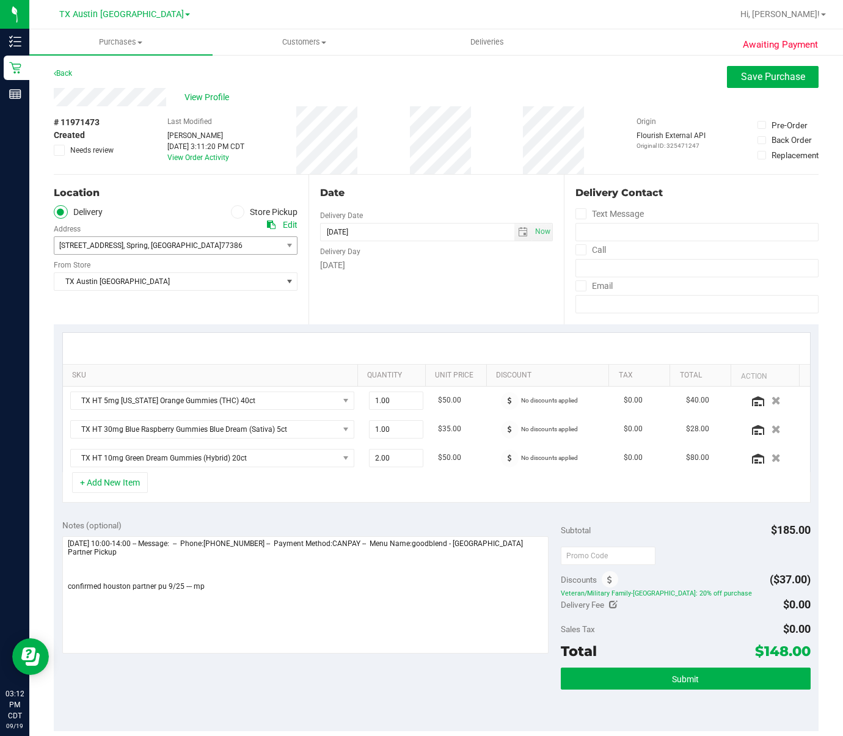
click at [148, 249] on span ", Spring" at bounding box center [135, 245] width 24 height 9
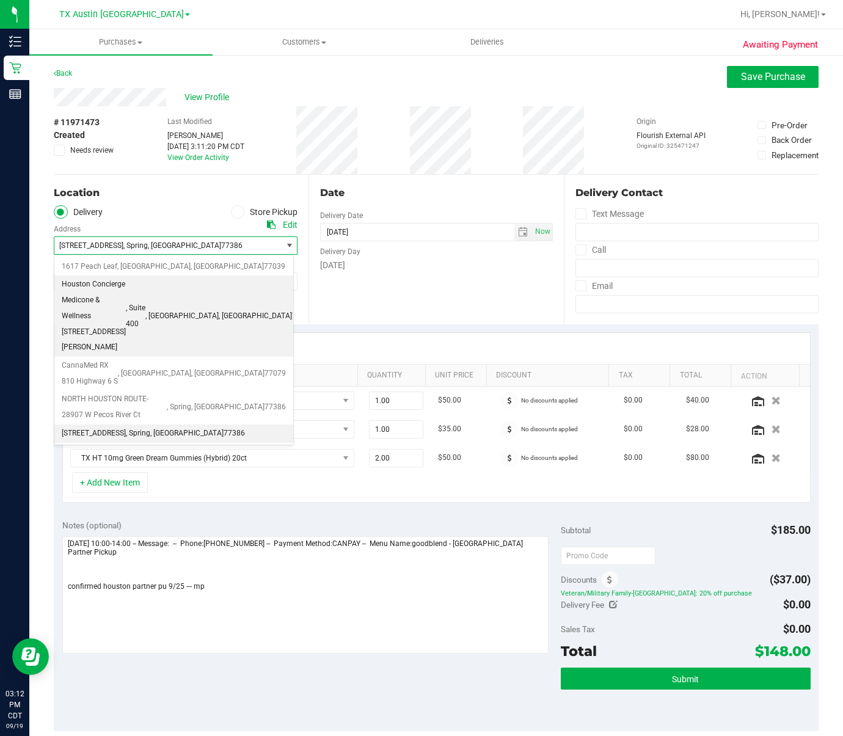
click at [126, 292] on span "Houston Concierge Medicone & Wellness [STREET_ADDRESS][PERSON_NAME]" at bounding box center [94, 316] width 64 height 79
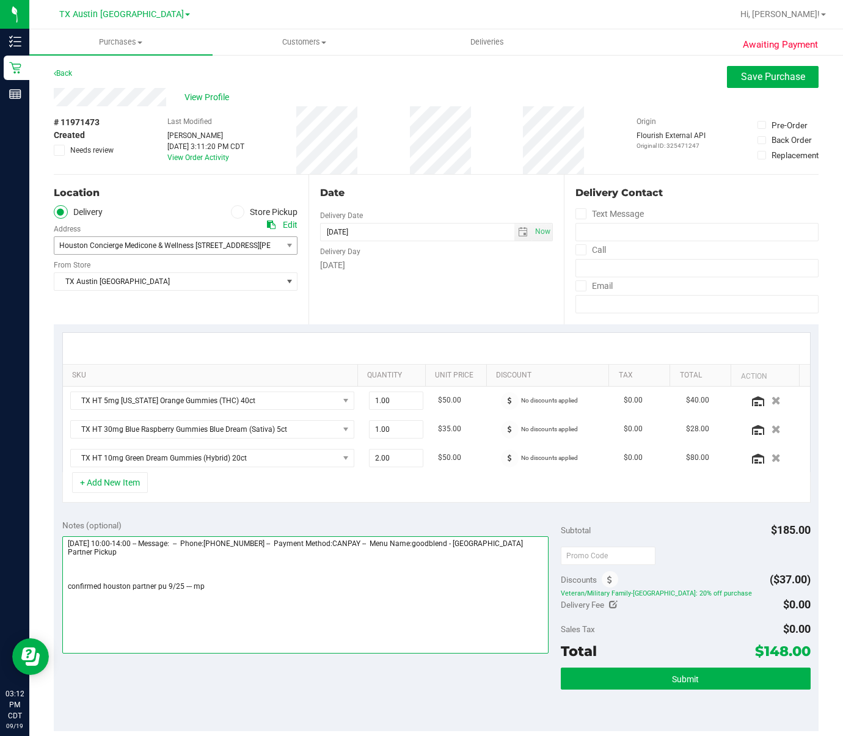
click at [175, 609] on textarea at bounding box center [305, 595] width 487 height 117
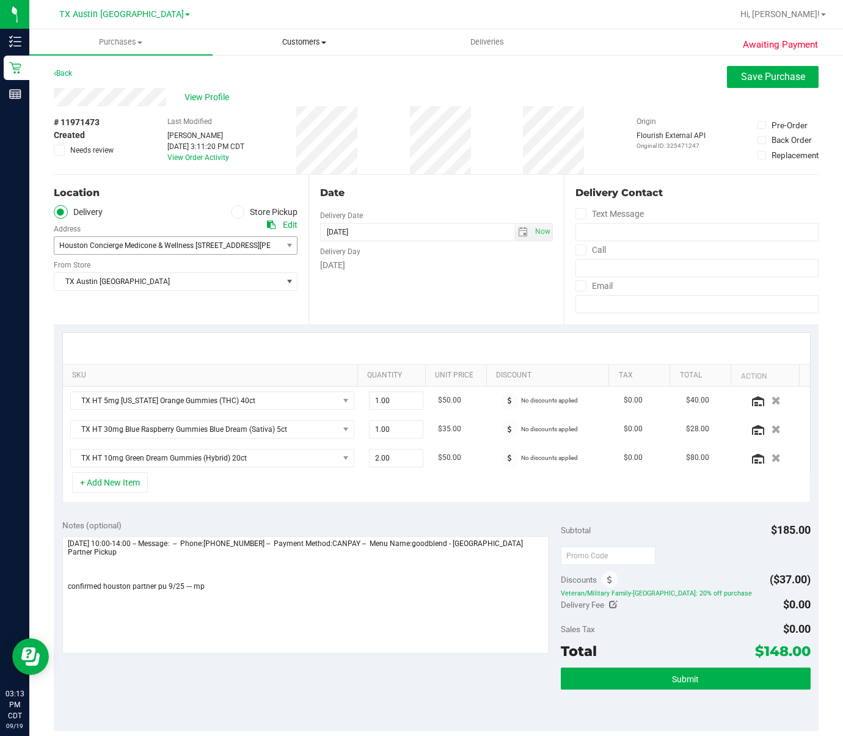
click at [280, 39] on span "Customers" at bounding box center [304, 42] width 182 height 11
click at [604, 673] on button "Submit" at bounding box center [685, 679] width 249 height 22
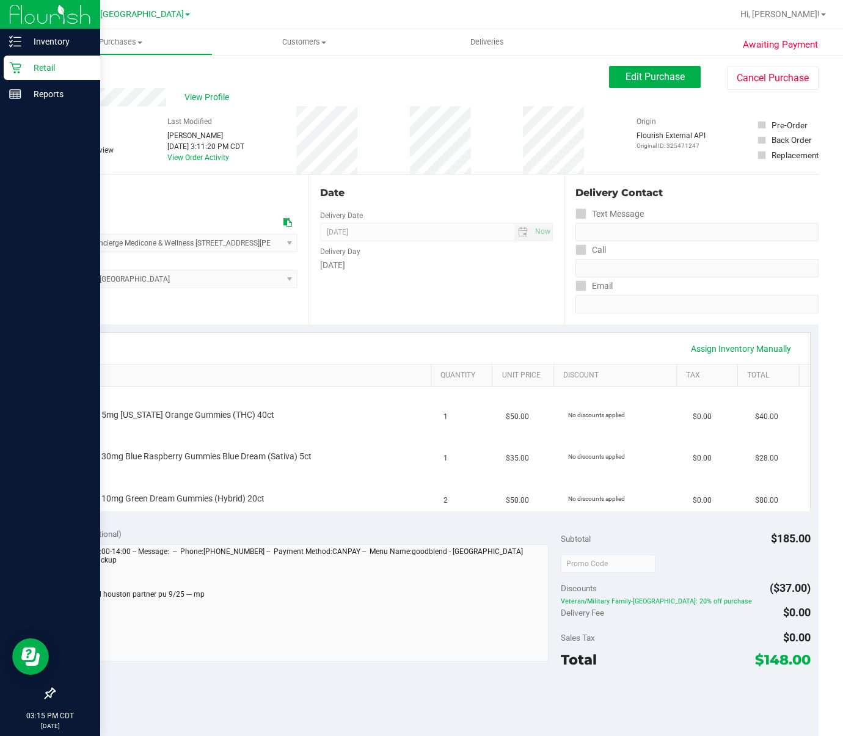
click at [10, 70] on icon at bounding box center [15, 68] width 12 height 12
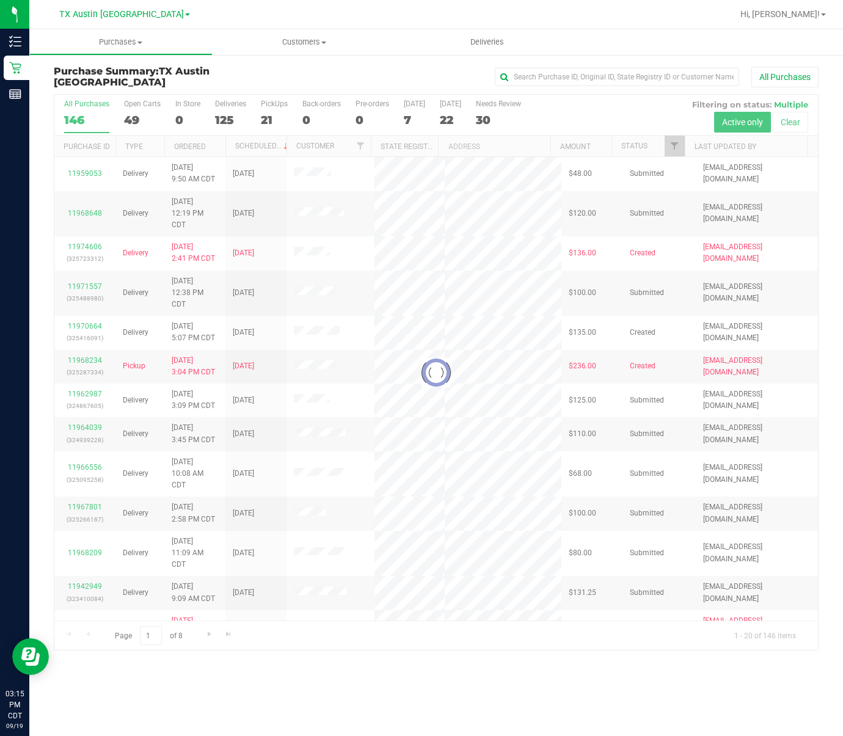
click at [266, 119] on div at bounding box center [436, 373] width 764 height 556
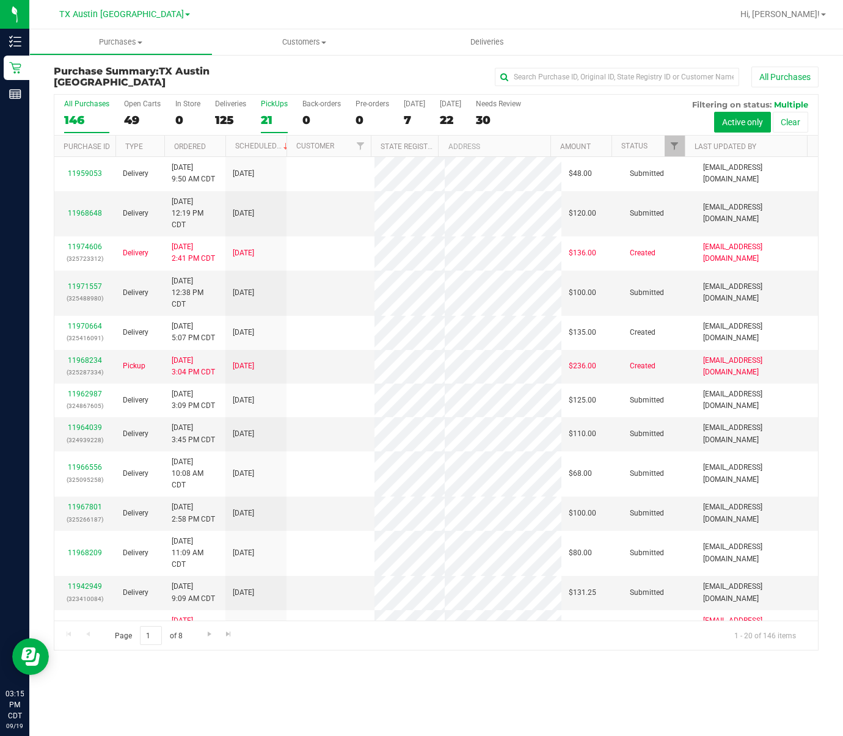
click at [271, 113] on div "21" at bounding box center [274, 120] width 27 height 14
click at [0, 0] on input "PickUps 21" at bounding box center [0, 0] width 0 height 0
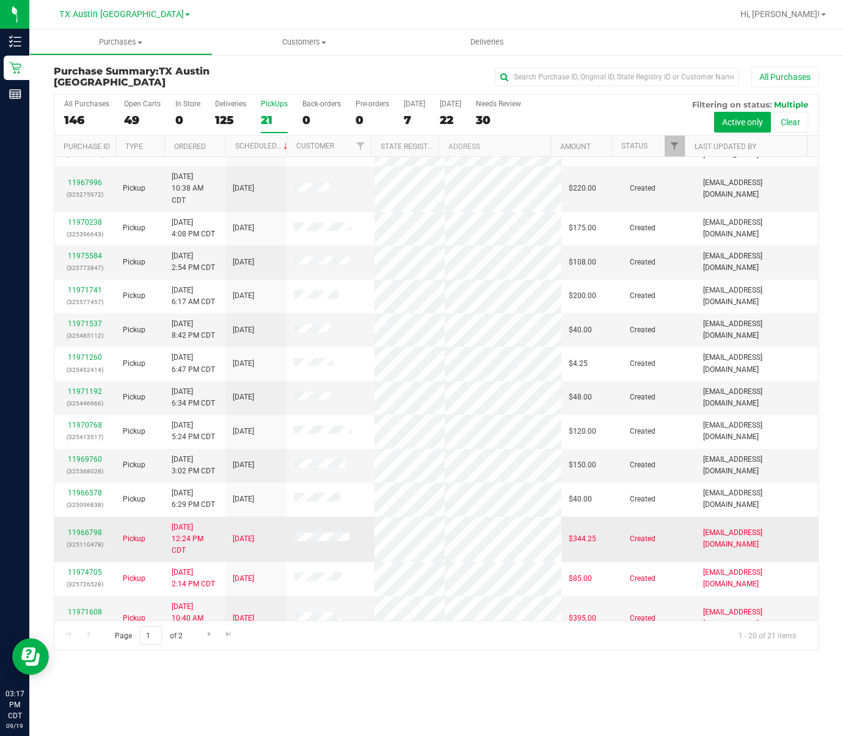
scroll to position [285, 0]
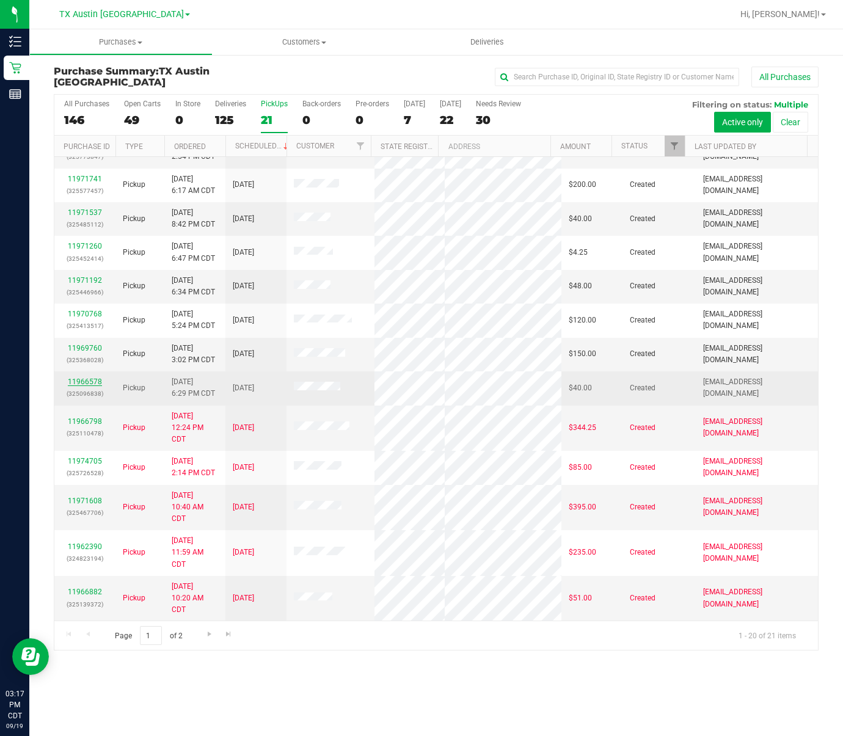
click at [83, 379] on link "11966578" at bounding box center [85, 382] width 34 height 9
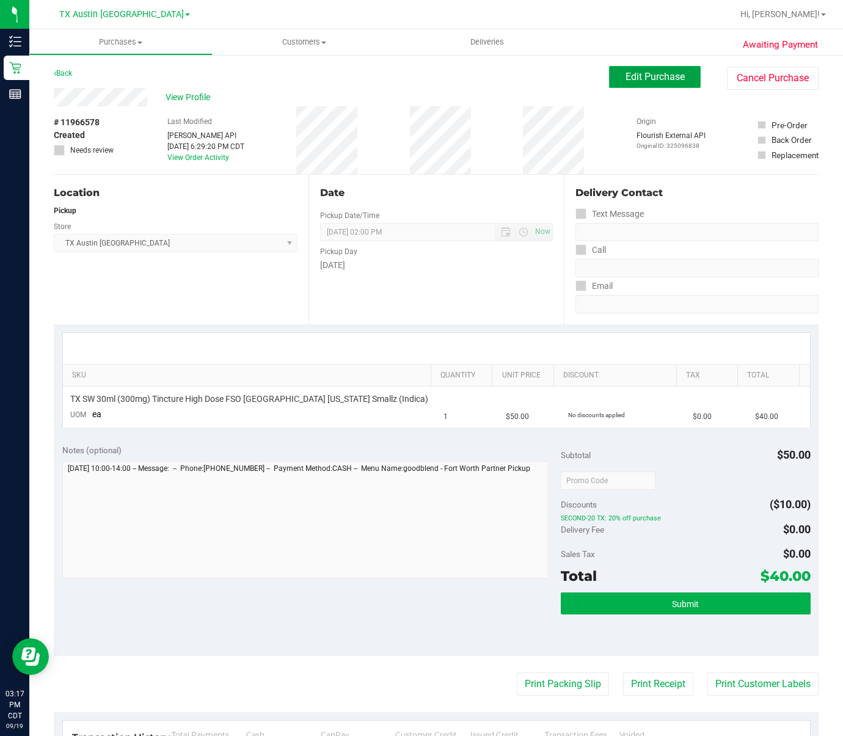
click at [647, 72] on span "Edit Purchase" at bounding box center [655, 77] width 59 height 12
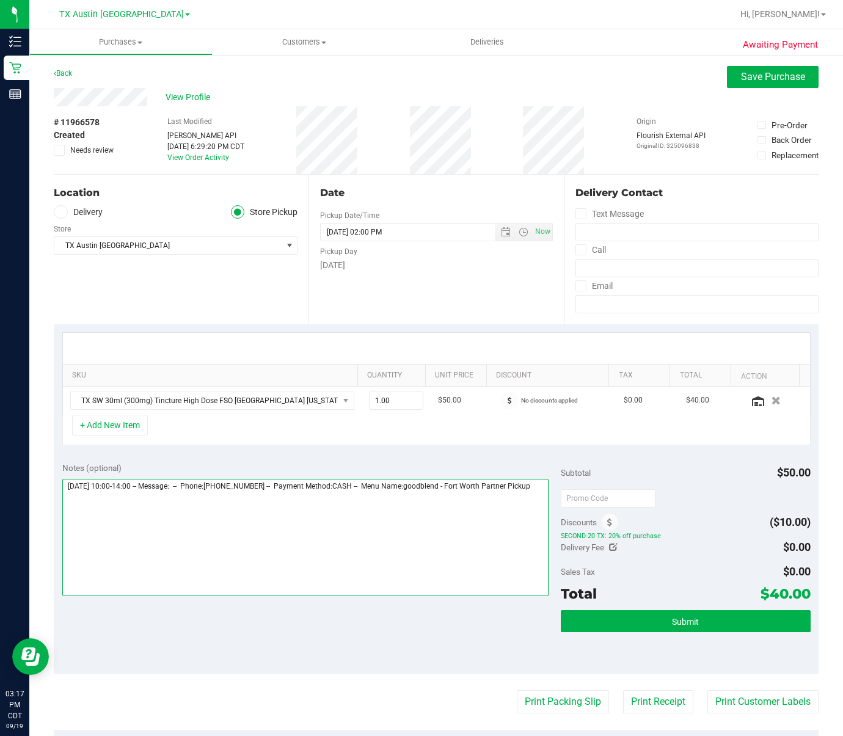
click at [251, 535] on textarea at bounding box center [305, 537] width 487 height 117
type textarea "[DATE] 10:00-14:00 -- Message: -- Phone:[PHONE_NUMBER] -- Payment Method:CASH -…"
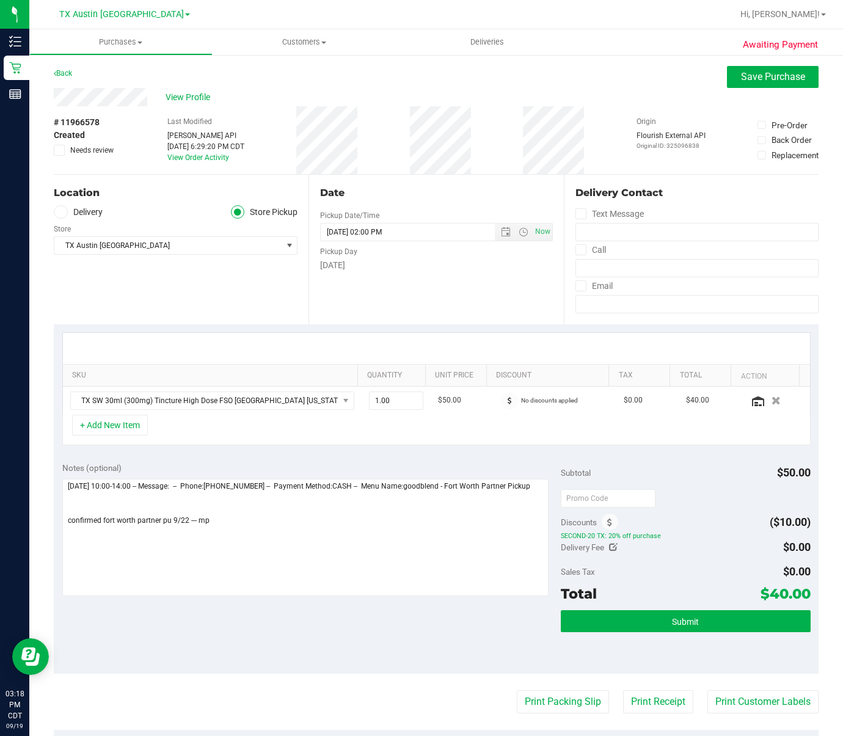
click at [78, 213] on label "Delivery" at bounding box center [78, 212] width 49 height 14
click at [0, 0] on input "Delivery" at bounding box center [0, 0] width 0 height 0
click at [174, 252] on span "[STREET_ADDRESS] , [GEOGRAPHIC_DATA] , [GEOGRAPHIC_DATA] 76107" at bounding box center [162, 245] width 216 height 17
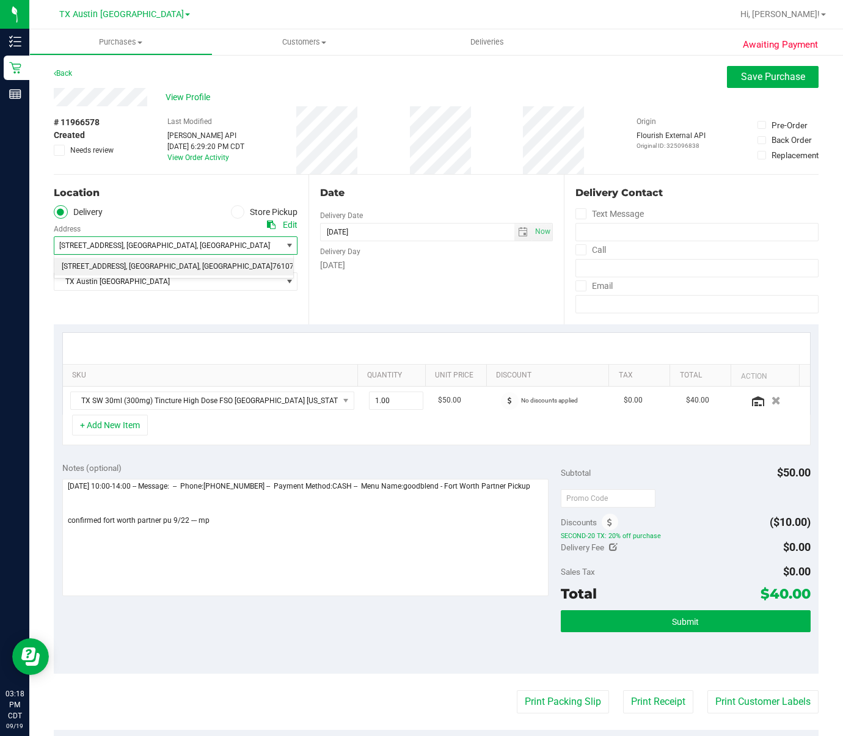
click at [174, 252] on span "[STREET_ADDRESS] , [GEOGRAPHIC_DATA] , [GEOGRAPHIC_DATA] 76107" at bounding box center [162, 245] width 216 height 17
click at [283, 227] on div "Edit" at bounding box center [290, 225] width 15 height 13
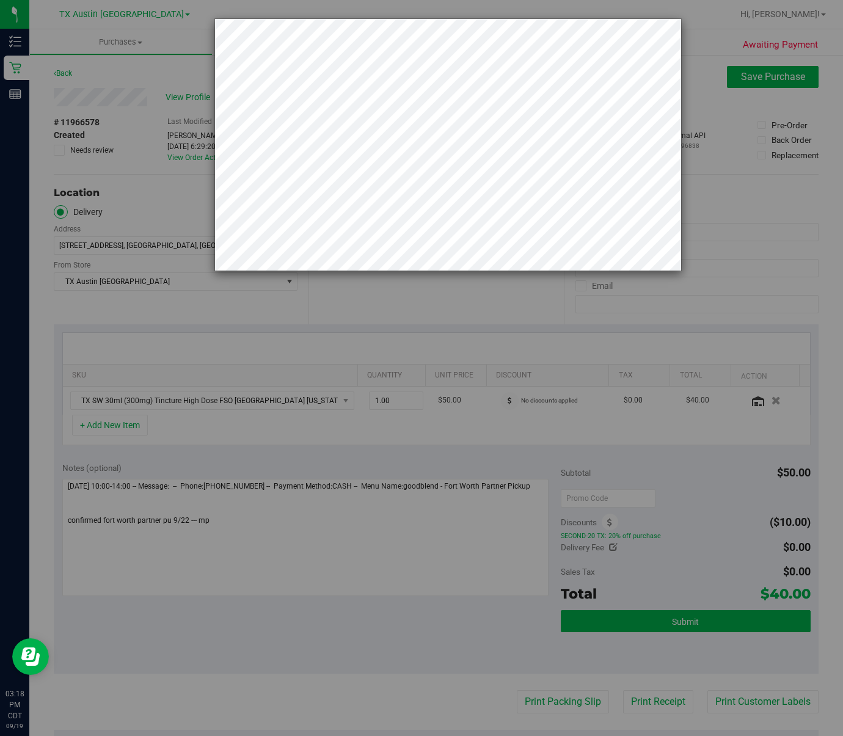
click at [226, 300] on div at bounding box center [426, 368] width 853 height 736
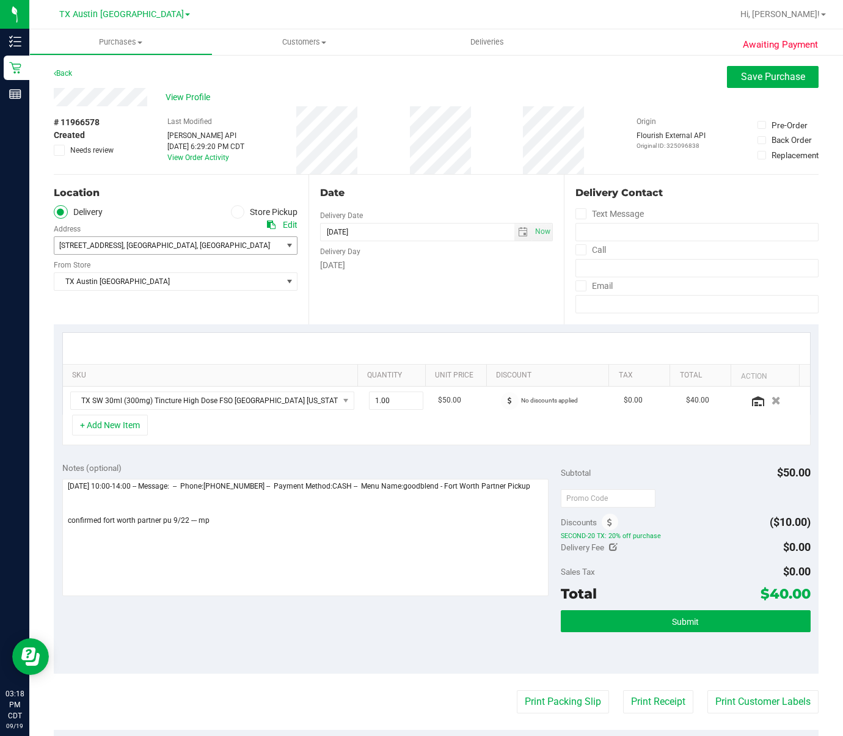
click at [136, 245] on span ", [GEOGRAPHIC_DATA]" at bounding box center [159, 245] width 73 height 9
click at [227, 249] on span "[STREET_ADDRESS] , [GEOGRAPHIC_DATA] , [GEOGRAPHIC_DATA] 76107" at bounding box center [162, 245] width 216 height 17
click at [246, 208] on label "Store Pickup" at bounding box center [264, 212] width 67 height 14
click at [0, 0] on input "Store Pickup" at bounding box center [0, 0] width 0 height 0
click at [66, 215] on span at bounding box center [61, 212] width 14 height 14
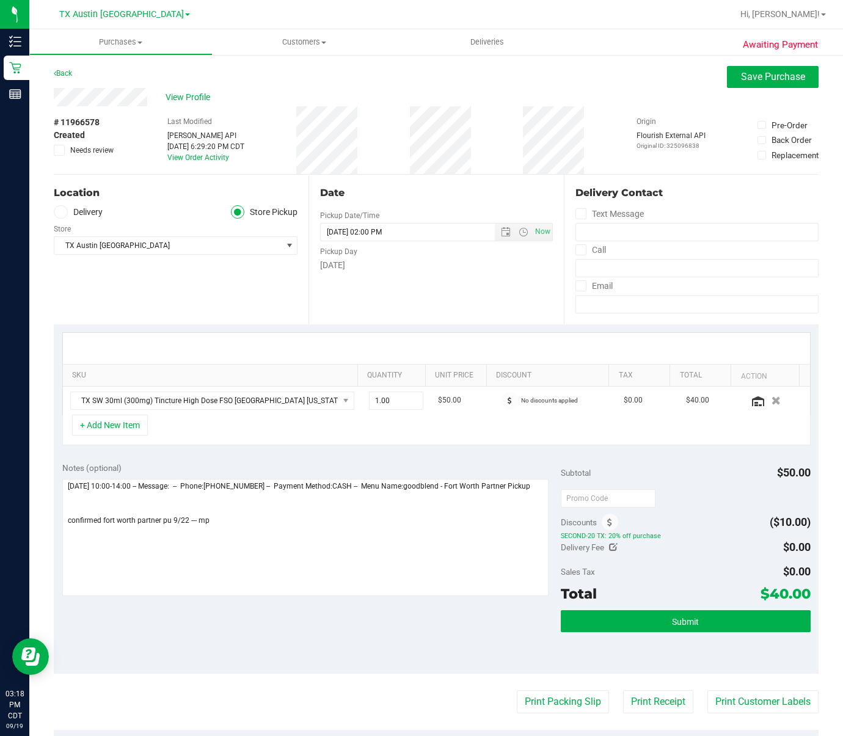
click at [0, 0] on input "Delivery" at bounding box center [0, 0] width 0 height 0
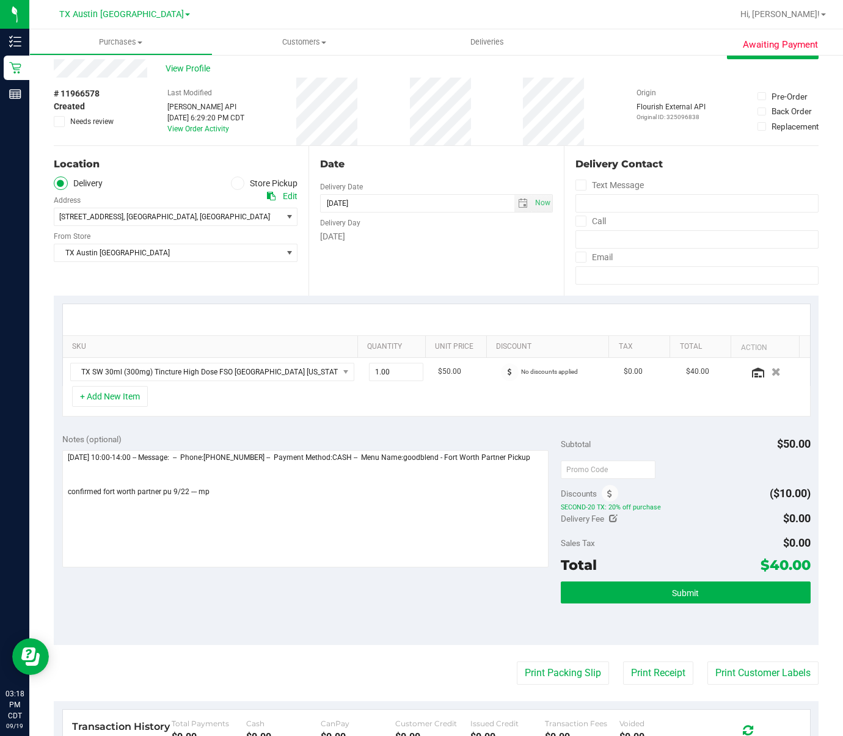
scroll to position [107, 0]
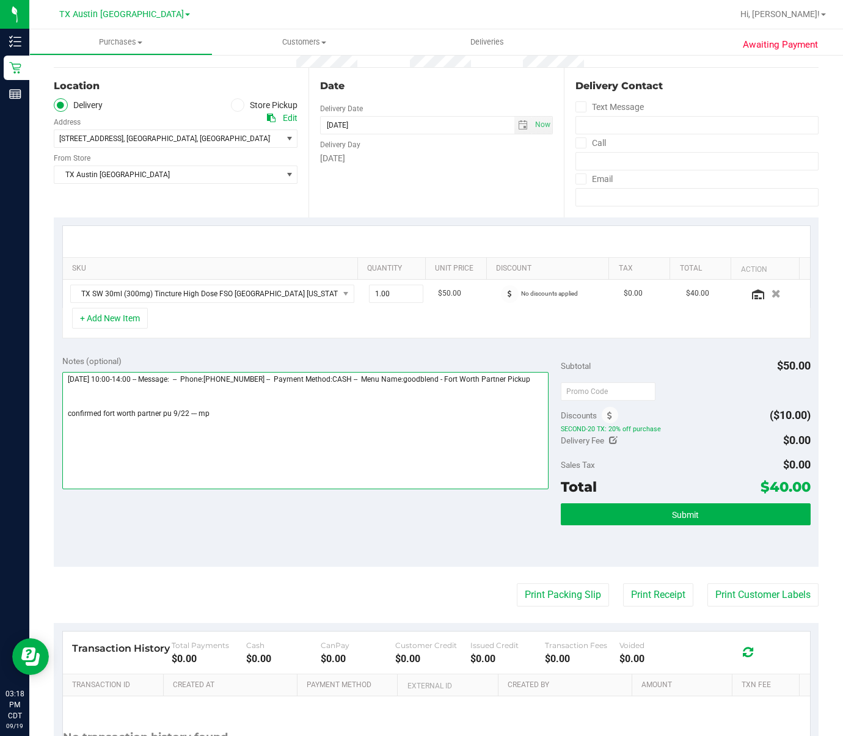
click at [235, 435] on textarea at bounding box center [305, 430] width 487 height 117
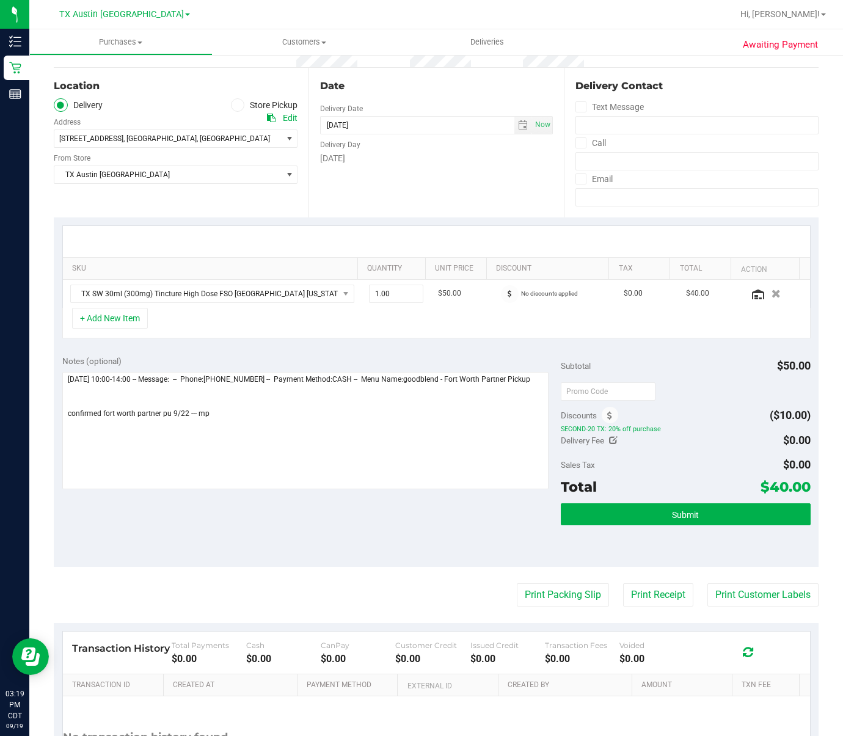
click at [248, 100] on label "Store Pickup" at bounding box center [264, 105] width 67 height 14
click at [0, 0] on input "Store Pickup" at bounding box center [0, 0] width 0 height 0
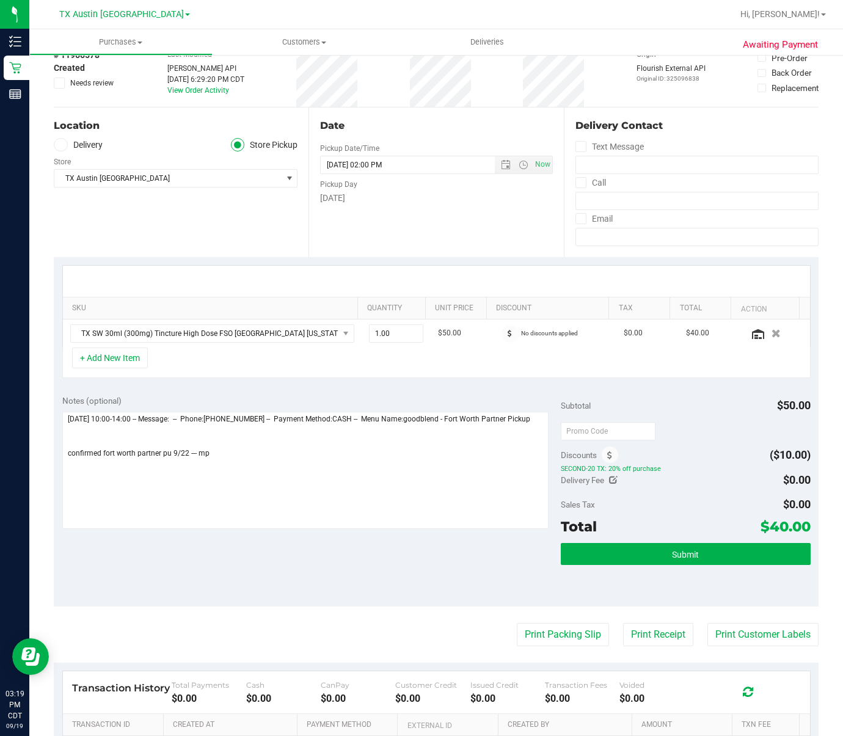
scroll to position [0, 0]
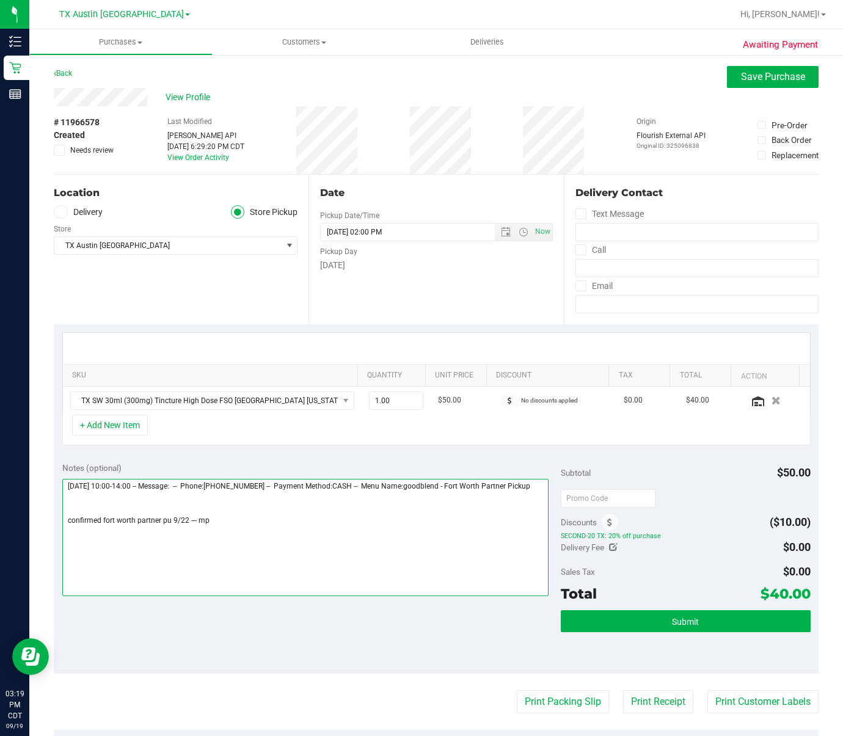
click at [226, 530] on textarea at bounding box center [305, 537] width 487 height 117
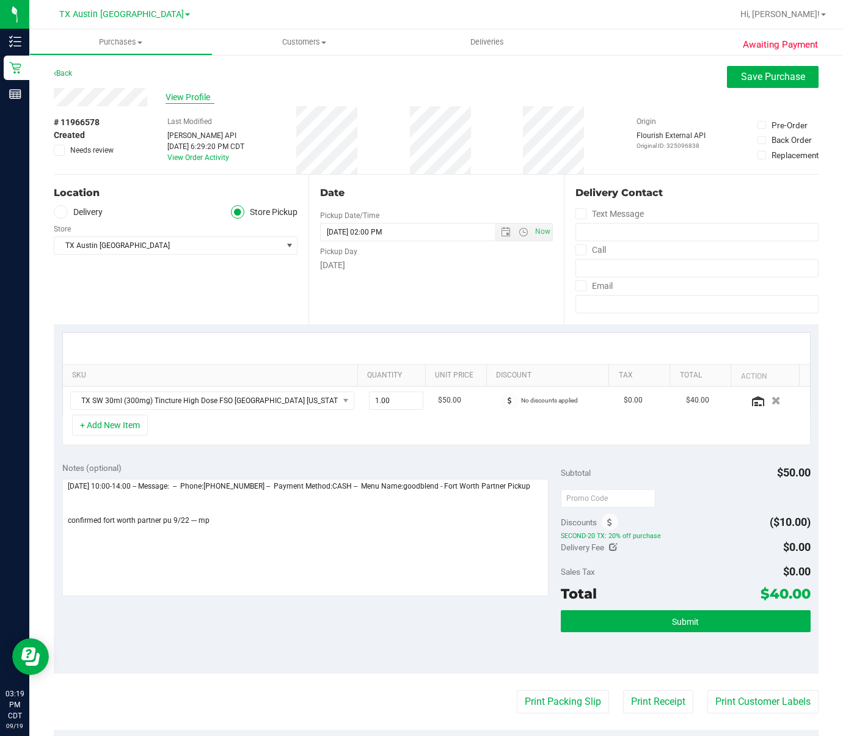
click at [182, 98] on span "View Profile" at bounding box center [190, 97] width 49 height 13
click at [761, 75] on span "Save Purchase" at bounding box center [773, 77] width 64 height 12
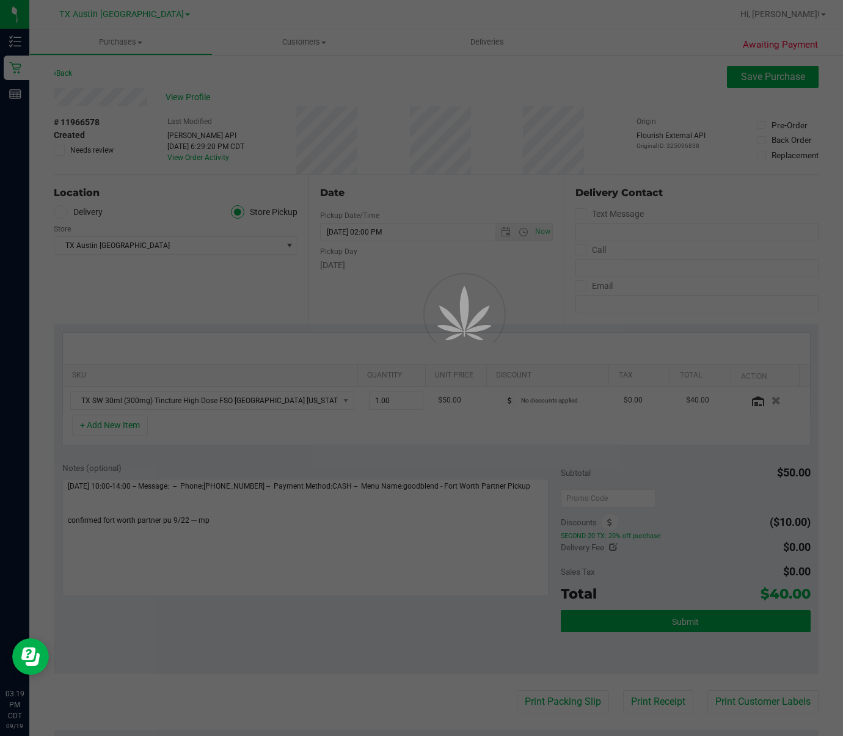
click at [196, 94] on div at bounding box center [421, 368] width 843 height 736
click at [196, 96] on div at bounding box center [421, 368] width 843 height 736
click at [202, 102] on div at bounding box center [421, 368] width 843 height 736
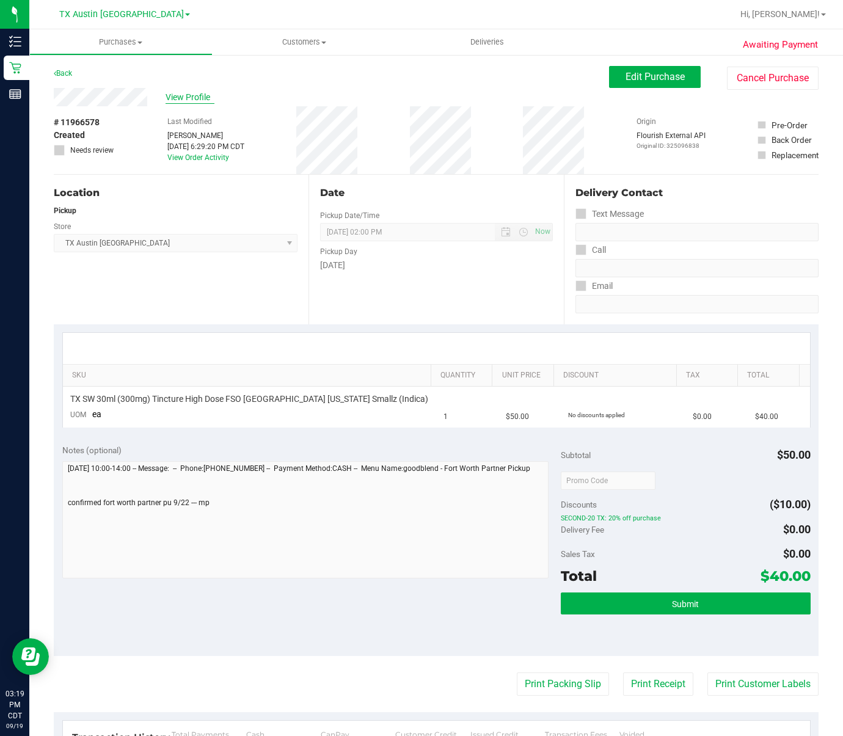
click at [188, 98] on span "View Profile" at bounding box center [190, 97] width 49 height 13
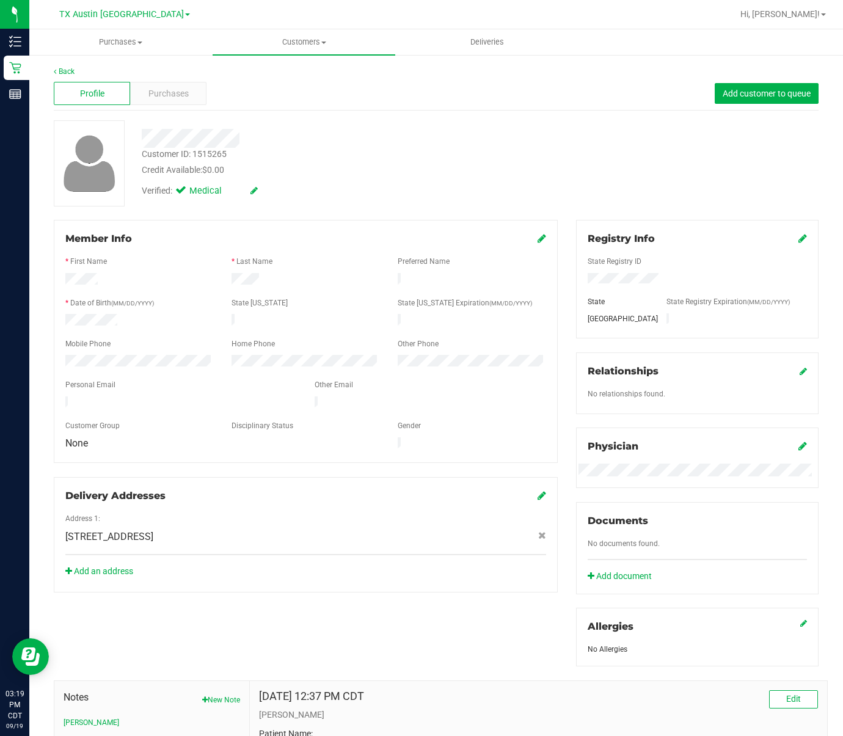
scroll to position [76, 0]
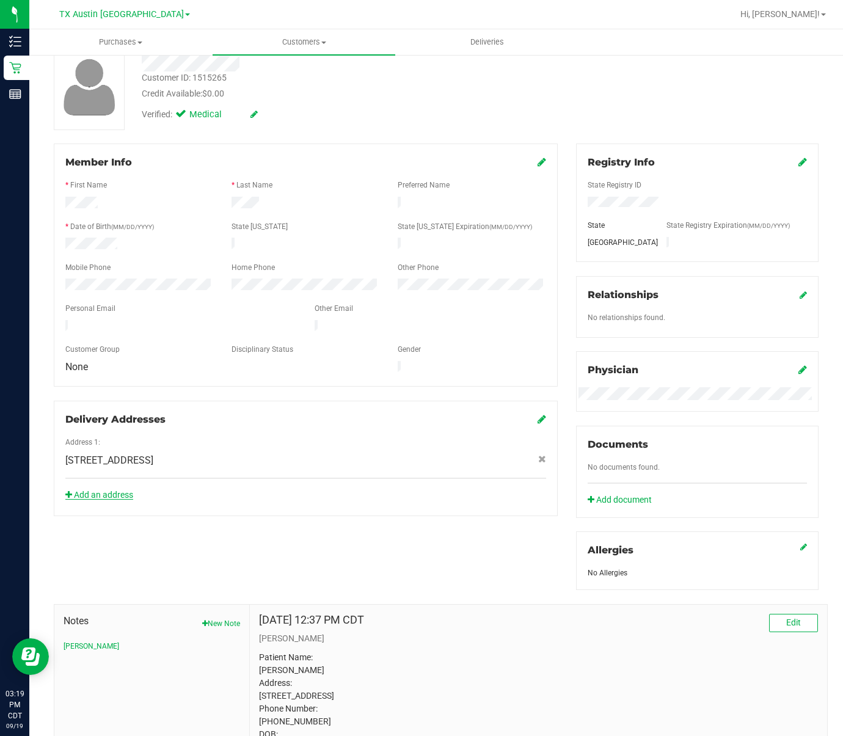
click at [103, 490] on link "Add an address" at bounding box center [99, 495] width 68 height 10
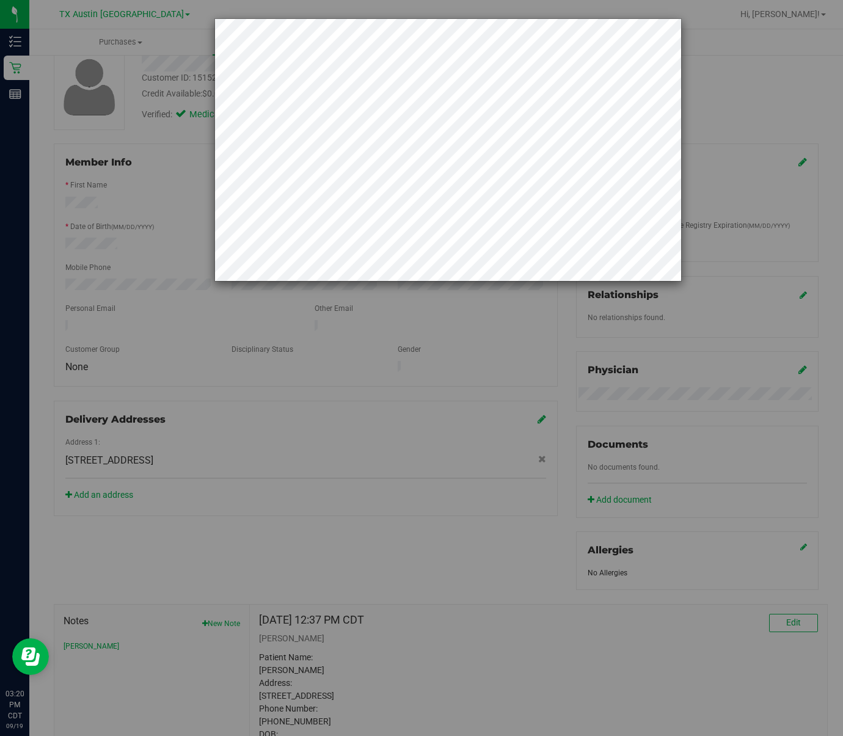
click at [13, 136] on div at bounding box center [426, 368] width 853 height 736
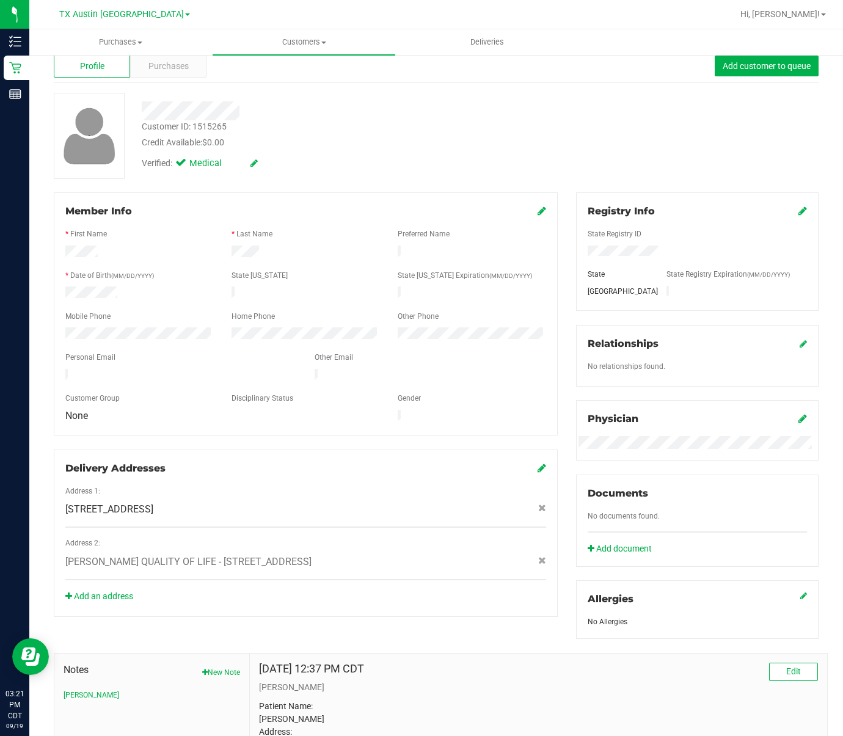
scroll to position [0, 0]
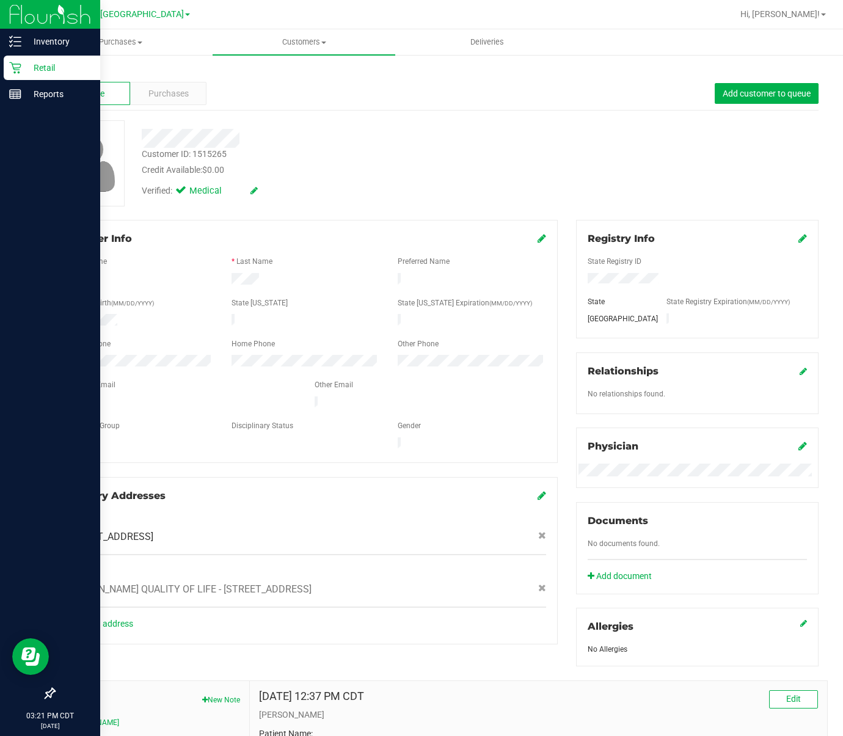
click at [29, 70] on p "Retail" at bounding box center [57, 68] width 73 height 15
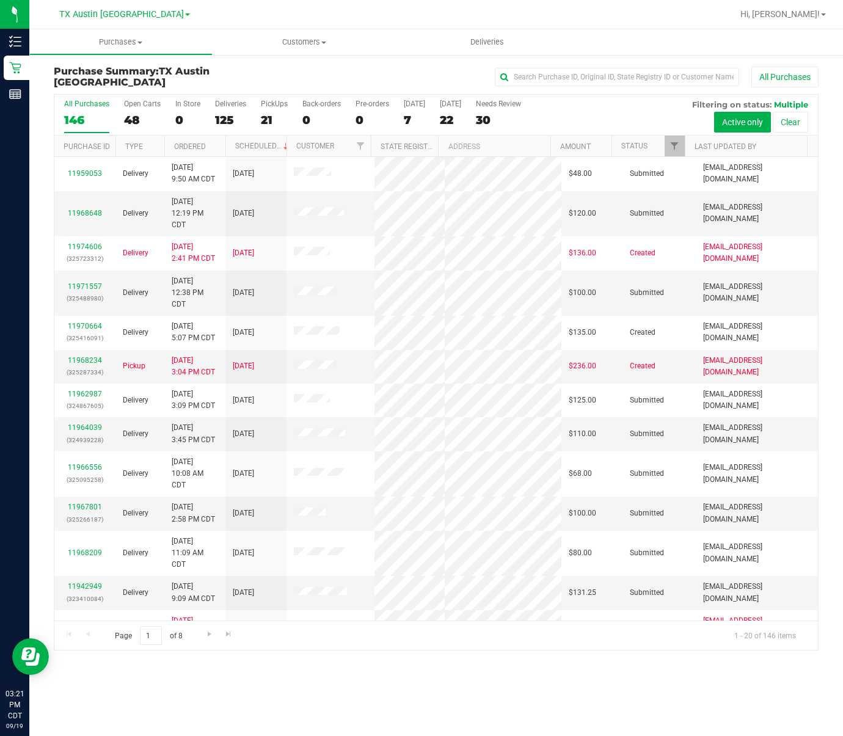
click at [258, 98] on div "All Purchases 146 Open Carts 48 In Store 0 Deliveries 125 PickUps 21 Back-order…" at bounding box center [436, 100] width 764 height 10
click at [104, 23] on div "[GEOGRAPHIC_DATA] [GEOGRAPHIC_DATA] [GEOGRAPHIC_DATA] [GEOGRAPHIC_DATA] [GEOGRA…" at bounding box center [124, 14] width 178 height 19
click at [108, 19] on span "TX Austin [GEOGRAPHIC_DATA]" at bounding box center [121, 14] width 125 height 11
click at [115, 59] on link "TX San Antonio Retail" at bounding box center [124, 59] width 178 height 17
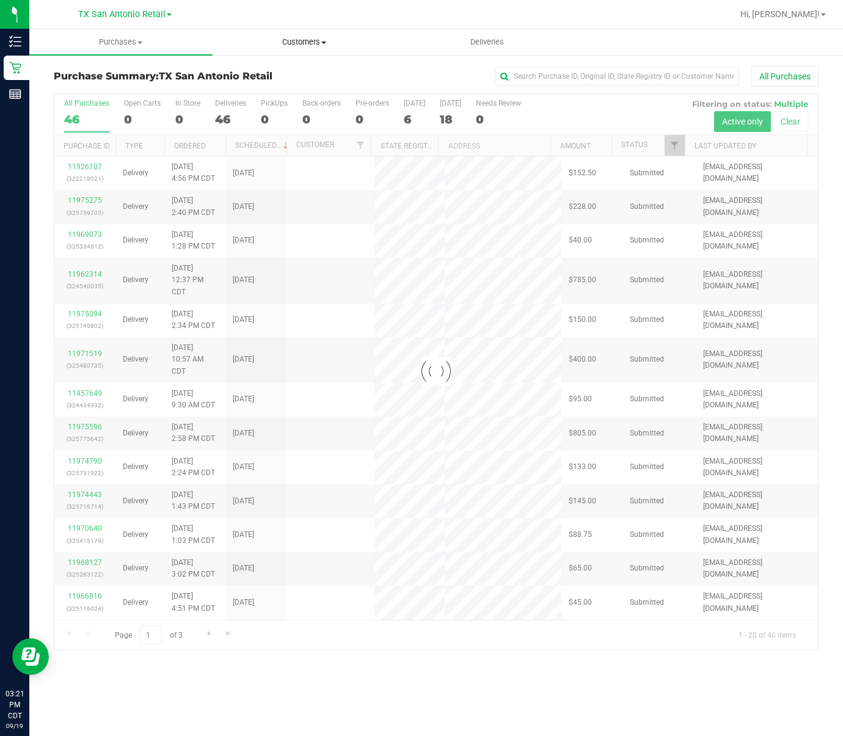
click at [285, 53] on uib-tab-heading "Customers All customers Add a new customer All physicians" at bounding box center [304, 42] width 182 height 24
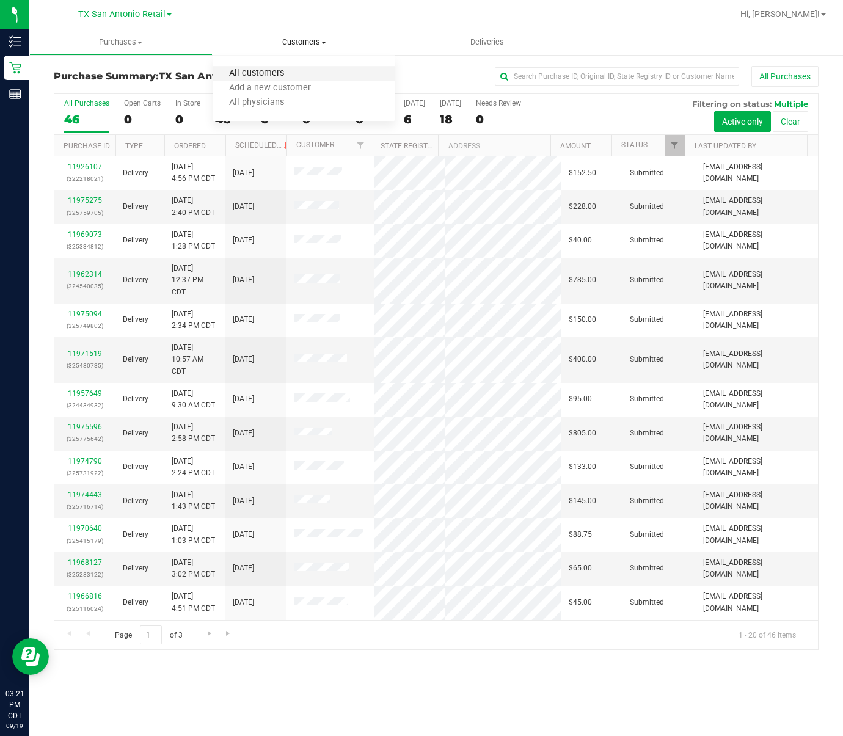
click at [286, 72] on span "All customers" at bounding box center [257, 73] width 88 height 10
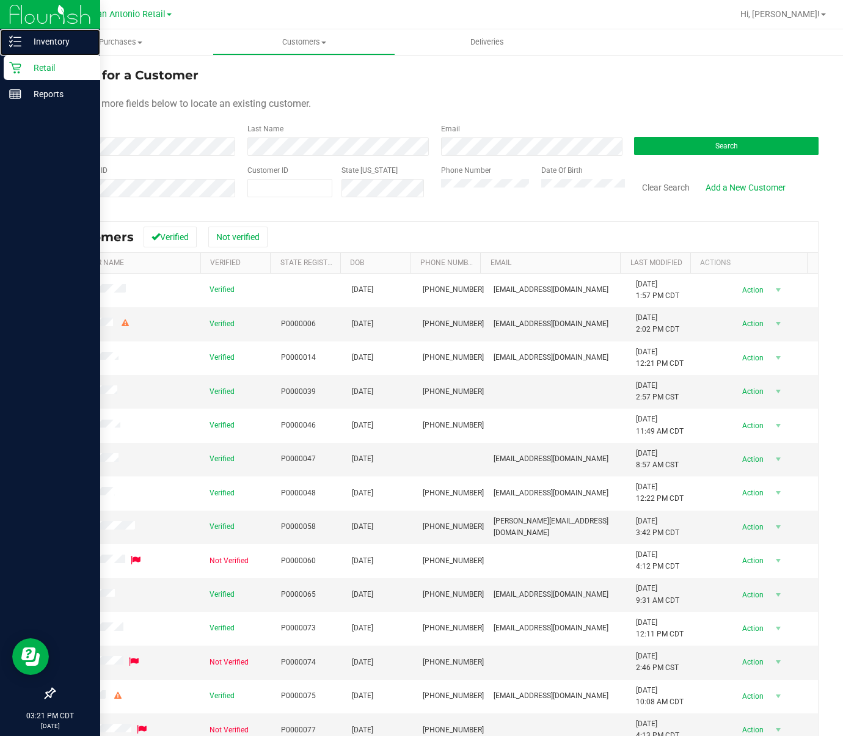
drag, startPoint x: 20, startPoint y: 53, endPoint x: 21, endPoint y: 59, distance: 7.0
click at [20, 53] on div "Inventory" at bounding box center [52, 41] width 97 height 24
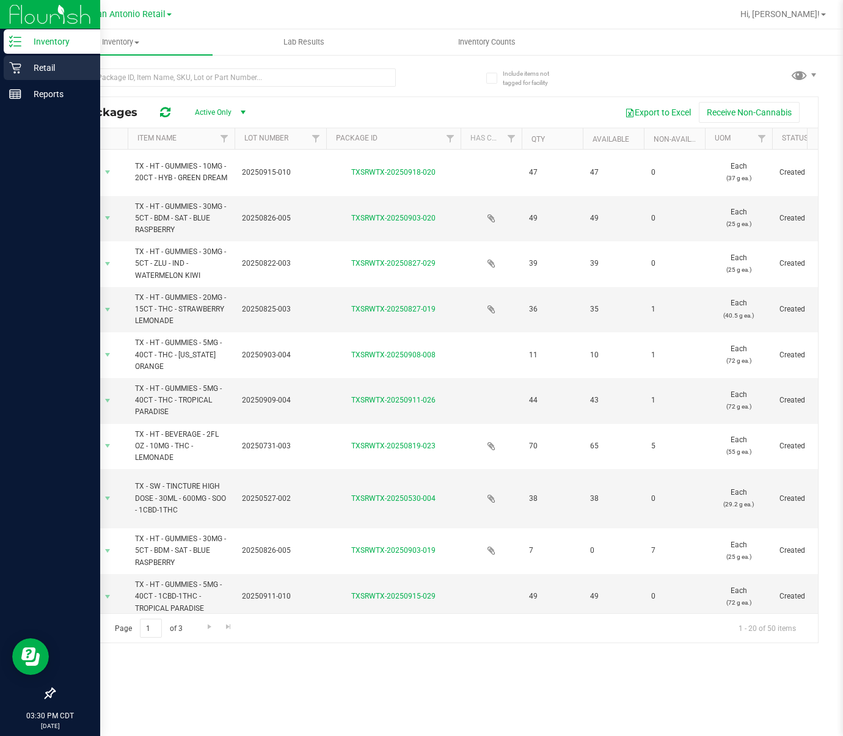
click at [13, 69] on icon at bounding box center [15, 68] width 12 height 12
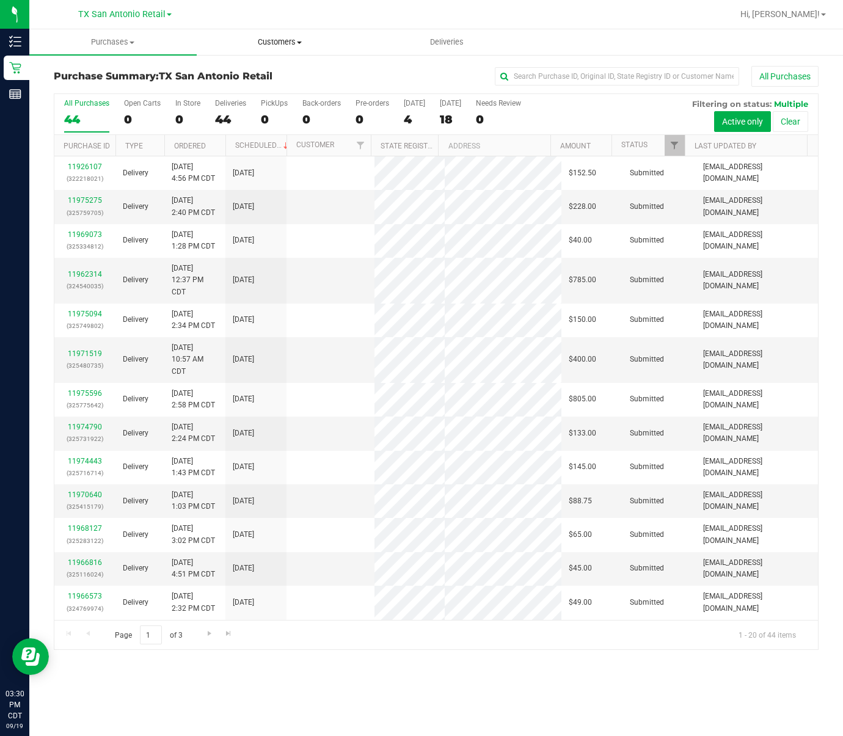
click at [314, 43] on span "Customers" at bounding box center [280, 42] width 166 height 11
click at [285, 71] on li "All customers" at bounding box center [280, 74] width 167 height 15
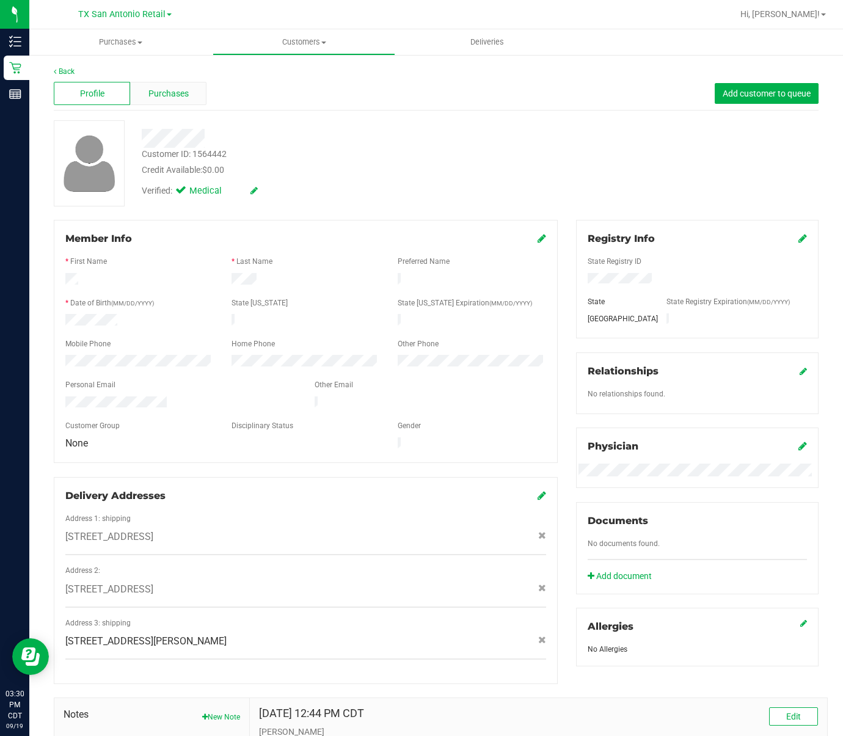
click at [178, 94] on span "Purchases" at bounding box center [169, 93] width 40 height 13
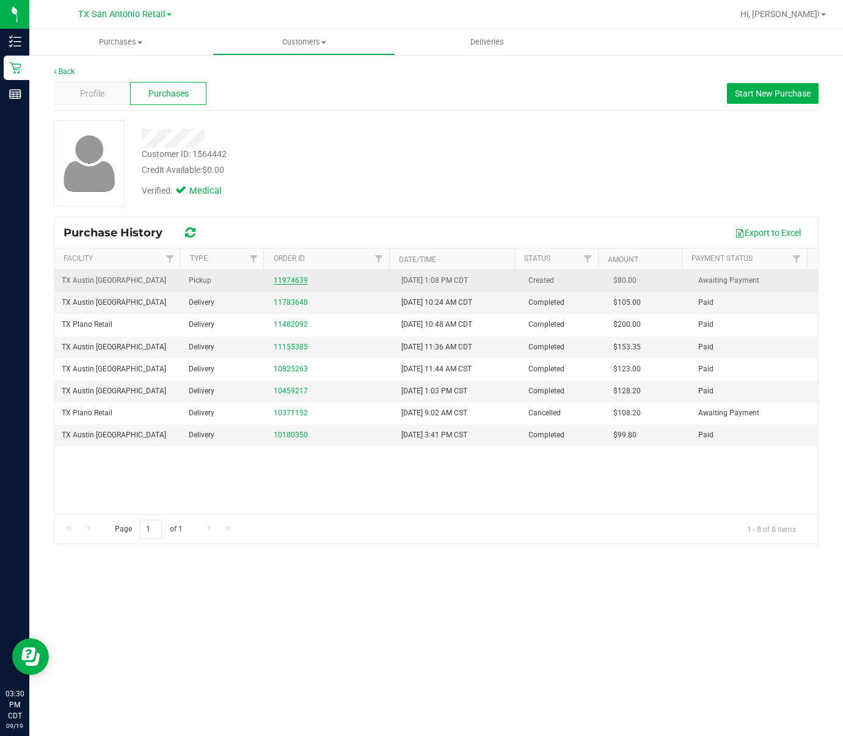
click at [285, 279] on link "11974639" at bounding box center [291, 280] width 34 height 9
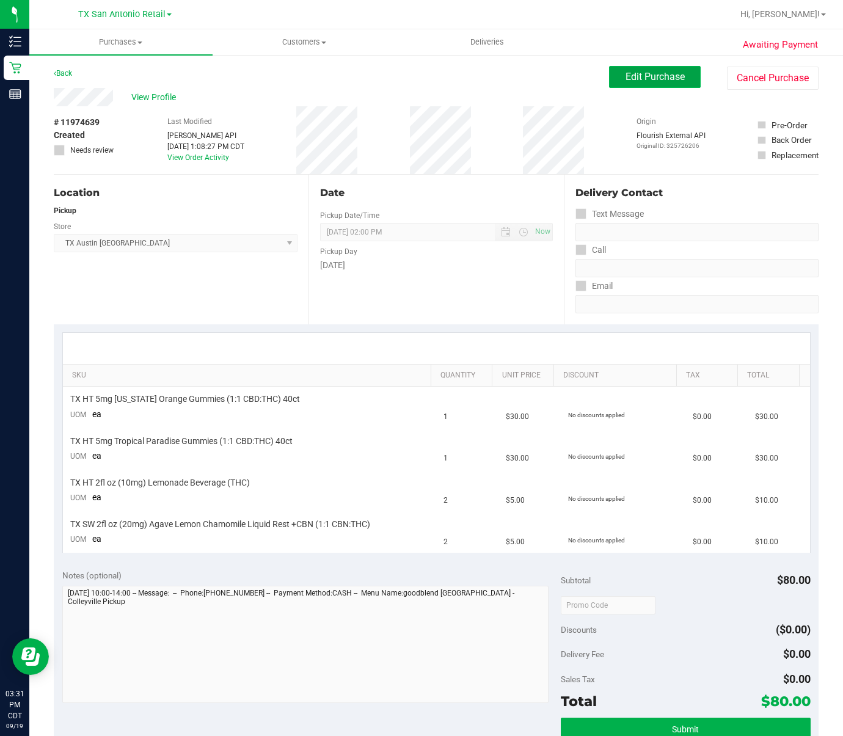
click at [633, 78] on span "Edit Purchase" at bounding box center [655, 77] width 59 height 12
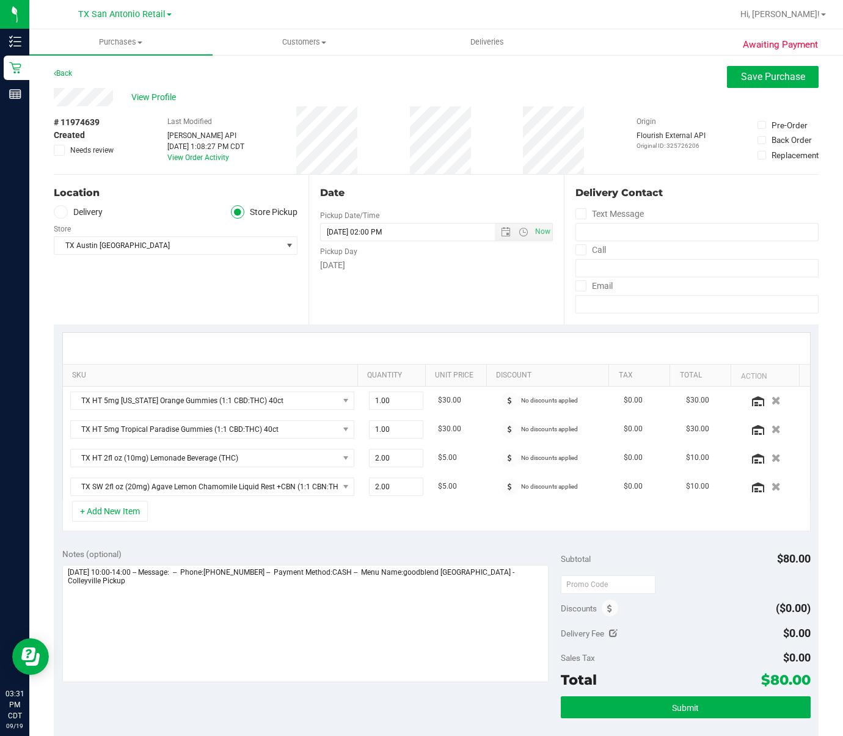
click at [94, 211] on label "Delivery" at bounding box center [78, 212] width 49 height 14
click at [0, 0] on input "Delivery" at bounding box center [0, 0] width 0 height 0
click at [196, 259] on div "[GEOGRAPHIC_DATA] [GEOGRAPHIC_DATA] [GEOGRAPHIC_DATA] Select Store [PERSON_NAME…" at bounding box center [176, 273] width 244 height 36
click at [193, 246] on span "1905 Lariat Dr , [PERSON_NAME] , [GEOGRAPHIC_DATA] 76247" at bounding box center [162, 245] width 216 height 17
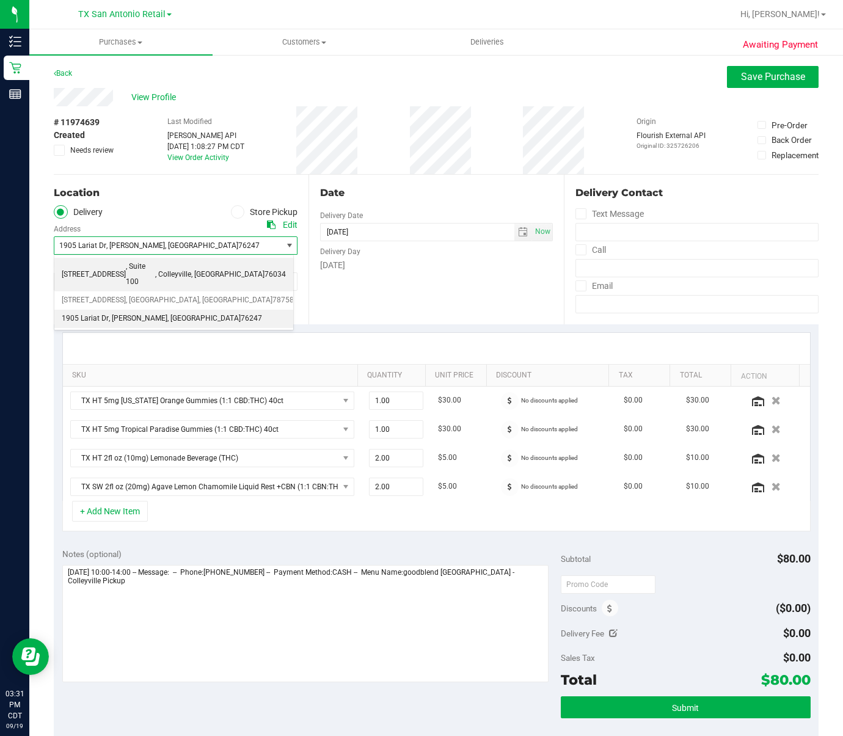
click at [265, 270] on span "76034" at bounding box center [275, 275] width 21 height 16
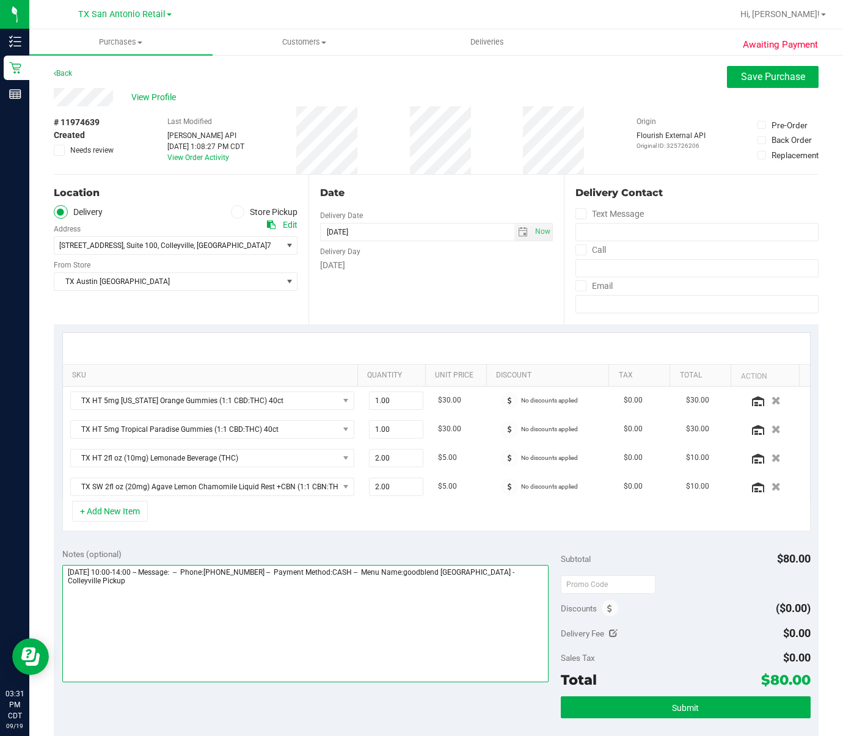
click at [534, 629] on textarea at bounding box center [305, 623] width 487 height 117
click at [199, 624] on textarea at bounding box center [305, 623] width 487 height 117
type textarea "[DATE] 10:00-14:00 -- Message: -- Phone:[PHONE_NUMBER] -- Payment Method:CASH -…"
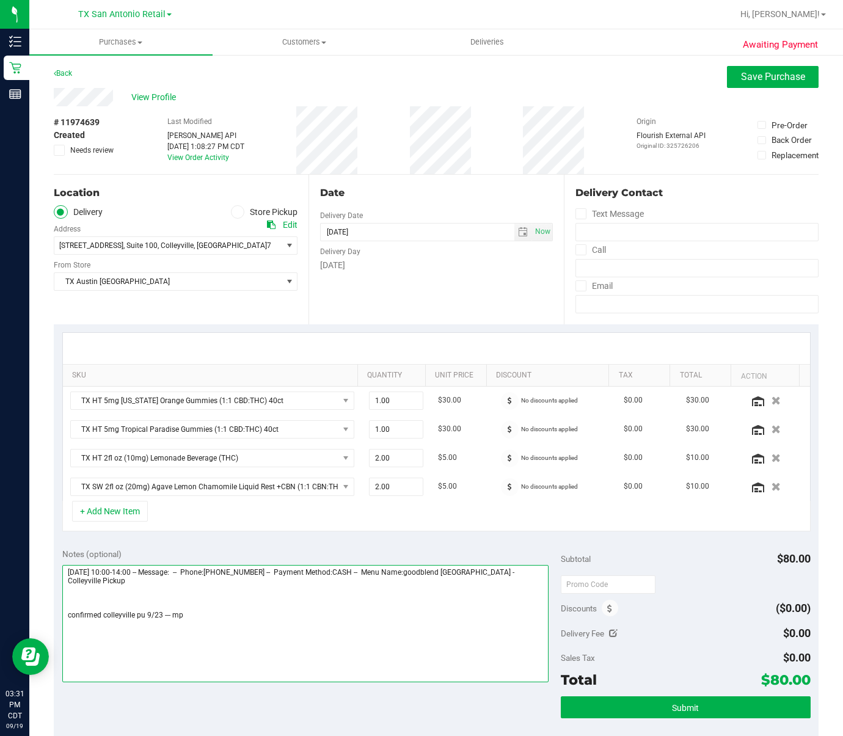
click at [248, 633] on textarea at bounding box center [305, 623] width 487 height 117
click at [197, 628] on textarea at bounding box center [305, 623] width 487 height 117
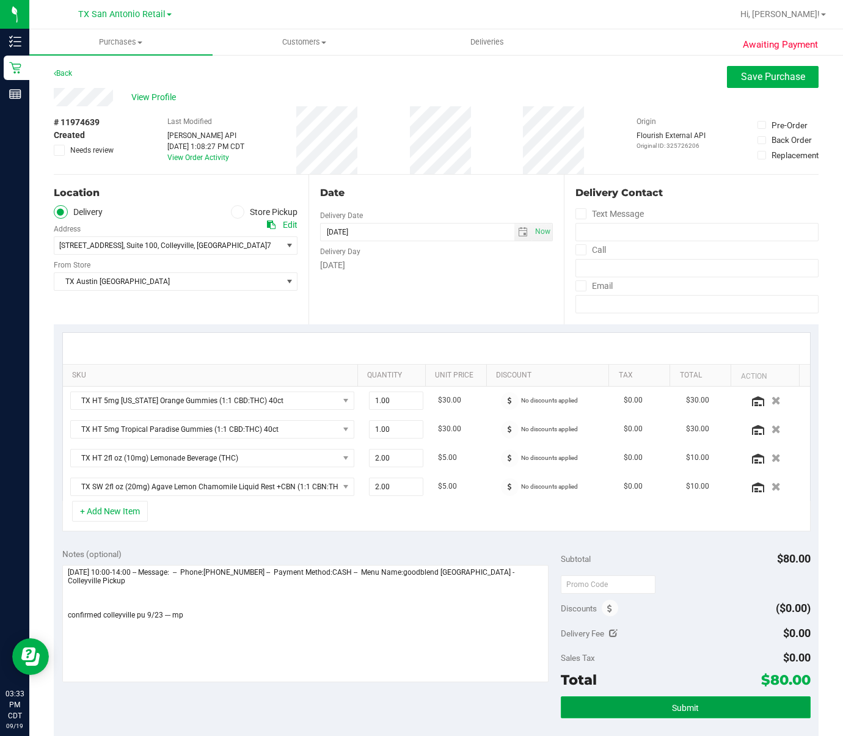
click at [713, 706] on button "Submit" at bounding box center [685, 708] width 249 height 22
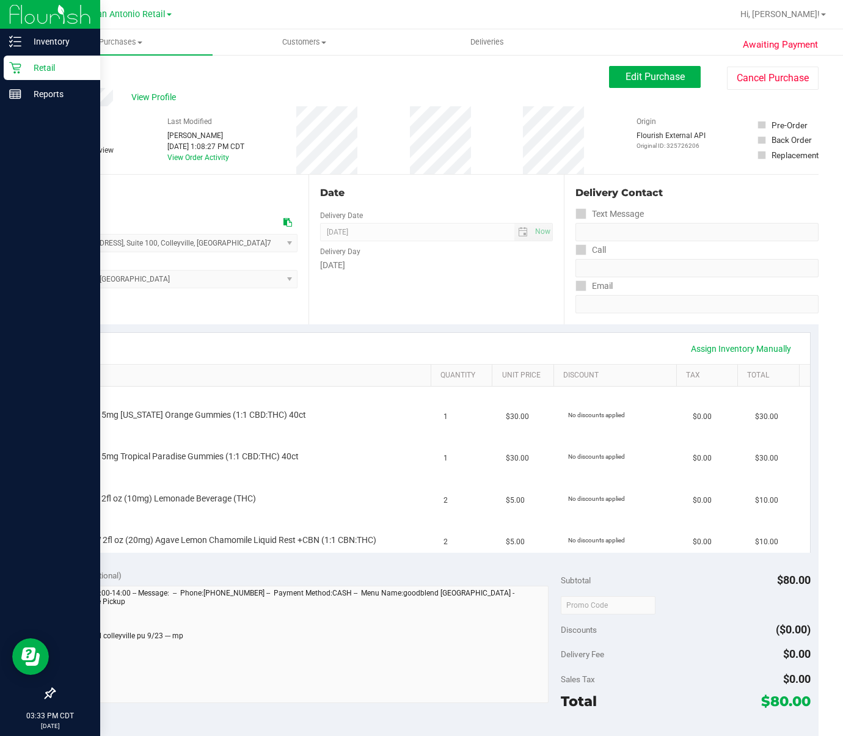
click at [9, 67] on icon at bounding box center [15, 68] width 12 height 12
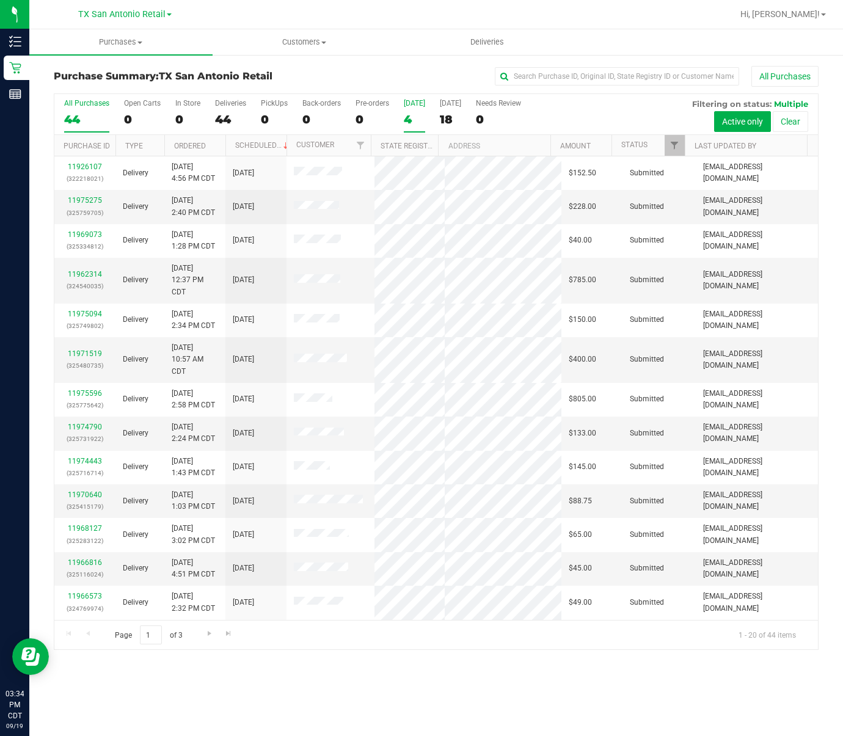
click at [414, 111] on label "[DATE] 4" at bounding box center [414, 116] width 21 height 34
click at [0, 0] on input "[DATE] 4" at bounding box center [0, 0] width 0 height 0
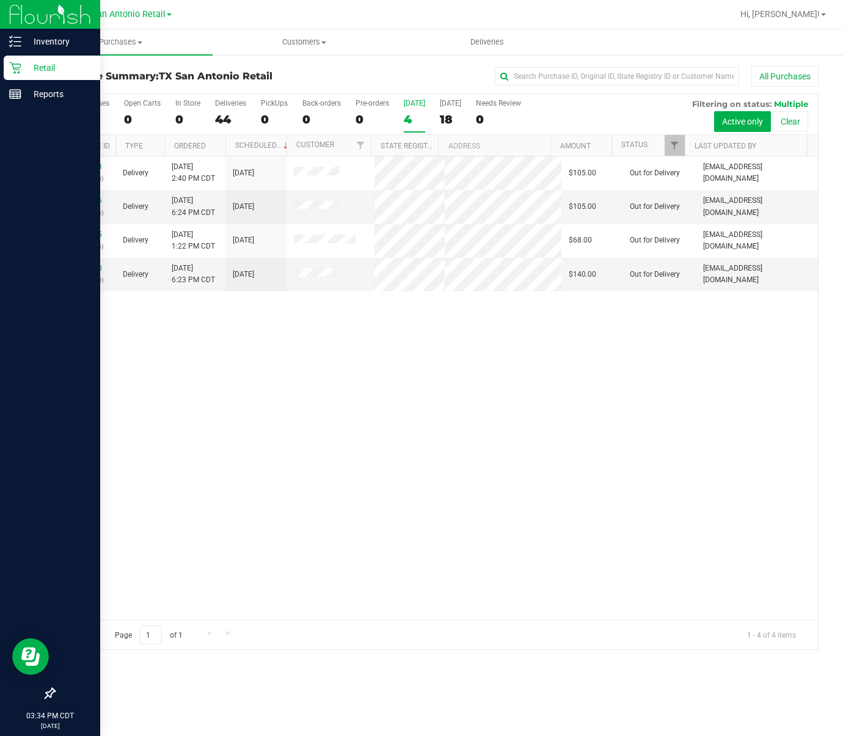
click at [26, 68] on p "Retail" at bounding box center [57, 68] width 73 height 15
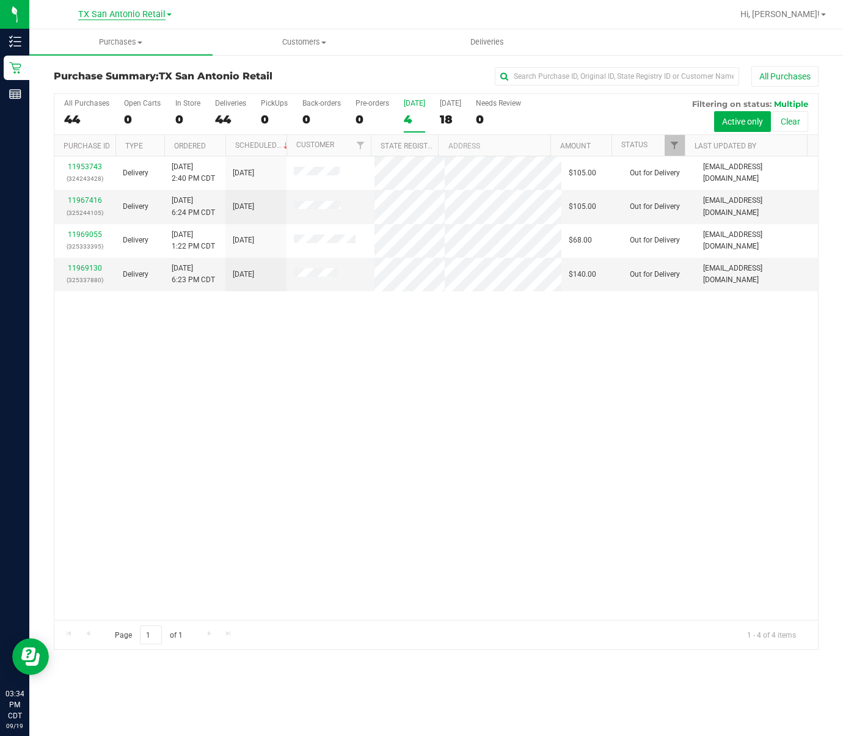
click at [113, 9] on span "TX San Antonio Retail" at bounding box center [121, 14] width 87 height 11
click at [117, 39] on link "TX Austin [GEOGRAPHIC_DATA]" at bounding box center [124, 43] width 178 height 17
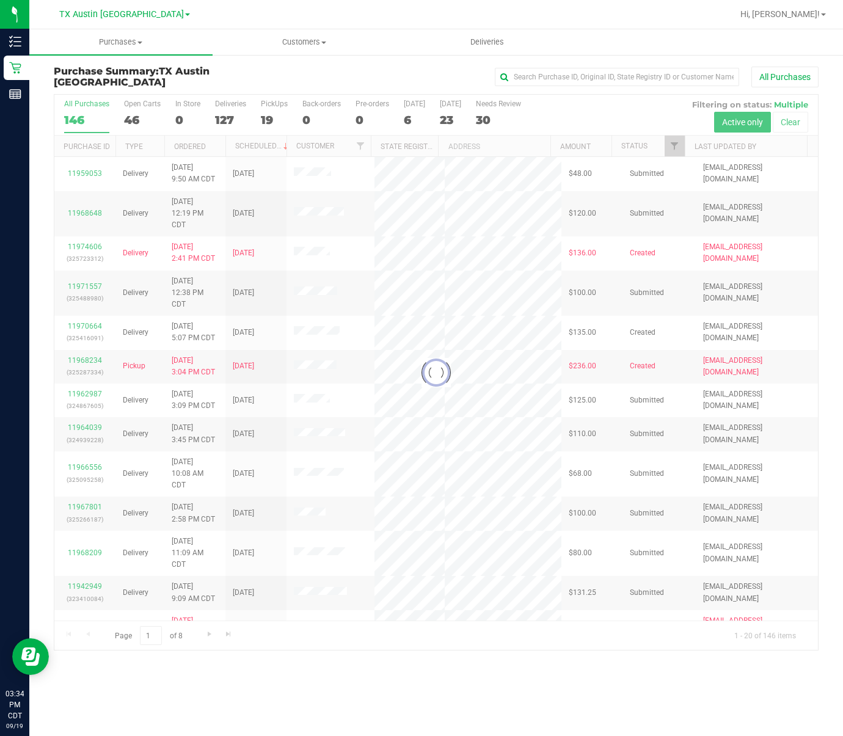
click at [260, 122] on div at bounding box center [436, 373] width 764 height 556
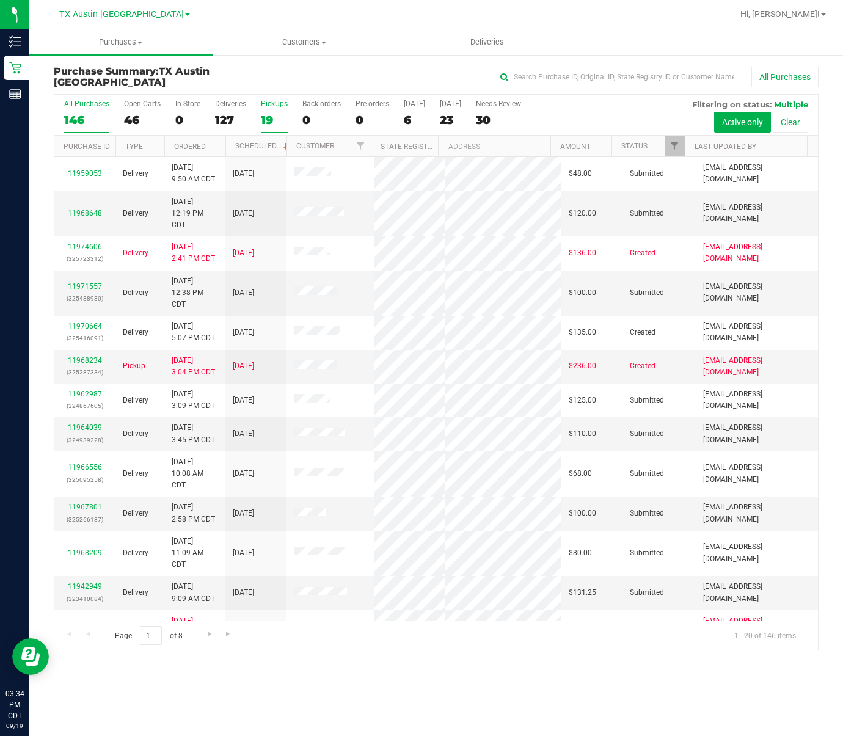
click at [267, 119] on div "19" at bounding box center [274, 120] width 27 height 14
click at [0, 0] on input "PickUps 19" at bounding box center [0, 0] width 0 height 0
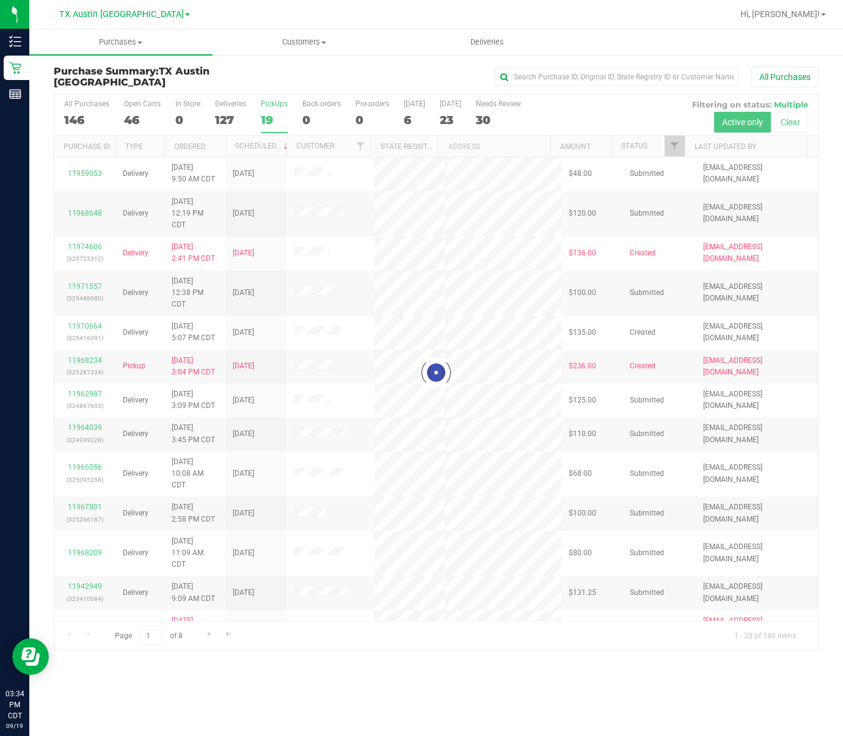
click at [267, 119] on div at bounding box center [436, 373] width 764 height 556
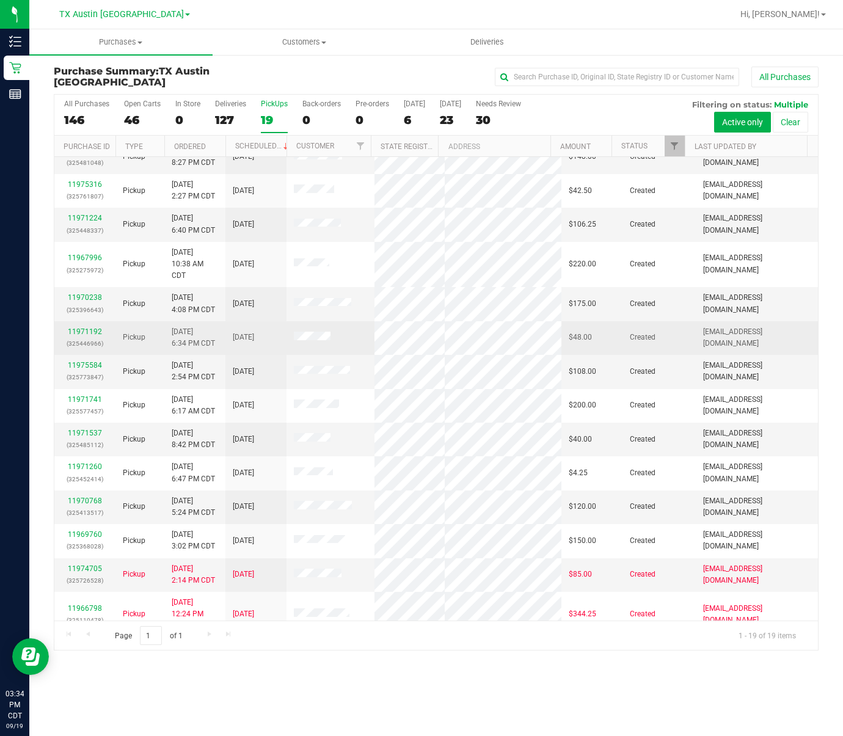
scroll to position [76, 0]
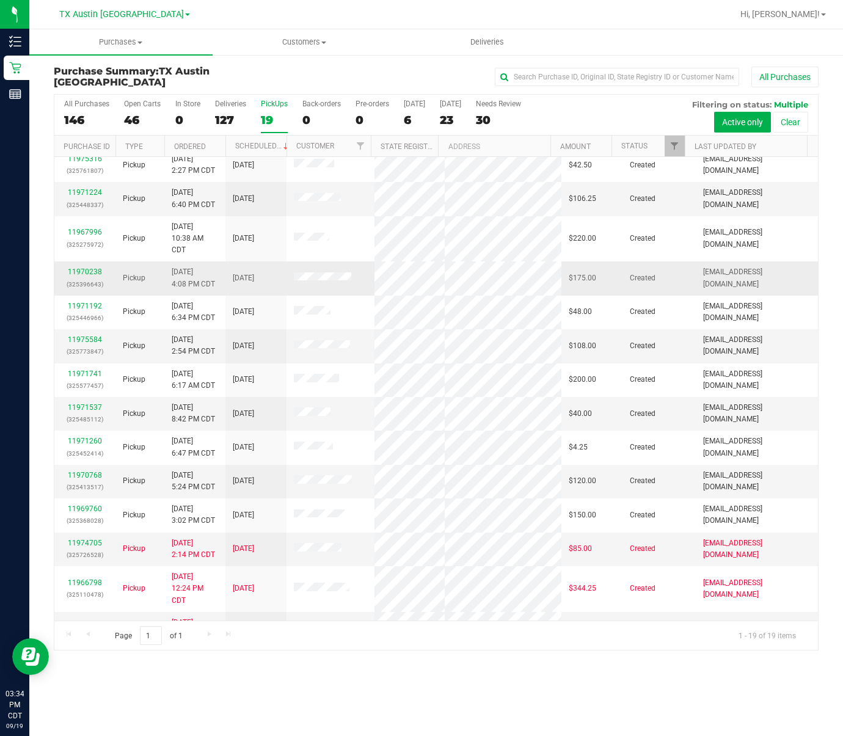
click at [86, 278] on td "11970238 (325396643)" at bounding box center [84, 279] width 61 height 34
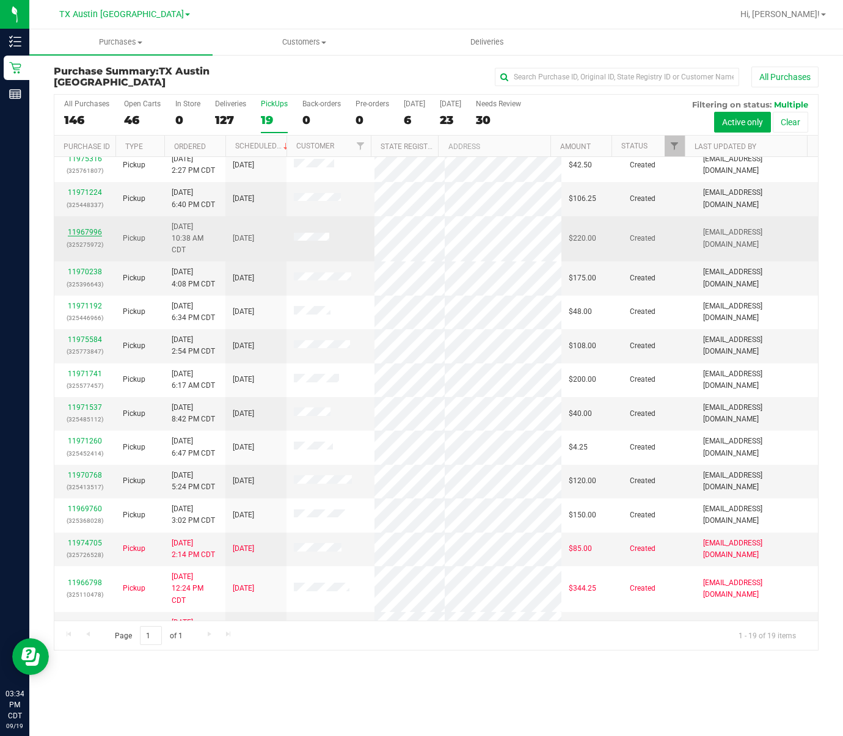
click at [87, 237] on link "11967996" at bounding box center [85, 232] width 34 height 9
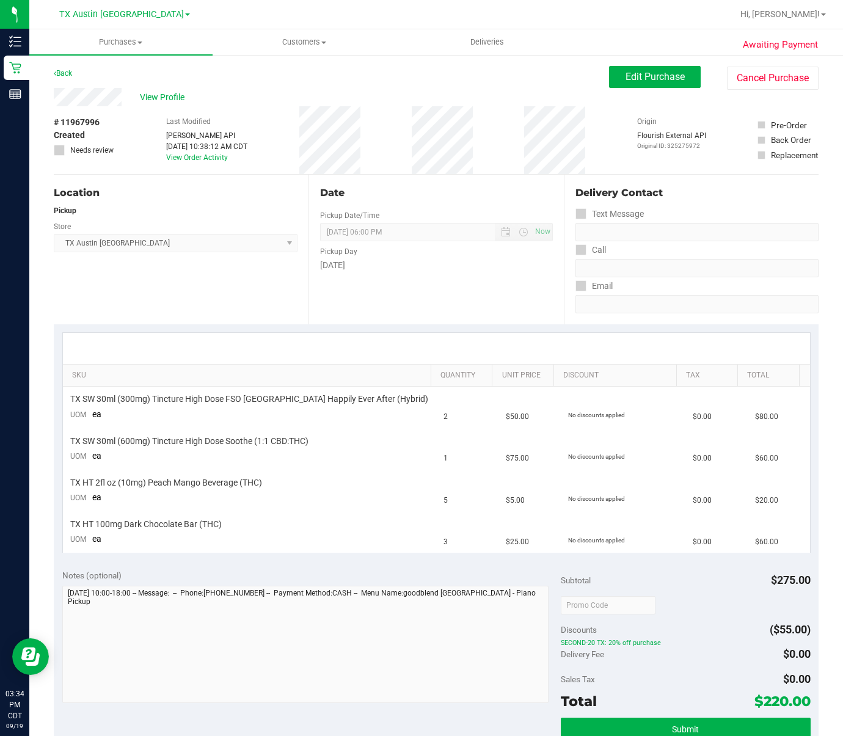
click at [224, 208] on div "Pickup" at bounding box center [176, 210] width 244 height 11
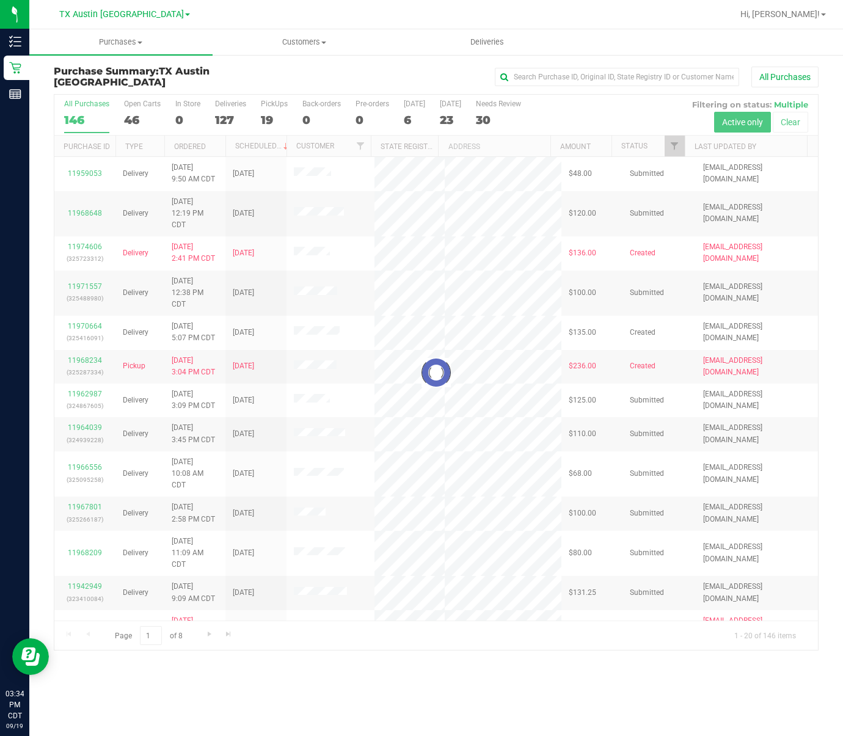
click at [263, 108] on div at bounding box center [436, 373] width 764 height 556
click at [259, 111] on div "All Purchases 146 Open Carts 46 In Store 0 Deliveries 127 PickUps 19 Back-order…" at bounding box center [436, 115] width 764 height 41
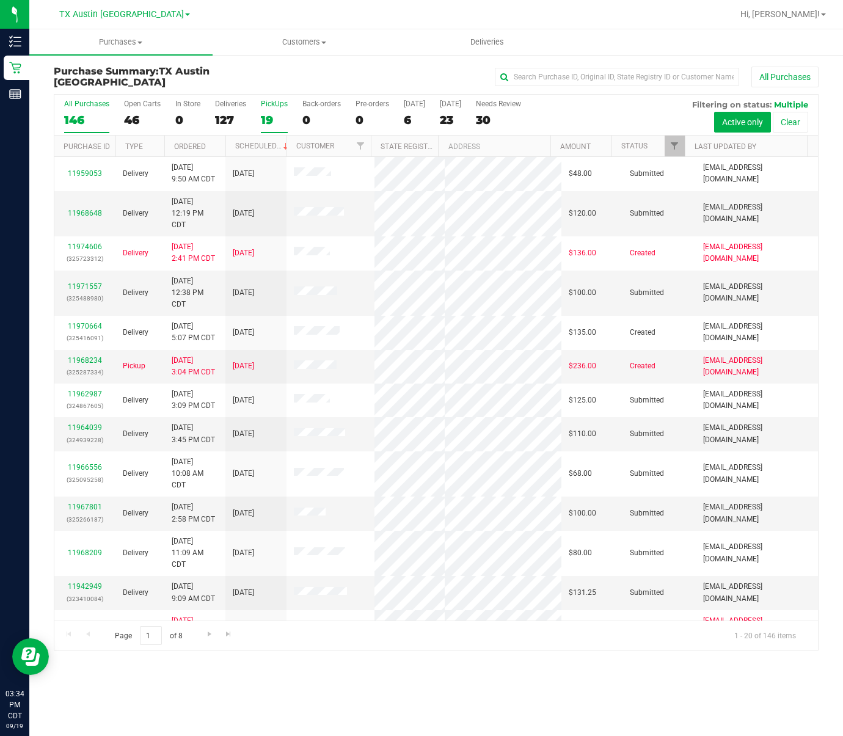
click at [270, 111] on label "PickUps 19" at bounding box center [274, 117] width 27 height 34
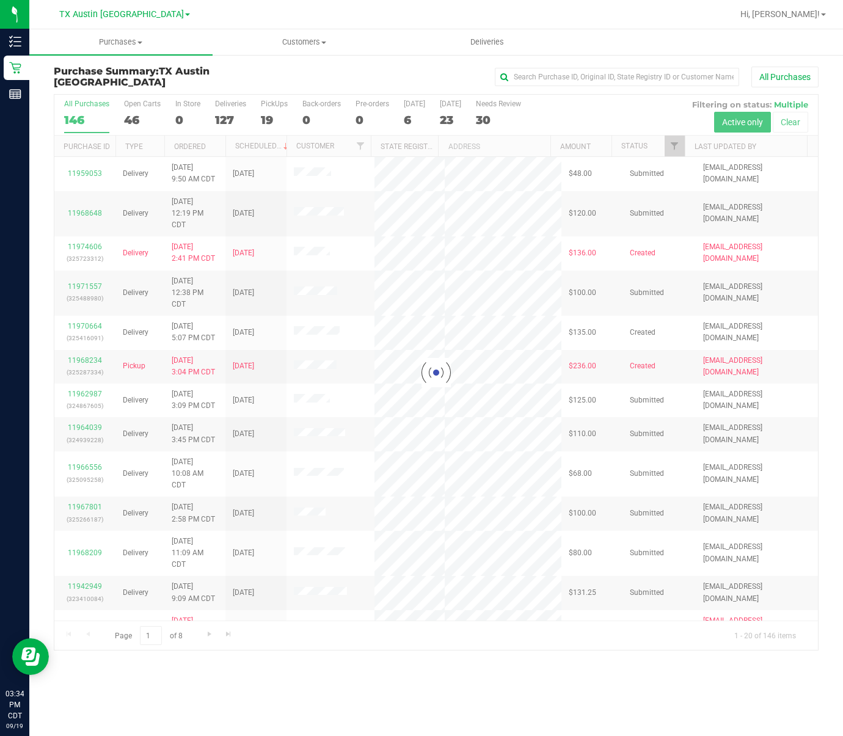
drag, startPoint x: 270, startPoint y: 111, endPoint x: 267, endPoint y: 119, distance: 9.1
click at [267, 119] on div at bounding box center [436, 373] width 764 height 556
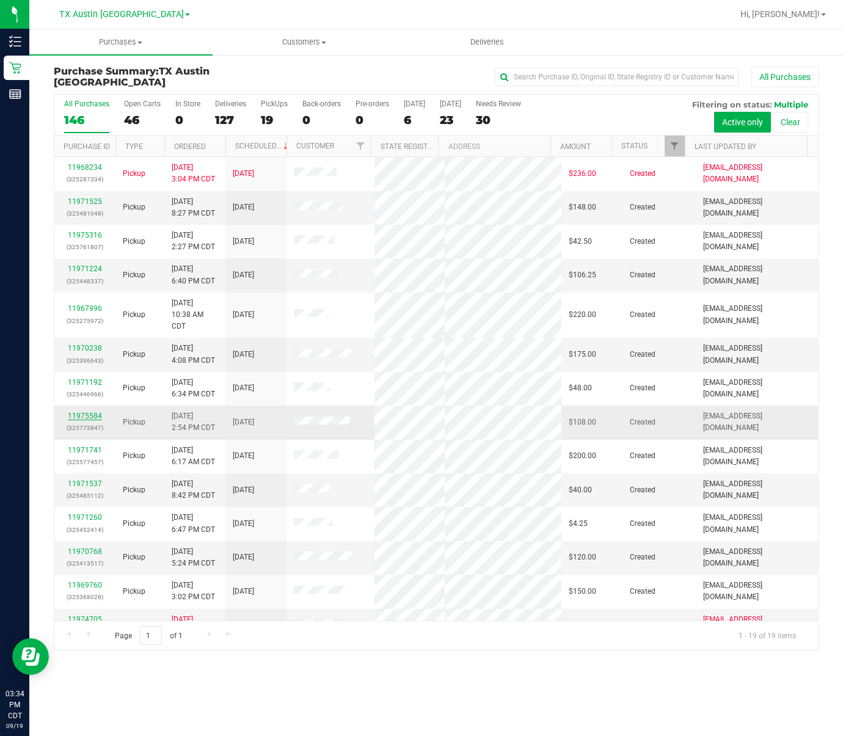
click at [72, 420] on link "11975584" at bounding box center [85, 416] width 34 height 9
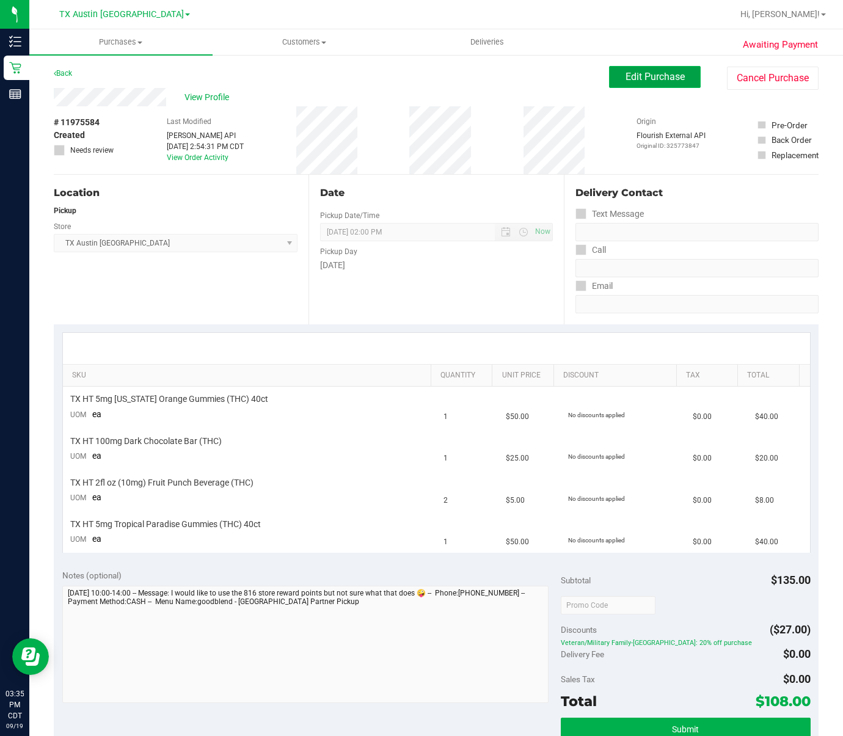
click at [654, 79] on span "Edit Purchase" at bounding box center [655, 77] width 59 height 12
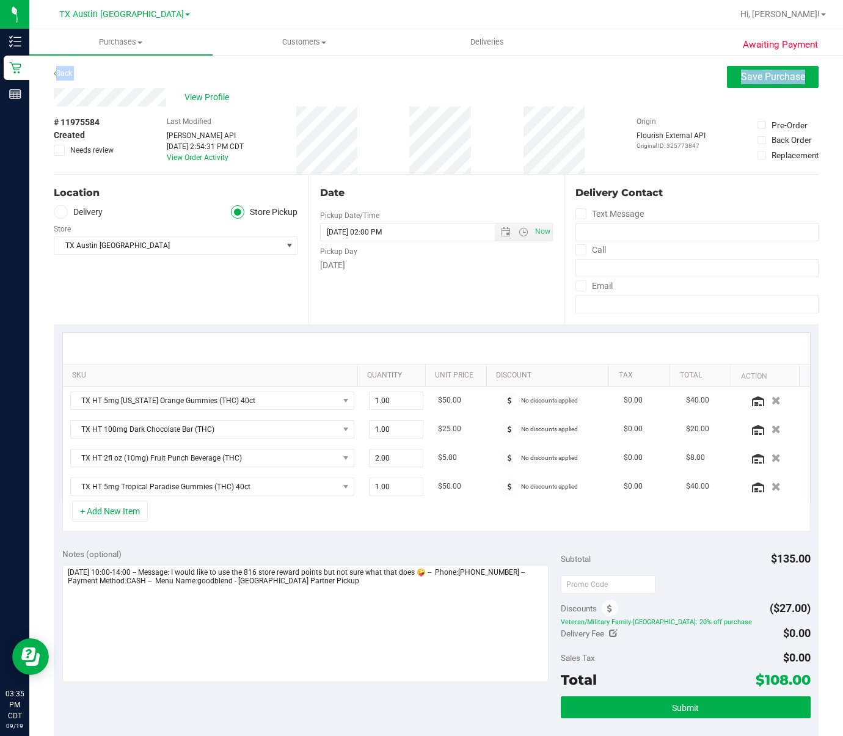
click at [125, 95] on purchase-details "Back Save Purchase View Profile # 11975584 Created Needs review Last Modified […" at bounding box center [436, 543] width 765 height 955
click at [188, 92] on span "View Profile" at bounding box center [209, 97] width 49 height 13
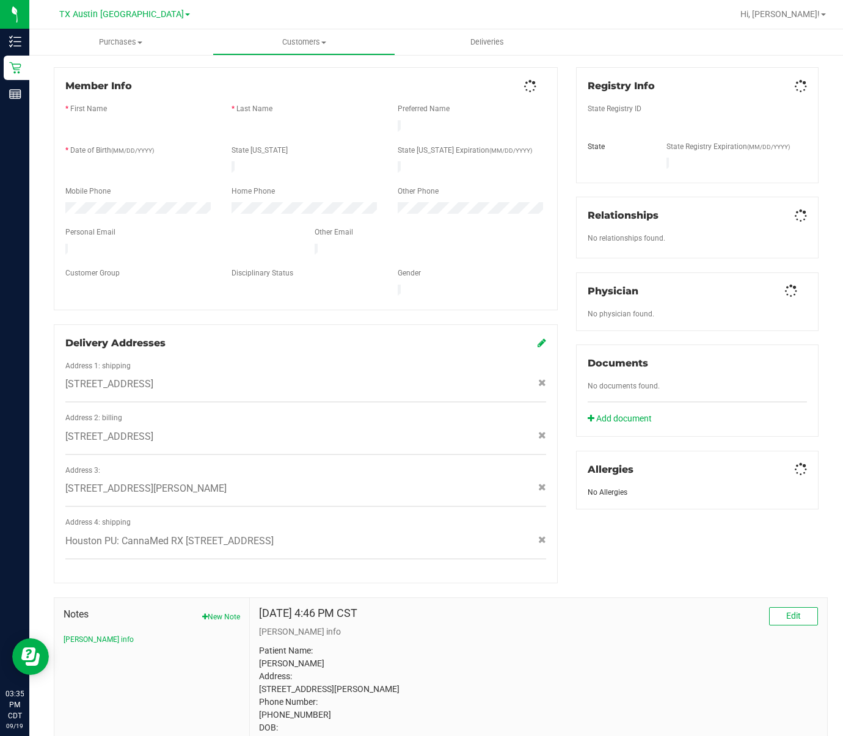
scroll to position [243, 0]
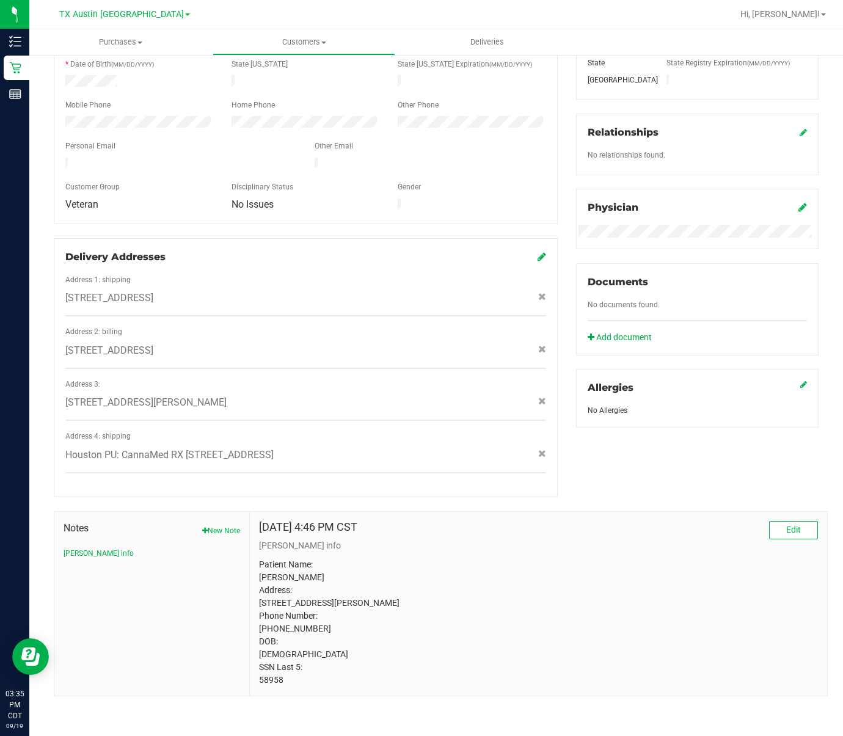
click at [272, 677] on p "Patient Name: [PERSON_NAME] Address: [STREET_ADDRESS][PERSON_NAME] Phone Number…" at bounding box center [538, 623] width 559 height 128
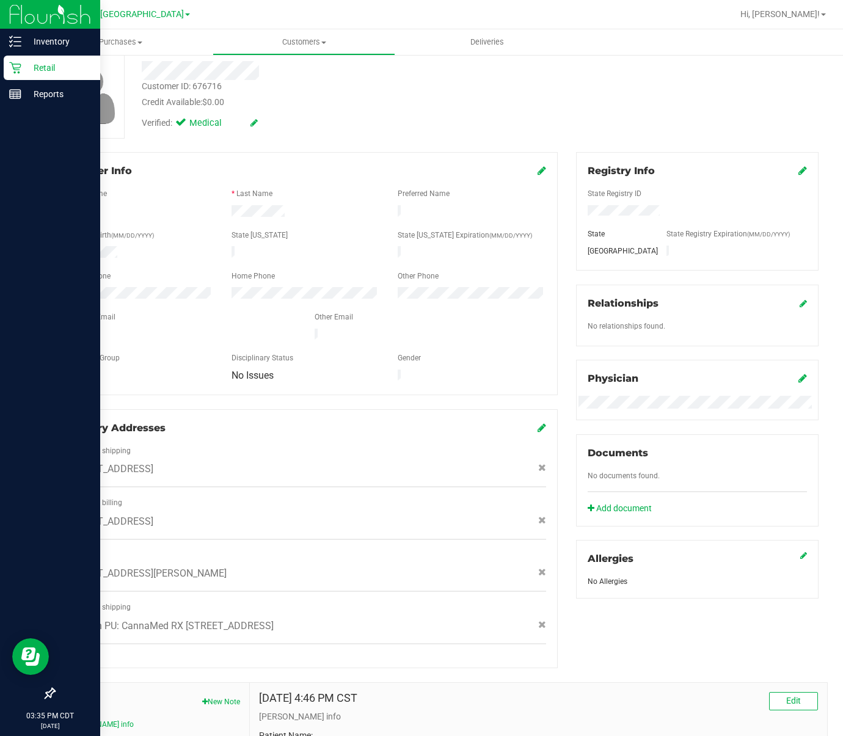
scroll to position [0, 0]
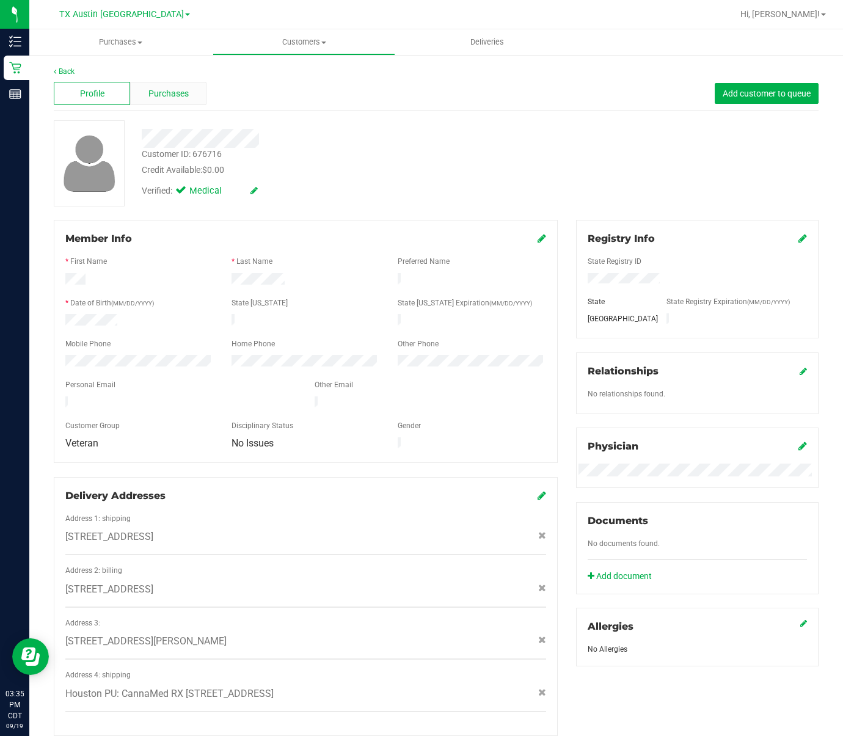
click at [182, 102] on div "Purchases" at bounding box center [168, 93] width 76 height 23
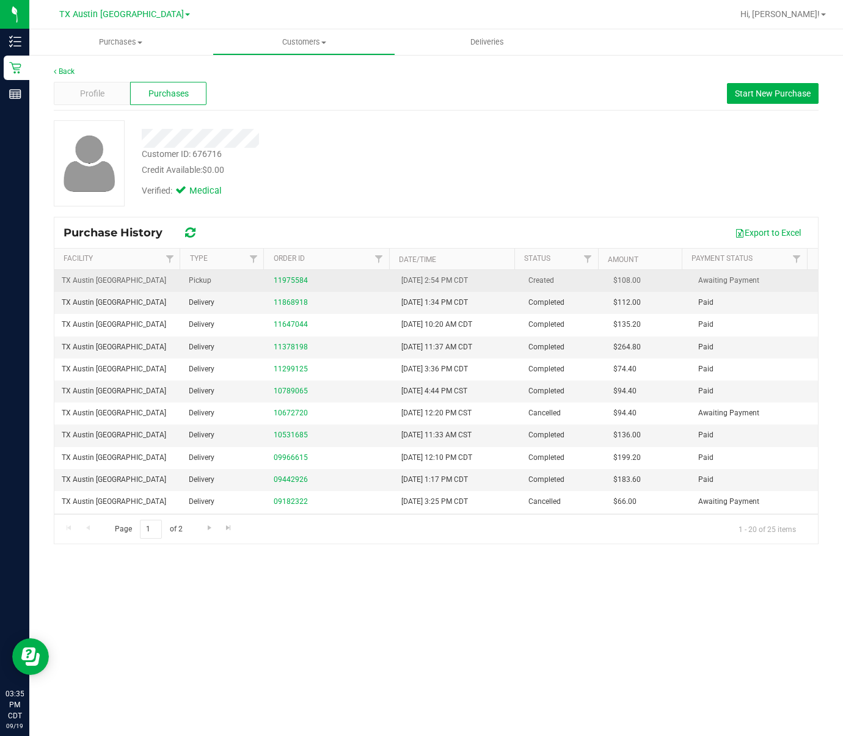
click at [279, 276] on div "11975584" at bounding box center [330, 281] width 112 height 12
click at [284, 285] on link "11975584" at bounding box center [291, 280] width 34 height 9
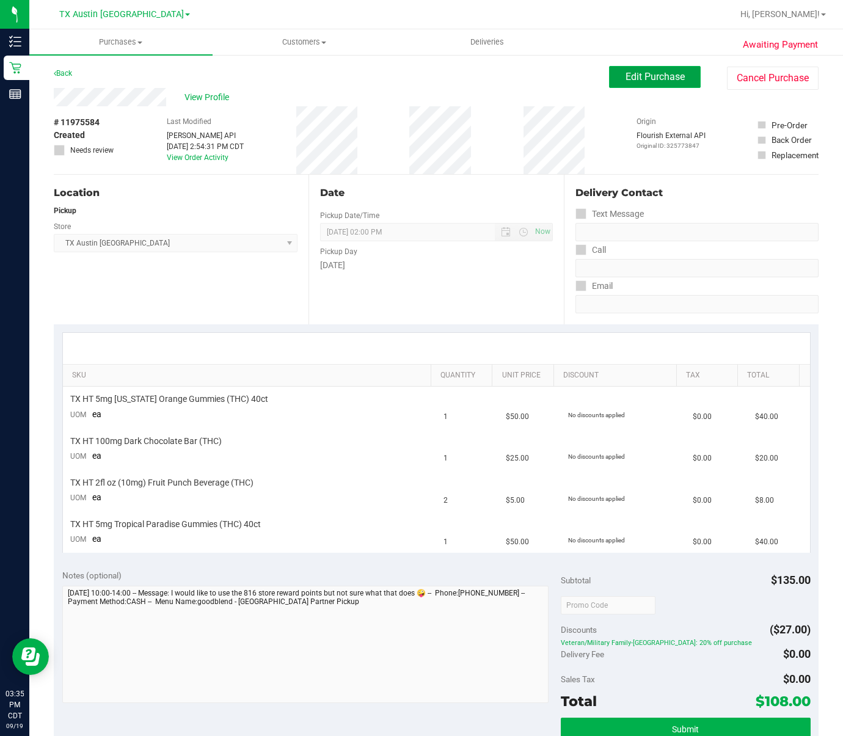
click at [660, 76] on span "Edit Purchase" at bounding box center [655, 77] width 59 height 12
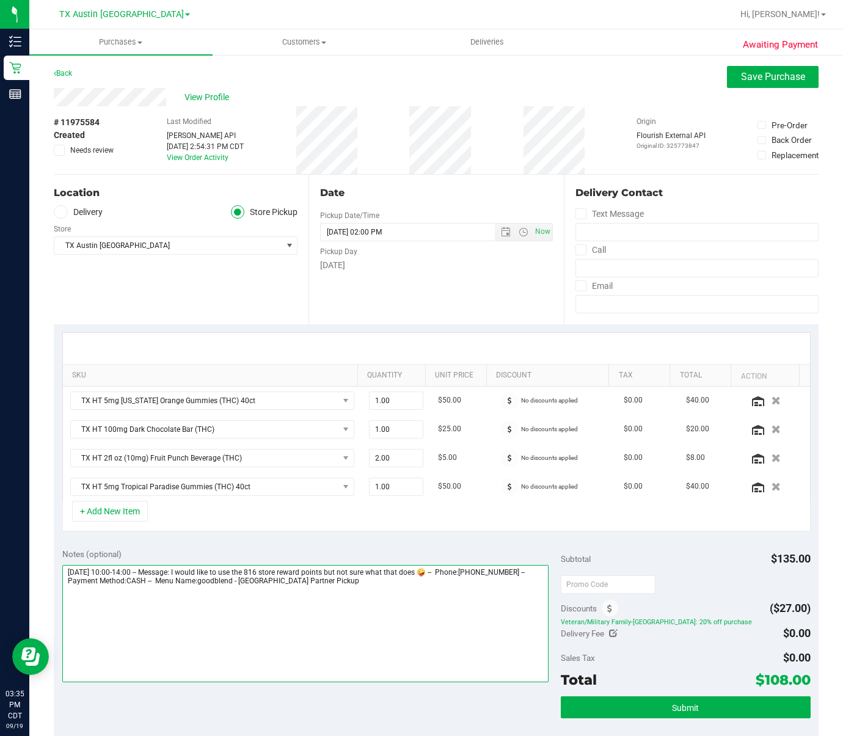
click at [419, 628] on textarea at bounding box center [305, 623] width 487 height 117
type textarea "[DATE] 10:00-14:00 -- Message: I would like to use the 816 store reward points …"
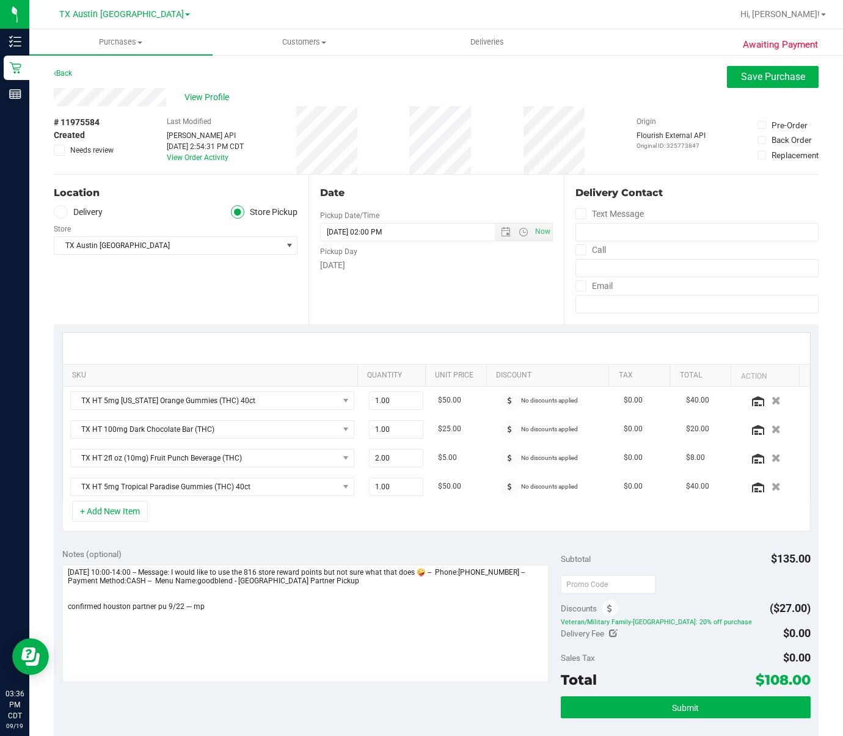
click at [95, 214] on label "Delivery" at bounding box center [78, 212] width 49 height 14
click at [0, 0] on input "Delivery" at bounding box center [0, 0] width 0 height 0
click at [139, 251] on span "Select address" at bounding box center [162, 245] width 216 height 17
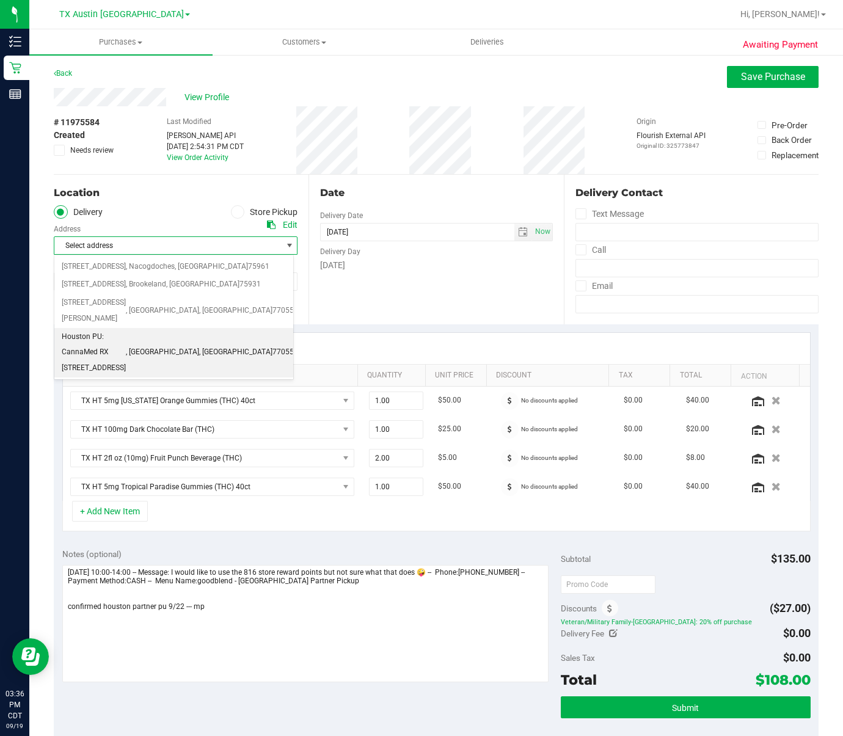
click at [126, 329] on span "Houston PU: CannaMed RX [STREET_ADDRESS]" at bounding box center [94, 352] width 64 height 47
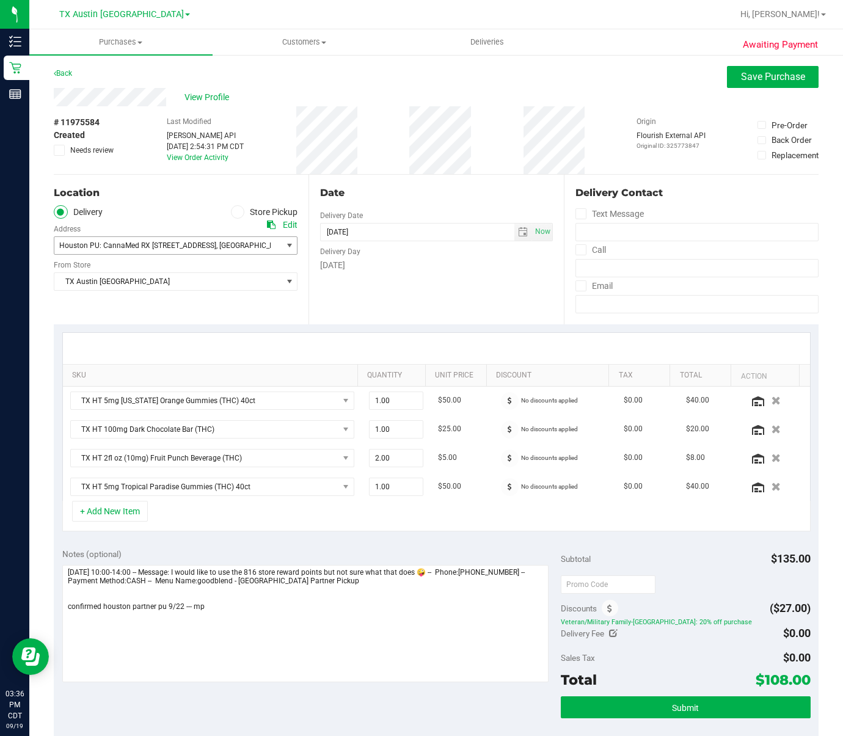
click at [153, 246] on span "Houston PU: CannaMed RX [STREET_ADDRESS]" at bounding box center [137, 245] width 157 height 9
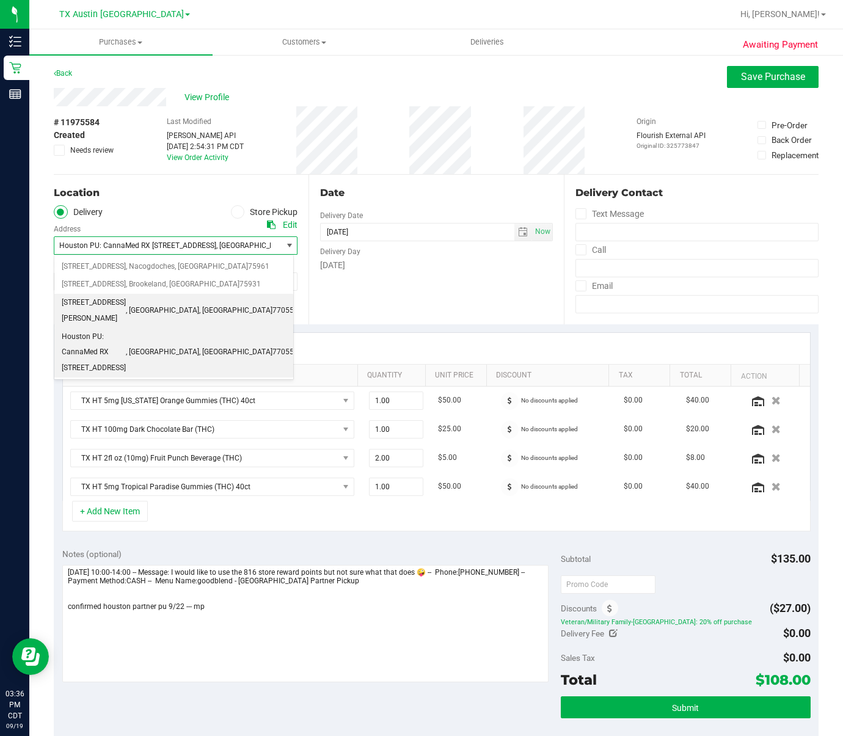
click at [273, 307] on span "77055" at bounding box center [283, 311] width 21 height 16
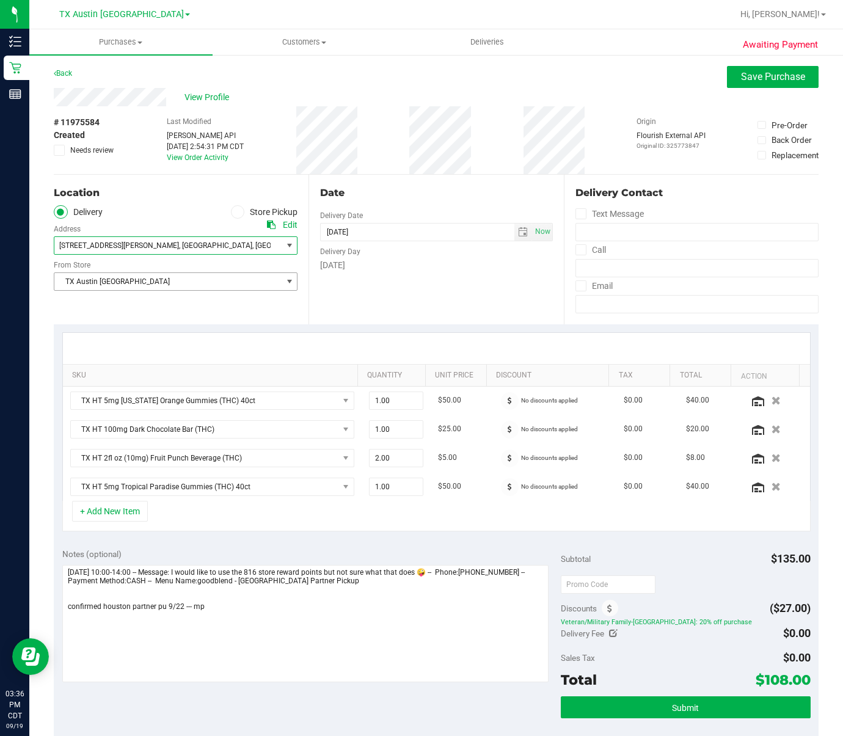
click at [188, 279] on span "TX Austin [GEOGRAPHIC_DATA]" at bounding box center [167, 281] width 227 height 17
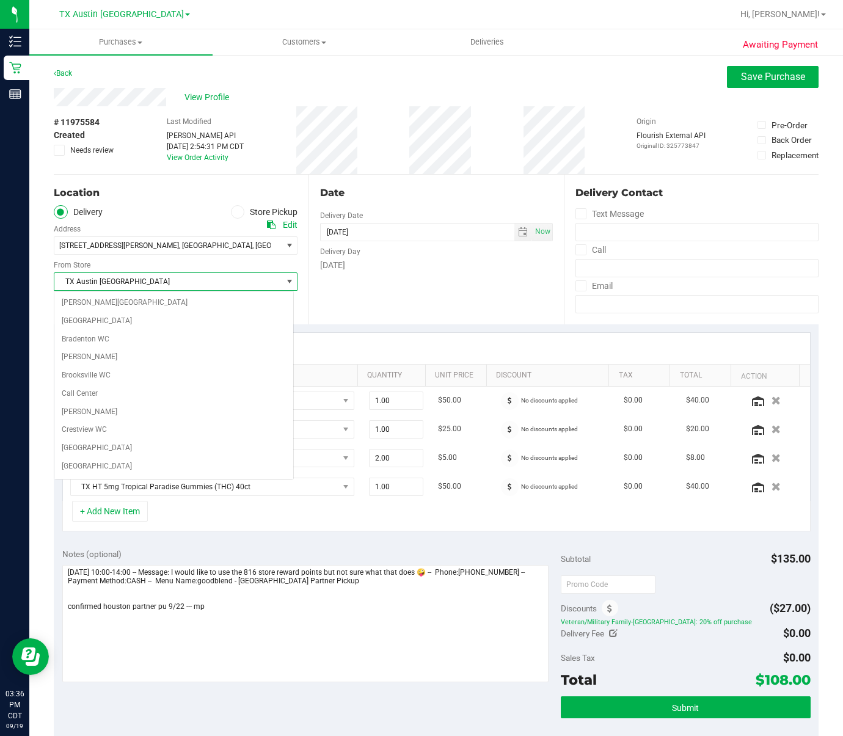
scroll to position [777, 0]
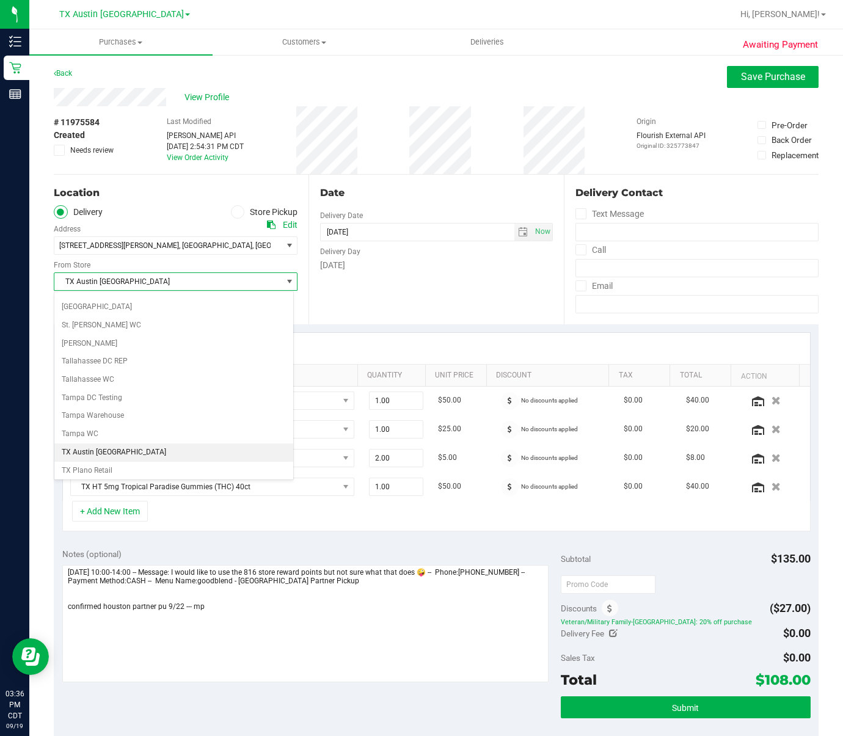
click at [188, 279] on span "TX Austin [GEOGRAPHIC_DATA]" at bounding box center [167, 281] width 227 height 17
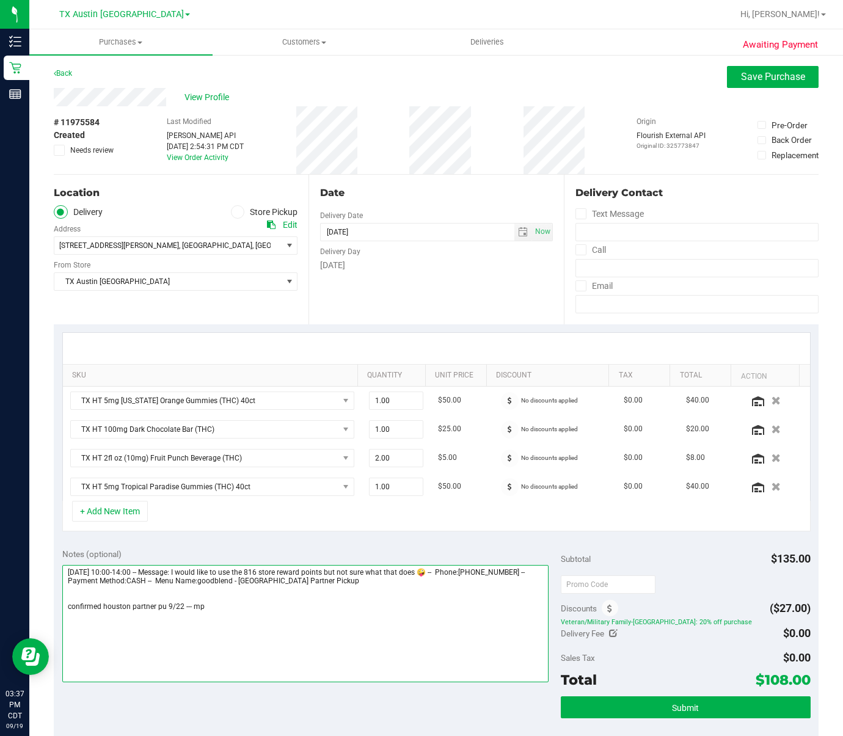
click at [273, 629] on textarea at bounding box center [305, 623] width 487 height 117
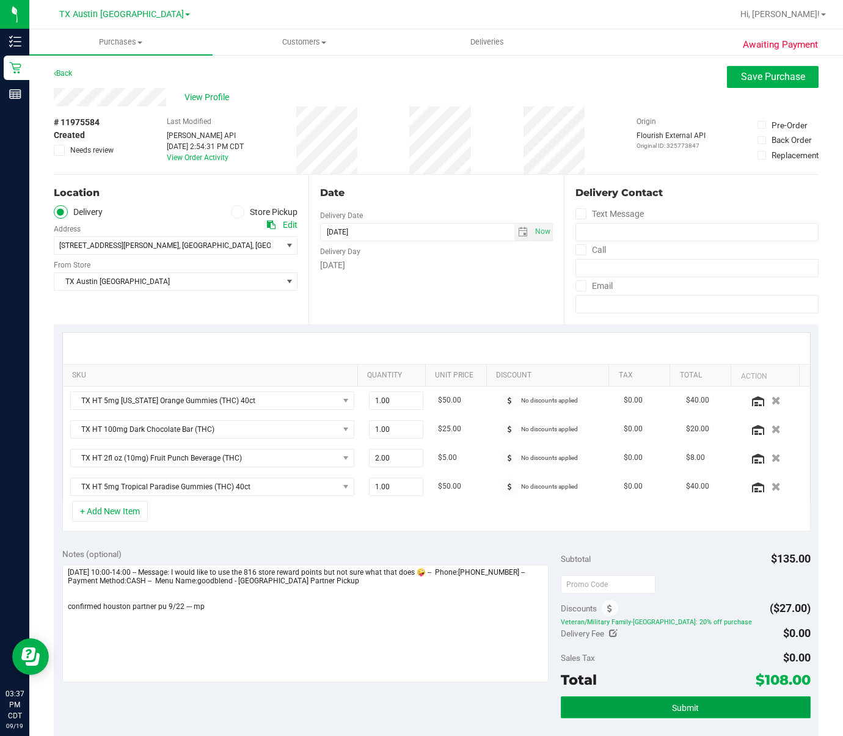
click at [755, 705] on button "Submit" at bounding box center [685, 708] width 249 height 22
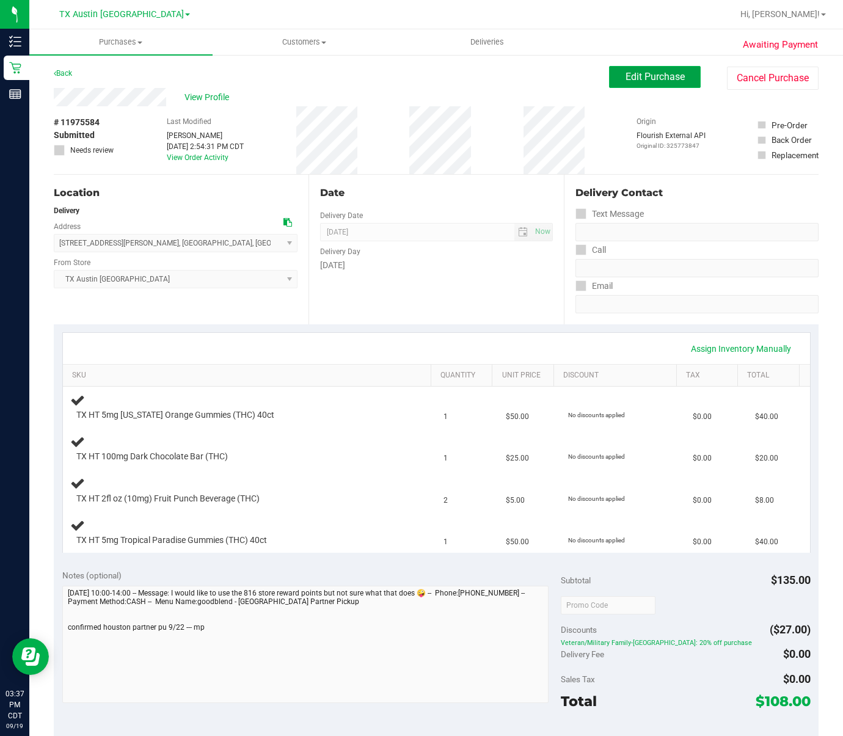
click at [643, 77] on span "Edit Purchase" at bounding box center [655, 77] width 59 height 12
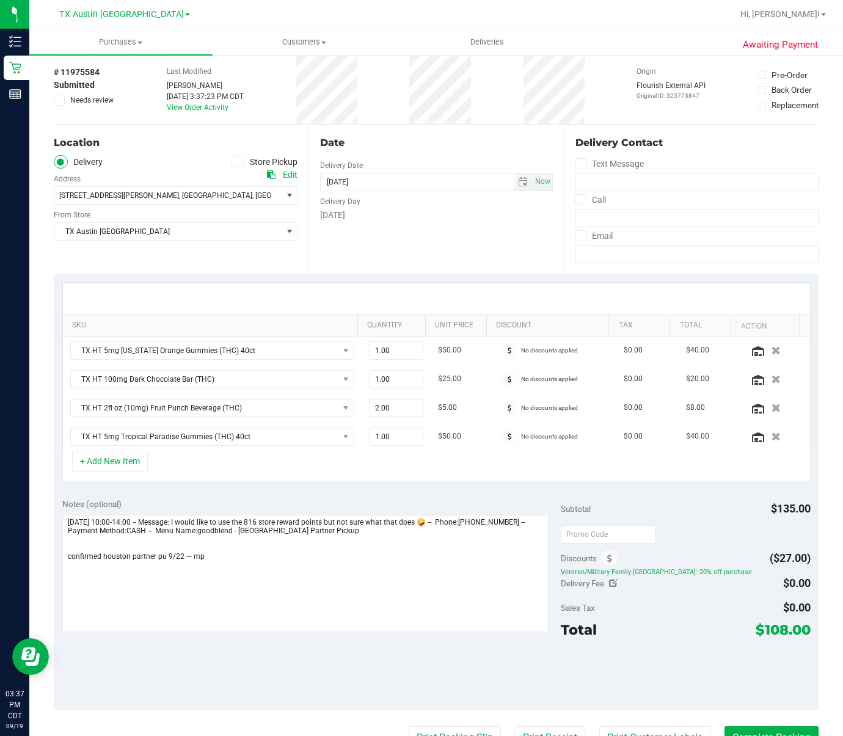
scroll to position [76, 0]
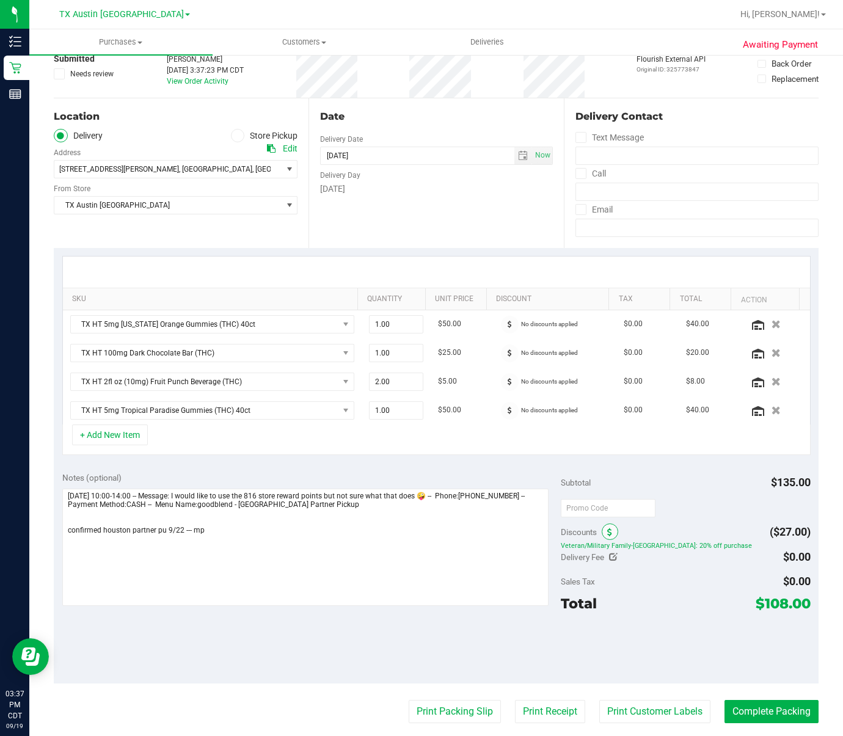
click at [607, 536] on icon at bounding box center [609, 533] width 5 height 9
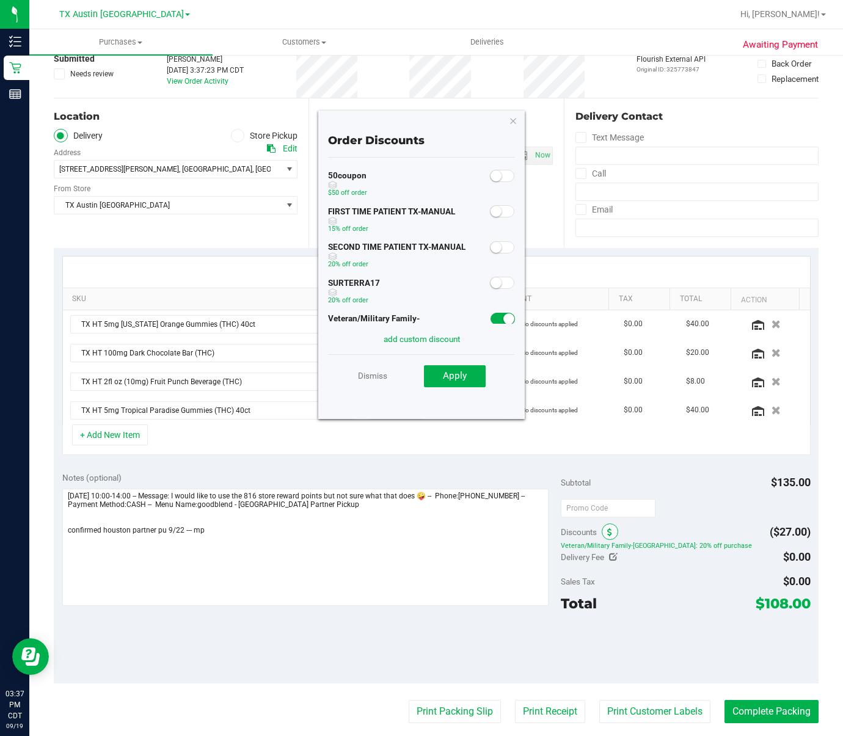
click at [607, 536] on icon at bounding box center [609, 533] width 5 height 9
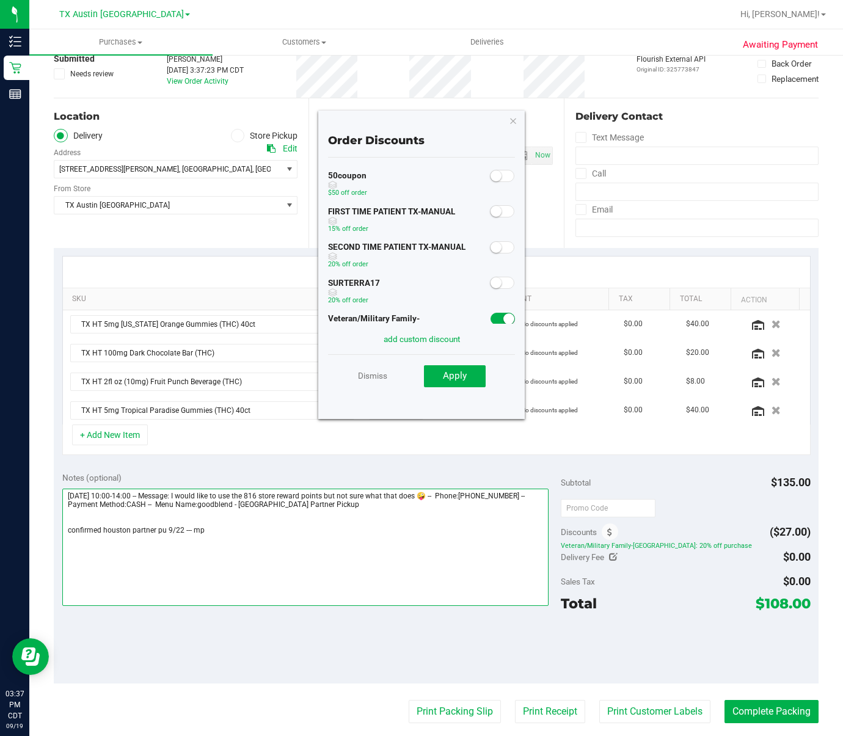
click at [526, 520] on textarea at bounding box center [305, 547] width 487 height 117
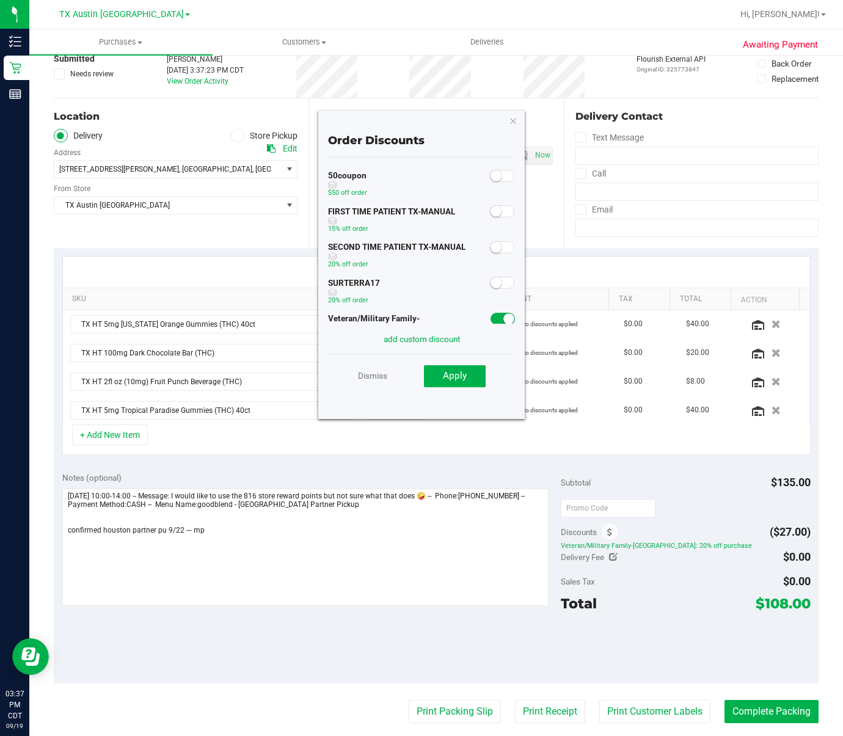
click at [611, 466] on div "Notes (optional) Subtotal $135.00 Discounts Order Discounts 50coupon $50 off or…" at bounding box center [436, 574] width 765 height 220
click at [375, 376] on link "Dismiss" at bounding box center [372, 376] width 29 height 22
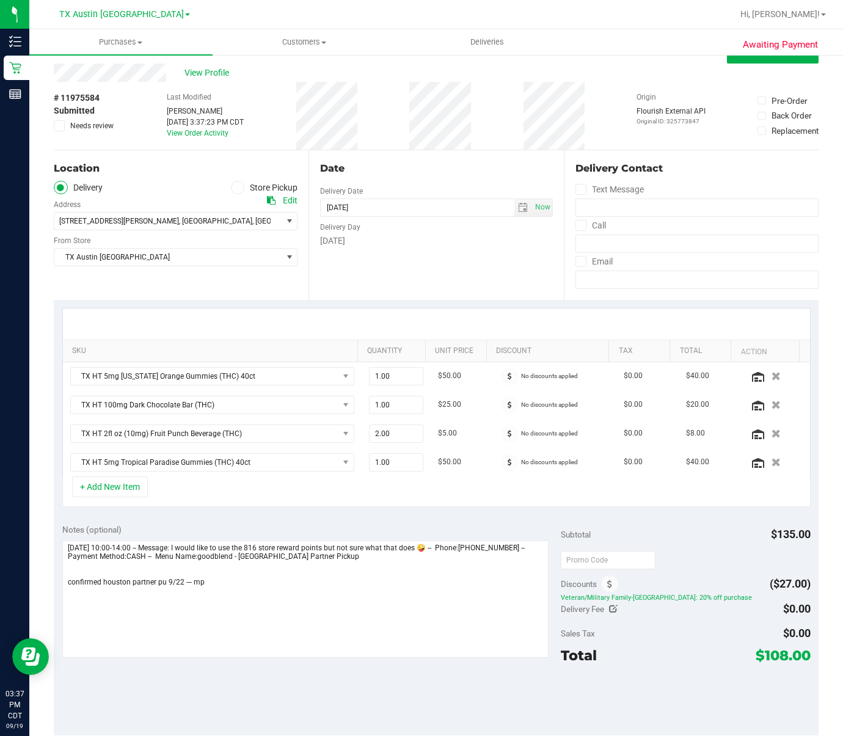
scroll to position [0, 0]
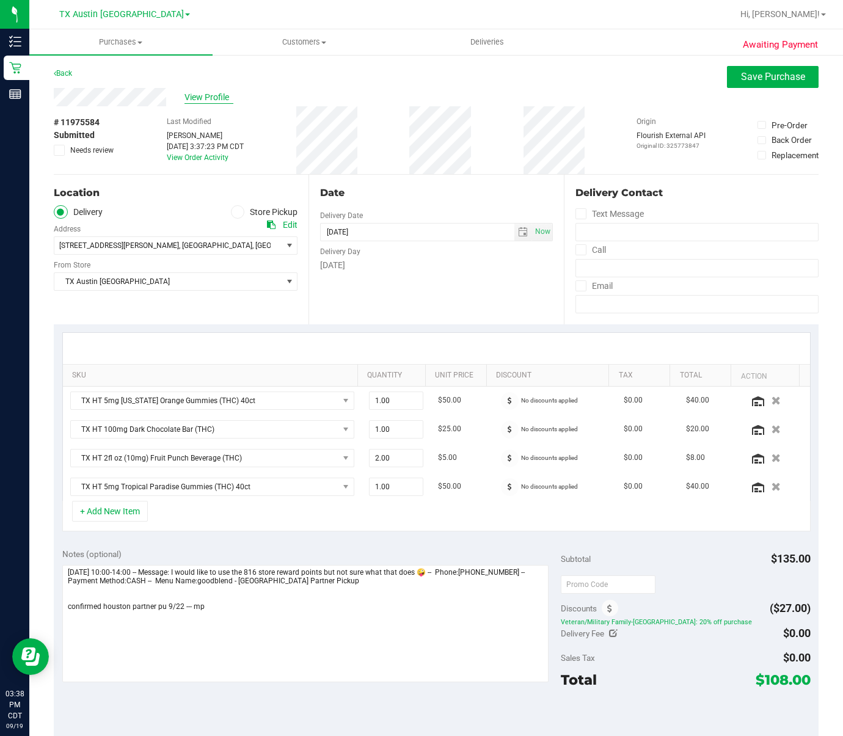
click at [197, 99] on span "View Profile" at bounding box center [209, 97] width 49 height 13
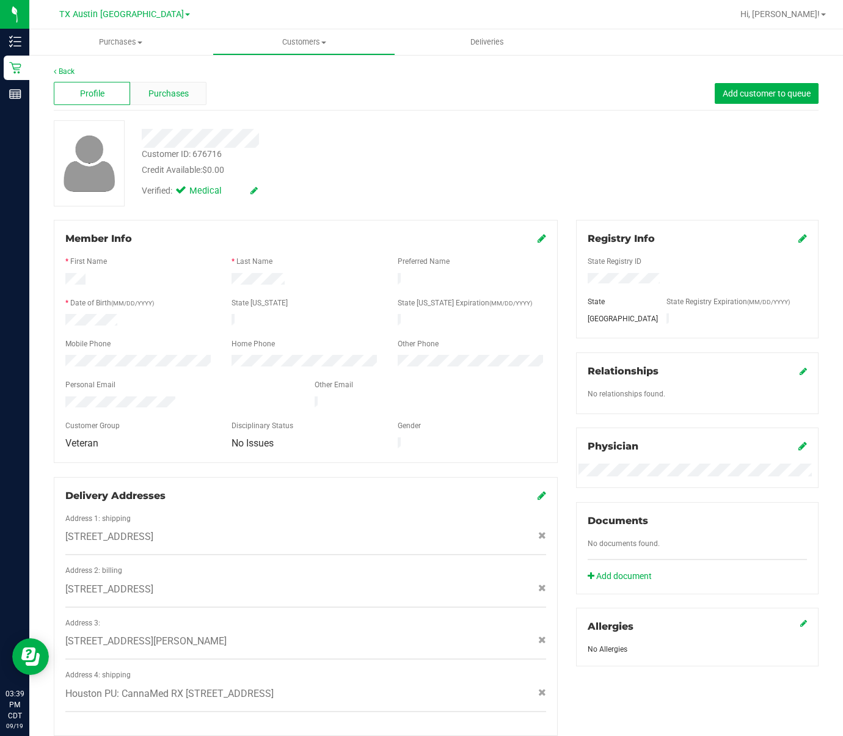
click at [172, 89] on span "Purchases" at bounding box center [169, 93] width 40 height 13
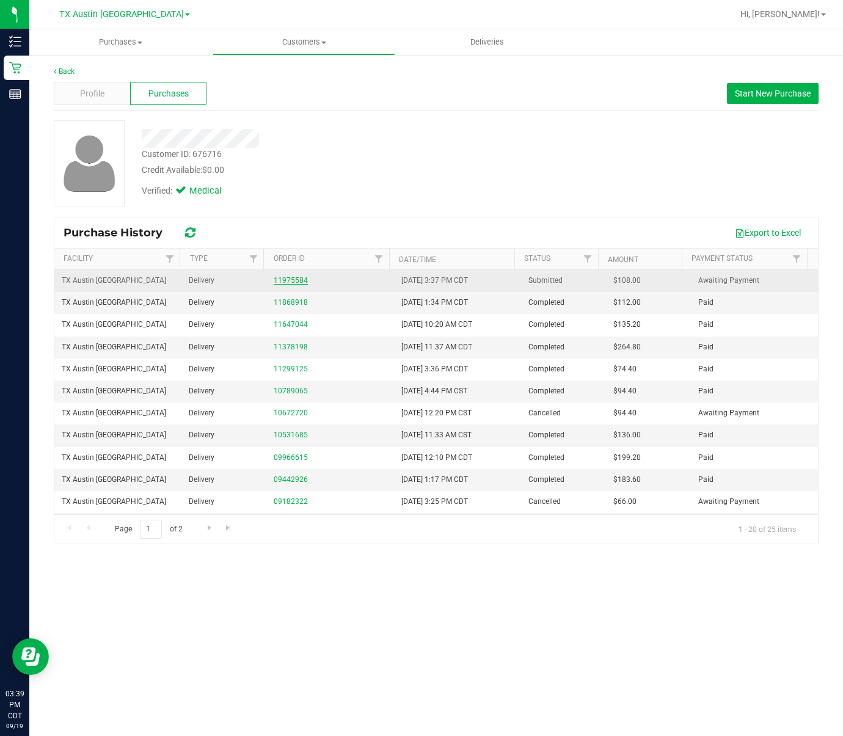
click at [292, 284] on link "11975584" at bounding box center [291, 280] width 34 height 9
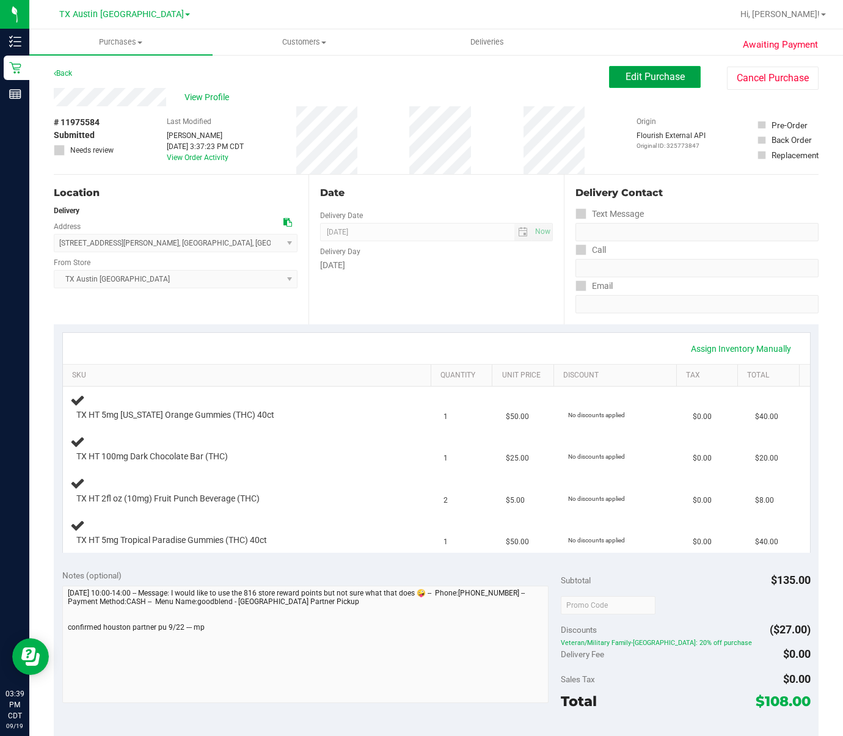
click at [633, 74] on span "Edit Purchase" at bounding box center [655, 77] width 59 height 12
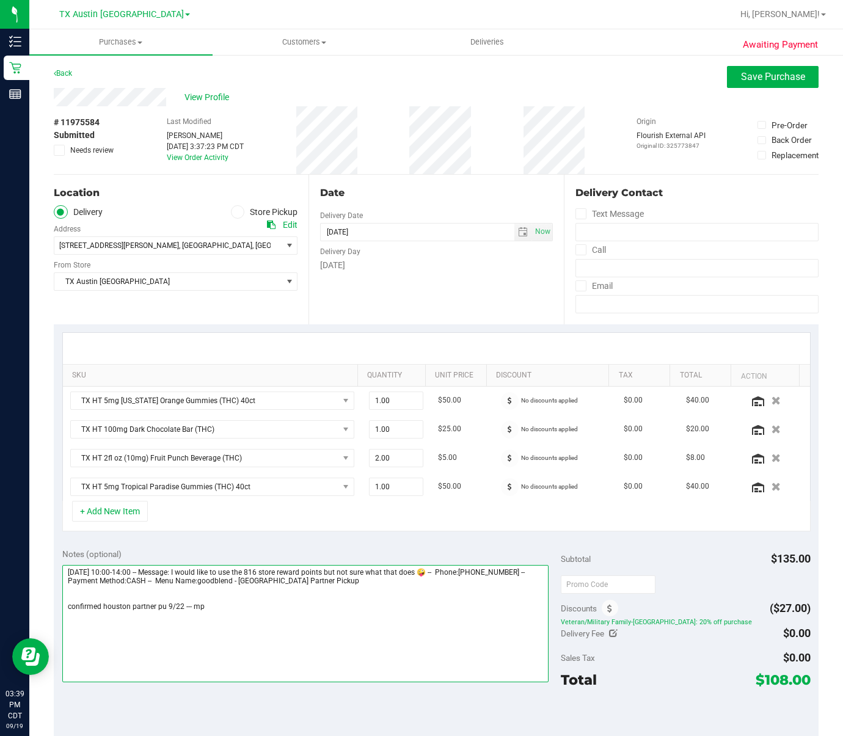
click at [294, 622] on textarea at bounding box center [305, 623] width 487 height 117
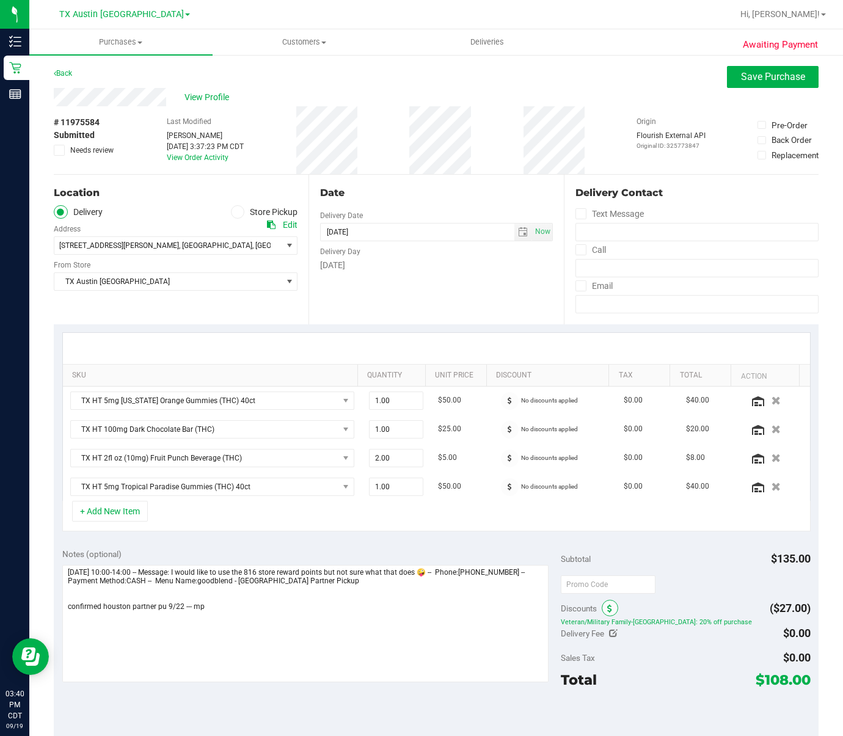
click at [606, 613] on span at bounding box center [610, 608] width 17 height 17
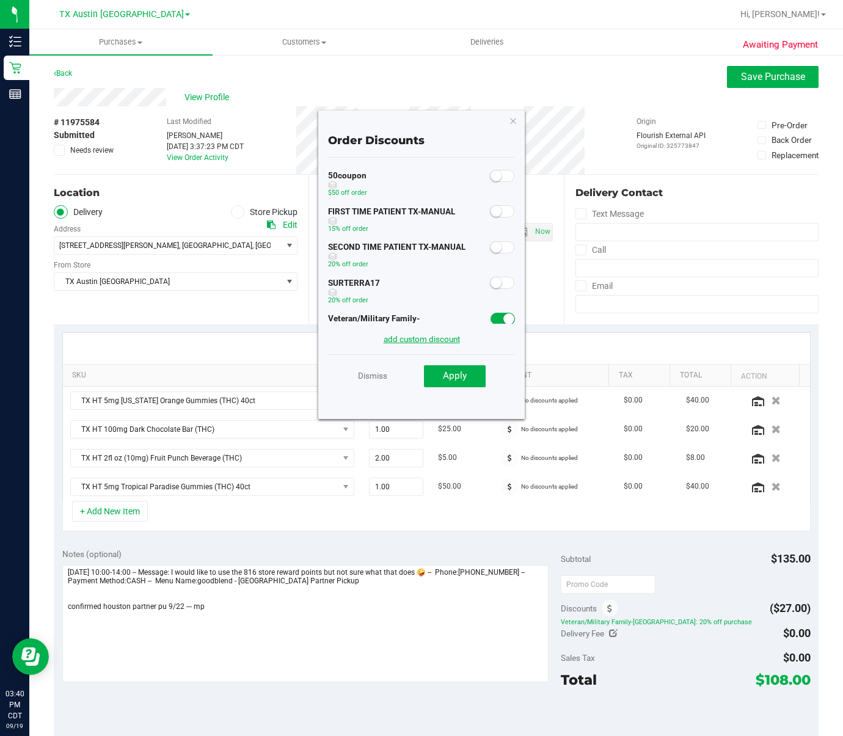
click at [447, 340] on link "add custom discount" at bounding box center [422, 339] width 76 height 10
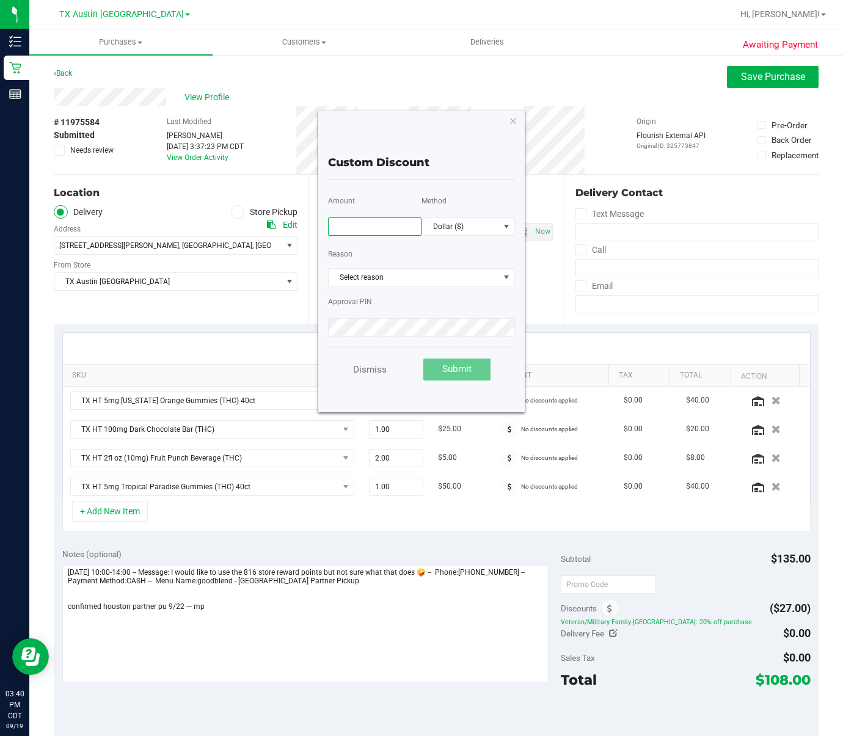
click at [372, 227] on input "text" at bounding box center [375, 227] width 94 height 18
click at [380, 369] on link "Dismiss" at bounding box center [370, 370] width 34 height 13
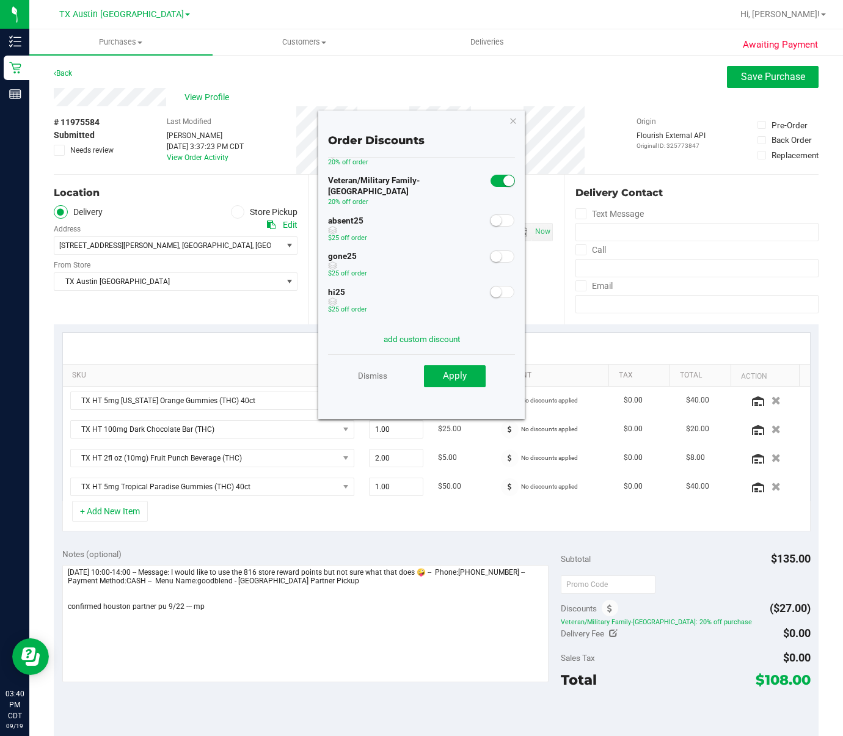
scroll to position [139, 0]
click at [378, 378] on link "Dismiss" at bounding box center [372, 376] width 29 height 22
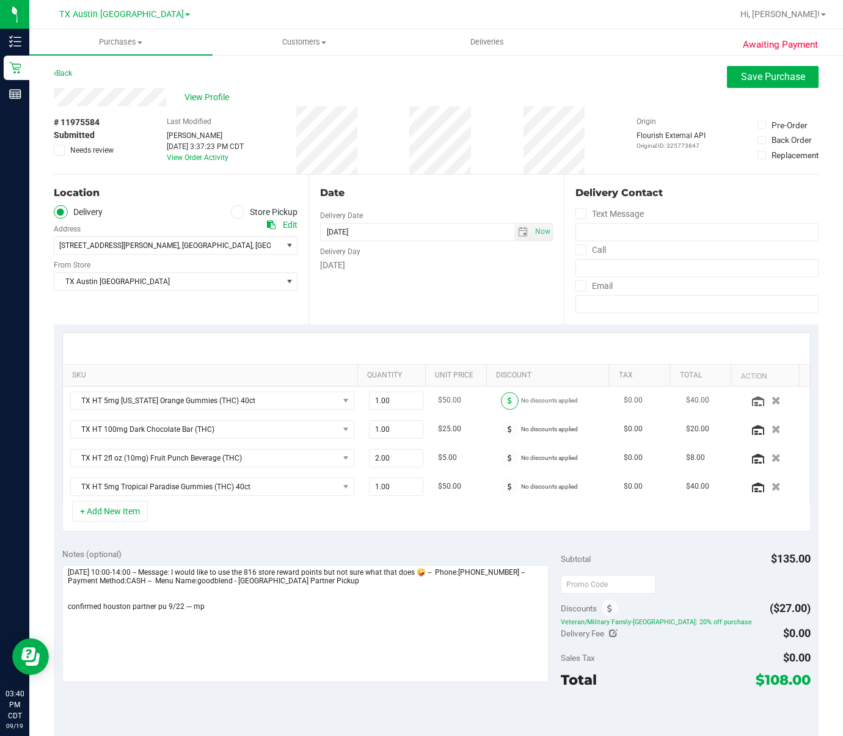
click at [501, 403] on span at bounding box center [510, 401] width 18 height 18
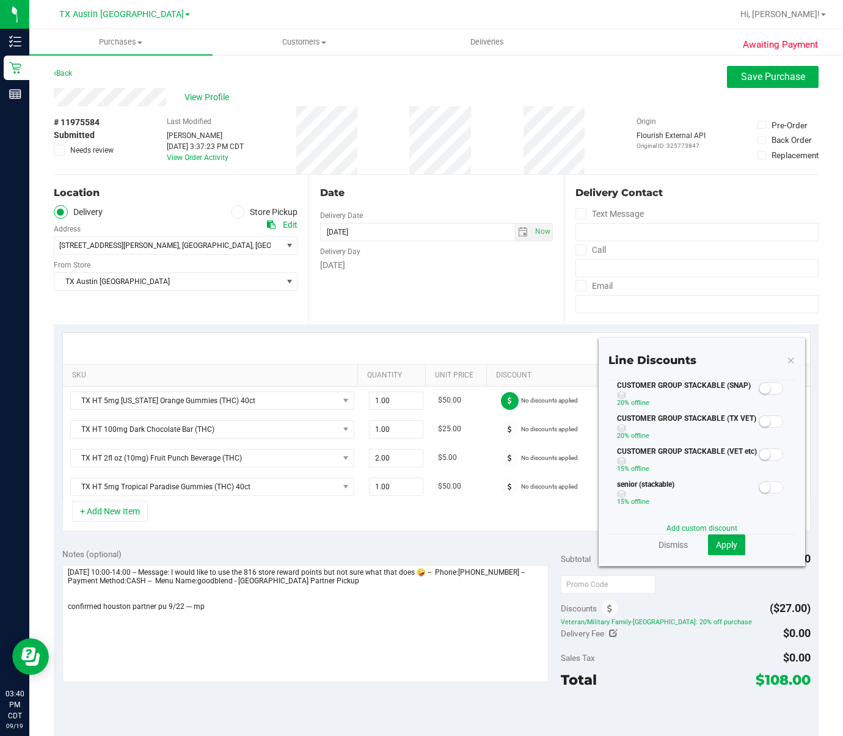
scroll to position [0, 0]
click at [662, 548] on link "Dismiss" at bounding box center [673, 545] width 29 height 12
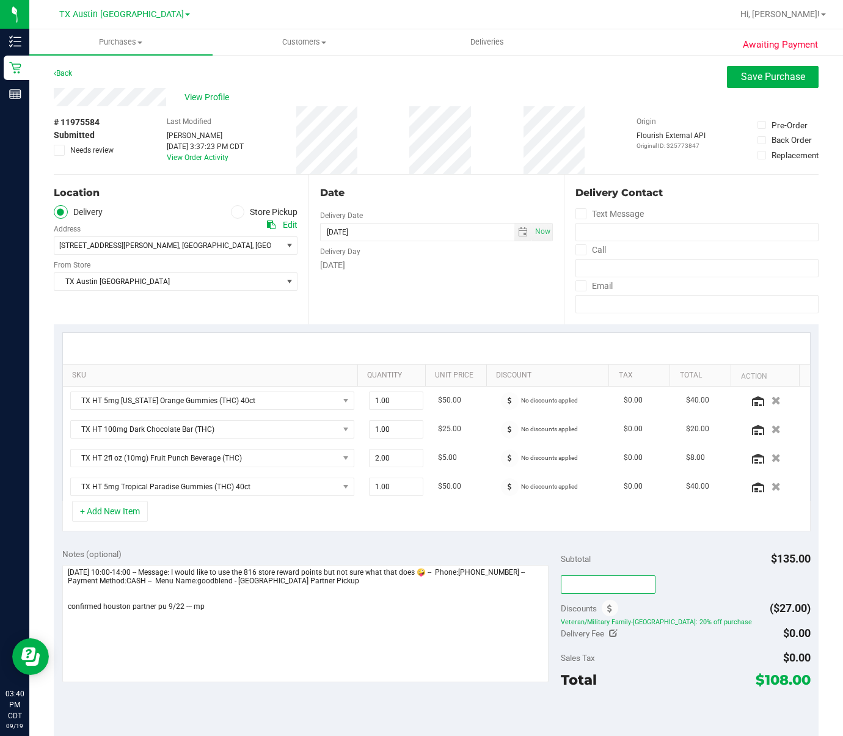
click at [612, 578] on input "text" at bounding box center [608, 585] width 95 height 18
type input "TXAIQ10"
click at [670, 619] on div "Discounts ($27.00)" at bounding box center [685, 609] width 249 height 22
click at [615, 587] on input "text" at bounding box center [608, 585] width 95 height 18
click at [603, 588] on input "text" at bounding box center [608, 585] width 95 height 18
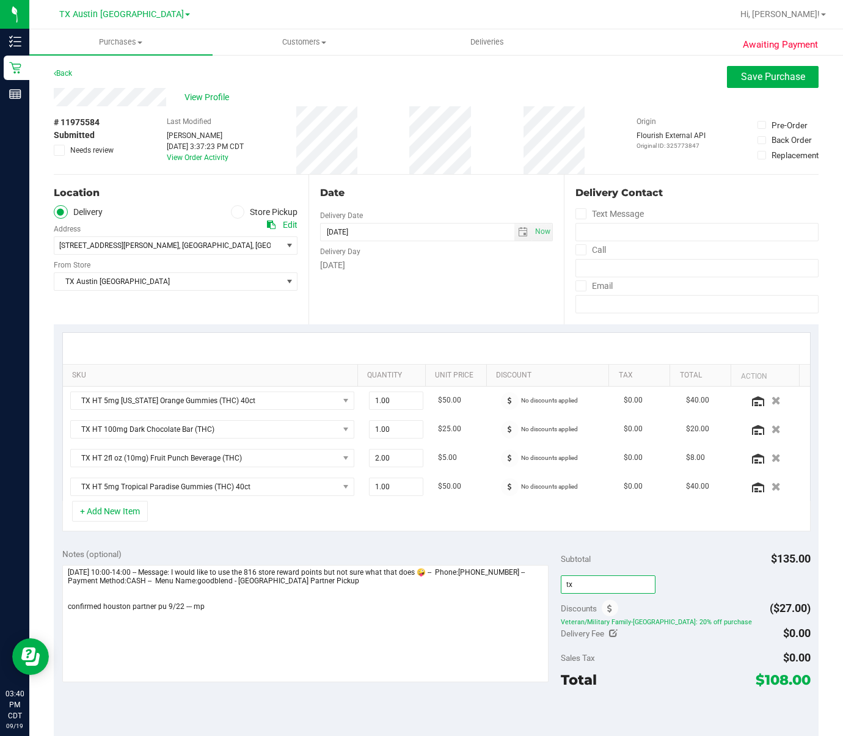
type input "t"
type input "TXAIQ10"
click at [783, 629] on span "$0.00" at bounding box center [797, 633] width 28 height 13
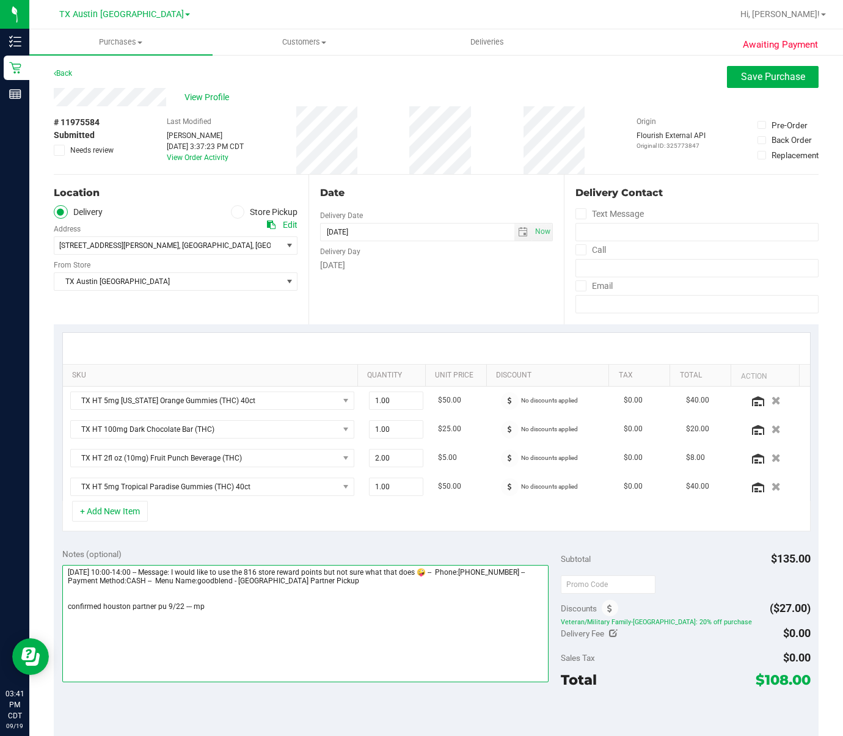
click at [301, 609] on textarea at bounding box center [305, 623] width 487 height 117
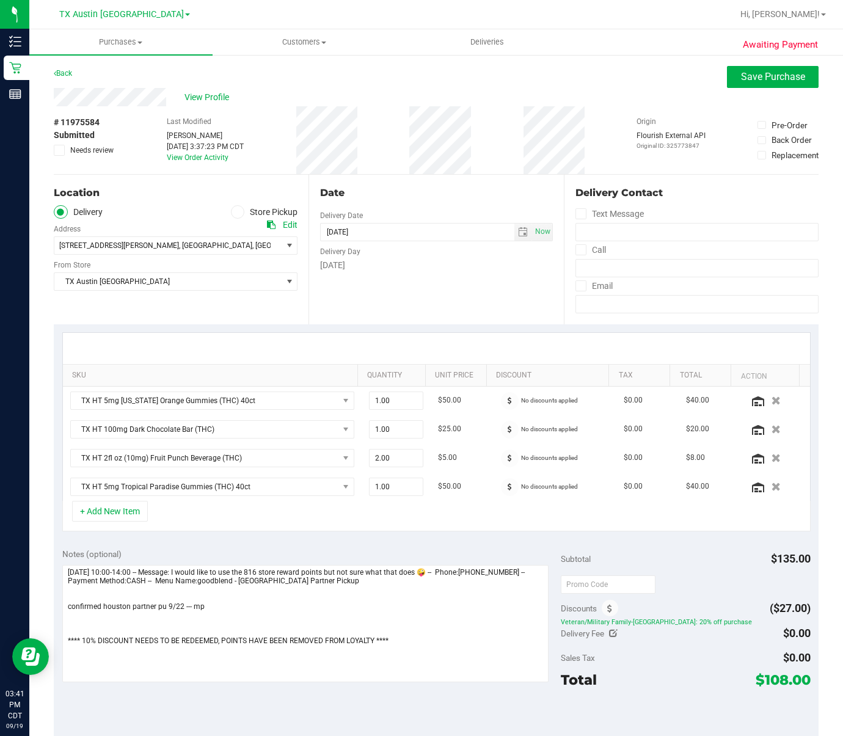
click at [673, 680] on div "Total $108.00" at bounding box center [685, 680] width 249 height 22
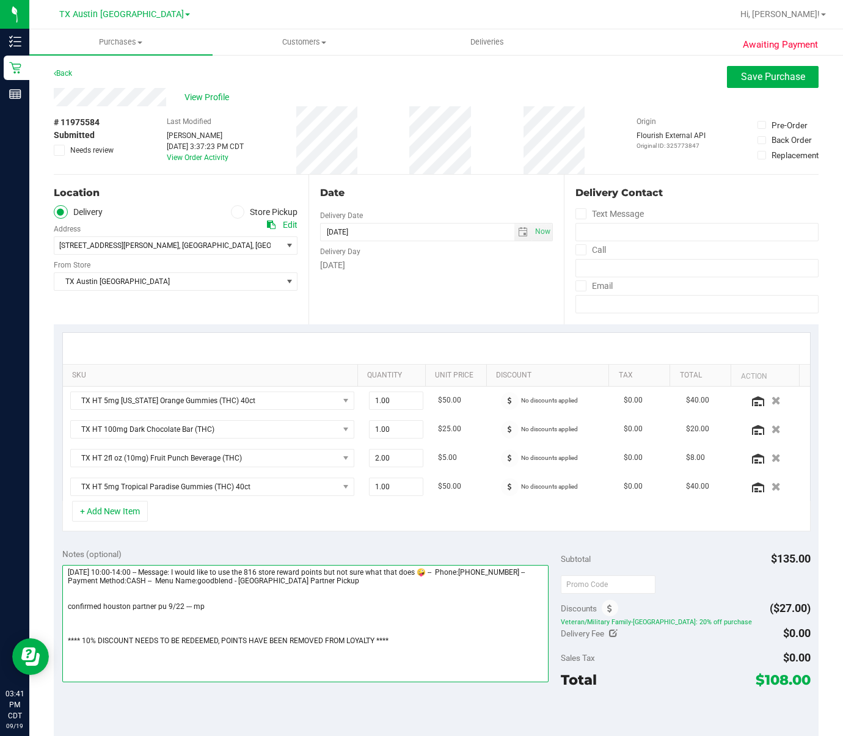
click at [74, 633] on textarea at bounding box center [305, 623] width 487 height 117
click at [450, 637] on textarea at bounding box center [305, 623] width 487 height 117
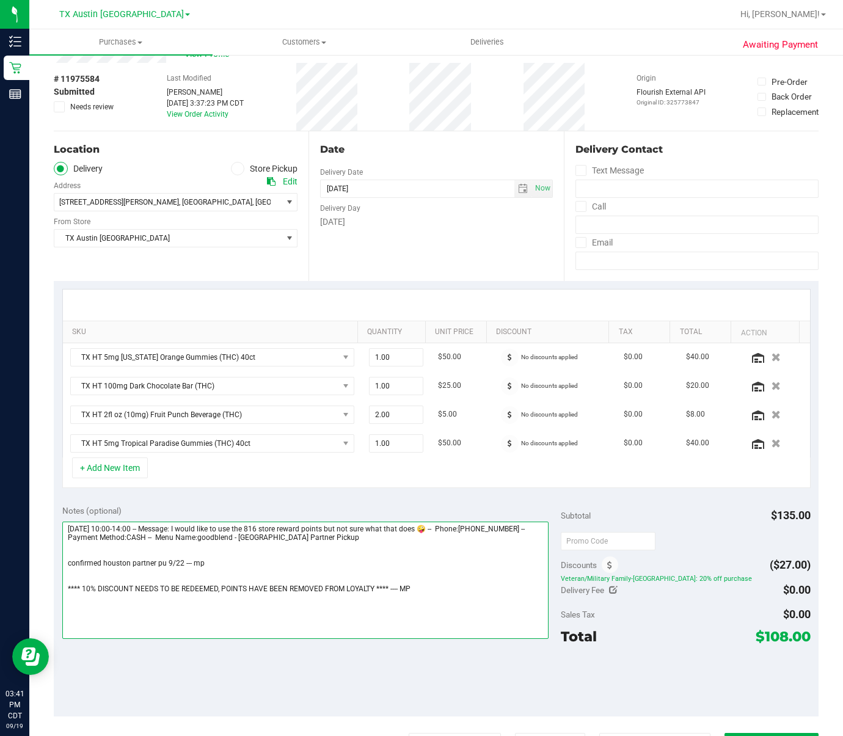
scroll to position [76, 0]
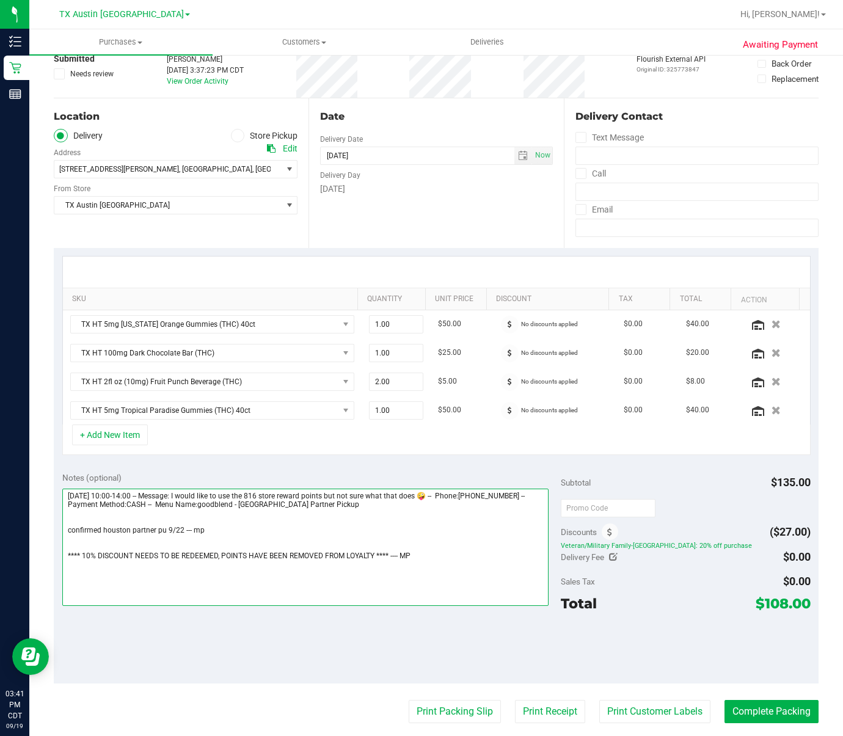
click at [354, 556] on textarea at bounding box center [305, 547] width 487 height 117
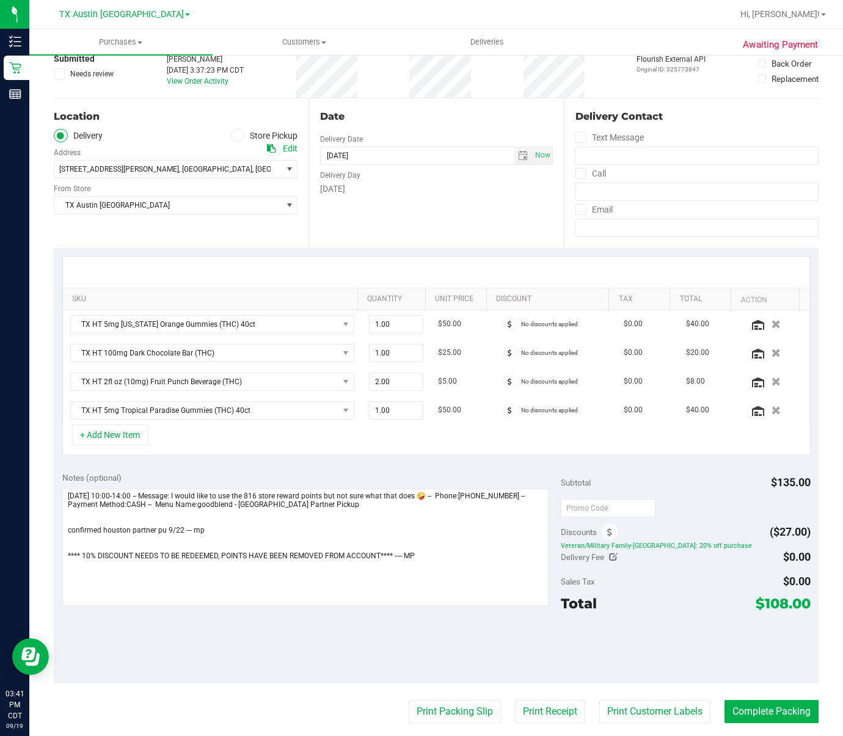
click at [679, 593] on div "Sales Tax $0.00" at bounding box center [685, 582] width 249 height 22
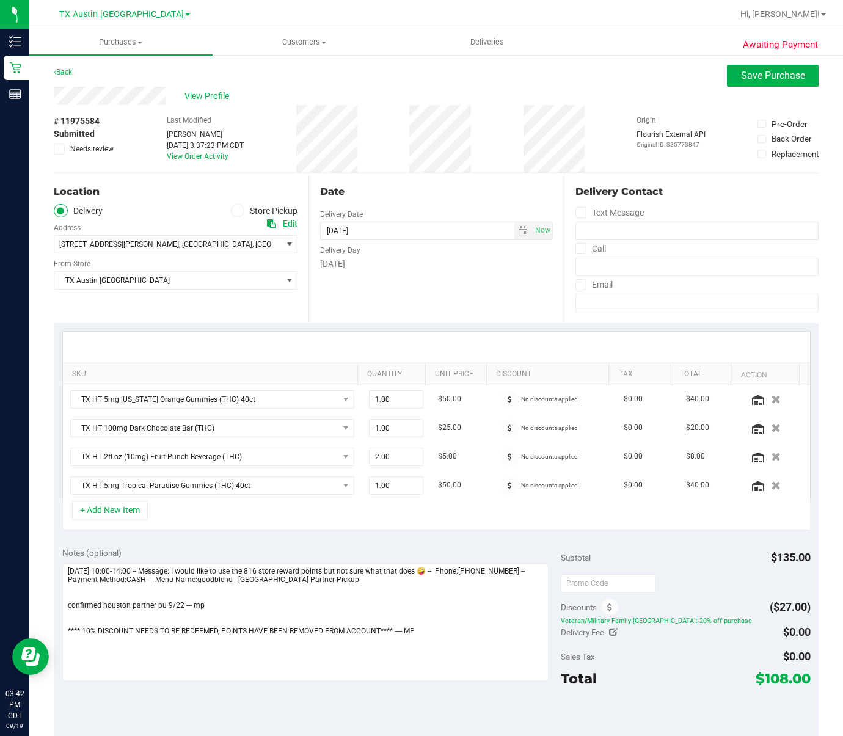
scroll to position [0, 0]
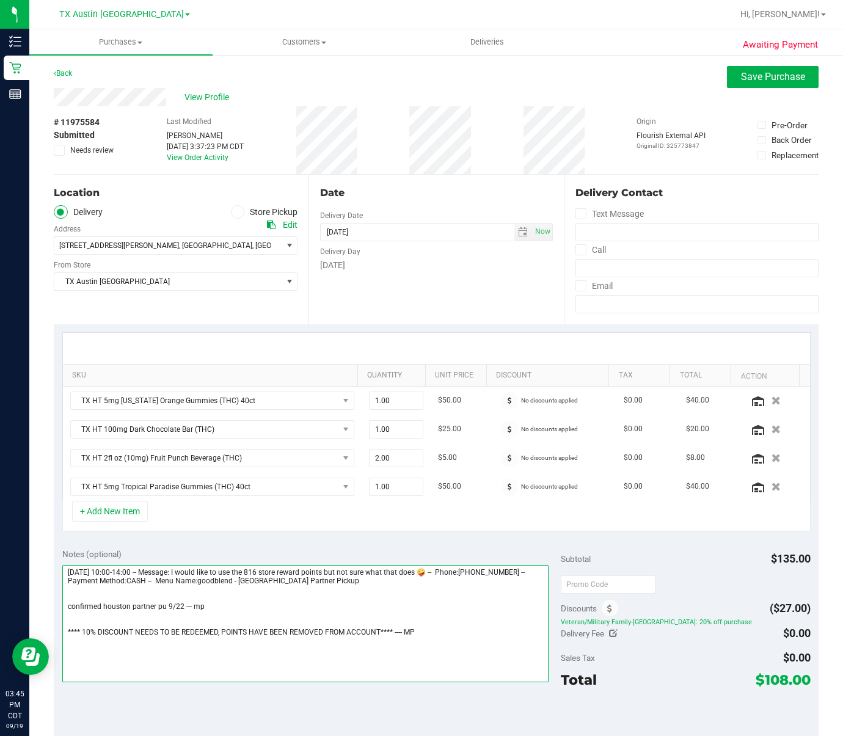
click at [439, 640] on textarea at bounding box center [305, 623] width 487 height 117
click at [370, 636] on textarea at bounding box center [305, 623] width 487 height 117
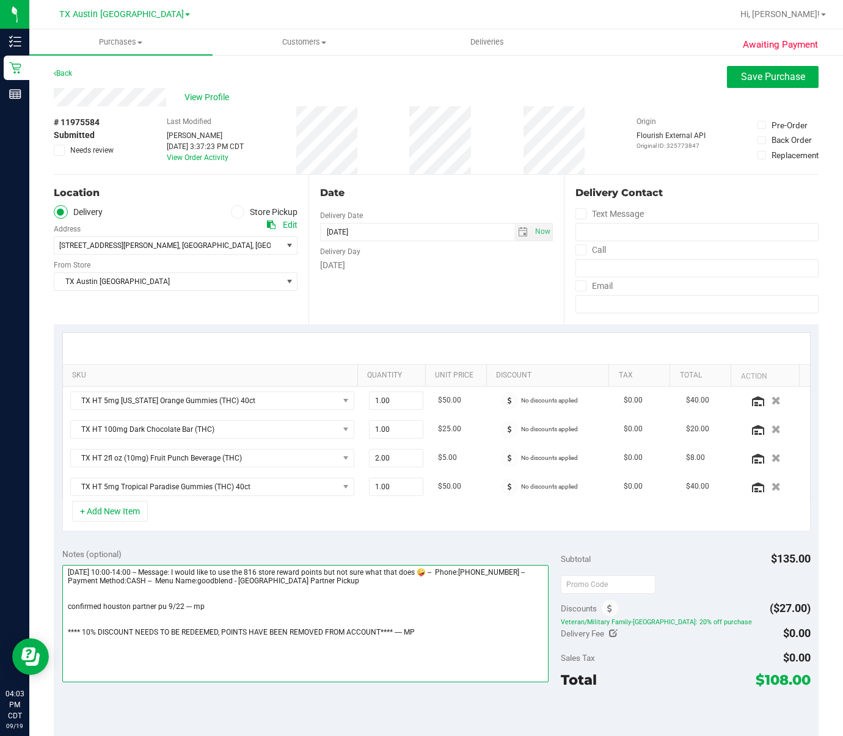
click at [370, 636] on textarea at bounding box center [305, 623] width 487 height 117
click at [222, 662] on textarea at bounding box center [305, 623] width 487 height 117
click at [365, 640] on textarea at bounding box center [305, 623] width 487 height 117
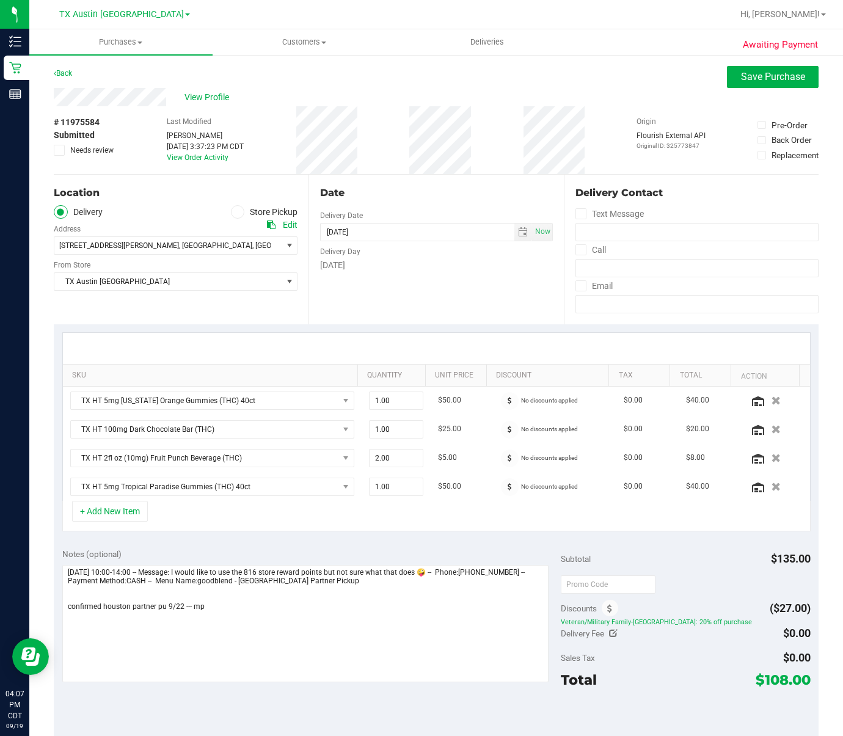
click at [347, 686] on div "Notes (optional) Subtotal $135.00 Discounts ($27.00) Veteran/Military Family-[G…" at bounding box center [436, 650] width 765 height 220
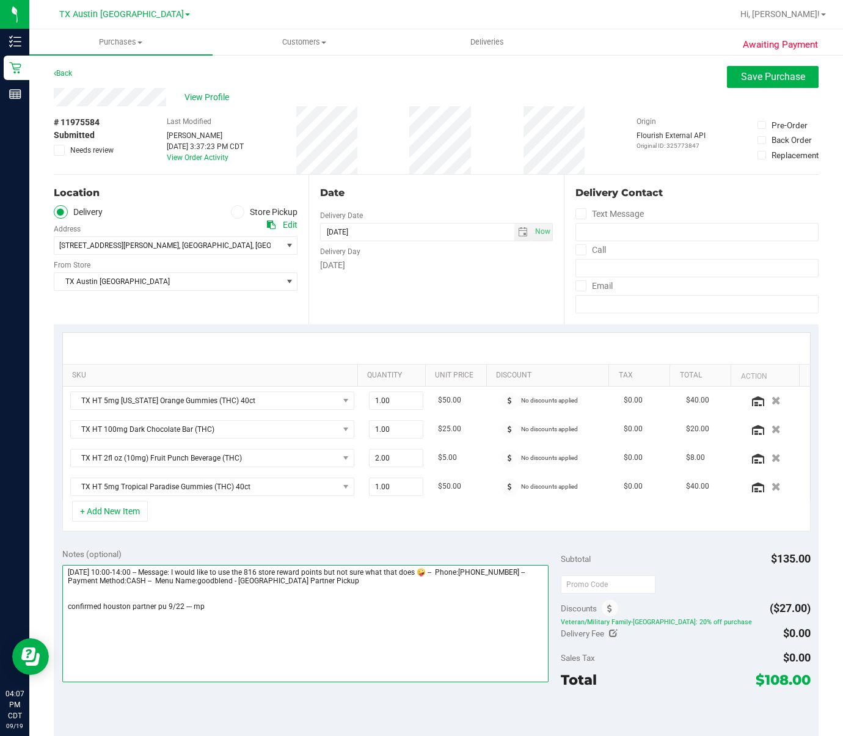
click at [414, 645] on textarea at bounding box center [305, 623] width 487 height 117
click at [278, 626] on textarea at bounding box center [305, 623] width 487 height 117
click at [270, 637] on textarea at bounding box center [305, 623] width 487 height 117
click at [267, 643] on textarea at bounding box center [305, 623] width 487 height 117
type textarea "[DATE] 10:00-14:00 -- Message: I would like to use the 816 store reward points …"
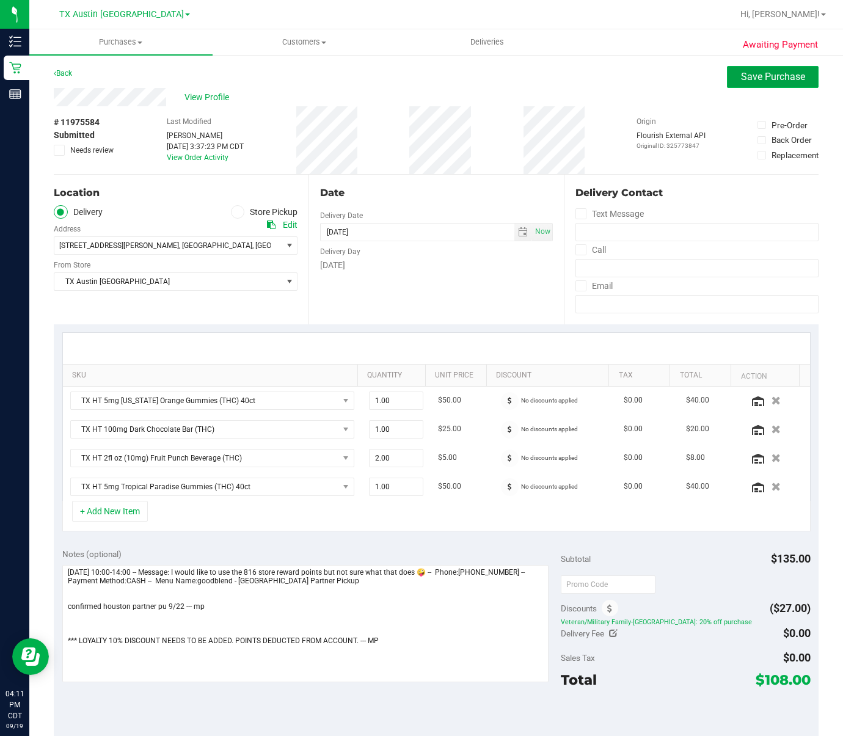
click at [760, 83] on span "Save Purchase" at bounding box center [773, 77] width 64 height 12
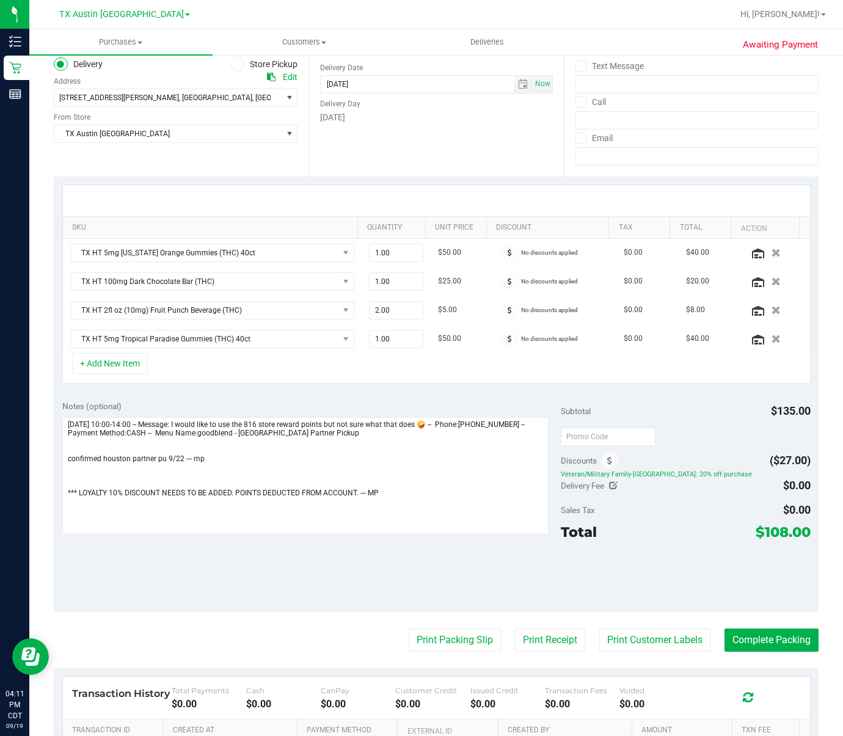
scroll to position [153, 0]
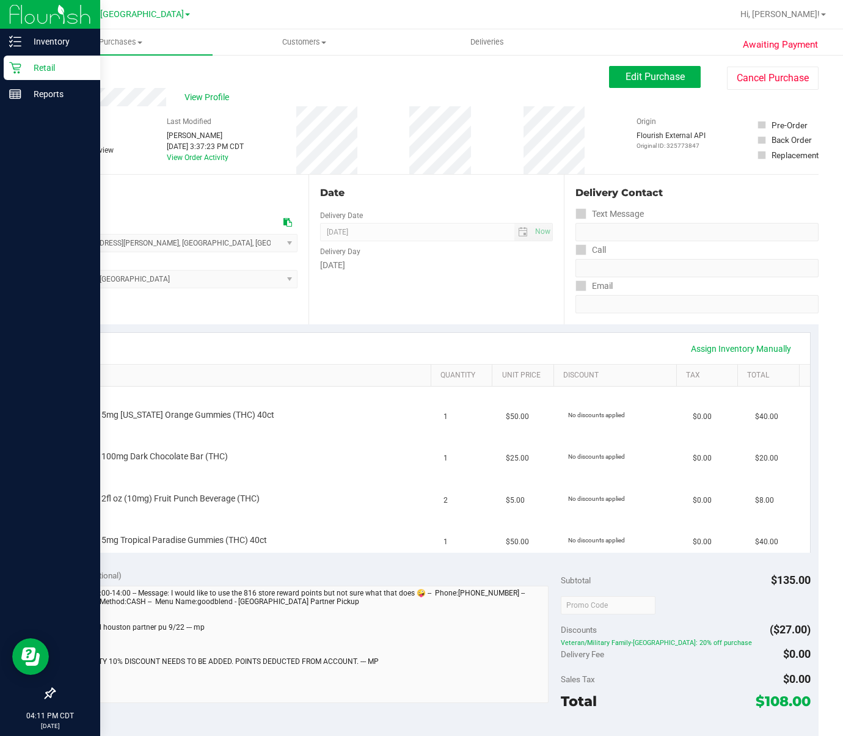
click at [37, 64] on p "Retail" at bounding box center [57, 68] width 73 height 15
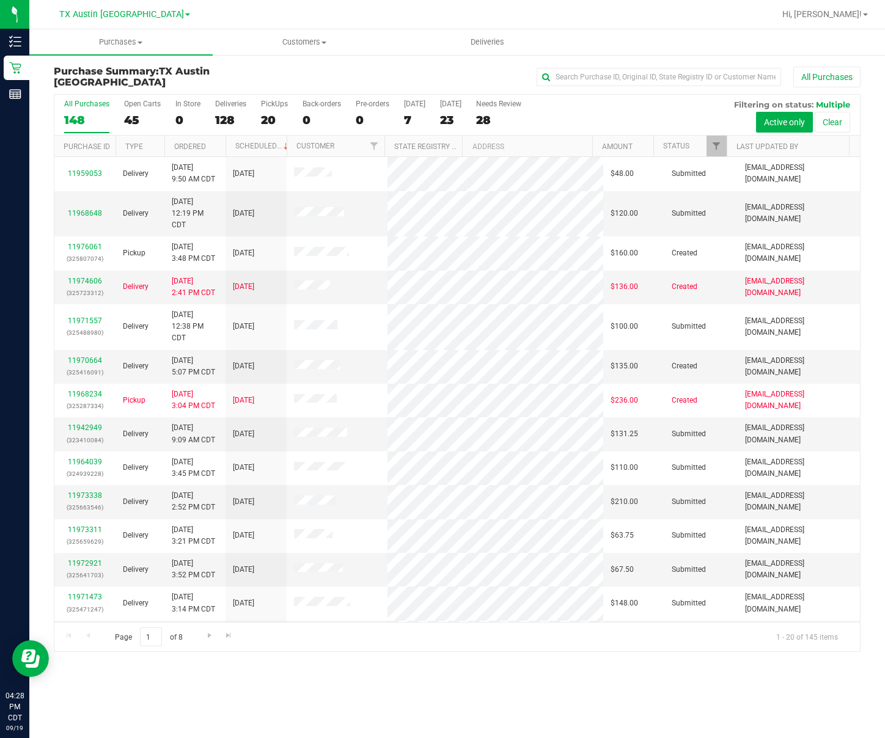
drag, startPoint x: 108, startPoint y: 1, endPoint x: 402, endPoint y: 116, distance: 316.2
click at [402, 116] on div "All Purchases 148 Open Carts 45 In Store 0 Deliveries 128 PickUps 20 Back-order…" at bounding box center [456, 115] width 805 height 41
click at [415, 120] on div "7" at bounding box center [414, 120] width 21 height 14
click at [0, 0] on input "[DATE] 7" at bounding box center [0, 0] width 0 height 0
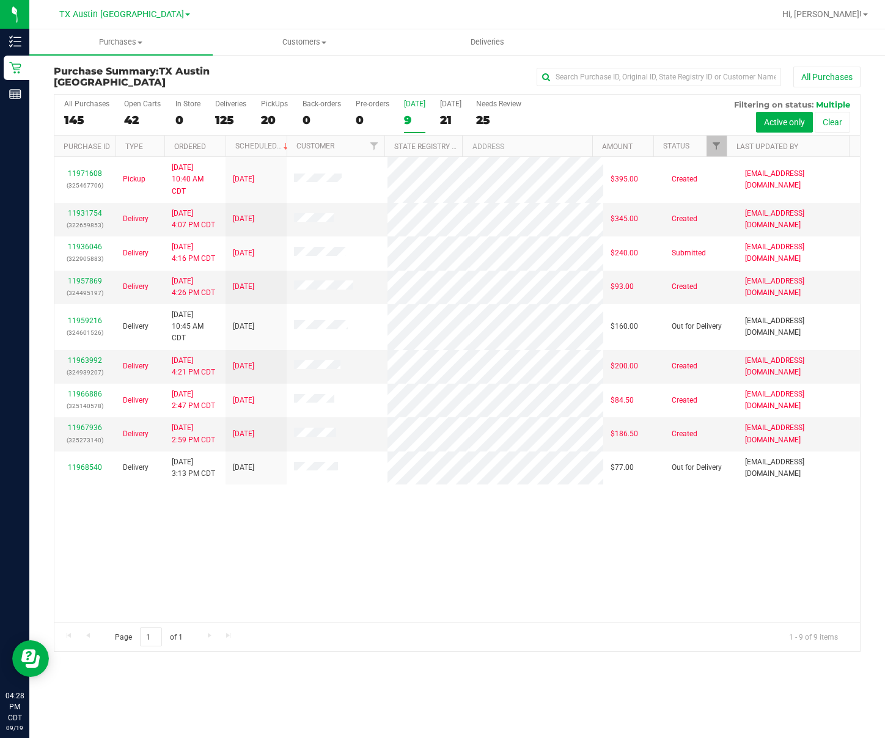
click at [185, 15] on span at bounding box center [187, 14] width 5 height 2
click at [153, 57] on link "TX San Antonio Retail" at bounding box center [124, 59] width 178 height 17
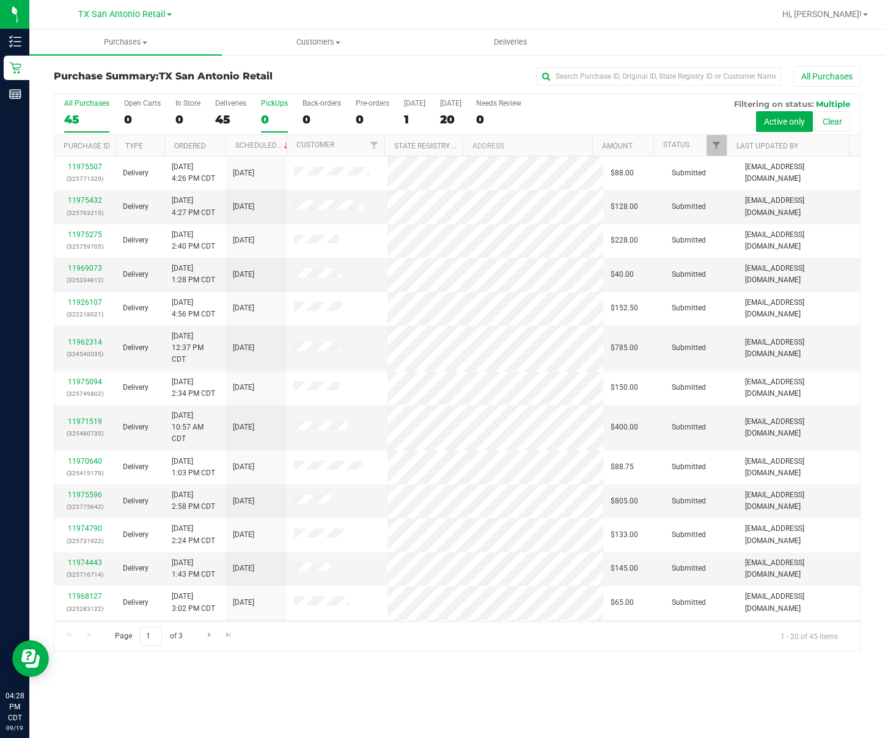
click at [271, 125] on div "0" at bounding box center [274, 119] width 27 height 14
click at [0, 0] on input "PickUps 0" at bounding box center [0, 0] width 0 height 0
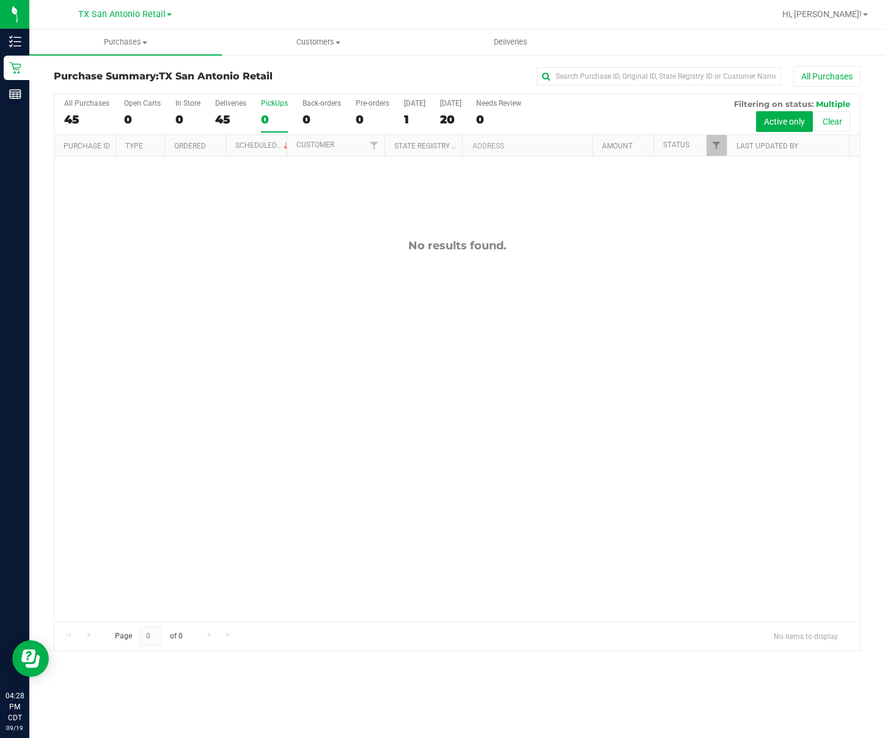
click at [401, 121] on div "All Purchases 45 Open Carts 0 In Store 0 Deliveries 45 PickUps 0 Back-orders 0 …" at bounding box center [456, 114] width 805 height 41
click at [407, 120] on div "1" at bounding box center [414, 119] width 21 height 14
click at [0, 0] on input "[DATE] 1" at bounding box center [0, 0] width 0 height 0
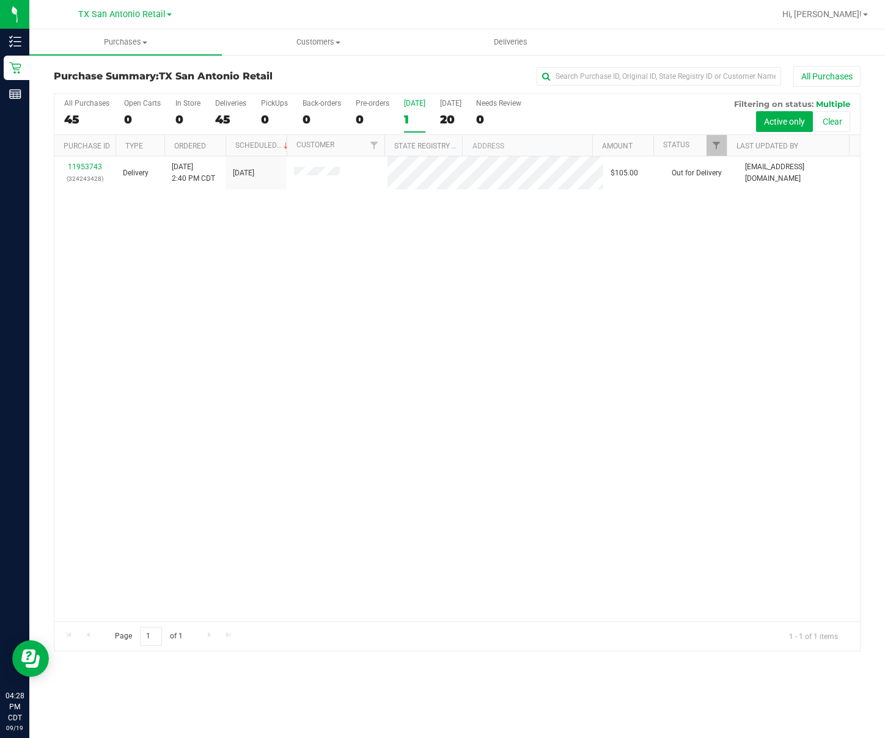
drag, startPoint x: 197, startPoint y: 298, endPoint x: 202, endPoint y: 303, distance: 6.9
click at [197, 299] on div "11953743 (324243428) Delivery [DATE] 2:40 PM CDT 9/19/2025 $105.00 Out for Deli…" at bounding box center [456, 388] width 805 height 465
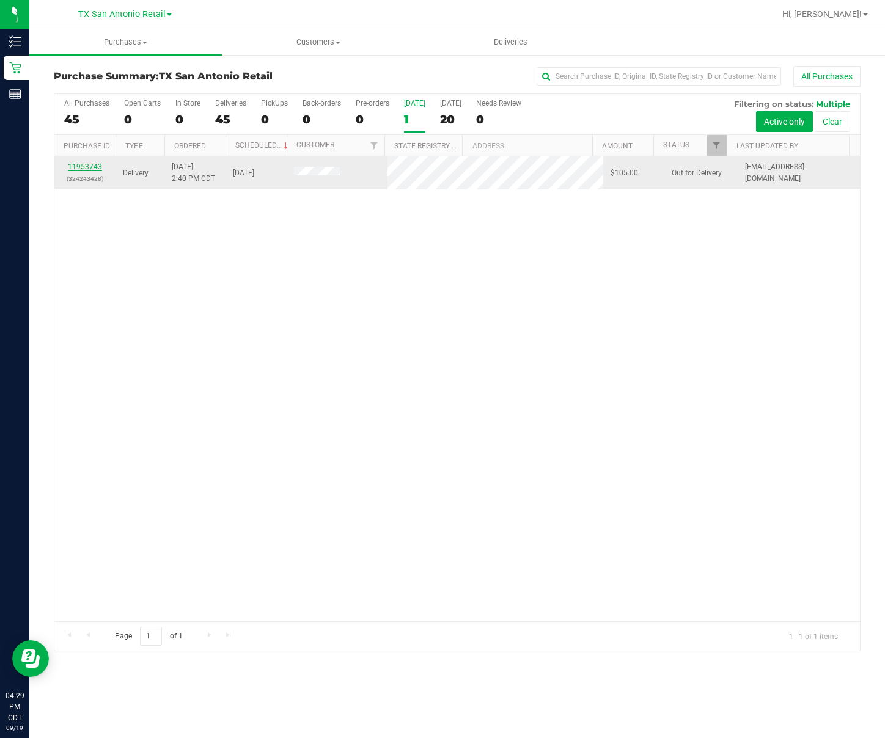
click at [92, 169] on link "11953743" at bounding box center [85, 167] width 34 height 9
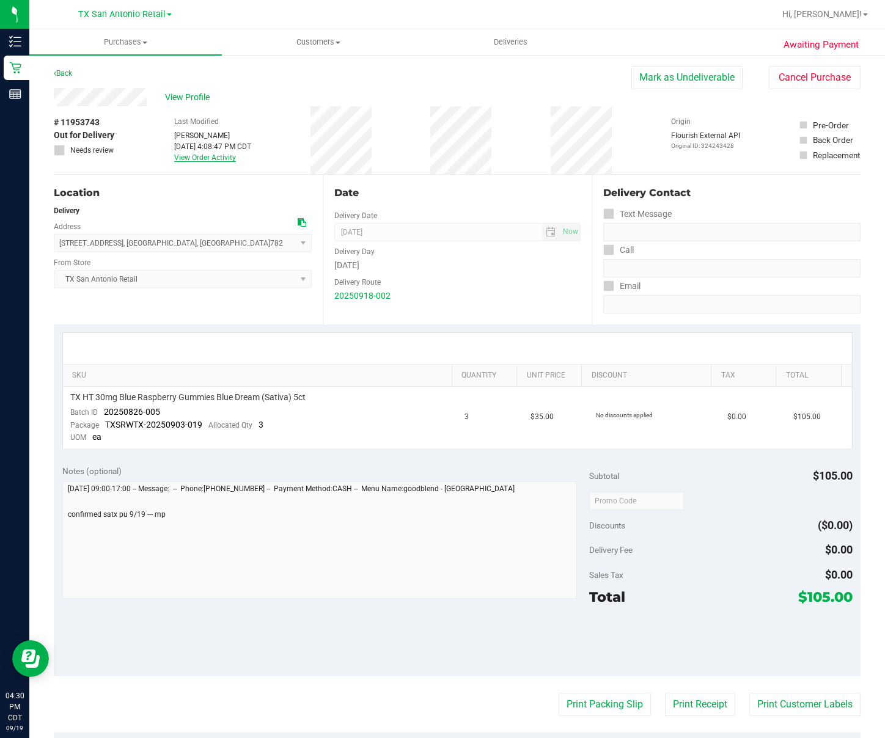
click at [191, 159] on link "View Order Activity" at bounding box center [205, 157] width 62 height 9
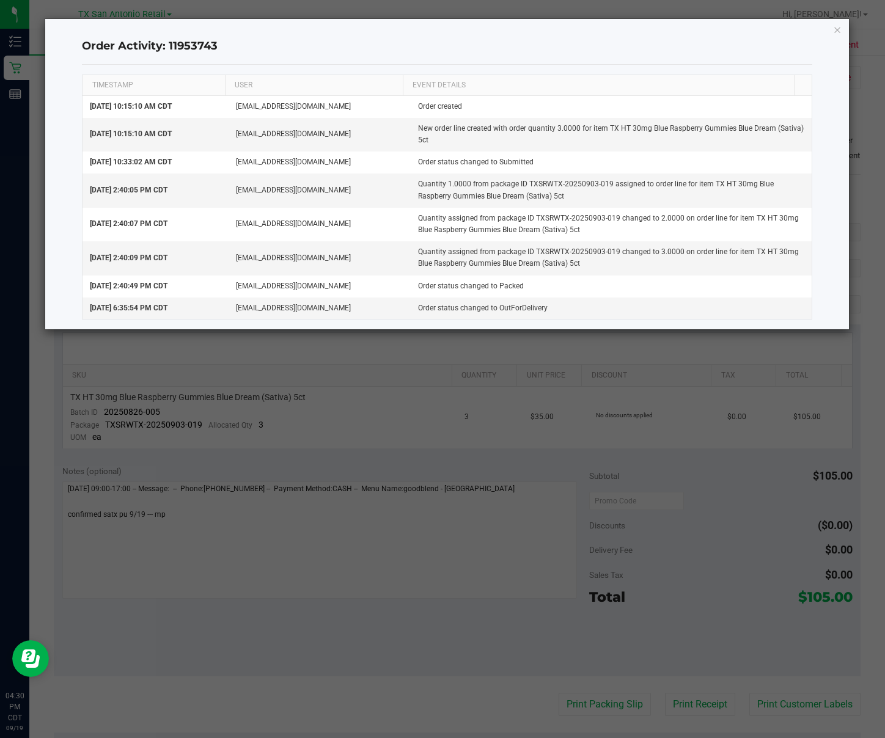
click at [615, 414] on ngb-modal-window "Order Activity: 11953743 TIMESTAMP USER EVENT DETAILS [DATE] 10:15:10 AM CDT [E…" at bounding box center [447, 369] width 894 height 738
click at [837, 29] on icon "button" at bounding box center [837, 29] width 9 height 15
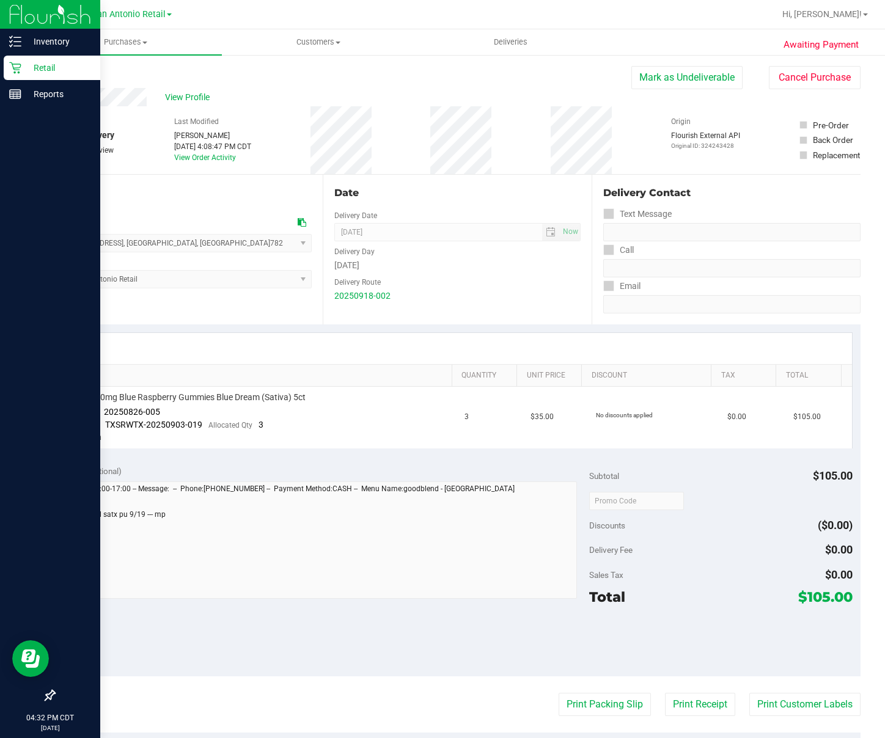
click at [18, 72] on icon at bounding box center [15, 68] width 12 height 12
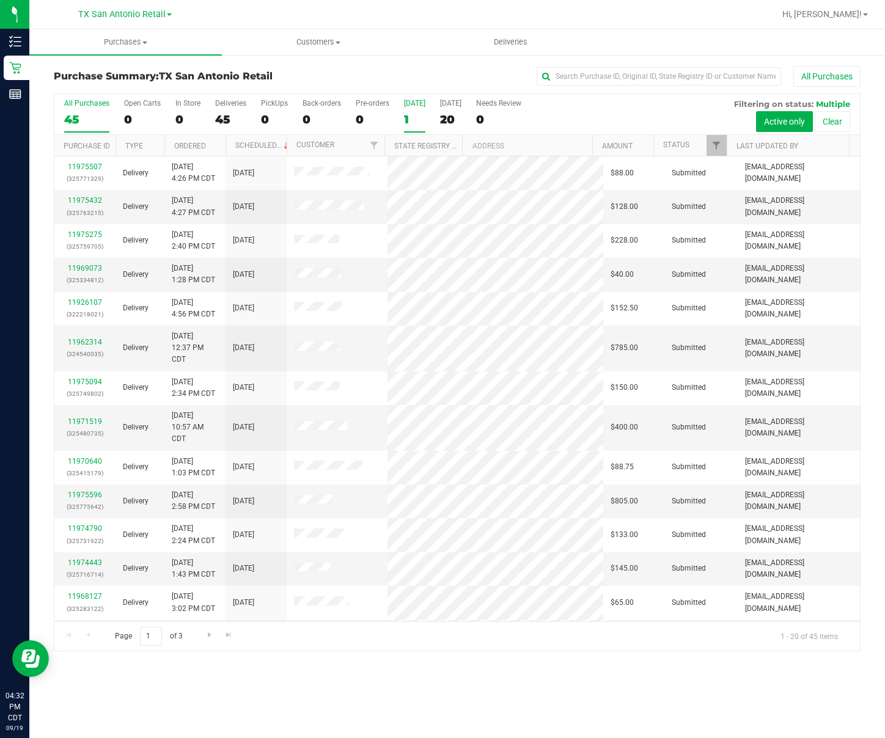
click at [406, 116] on div "1" at bounding box center [414, 119] width 21 height 14
click at [0, 0] on input "[DATE] 1" at bounding box center [0, 0] width 0 height 0
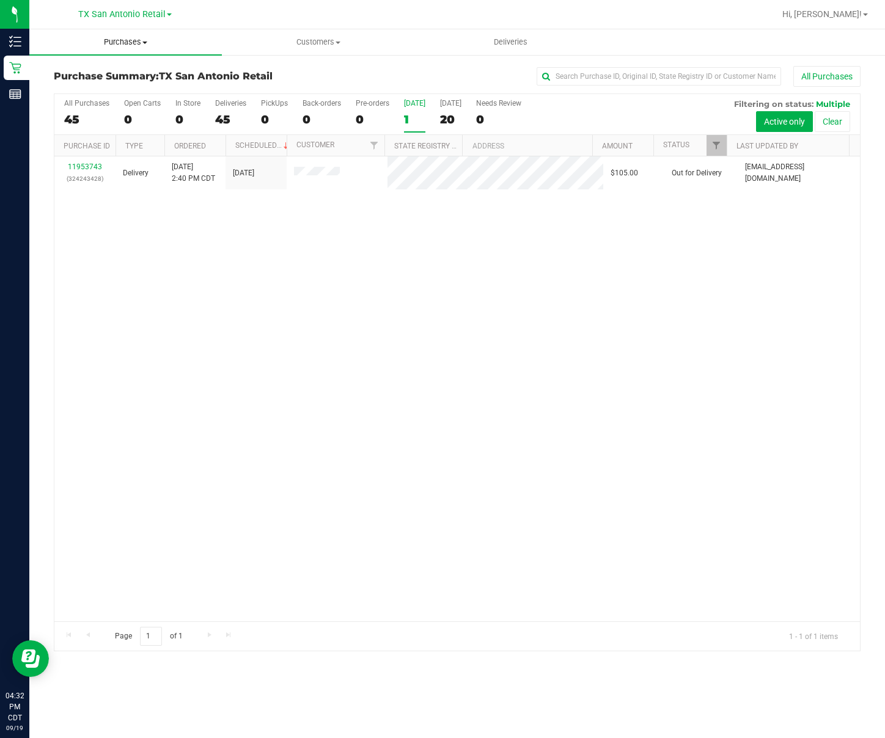
click at [123, 39] on span "Purchases" at bounding box center [125, 42] width 193 height 11
click at [650, 370] on div "11953743 (324243428) Delivery [DATE] 2:40 PM CDT 9/19/2025 $105.00 Out for Deli…" at bounding box center [456, 388] width 805 height 465
click at [554, 492] on div "11953743 (324243428) Delivery [DATE] 2:40 PM CDT 9/19/2025 $105.00 Out for Deli…" at bounding box center [456, 388] width 805 height 465
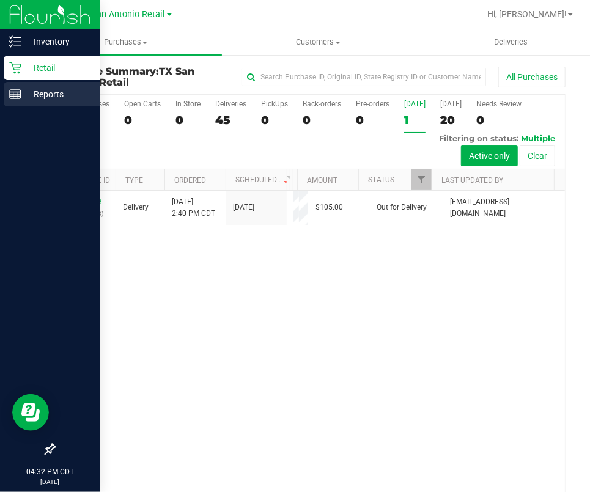
click at [21, 99] on p "Reports" at bounding box center [57, 94] width 73 height 15
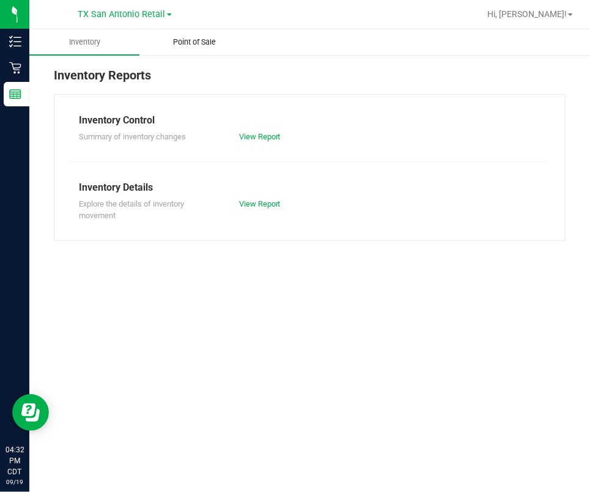
click at [194, 31] on uib-tab-heading "Point of Sale" at bounding box center [194, 42] width 109 height 24
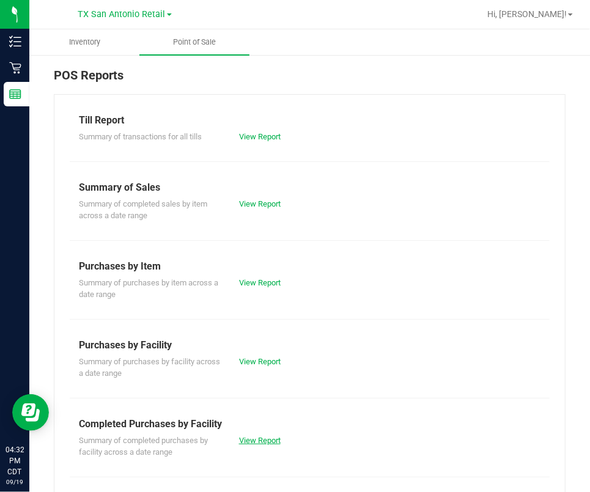
click at [266, 436] on link "View Report" at bounding box center [260, 440] width 42 height 9
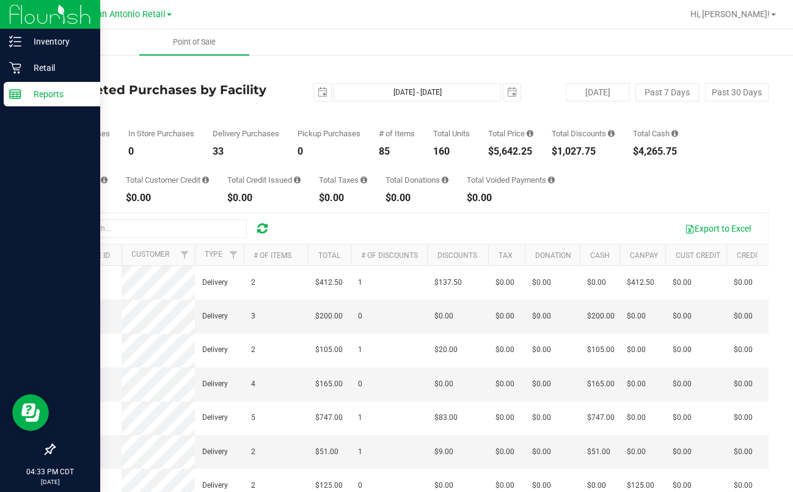
click at [6, 98] on div "Reports" at bounding box center [52, 94] width 97 height 24
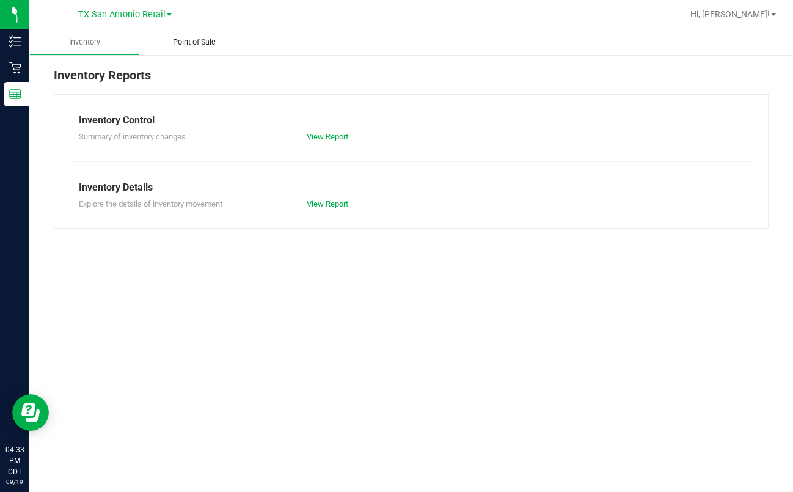
click at [203, 33] on uib-tab-heading "Point of Sale" at bounding box center [194, 42] width 110 height 26
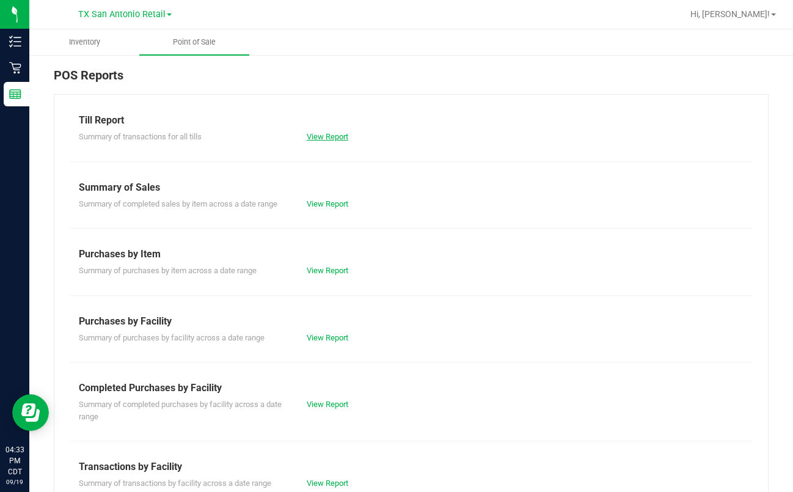
click at [323, 140] on link "View Report" at bounding box center [328, 136] width 42 height 9
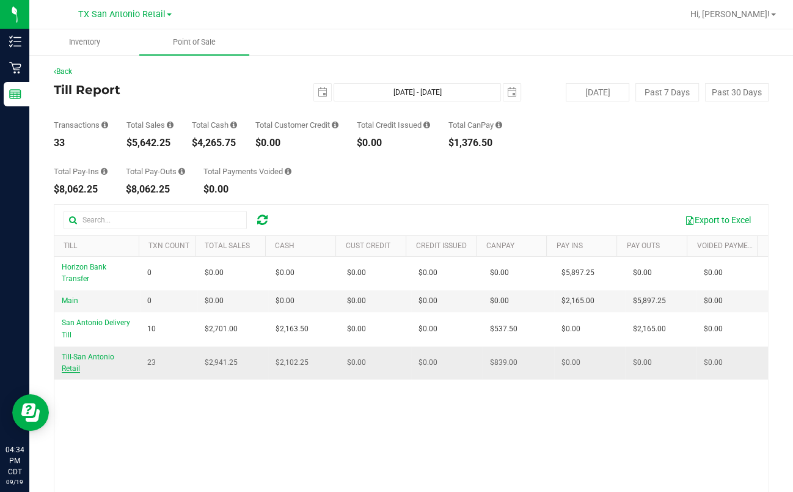
click at [98, 356] on span "Till-San Antonio Retail" at bounding box center [88, 363] width 53 height 20
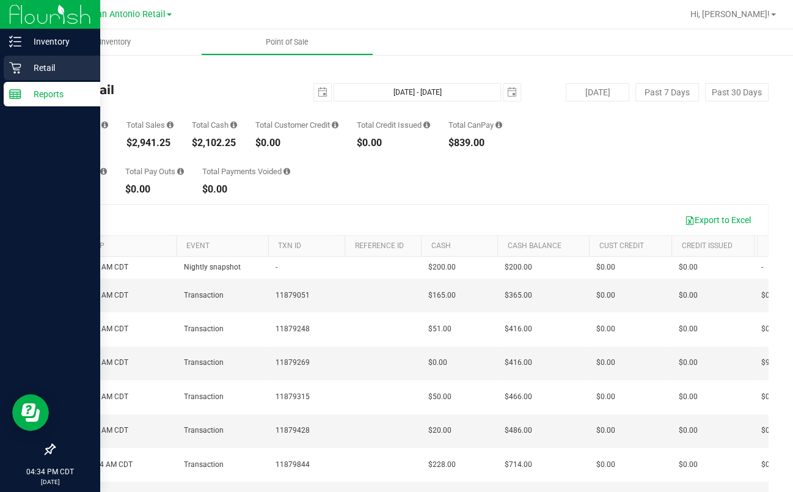
click at [31, 72] on p "Retail" at bounding box center [57, 68] width 73 height 15
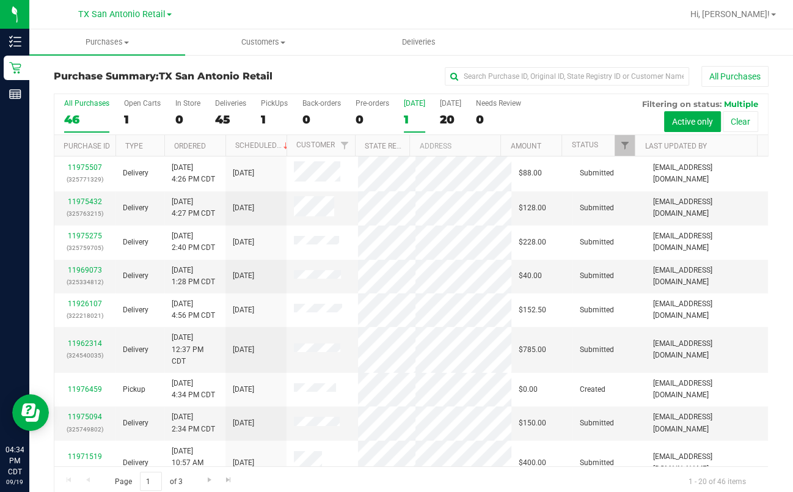
click at [409, 125] on div "1" at bounding box center [414, 119] width 21 height 14
click at [0, 0] on input "[DATE] 1" at bounding box center [0, 0] width 0 height 0
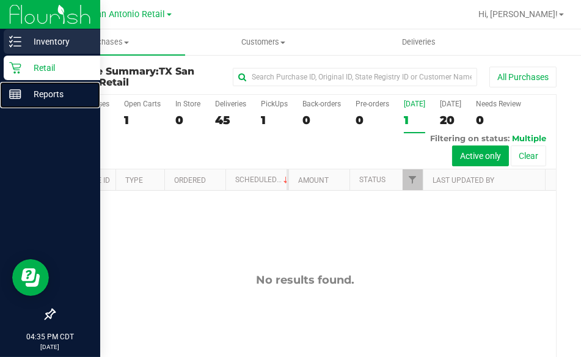
drag, startPoint x: 9, startPoint y: 95, endPoint x: 85, endPoint y: 42, distance: 92.6
click at [10, 95] on rect at bounding box center [15, 94] width 11 height 9
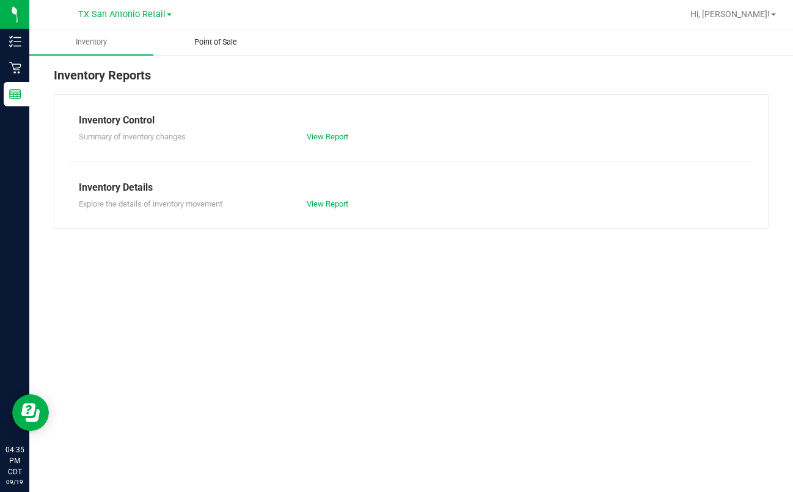
click at [193, 34] on uib-tab-heading "Point of Sale" at bounding box center [215, 42] width 123 height 24
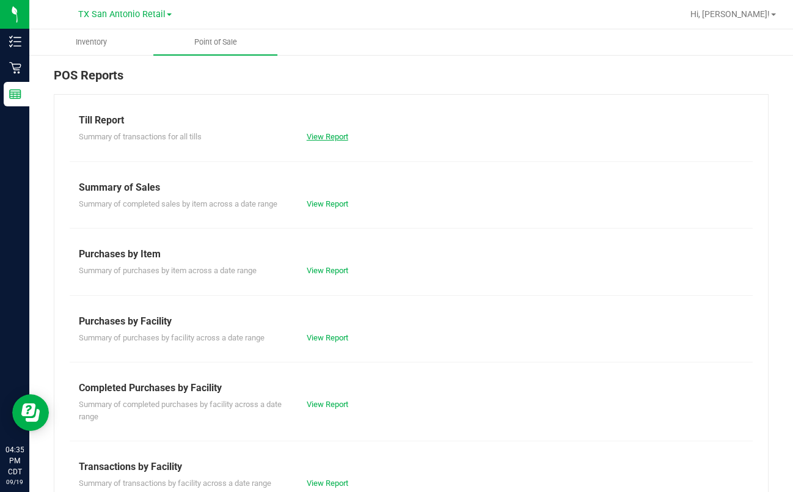
click at [339, 132] on link "View Report" at bounding box center [328, 136] width 42 height 9
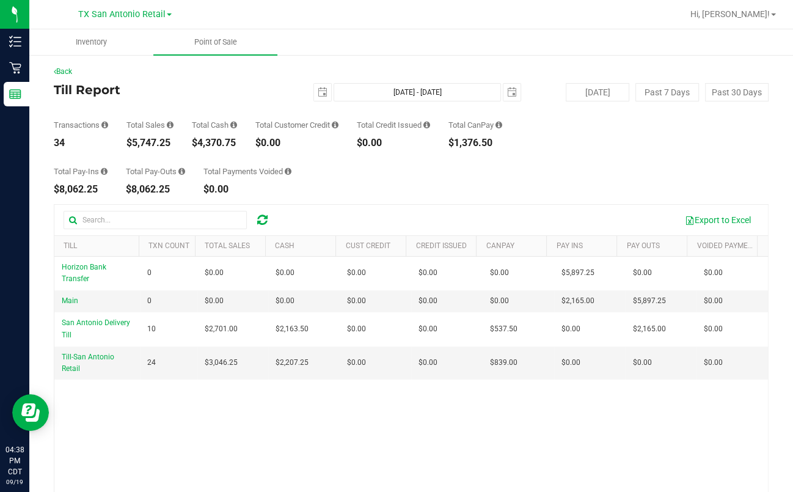
drag, startPoint x: 471, startPoint y: 490, endPoint x: 492, endPoint y: 495, distance: 21.3
click at [492, 492] on html "Inventory Retail Reports 04:38 PM CDT [DATE] 09/19 [GEOGRAPHIC_DATA] [GEOGRAPHI…" at bounding box center [396, 246] width 793 height 492
drag, startPoint x: 300, startPoint y: 416, endPoint x: 337, endPoint y: 406, distance: 37.9
click at [300, 416] on div "Horizon Bank Transfer 0 $0.00 $0.00 $0.00 $0.00 $0.00 $0.00 $0.00 $0.00 $0.00 $…" at bounding box center [411, 412] width 714 height 310
drag, startPoint x: 298, startPoint y: 134, endPoint x: 291, endPoint y: 133, distance: 7.4
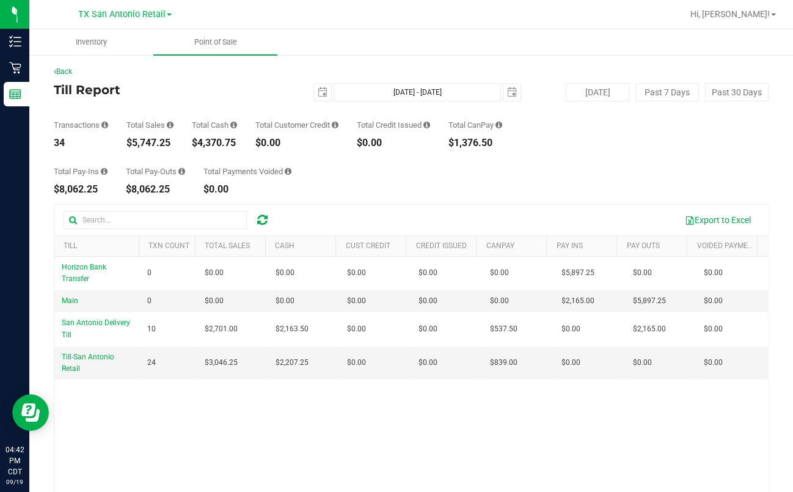
click at [298, 134] on div "Total Customer Credit $0.00" at bounding box center [296, 134] width 83 height 27
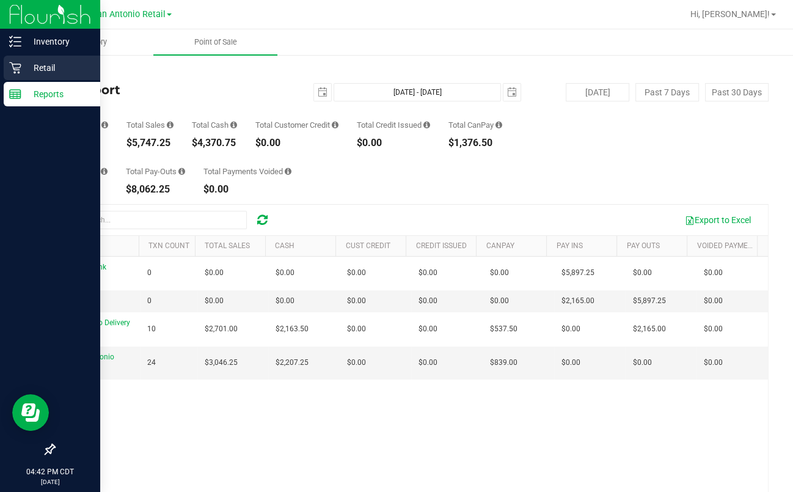
click at [31, 57] on div "Retail" at bounding box center [52, 68] width 97 height 24
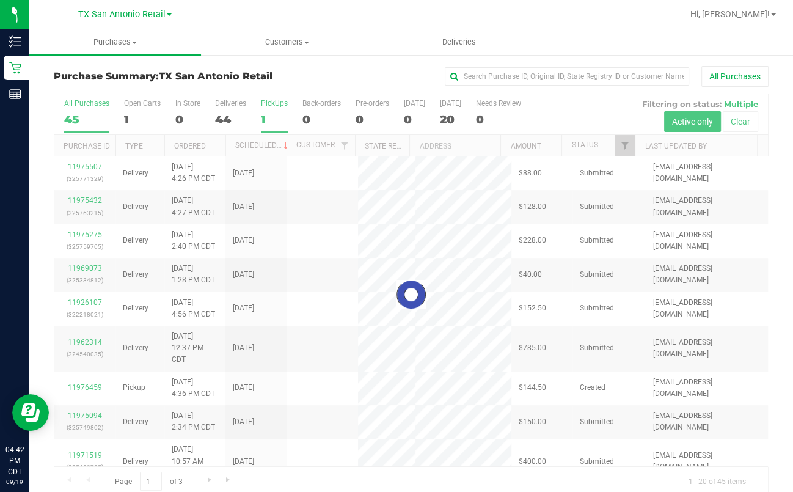
click at [269, 114] on div "1" at bounding box center [274, 119] width 27 height 14
click at [0, 0] on input "PickUps 1" at bounding box center [0, 0] width 0 height 0
click at [266, 117] on div at bounding box center [411, 295] width 714 height 402
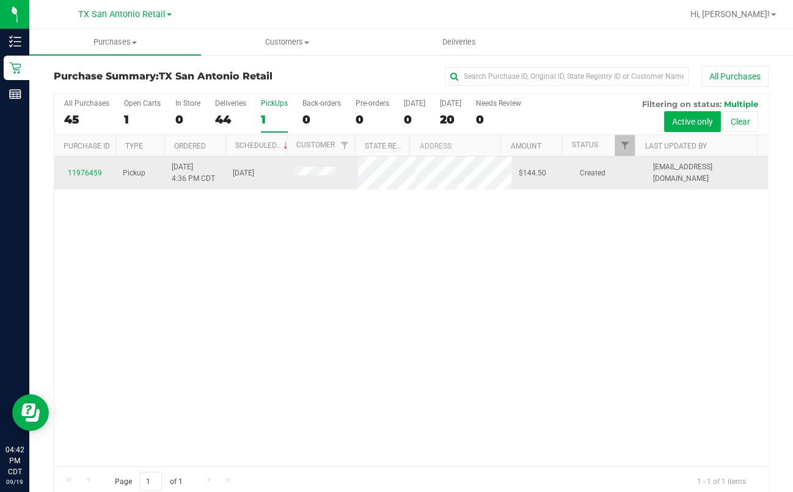
click at [87, 167] on div "11976459" at bounding box center [85, 173] width 46 height 12
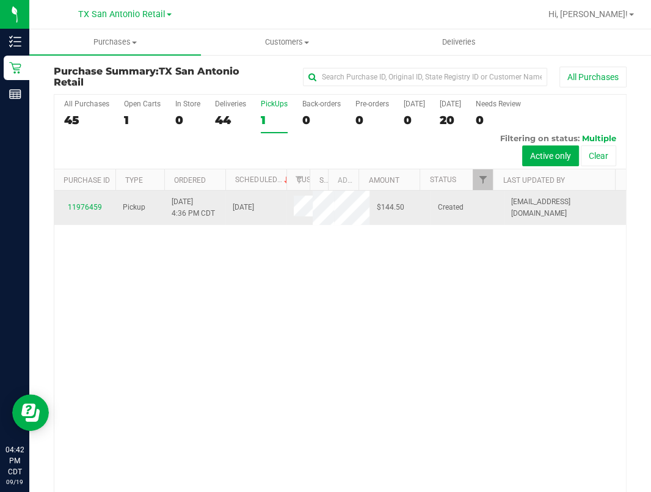
click at [82, 215] on td "11976459" at bounding box center [84, 208] width 61 height 34
click at [83, 216] on td "11976459" at bounding box center [84, 208] width 61 height 34
click at [84, 216] on td "11976459" at bounding box center [84, 208] width 61 height 34
click at [84, 211] on link "11976459" at bounding box center [85, 207] width 34 height 9
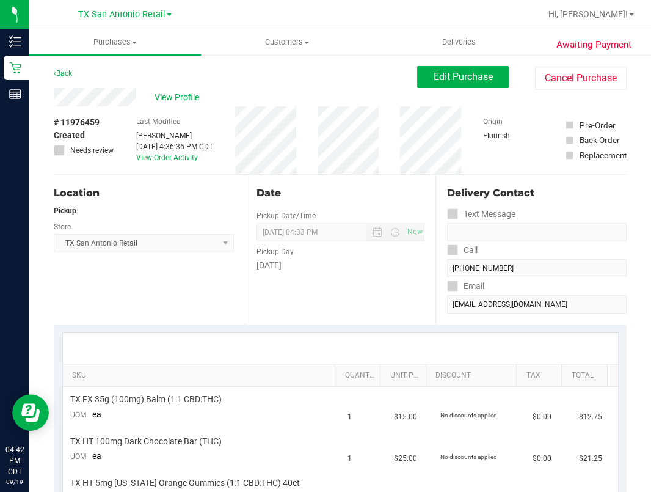
click at [139, 138] on div "[PERSON_NAME]" at bounding box center [174, 135] width 77 height 11
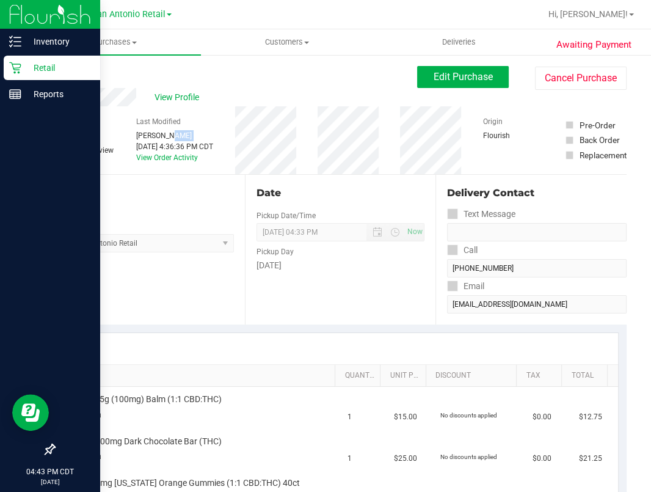
click at [23, 63] on p "Retail" at bounding box center [57, 68] width 73 height 15
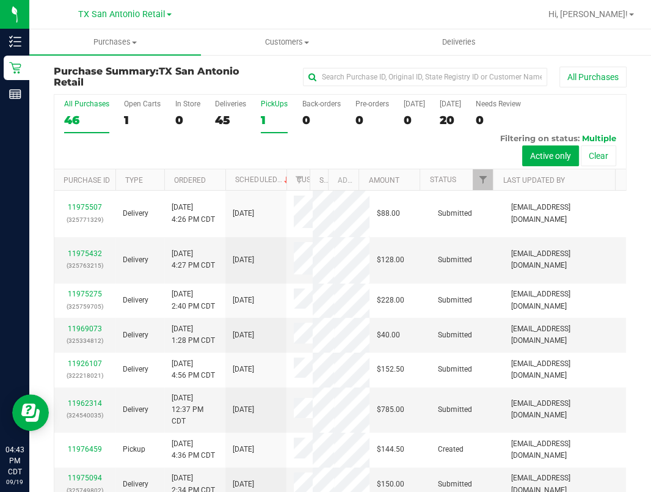
click at [272, 112] on label "PickUps 1" at bounding box center [274, 117] width 27 height 34
click at [0, 0] on input "PickUps 1" at bounding box center [0, 0] width 0 height 0
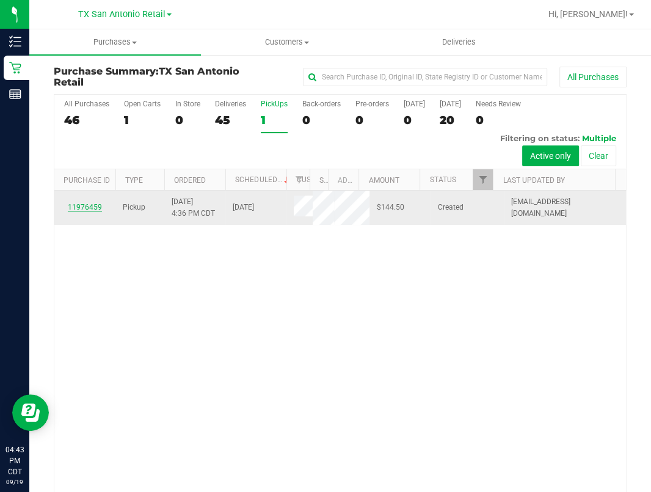
click at [92, 211] on link "11976459" at bounding box center [85, 207] width 34 height 9
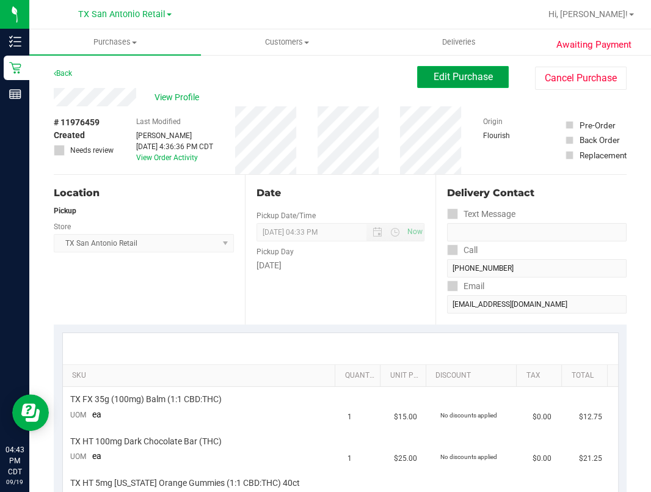
click at [444, 83] on span "Edit Purchase" at bounding box center [463, 77] width 59 height 12
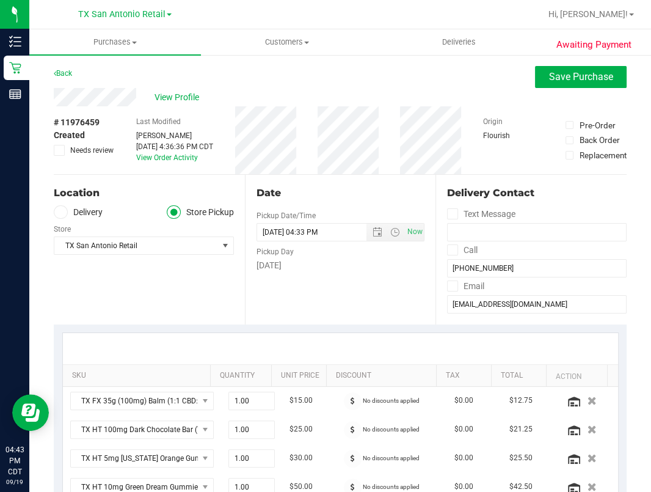
click at [101, 210] on label "Delivery" at bounding box center [78, 212] width 49 height 14
click at [0, 0] on input "Delivery" at bounding box center [0, 0] width 0 height 0
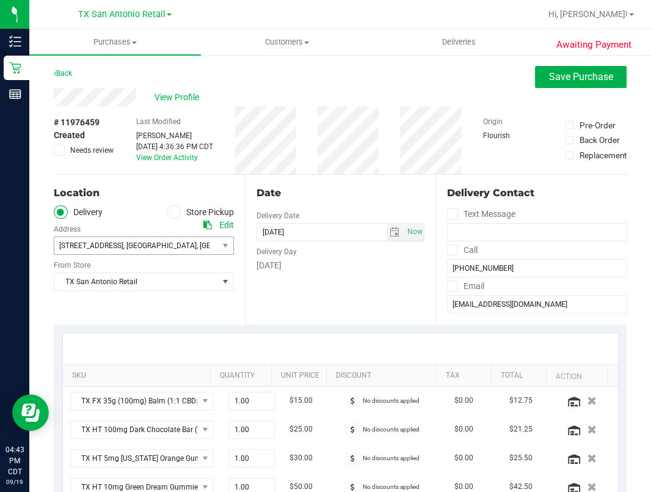
click at [197, 240] on span "[STREET_ADDRESS] , [GEOGRAPHIC_DATA] , [GEOGRAPHIC_DATA] 78114" at bounding box center [131, 245] width 155 height 17
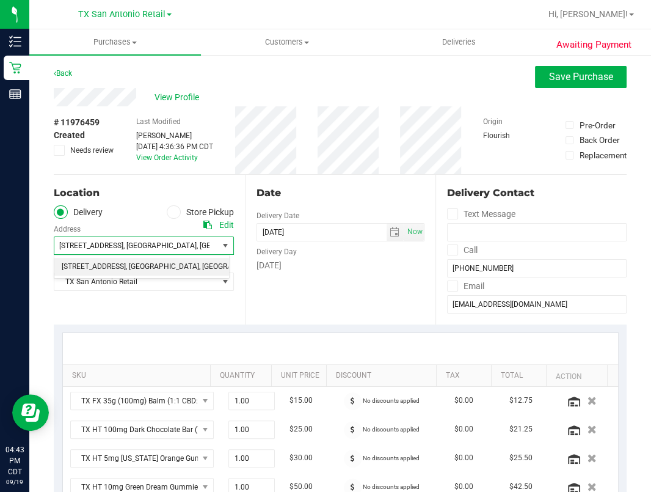
click at [194, 244] on span "[STREET_ADDRESS] , [GEOGRAPHIC_DATA] , [GEOGRAPHIC_DATA] 78114" at bounding box center [131, 245] width 155 height 17
click at [183, 93] on span "View Profile" at bounding box center [179, 97] width 49 height 13
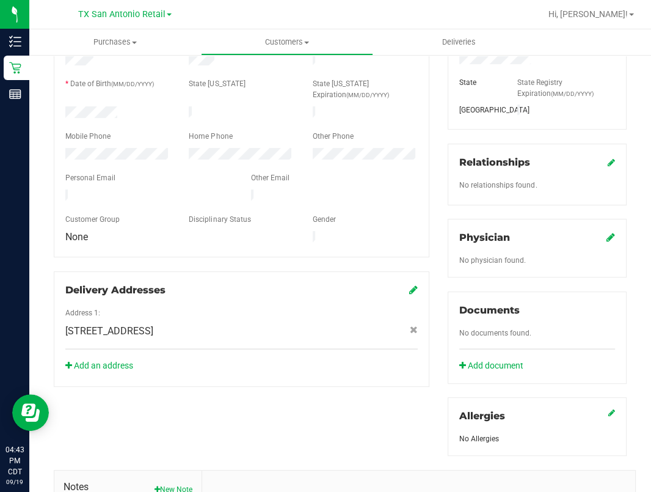
scroll to position [244, 0]
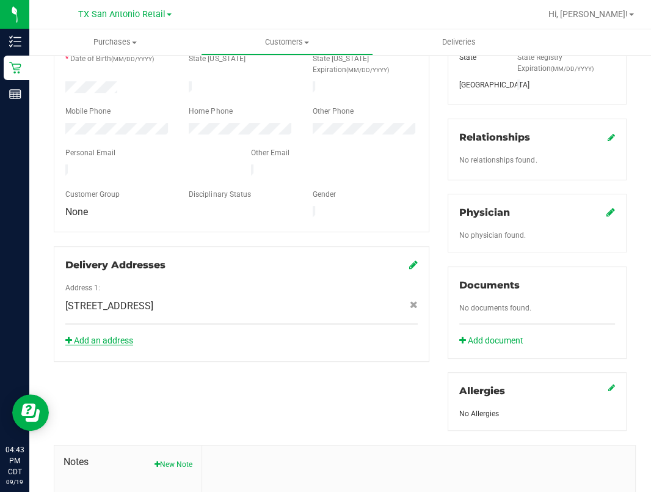
click at [87, 336] on link "Add an address" at bounding box center [99, 341] width 68 height 10
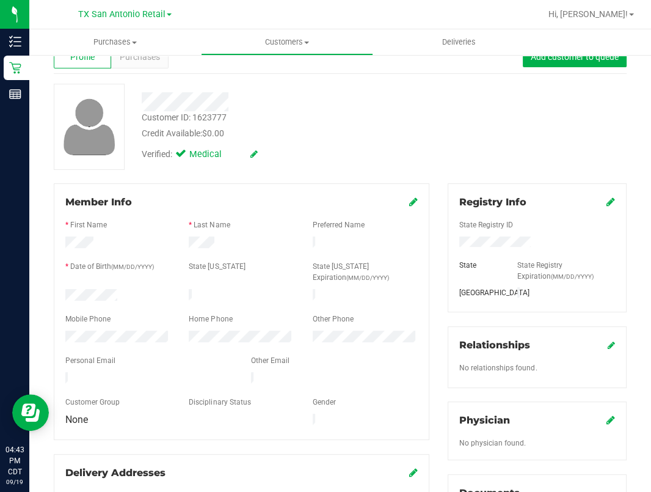
scroll to position [0, 0]
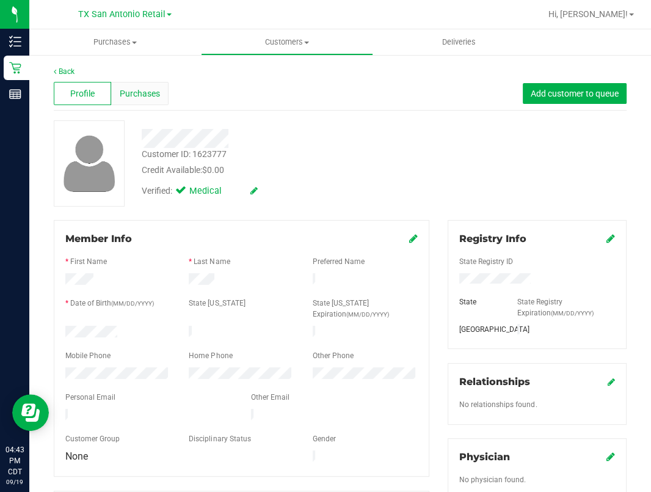
click at [127, 96] on span "Purchases" at bounding box center [140, 93] width 40 height 13
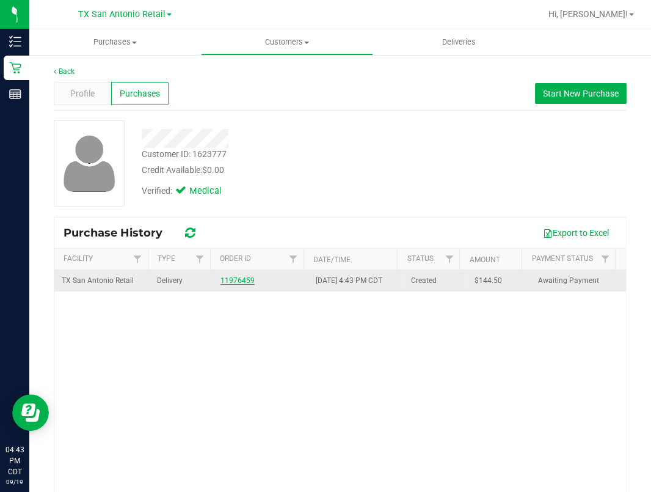
click at [213, 284] on td "11976459" at bounding box center [260, 280] width 95 height 21
click at [222, 285] on link "11976459" at bounding box center [238, 280] width 34 height 9
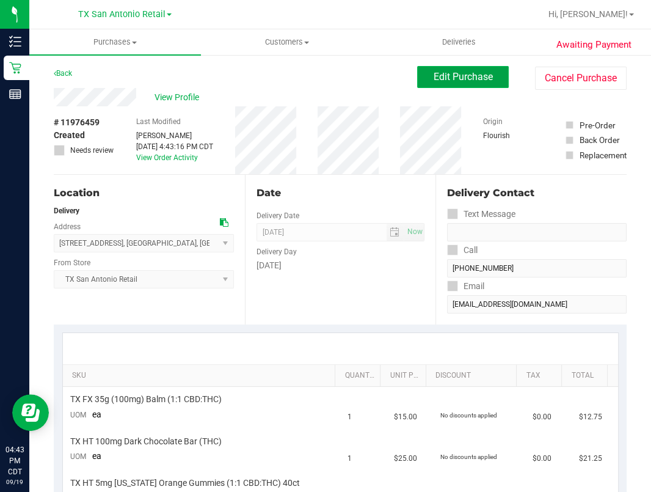
click at [417, 72] on button "Edit Purchase" at bounding box center [463, 77] width 92 height 22
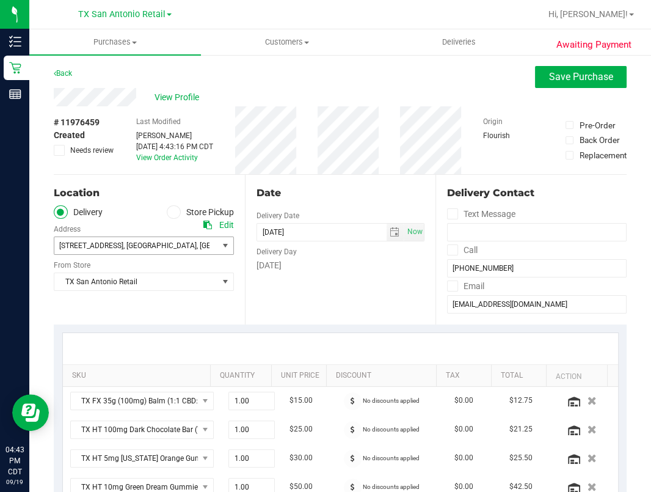
click at [115, 249] on span "[STREET_ADDRESS]" at bounding box center [91, 245] width 64 height 9
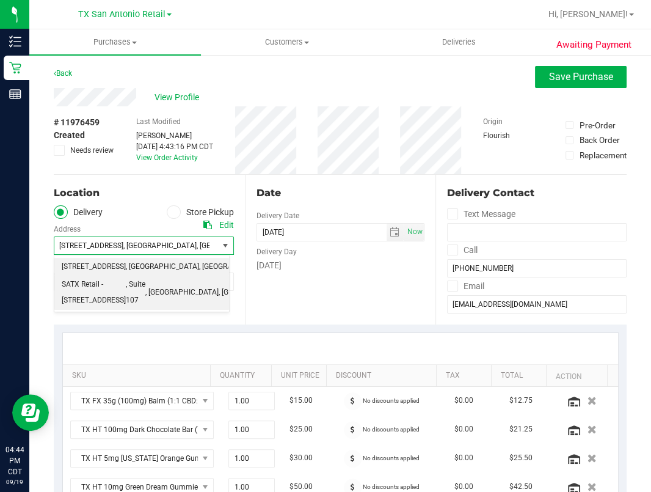
click at [126, 296] on span "SATX Retail - [STREET_ADDRESS]" at bounding box center [94, 292] width 64 height 31
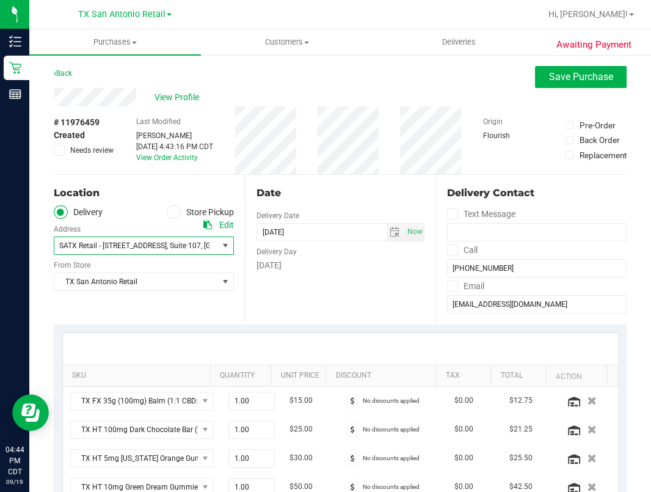
click at [172, 215] on span at bounding box center [174, 212] width 14 height 14
click at [0, 0] on input "Store Pickup" at bounding box center [0, 0] width 0 height 0
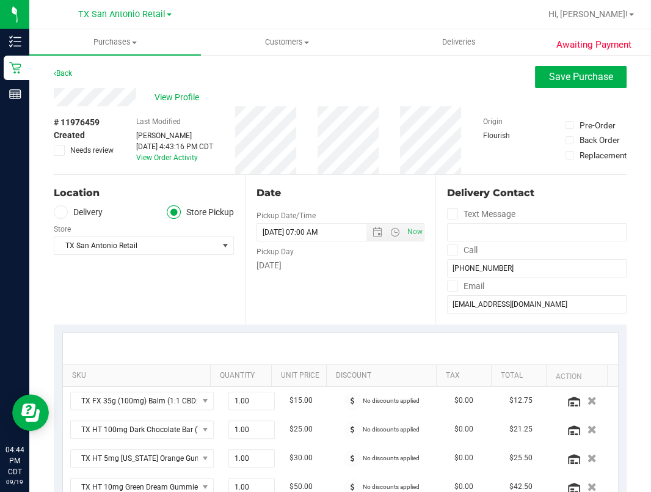
click at [97, 217] on label "Delivery" at bounding box center [78, 212] width 49 height 14
click at [0, 0] on input "Delivery" at bounding box center [0, 0] width 0 height 0
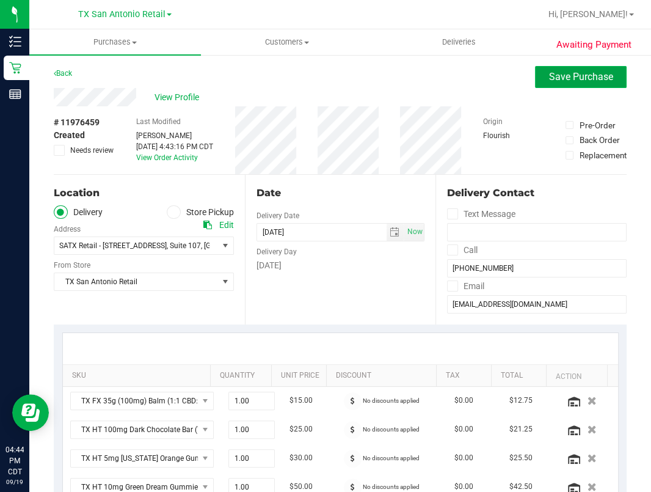
click at [582, 68] on button "Save Purchase" at bounding box center [581, 77] width 92 height 22
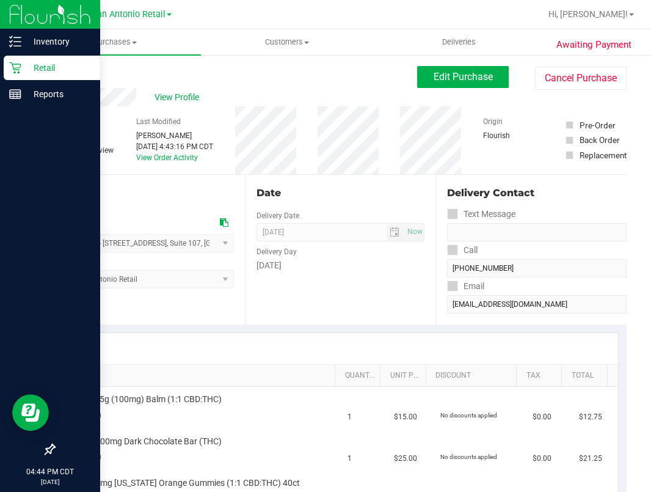
click at [12, 67] on icon at bounding box center [15, 68] width 12 height 12
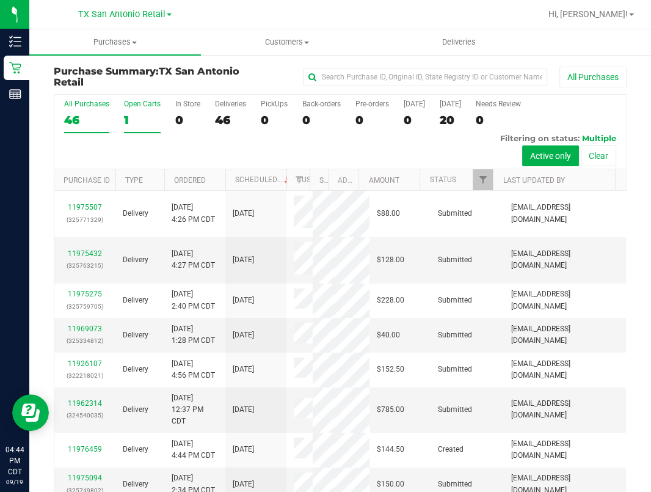
click at [131, 101] on div "Open Carts" at bounding box center [142, 104] width 37 height 9
click at [0, 0] on input "Open Carts 1" at bounding box center [0, 0] width 0 height 0
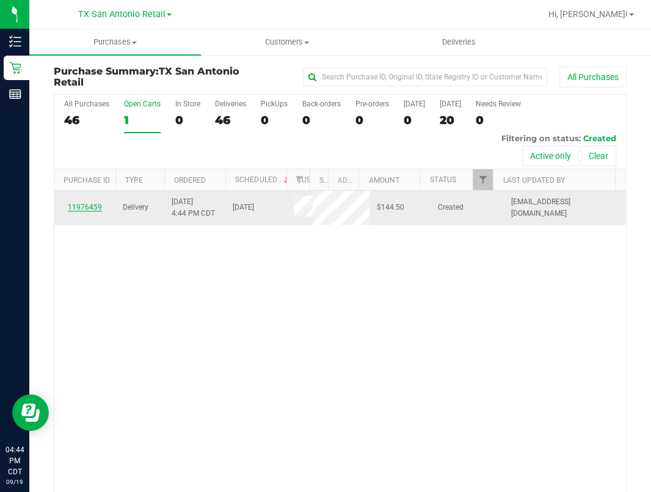
click at [70, 213] on div "11976459" at bounding box center [85, 208] width 46 height 12
drag, startPoint x: 70, startPoint y: 257, endPoint x: 74, endPoint y: 251, distance: 7.0
click at [74, 211] on link "11976459" at bounding box center [85, 207] width 34 height 9
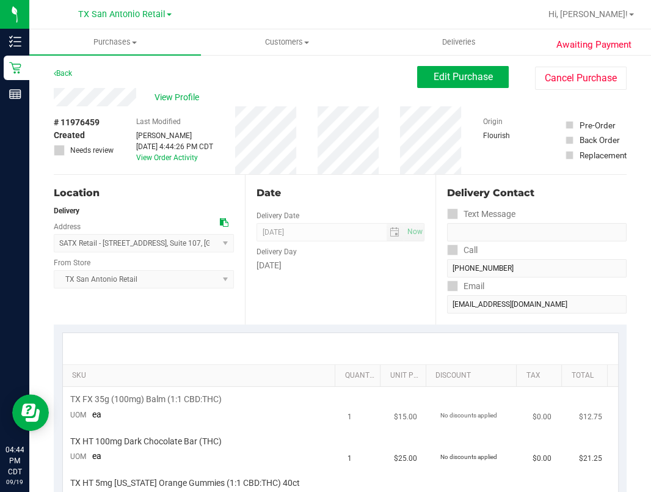
scroll to position [326, 0]
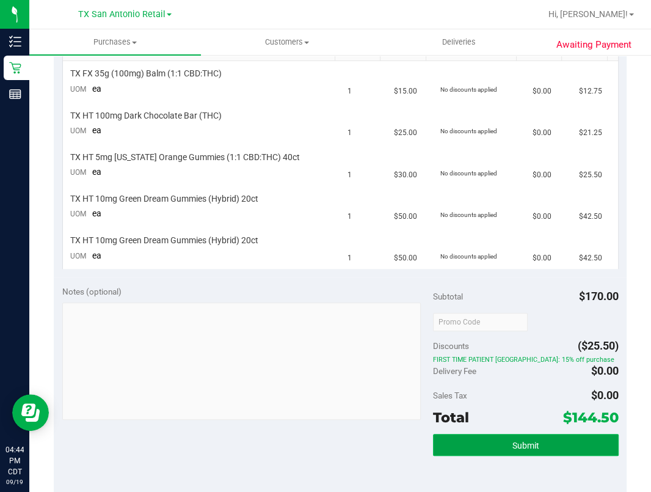
click at [549, 456] on button "Submit" at bounding box center [526, 445] width 186 height 22
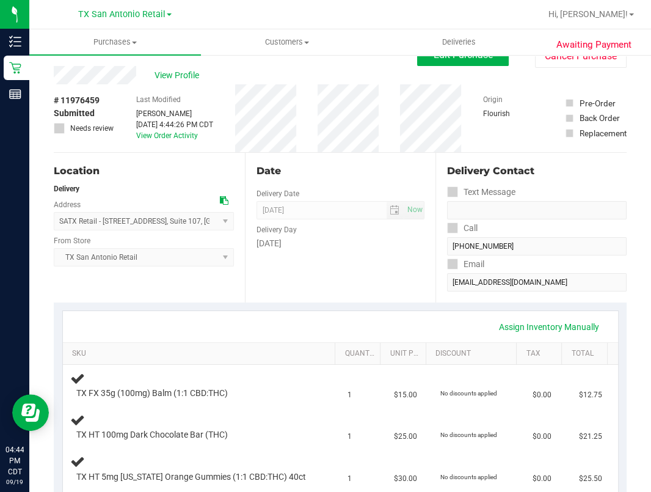
scroll to position [0, 0]
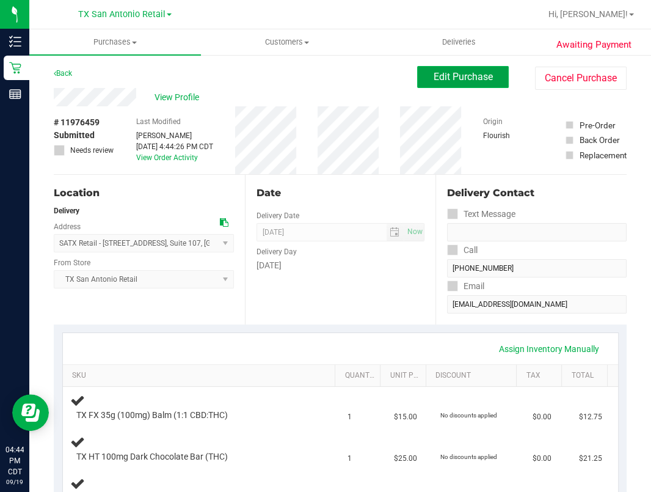
click at [460, 73] on span "Edit Purchase" at bounding box center [463, 77] width 59 height 12
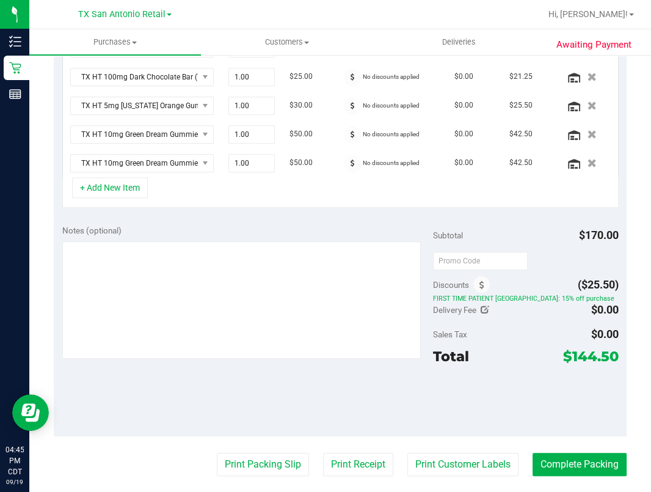
scroll to position [407, 0]
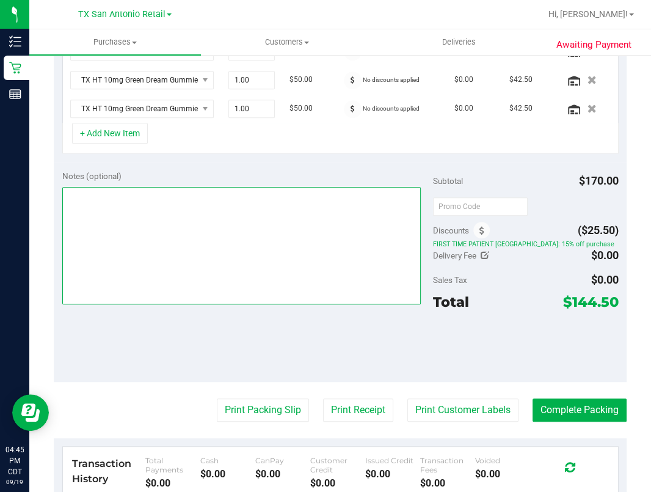
click at [183, 260] on textarea at bounding box center [241, 245] width 359 height 117
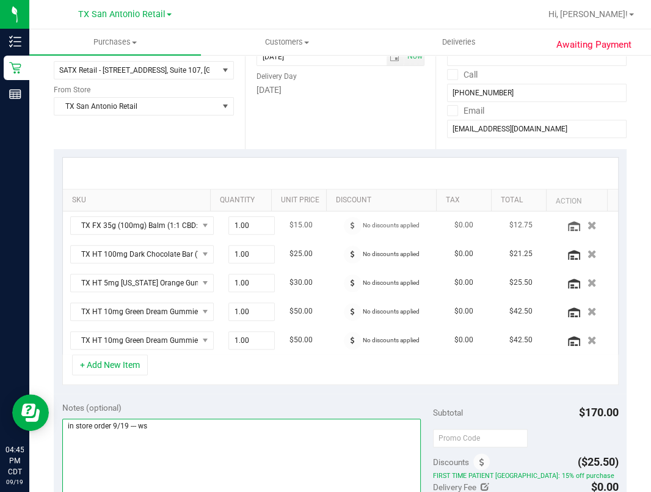
scroll to position [163, 0]
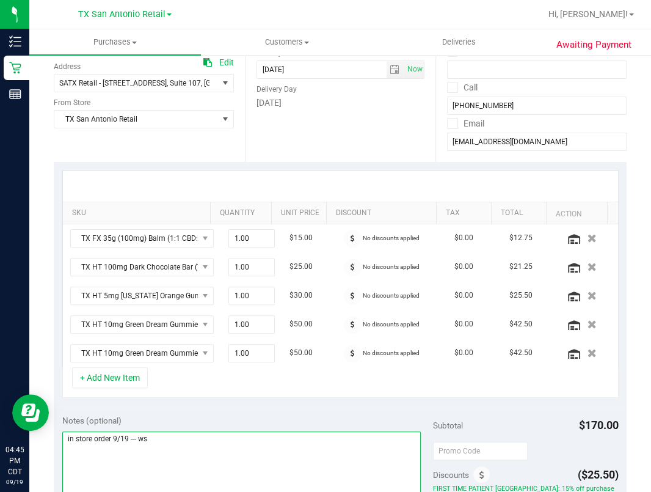
click at [114, 439] on textarea at bounding box center [241, 489] width 359 height 117
click at [115, 438] on textarea at bounding box center [241, 489] width 359 height 117
click at [111, 441] on textarea at bounding box center [241, 489] width 359 height 117
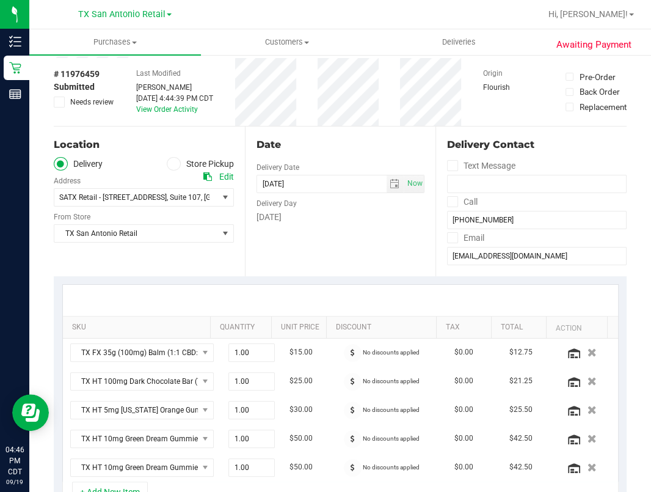
scroll to position [0, 0]
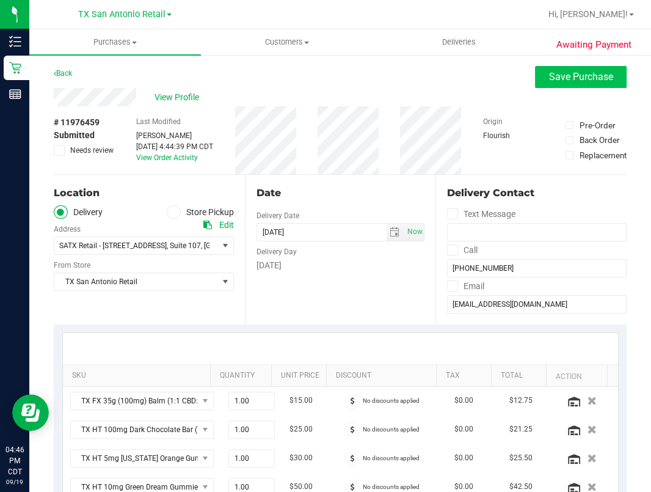
type textarea "in store order placed on 9/19 for 9/22 pu --- ws"
click at [569, 77] on span "Save Purchase" at bounding box center [581, 77] width 64 height 12
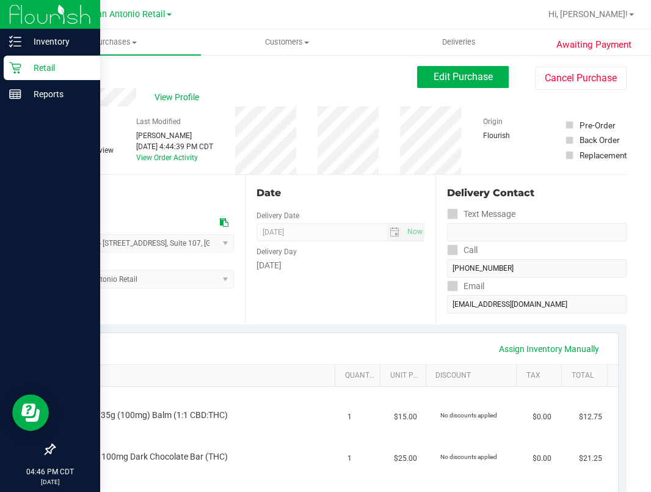
click at [32, 61] on p "Retail" at bounding box center [57, 68] width 73 height 15
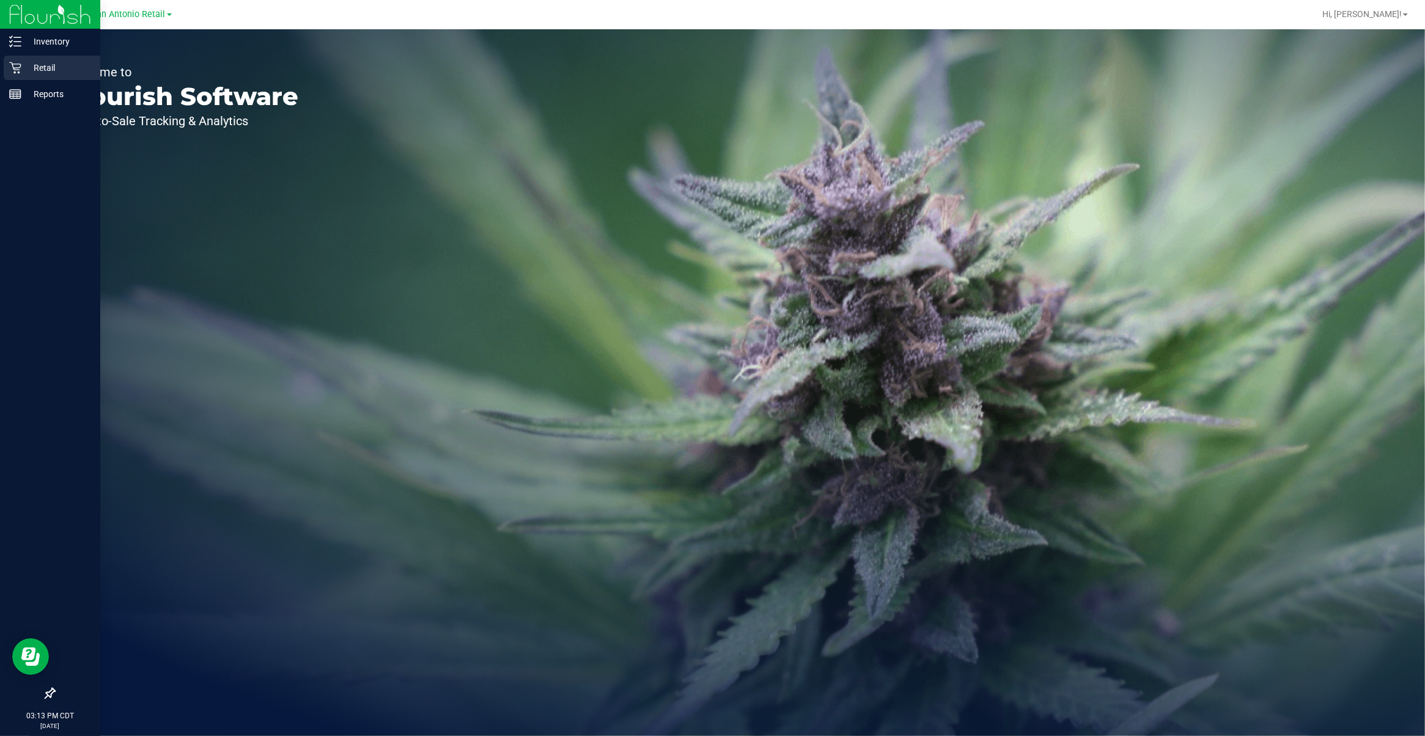
click at [20, 72] on icon at bounding box center [15, 68] width 12 height 12
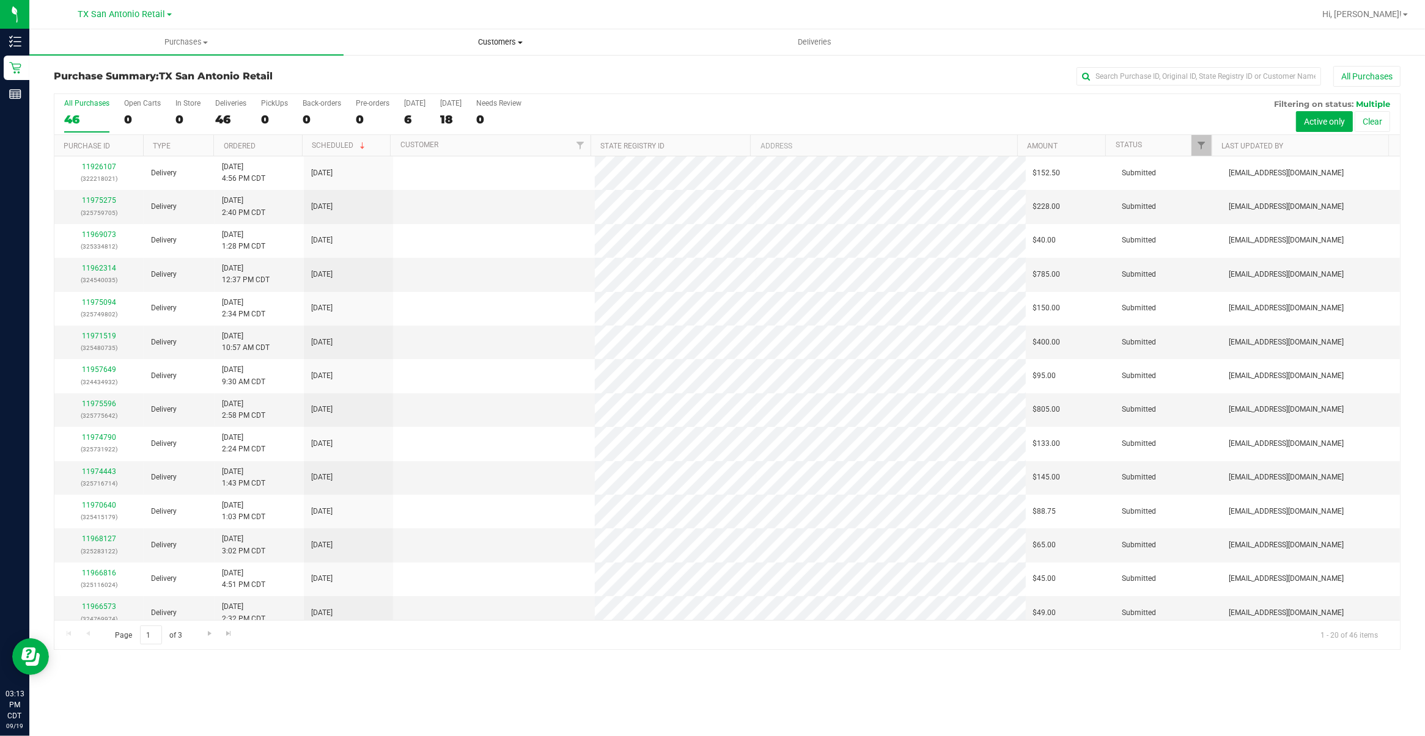
click at [485, 53] on uib-tab-heading "Customers All customers Add a new customer All physicians" at bounding box center [500, 42] width 313 height 24
click at [477, 67] on li "All customers" at bounding box center [500, 74] width 314 height 15
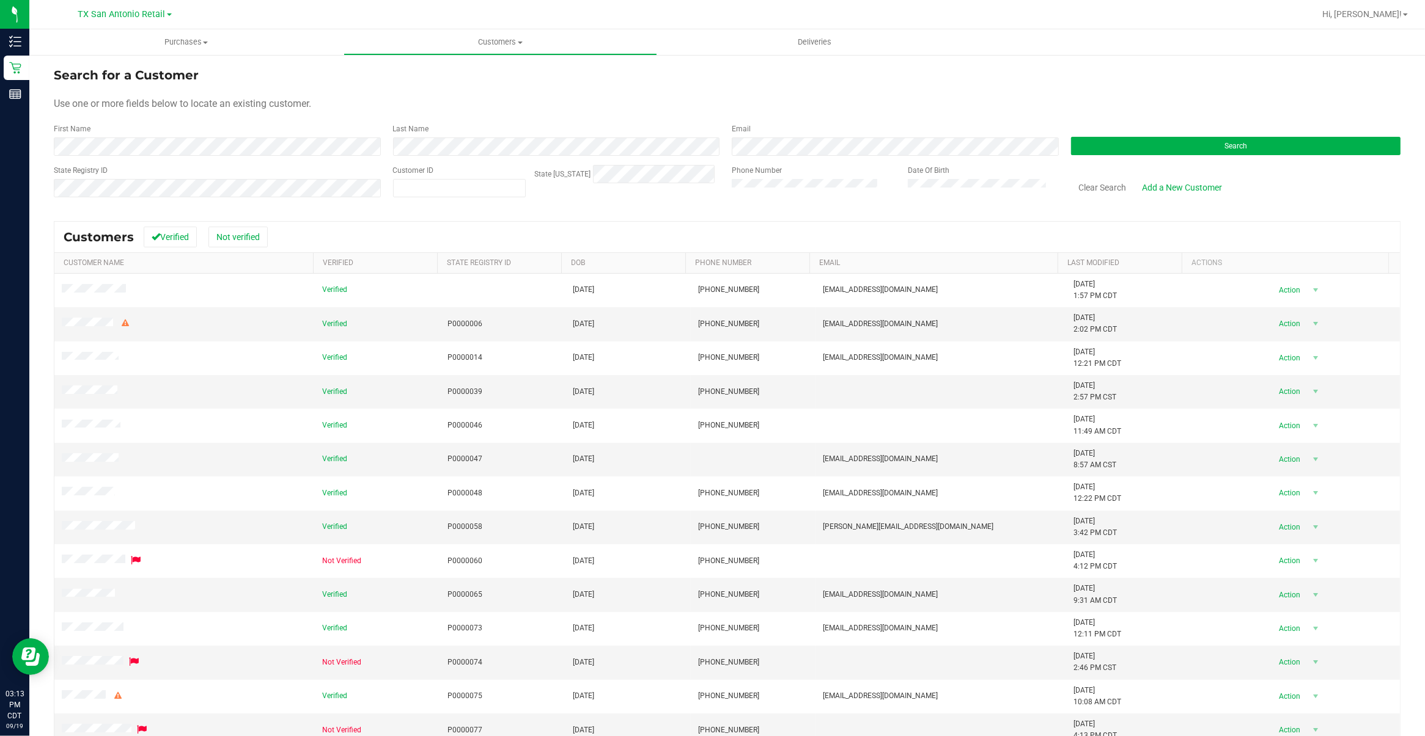
click at [221, 124] on div "First Name" at bounding box center [219, 139] width 330 height 32
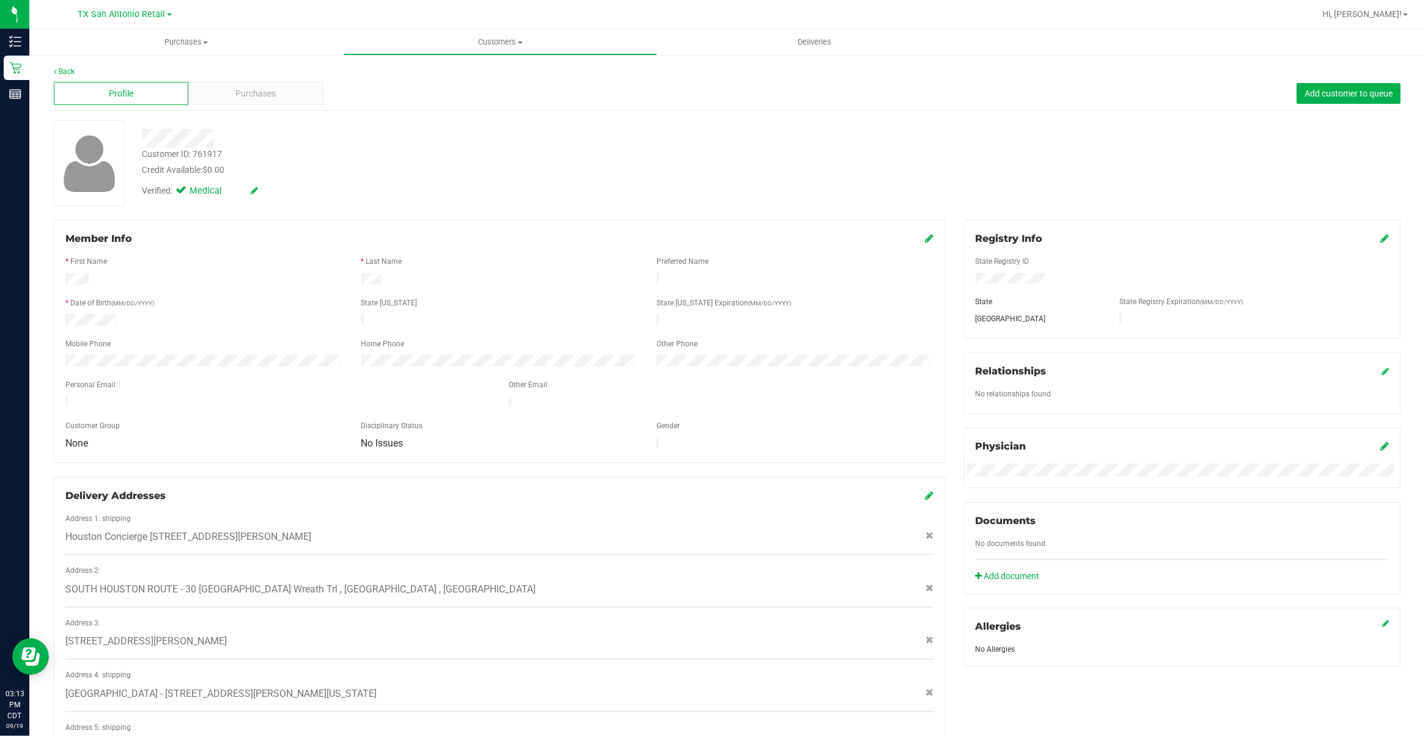
click at [244, 112] on div "Back Profile Purchases Add customer to queue Customer ID: 761917 Credit Availab…" at bounding box center [727, 516] width 1346 height 901
click at [276, 98] on div "Purchases" at bounding box center [255, 93] width 134 height 23
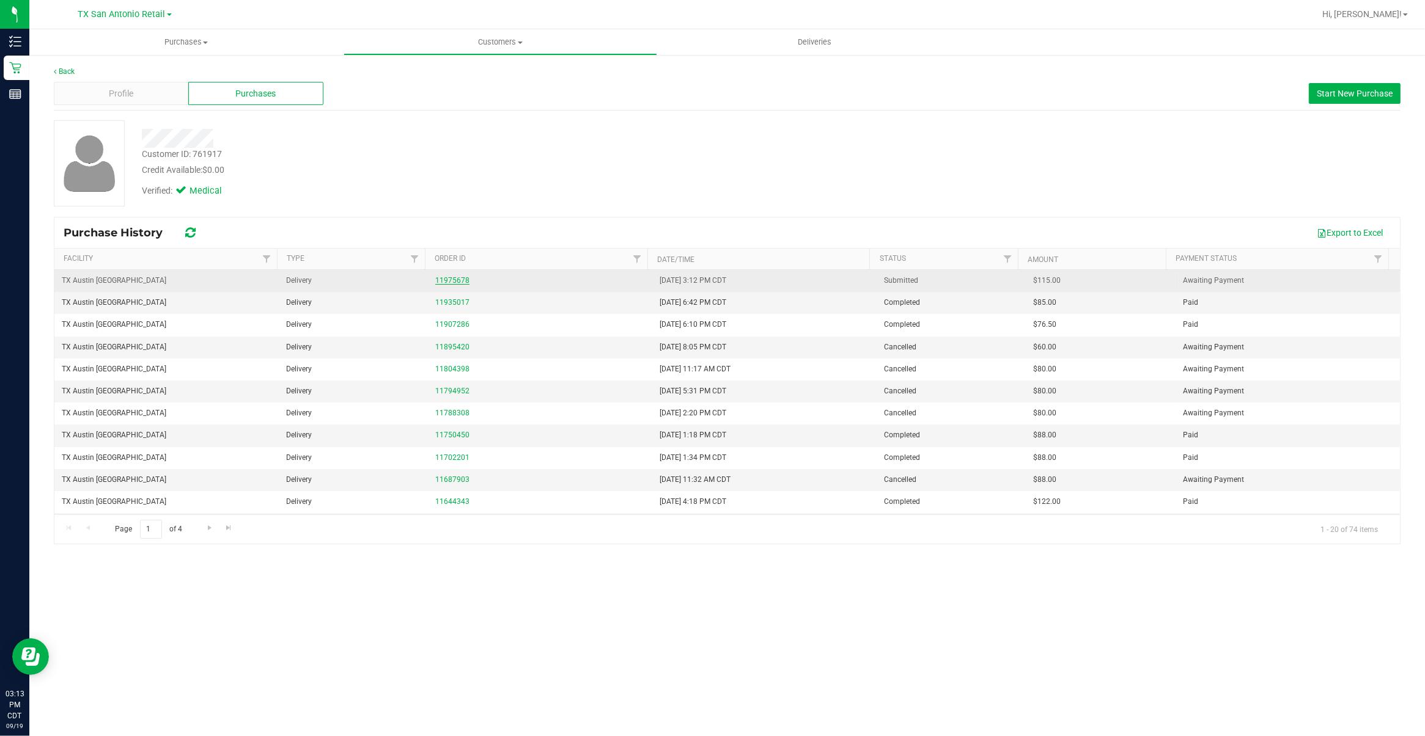
click at [462, 282] on link "11975678" at bounding box center [452, 280] width 34 height 9
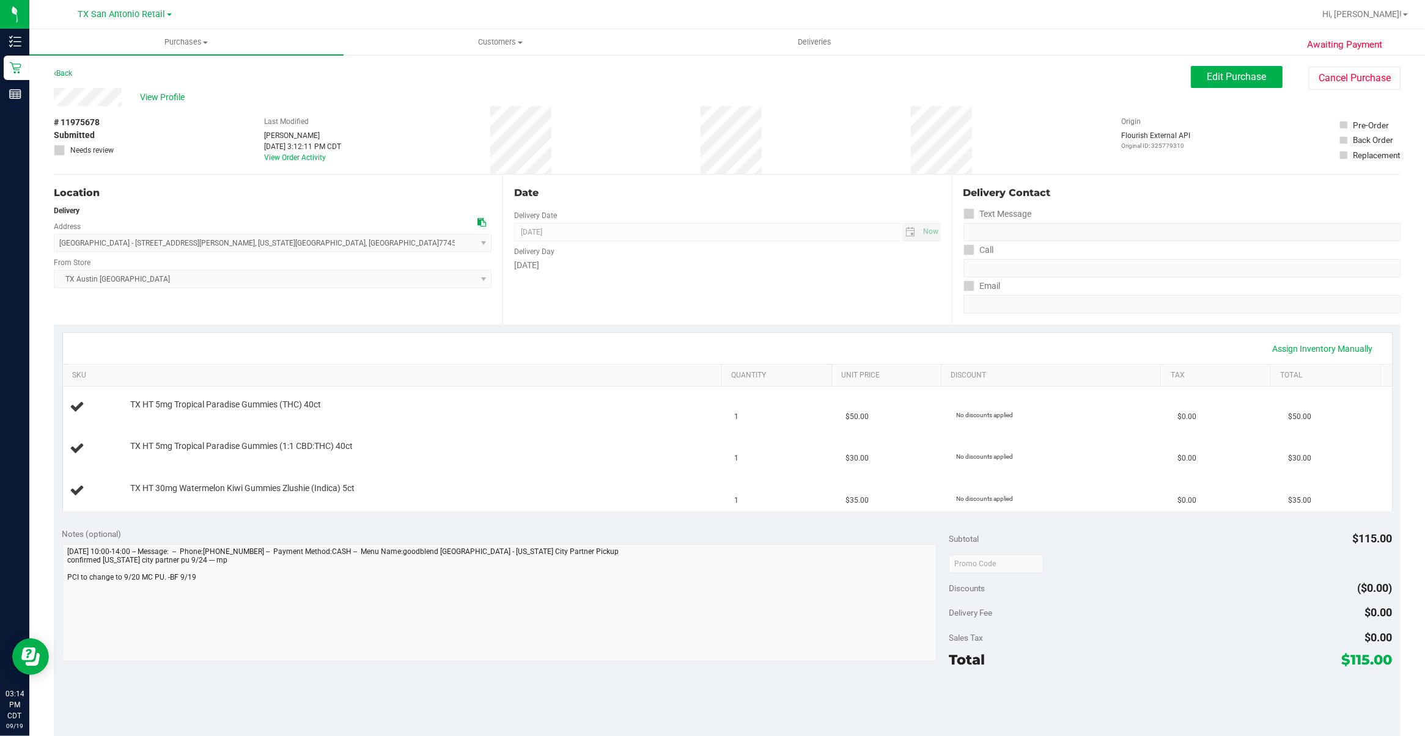
click at [303, 166] on div "Last Modified Breanna Fellers Sep 19, 2025 3:12:11 PM CDT View Order Activity" at bounding box center [302, 140] width 77 height 68
click at [307, 160] on link "View Order Activity" at bounding box center [295, 157] width 62 height 9
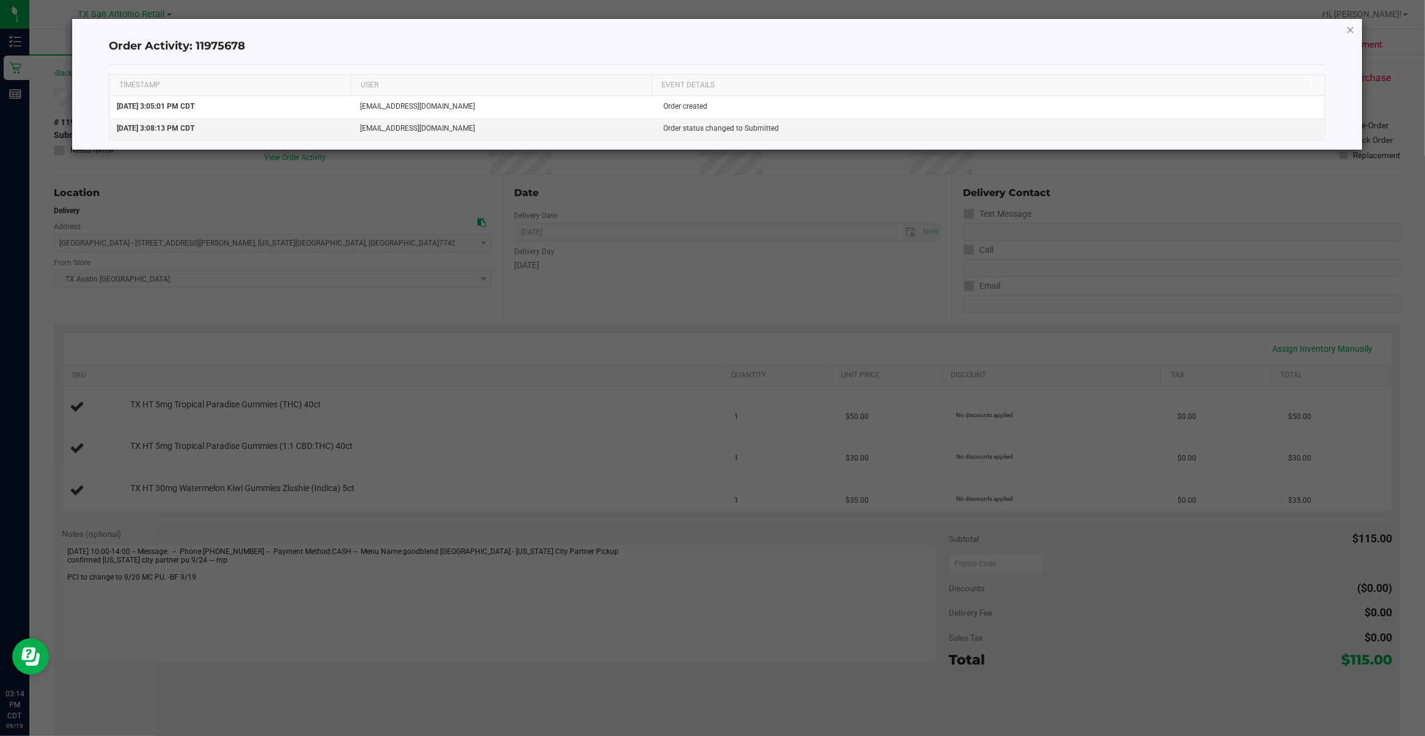
click at [1346, 31] on icon "button" at bounding box center [1350, 29] width 9 height 15
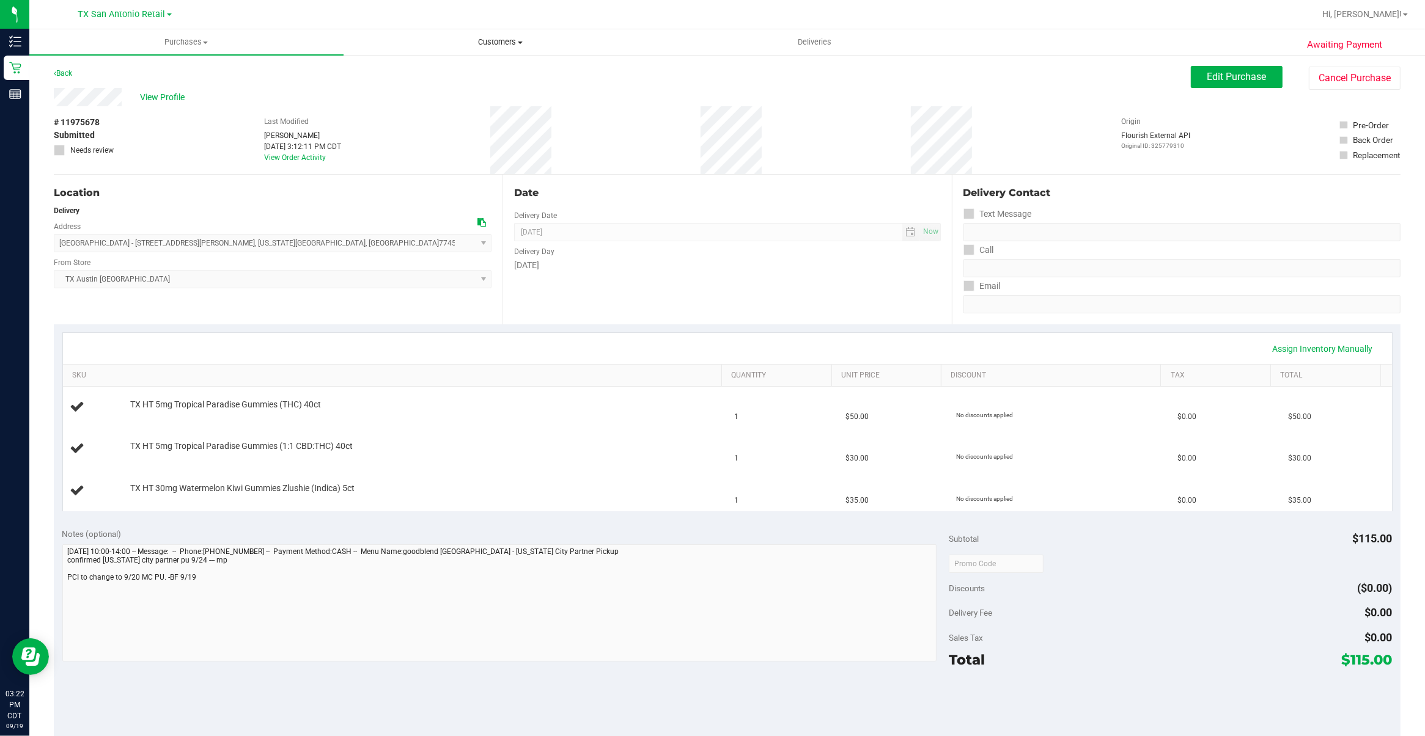
click at [475, 52] on uib-tab-heading "Customers All customers Add a new customer All physicians" at bounding box center [500, 42] width 313 height 24
click at [442, 71] on li "All customers" at bounding box center [500, 74] width 314 height 15
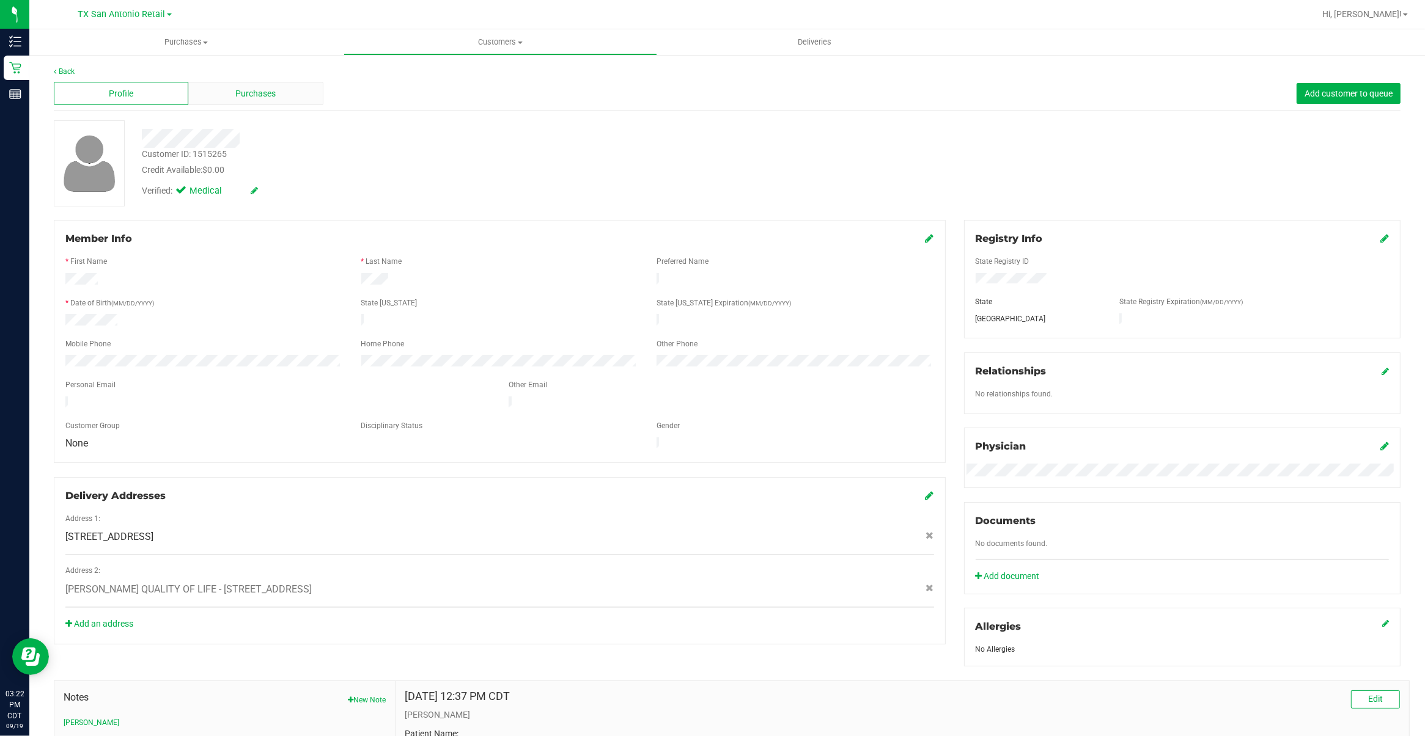
click at [215, 99] on div "Purchases" at bounding box center [255, 93] width 134 height 23
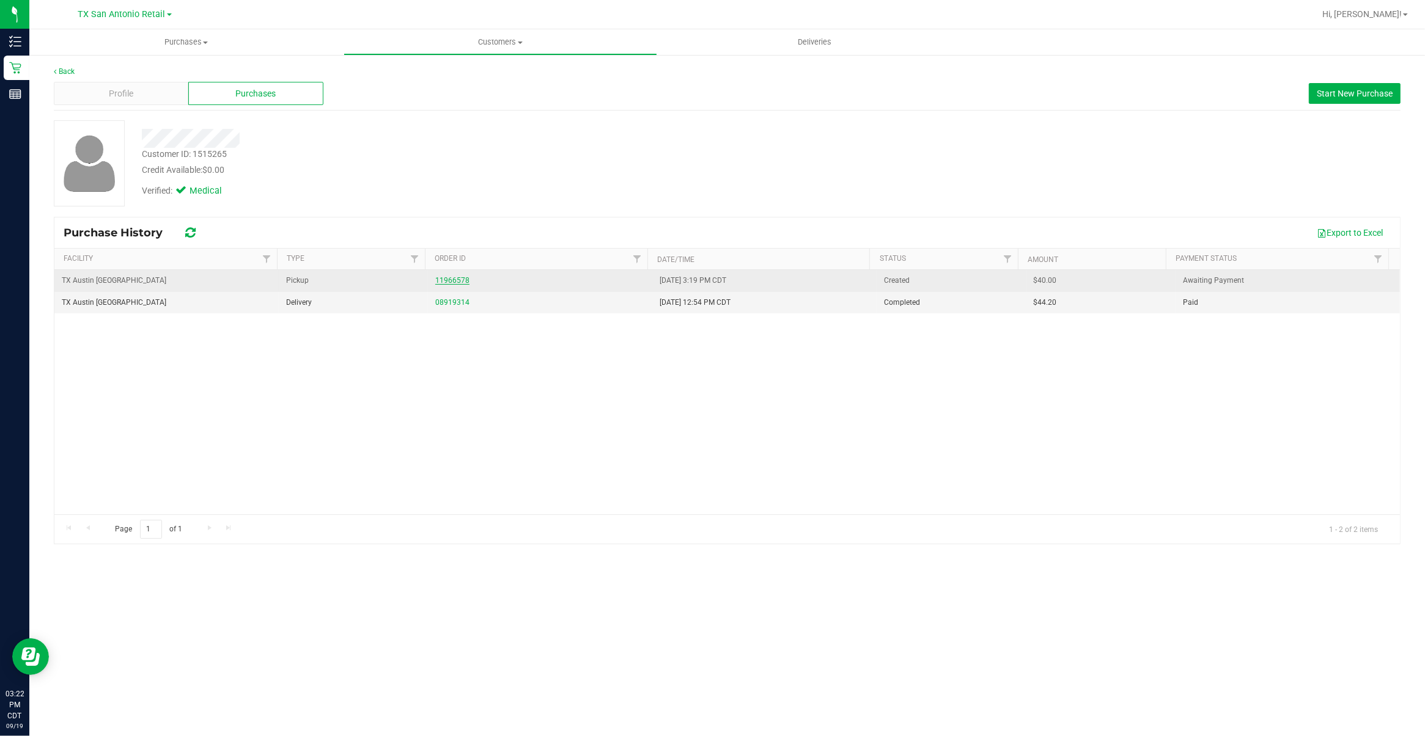
click at [442, 285] on link "11966578" at bounding box center [452, 280] width 34 height 9
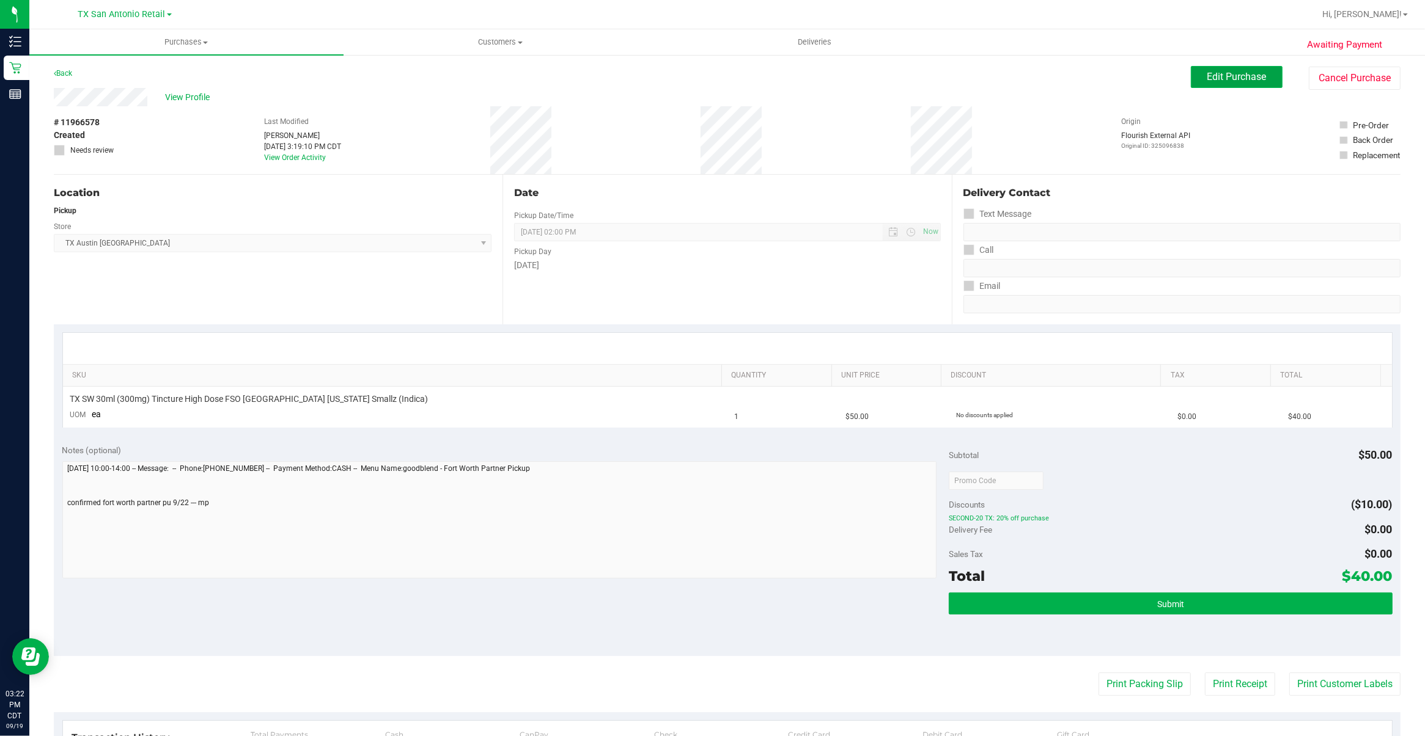
drag, startPoint x: 1247, startPoint y: 78, endPoint x: 1241, endPoint y: 80, distance: 6.6
click at [1245, 78] on span "Edit Purchase" at bounding box center [1236, 77] width 59 height 12
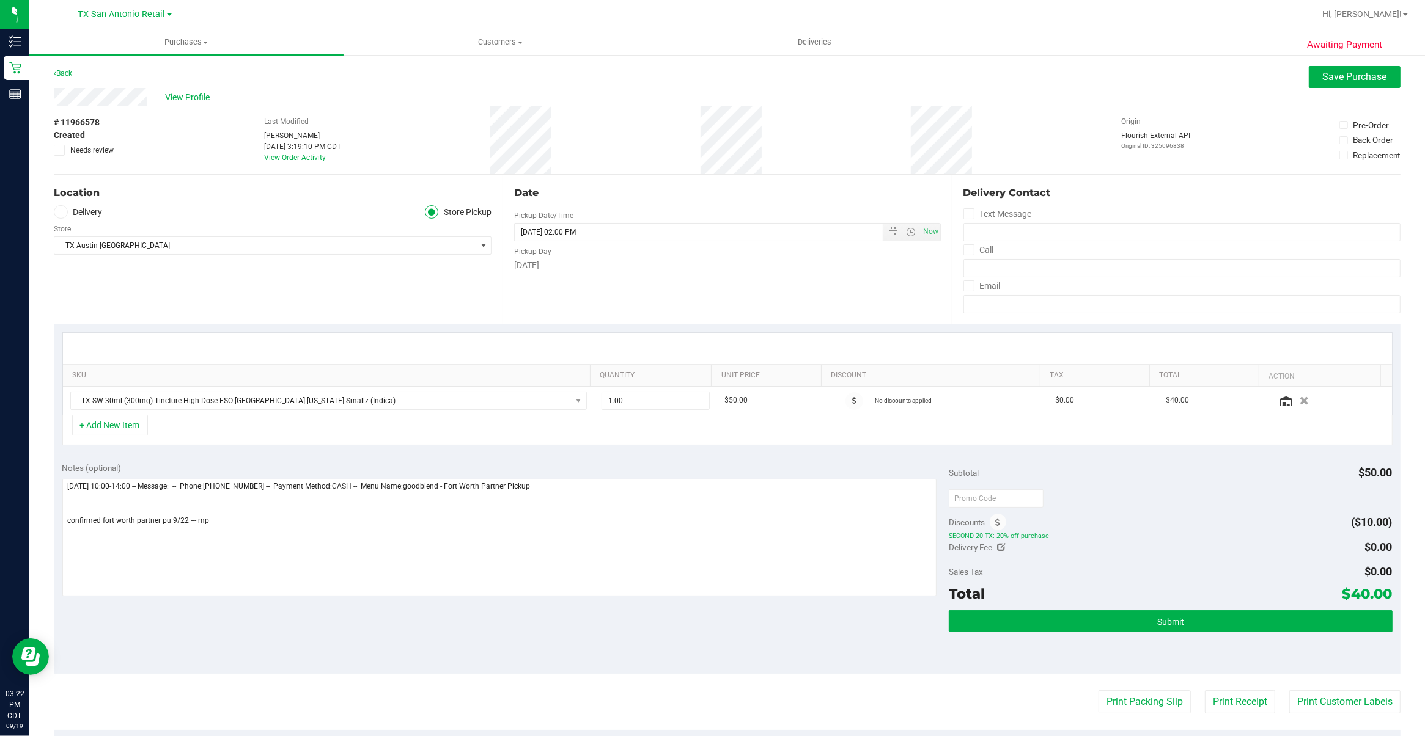
click at [92, 210] on label "Delivery" at bounding box center [78, 212] width 49 height 14
click at [0, 0] on input "Delivery" at bounding box center [0, 0] width 0 height 0
click at [105, 244] on span "[STREET_ADDRESS]" at bounding box center [91, 245] width 64 height 9
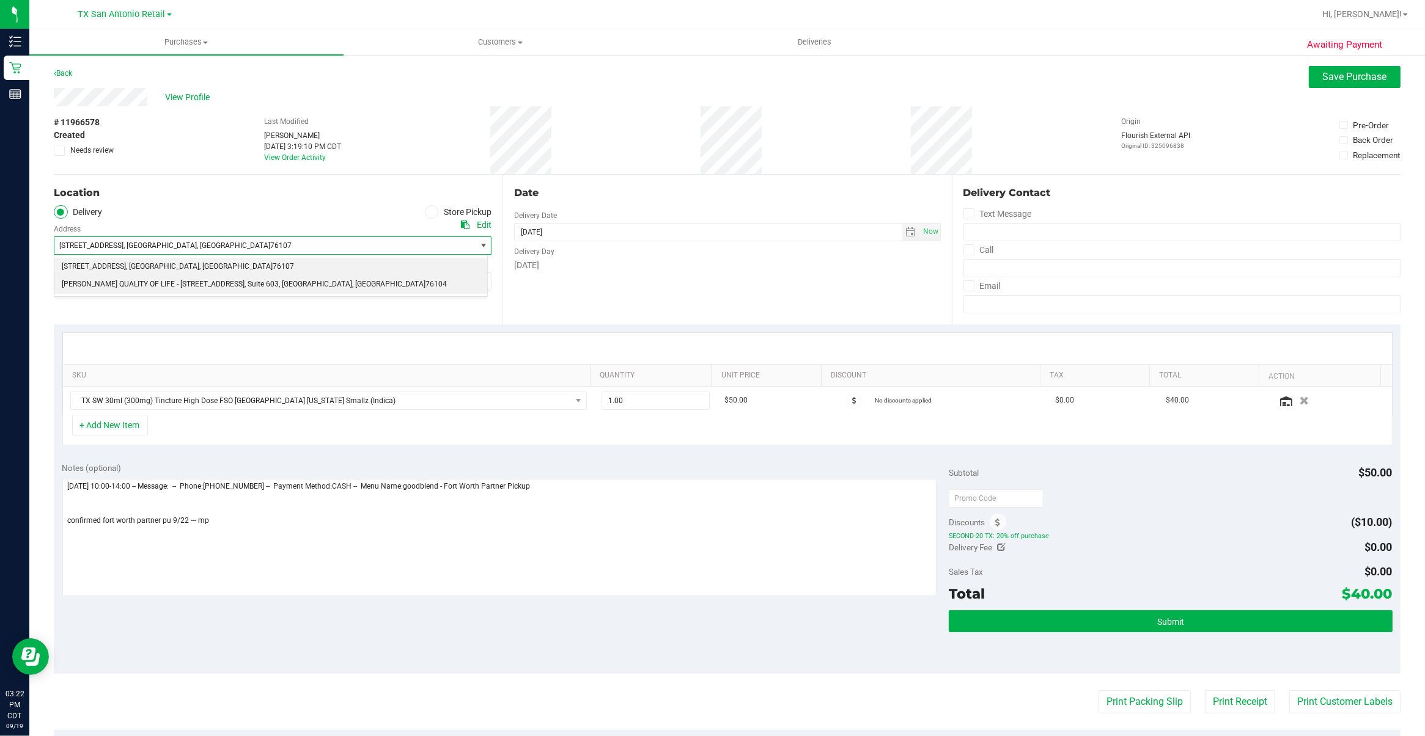
click at [164, 286] on span "CLARKE QUALITY OF LIFE - 1307 8th Ave, Suite 603" at bounding box center [153, 285] width 183 height 16
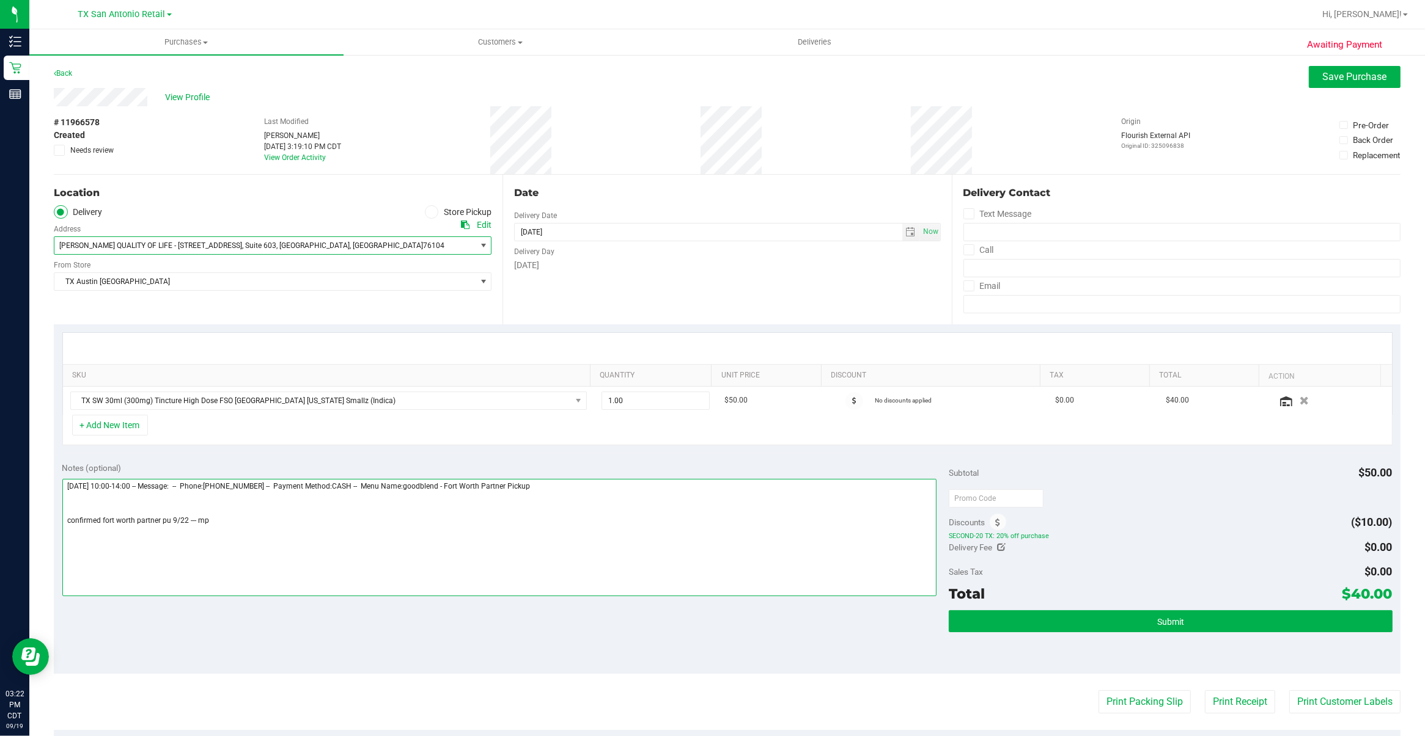
click at [382, 533] on textarea at bounding box center [499, 537] width 875 height 117
click at [249, 540] on textarea at bounding box center [499, 537] width 875 height 117
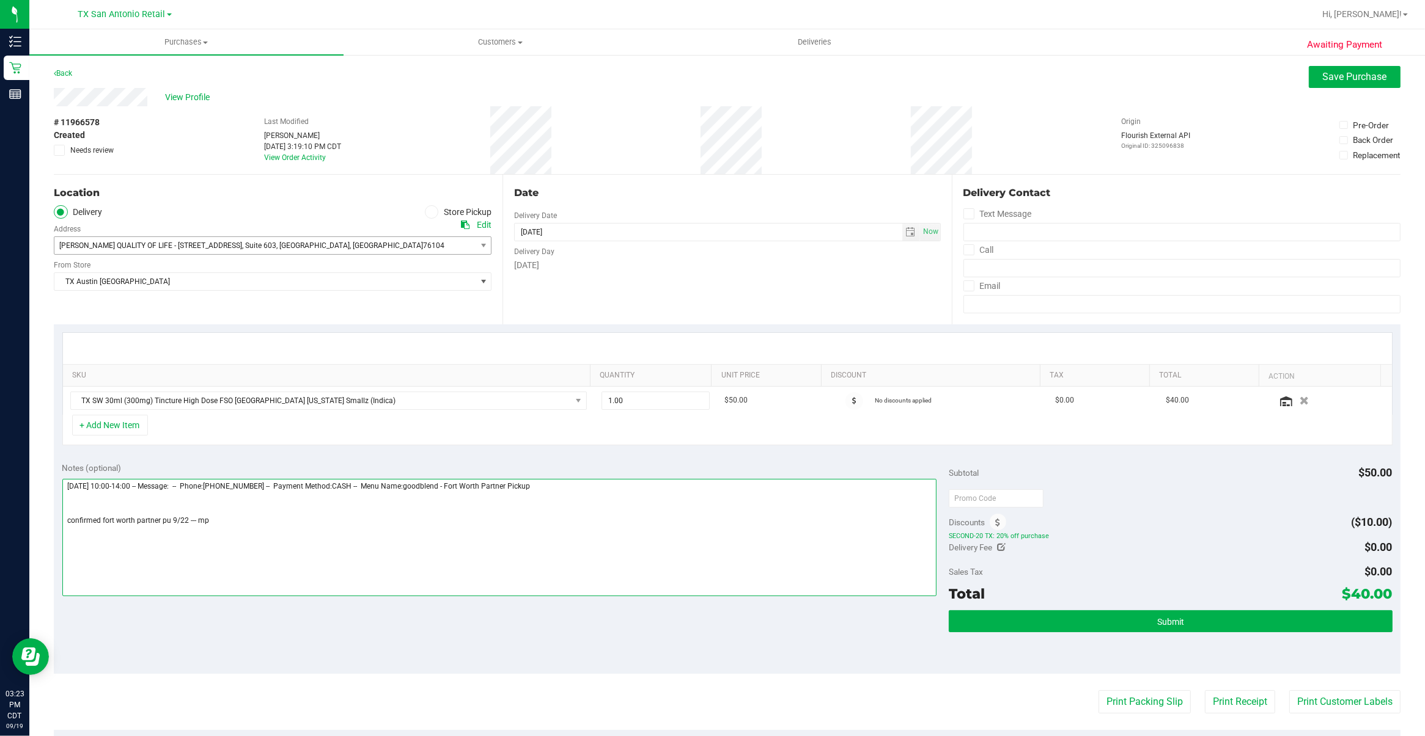
click at [249, 540] on textarea at bounding box center [499, 537] width 875 height 117
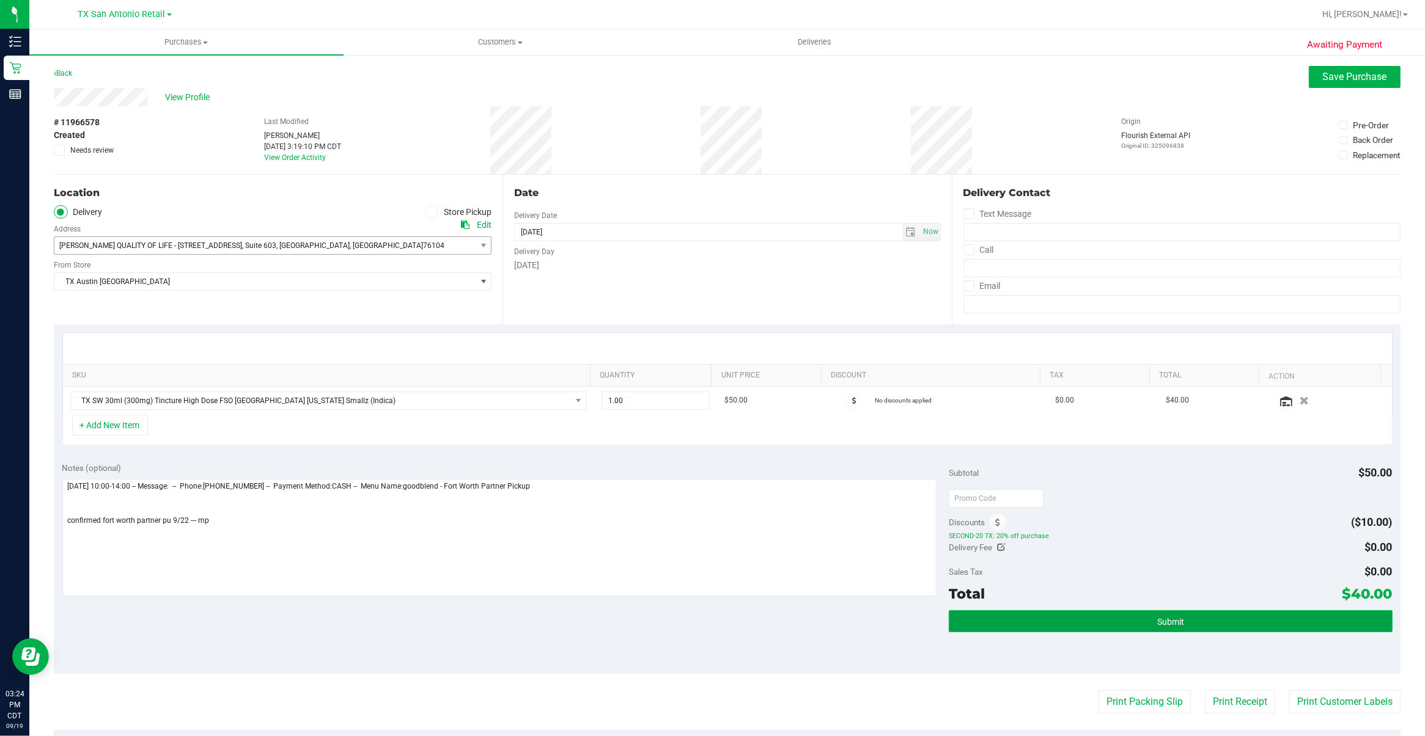
click at [1244, 625] on button "Submit" at bounding box center [1169, 622] width 443 height 22
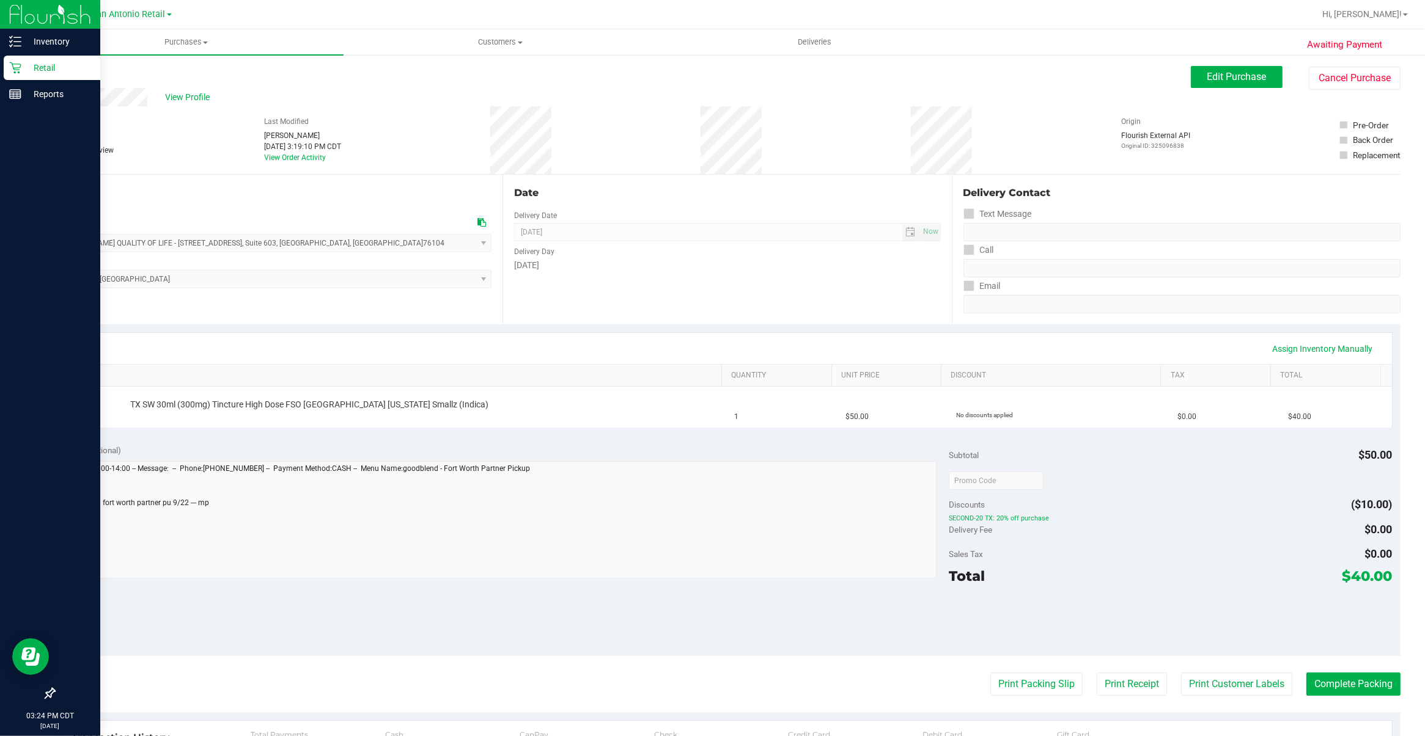
click at [28, 68] on p "Retail" at bounding box center [57, 68] width 73 height 15
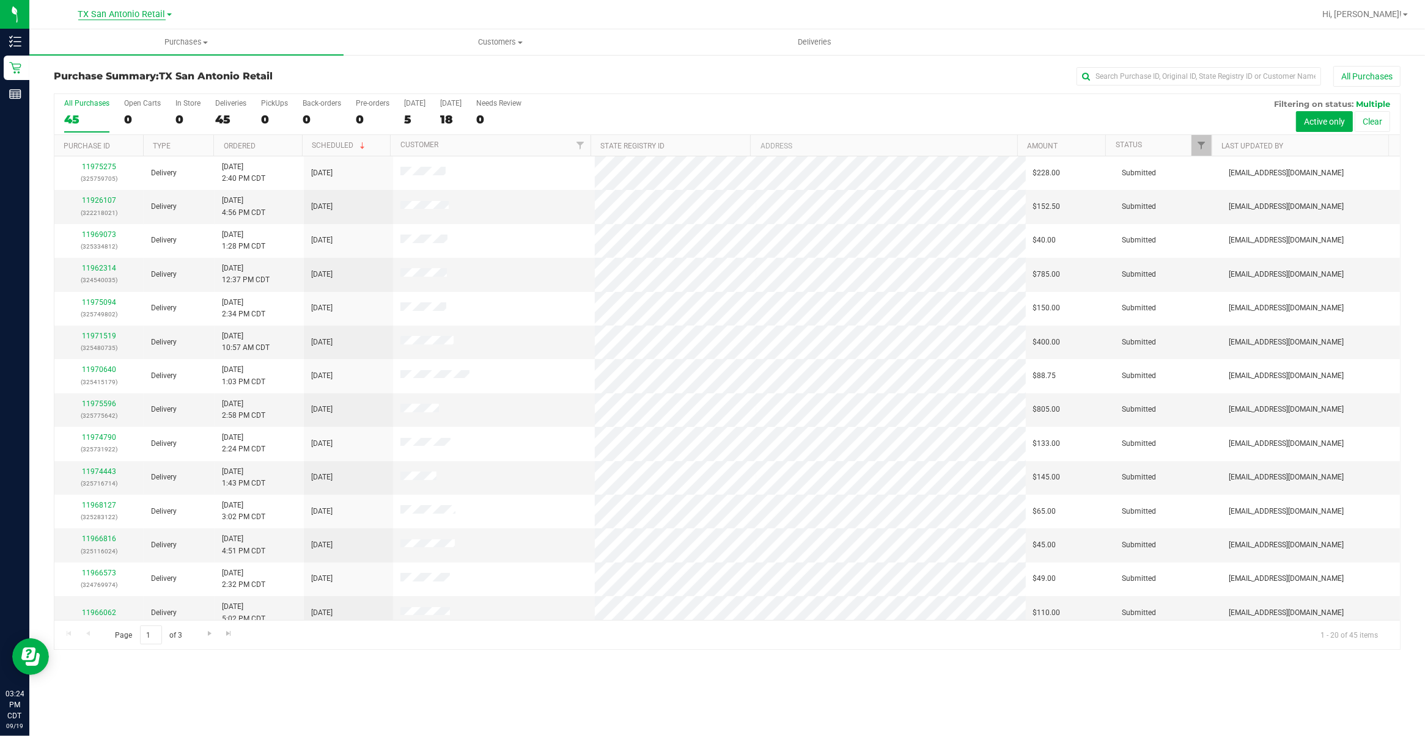
click at [148, 16] on span "TX San Antonio Retail" at bounding box center [121, 14] width 87 height 11
click at [154, 37] on link "TX Austin [GEOGRAPHIC_DATA]" at bounding box center [124, 43] width 178 height 17
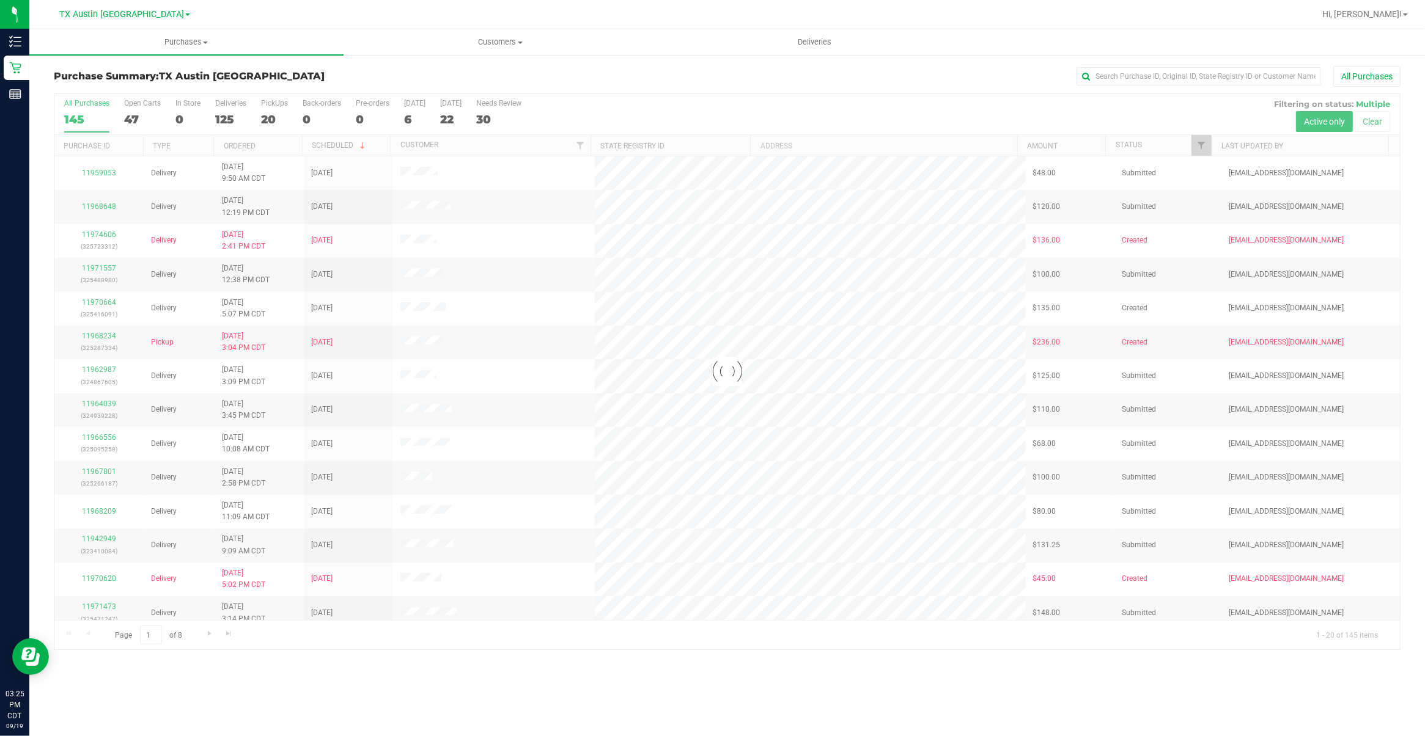
click at [269, 106] on div at bounding box center [726, 372] width 1345 height 556
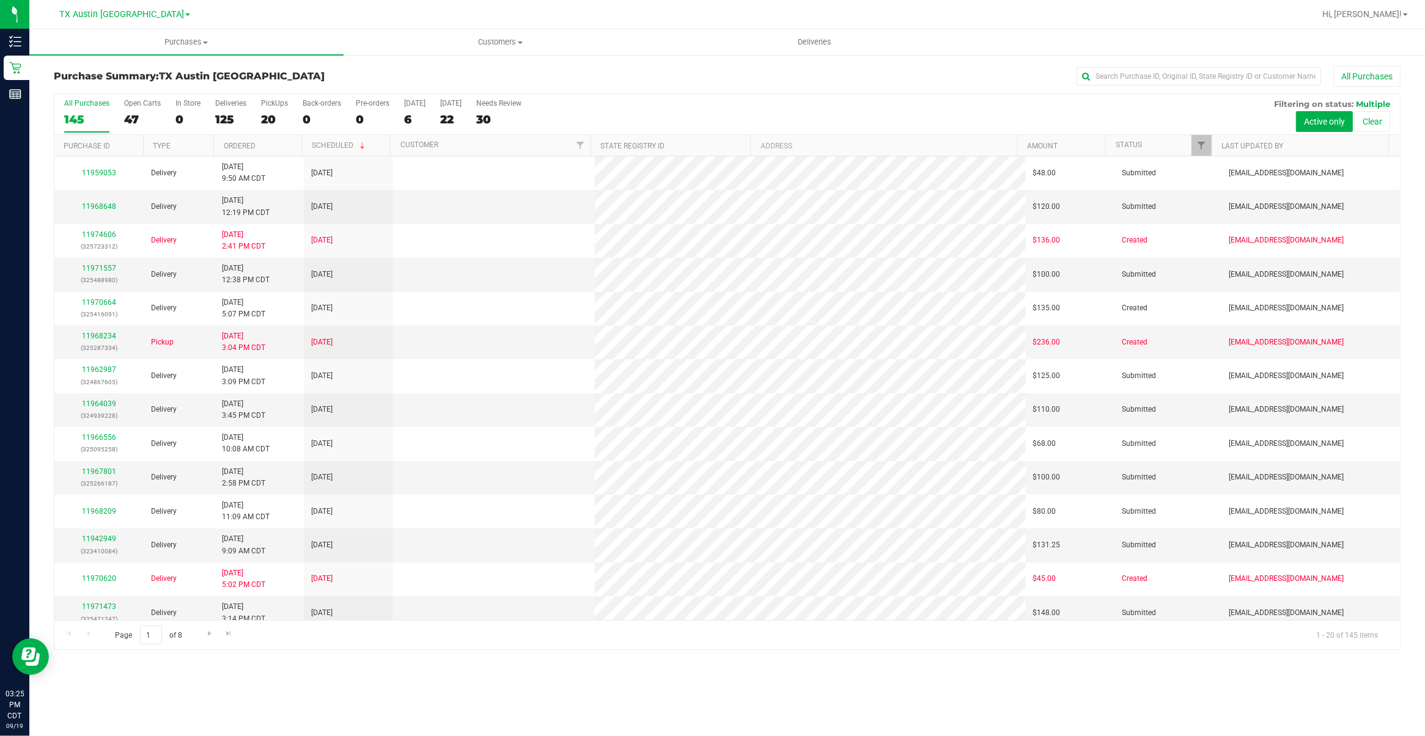
click at [269, 106] on div "PickUps" at bounding box center [274, 103] width 27 height 9
click at [0, 0] on input "PickUps 20" at bounding box center [0, 0] width 0 height 0
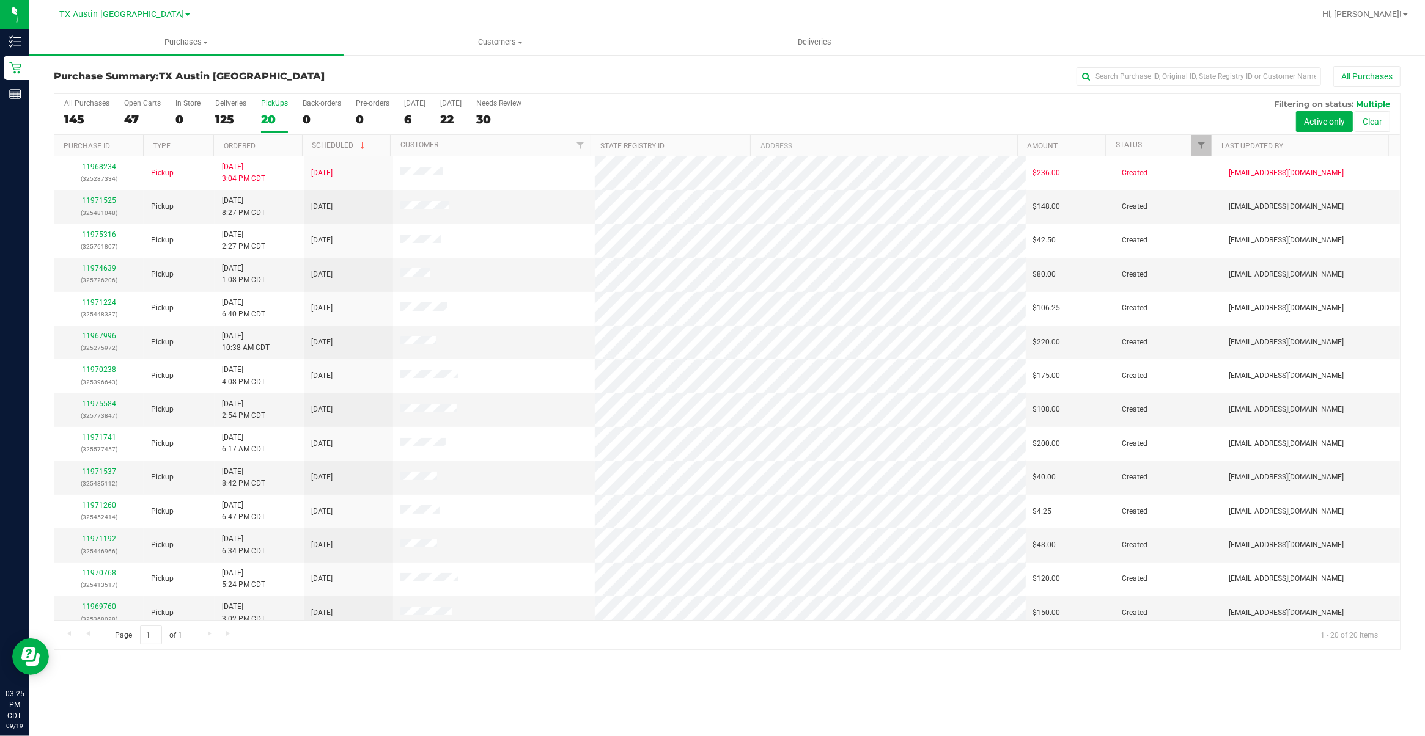
click at [265, 107] on div "PickUps" at bounding box center [274, 103] width 27 height 9
click at [0, 0] on input "PickUps 20" at bounding box center [0, 0] width 0 height 0
click at [92, 200] on link "11971525" at bounding box center [99, 200] width 34 height 9
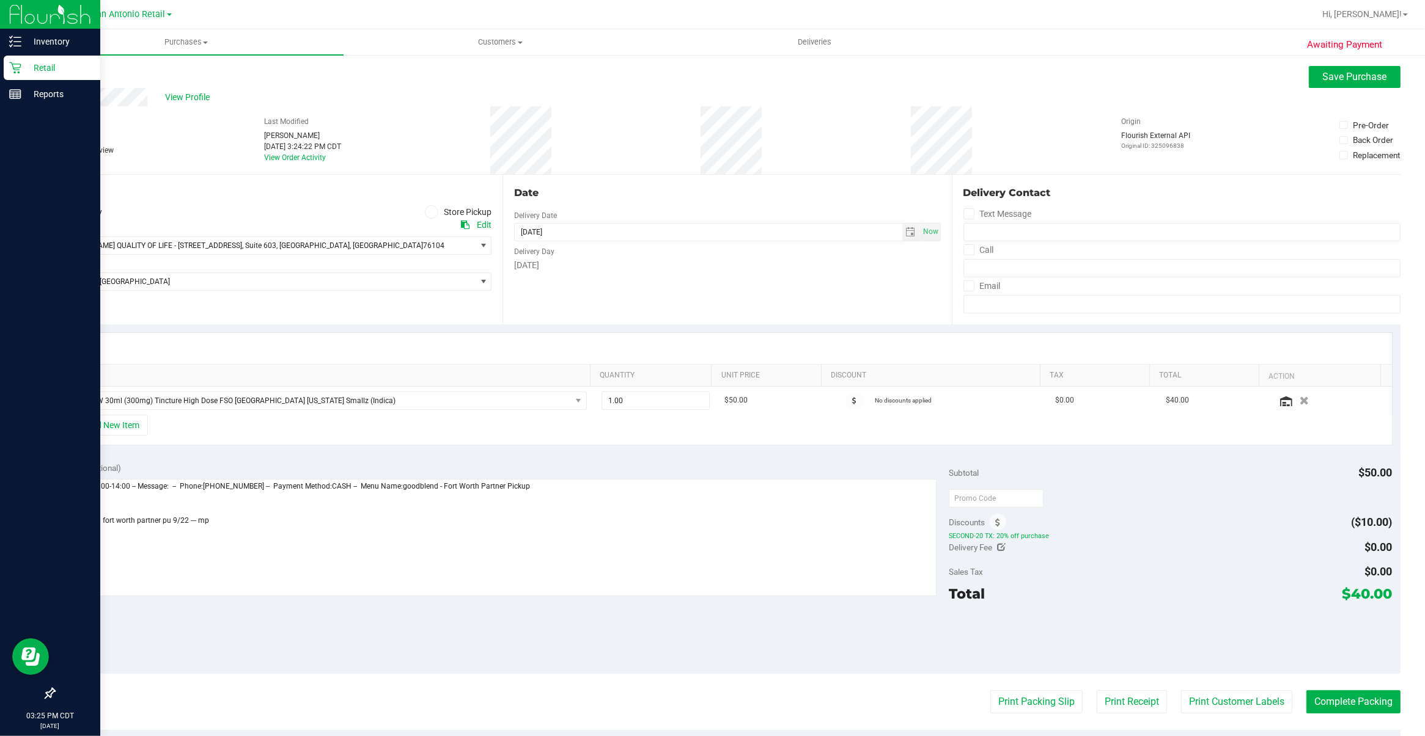
click at [21, 61] on p "Retail" at bounding box center [57, 68] width 73 height 15
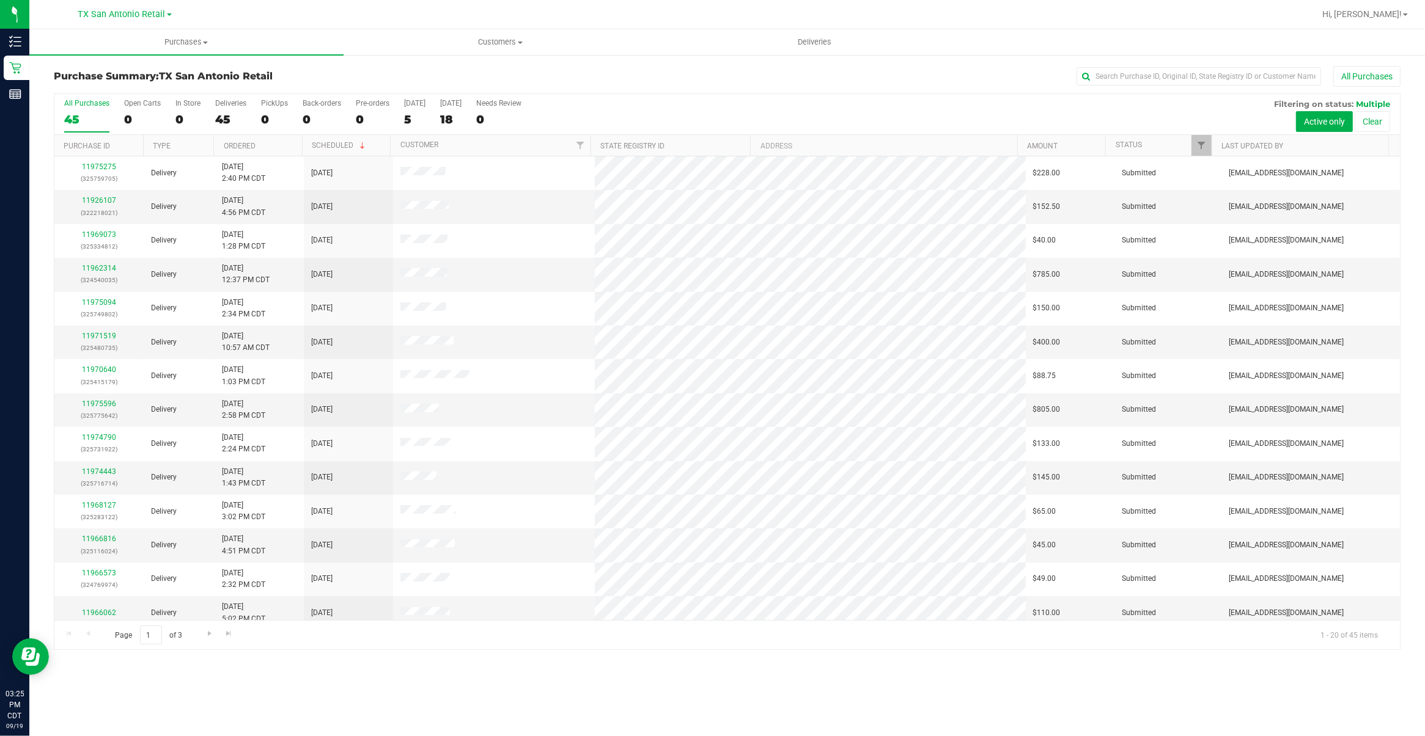
drag, startPoint x: 155, startPoint y: 17, endPoint x: 165, endPoint y: 40, distance: 26.0
click at [155, 17] on span "TX San Antonio Retail" at bounding box center [121, 14] width 87 height 10
click at [165, 43] on link "TX Austin [GEOGRAPHIC_DATA]" at bounding box center [124, 43] width 178 height 17
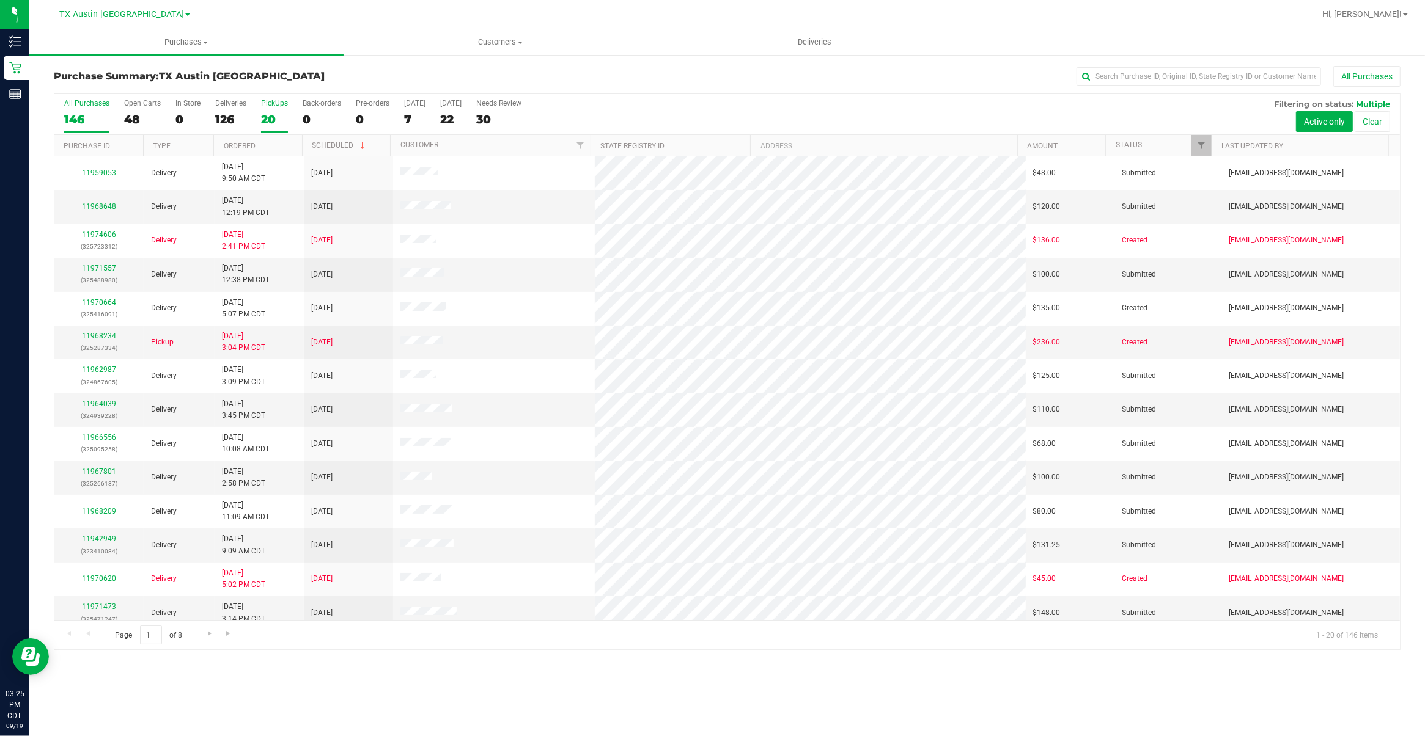
click at [278, 101] on div "PickUps" at bounding box center [274, 103] width 27 height 9
click at [0, 0] on input "PickUps 20" at bounding box center [0, 0] width 0 height 0
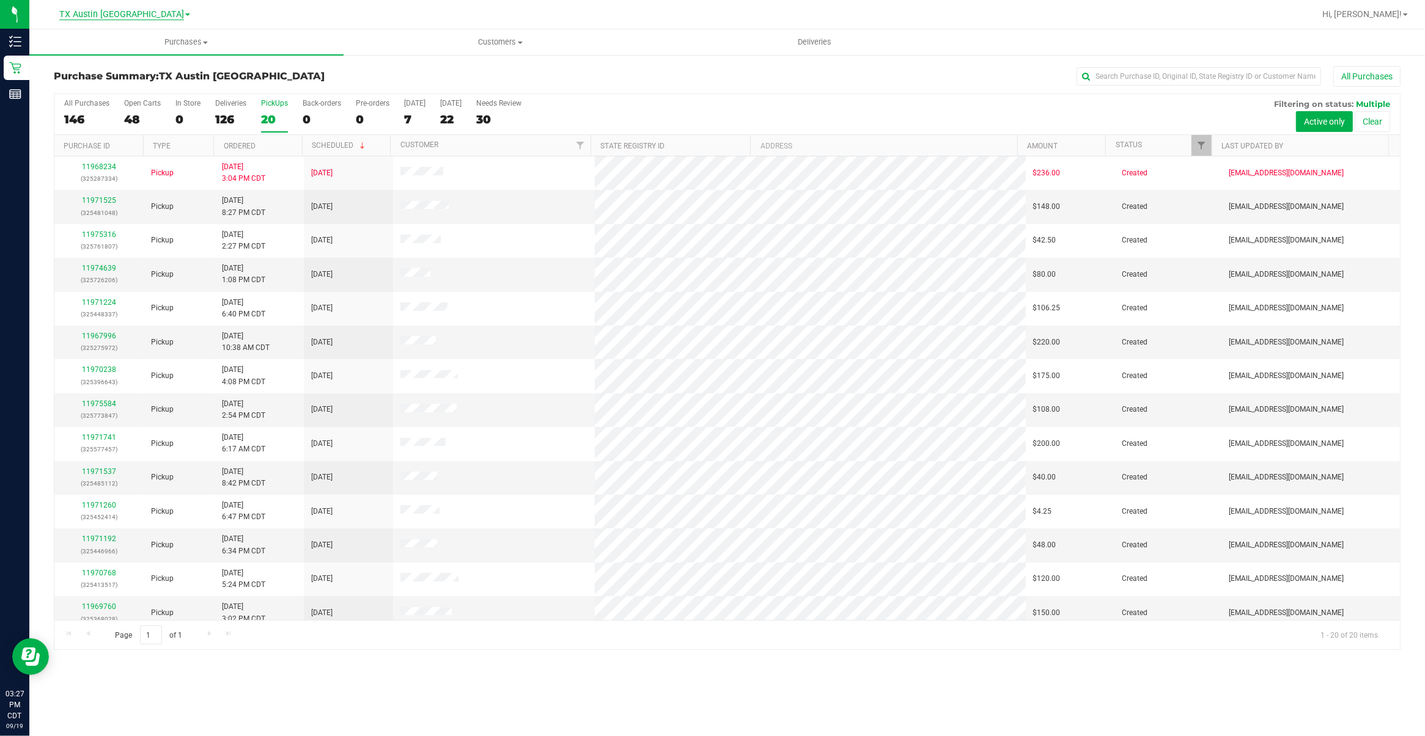
click at [142, 18] on span "TX Austin [GEOGRAPHIC_DATA]" at bounding box center [121, 14] width 125 height 11
click at [147, 53] on link "TX San Antonio Retail" at bounding box center [124, 59] width 178 height 17
click at [405, 111] on label "Today 5" at bounding box center [414, 116] width 21 height 34
click at [0, 0] on input "Today 5" at bounding box center [0, 0] width 0 height 0
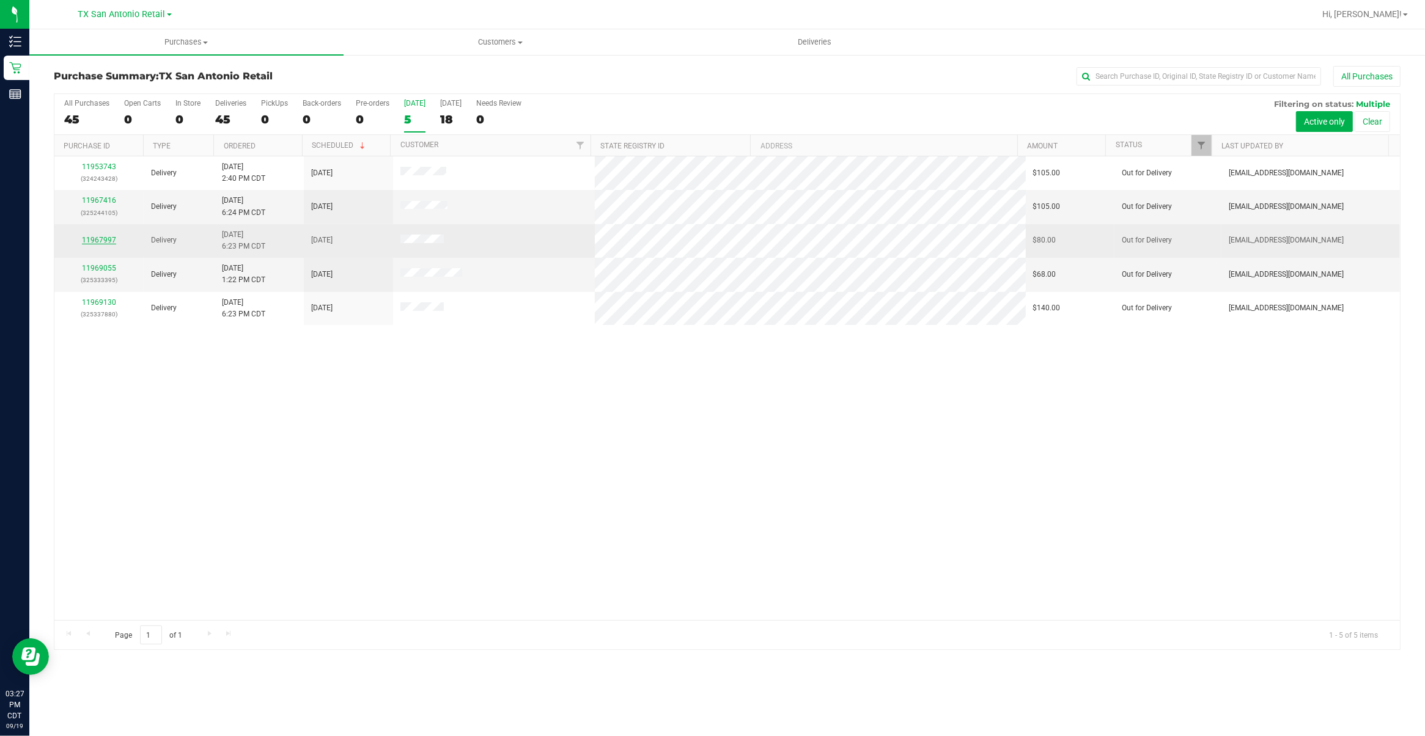
click at [106, 244] on link "11967997" at bounding box center [99, 240] width 34 height 9
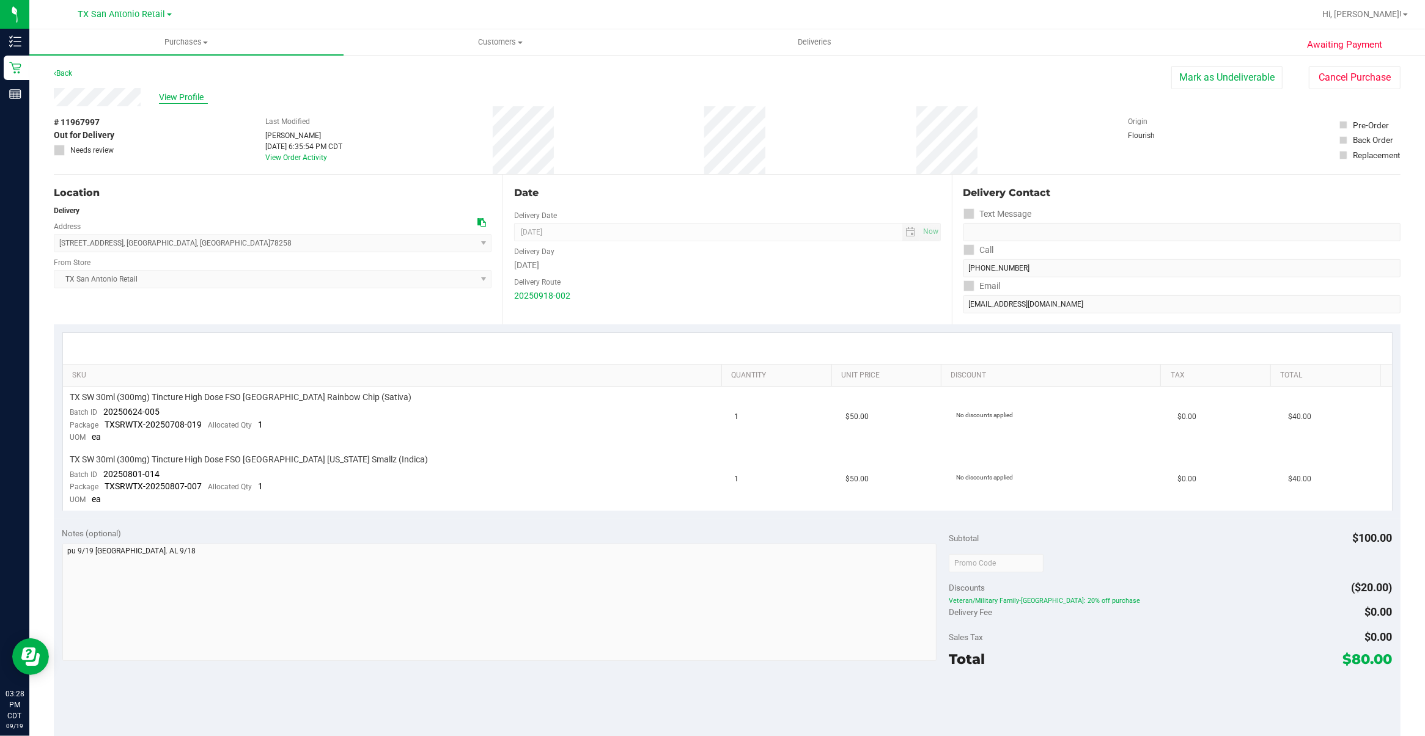
click at [188, 94] on span "View Profile" at bounding box center [183, 97] width 49 height 13
drag, startPoint x: 1344, startPoint y: 80, endPoint x: 781, endPoint y: 87, distance: 563.5
click at [1344, 80] on button "Cancel Purchase" at bounding box center [1354, 77] width 92 height 23
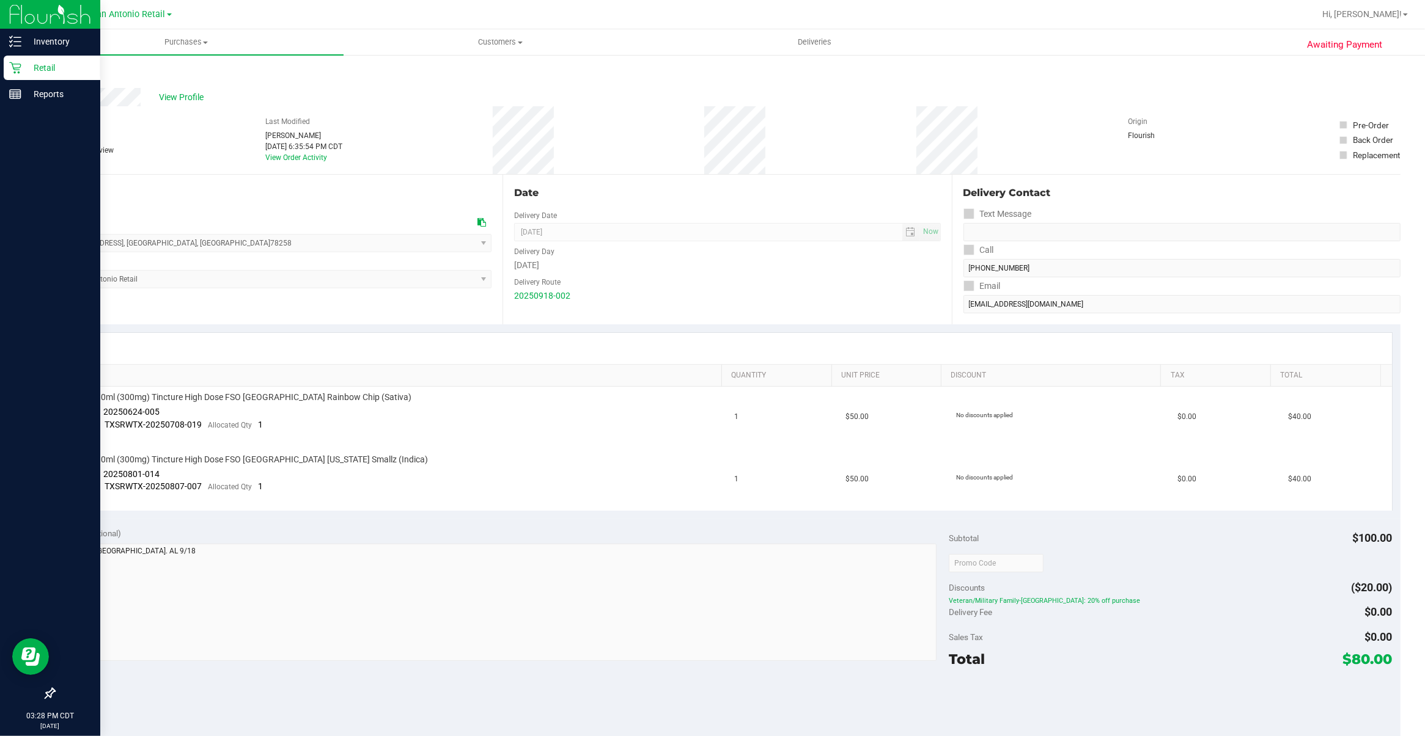
click at [12, 62] on icon at bounding box center [15, 68] width 12 height 12
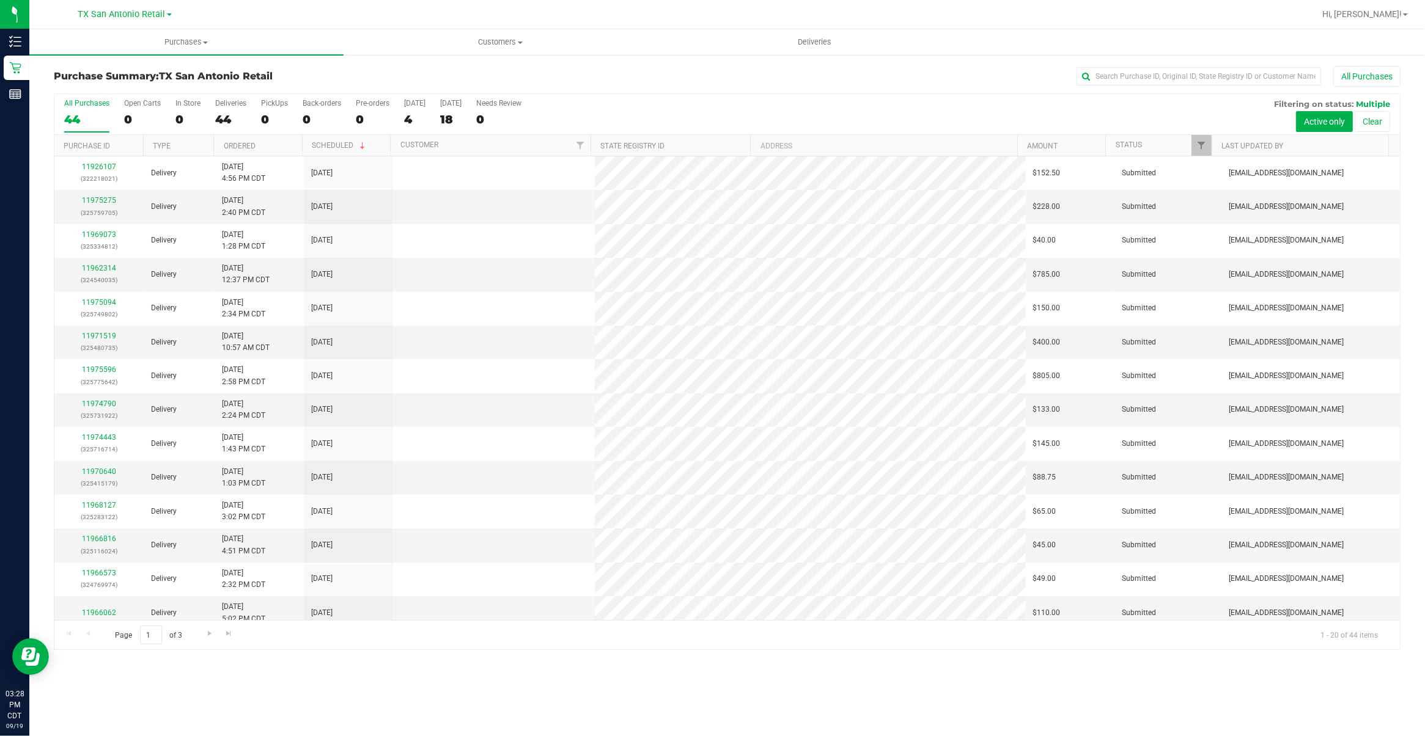
click at [136, 7] on div "[GEOGRAPHIC_DATA] [GEOGRAPHIC_DATA] Retail [GEOGRAPHIC_DATA] [GEOGRAPHIC_DATA] …" at bounding box center [125, 14] width 94 height 15
click at [136, 17] on span "TX San Antonio Retail" at bounding box center [121, 14] width 87 height 11
click at [159, 43] on link "TX Austin [GEOGRAPHIC_DATA]" at bounding box center [124, 43] width 178 height 17
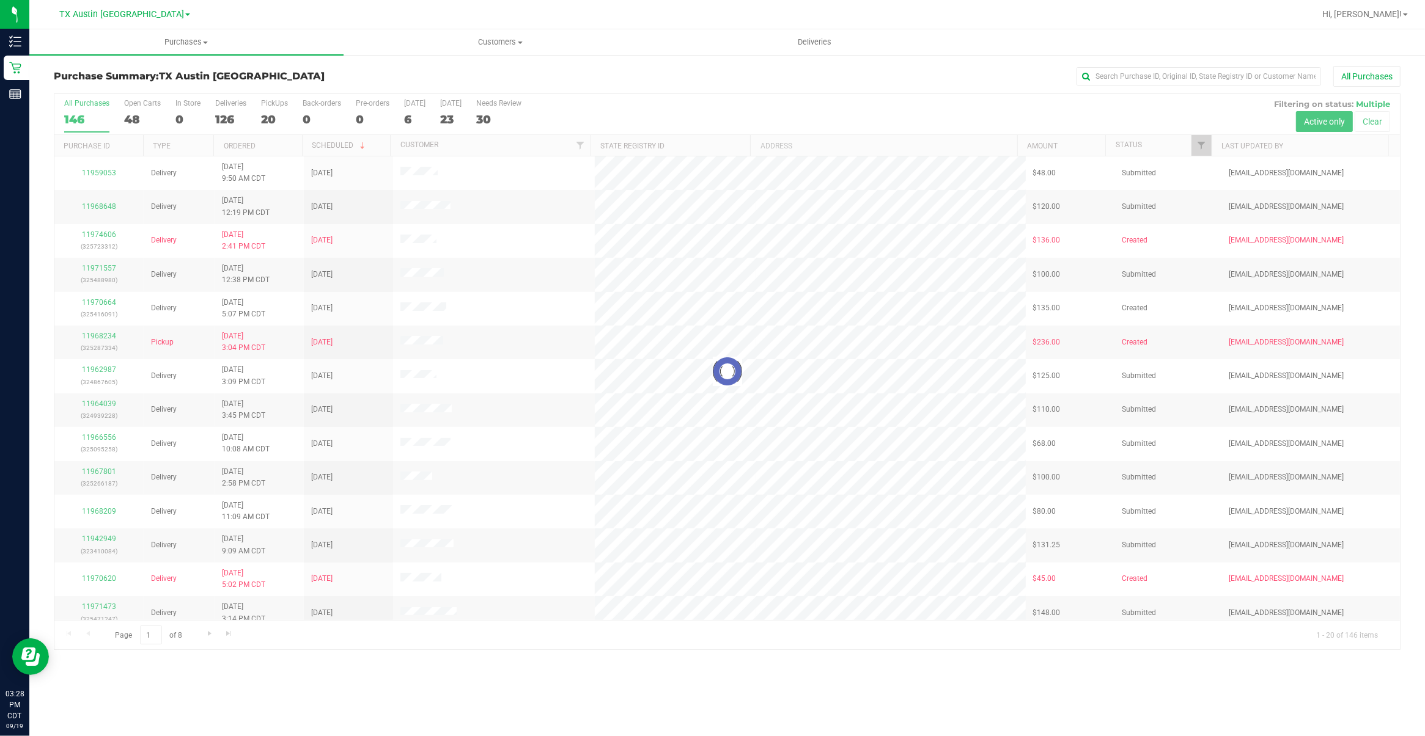
click at [407, 113] on div at bounding box center [726, 372] width 1345 height 556
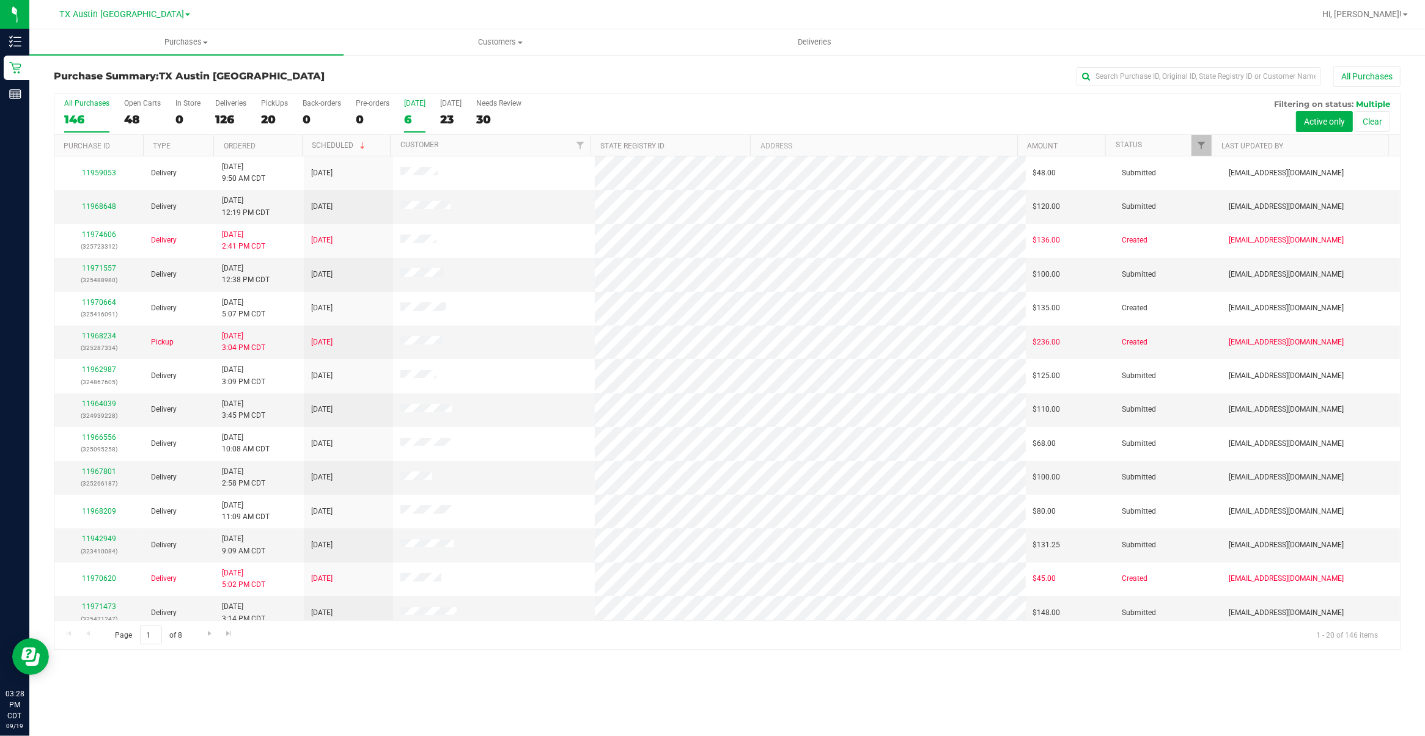
click at [411, 129] on label "Today 6" at bounding box center [414, 116] width 21 height 34
click at [0, 0] on input "Today 6" at bounding box center [0, 0] width 0 height 0
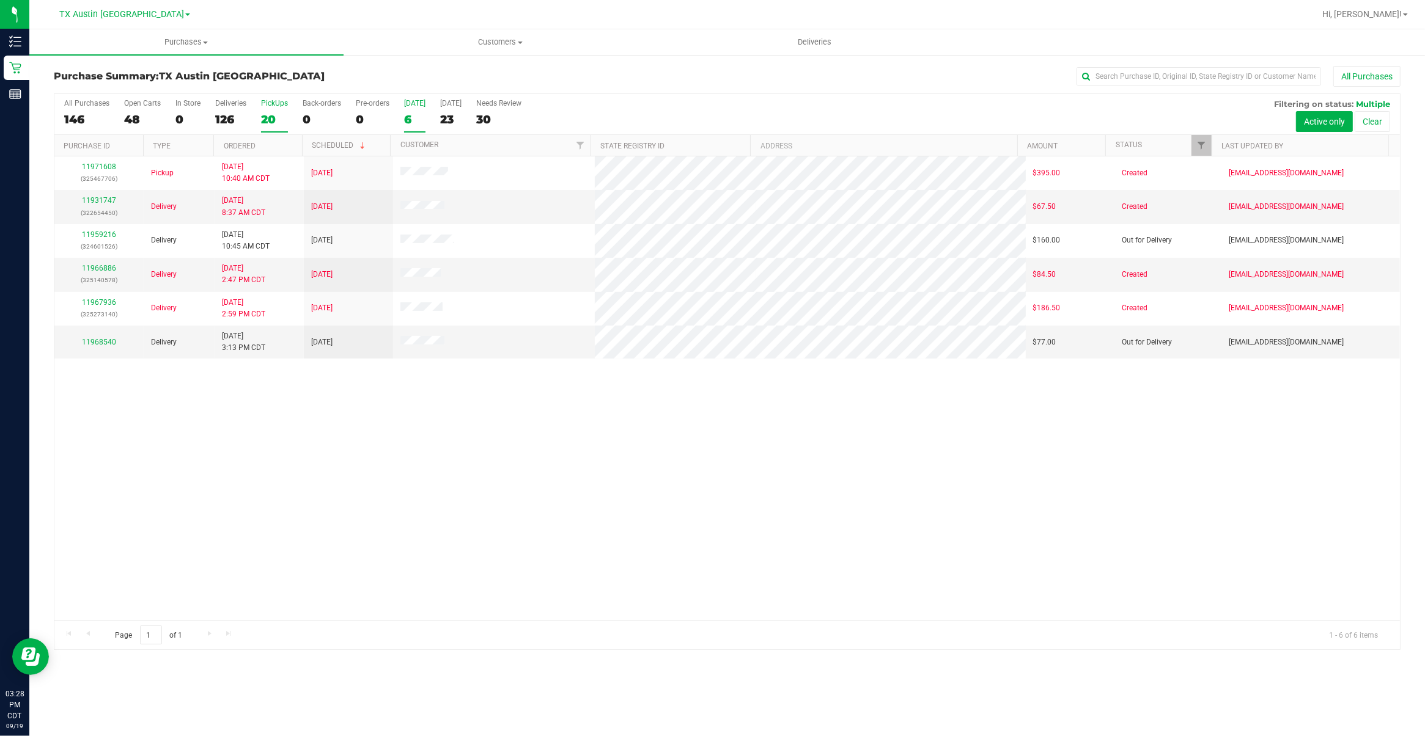
click at [270, 120] on div "20" at bounding box center [274, 119] width 27 height 14
click at [0, 0] on input "PickUps 20" at bounding box center [0, 0] width 0 height 0
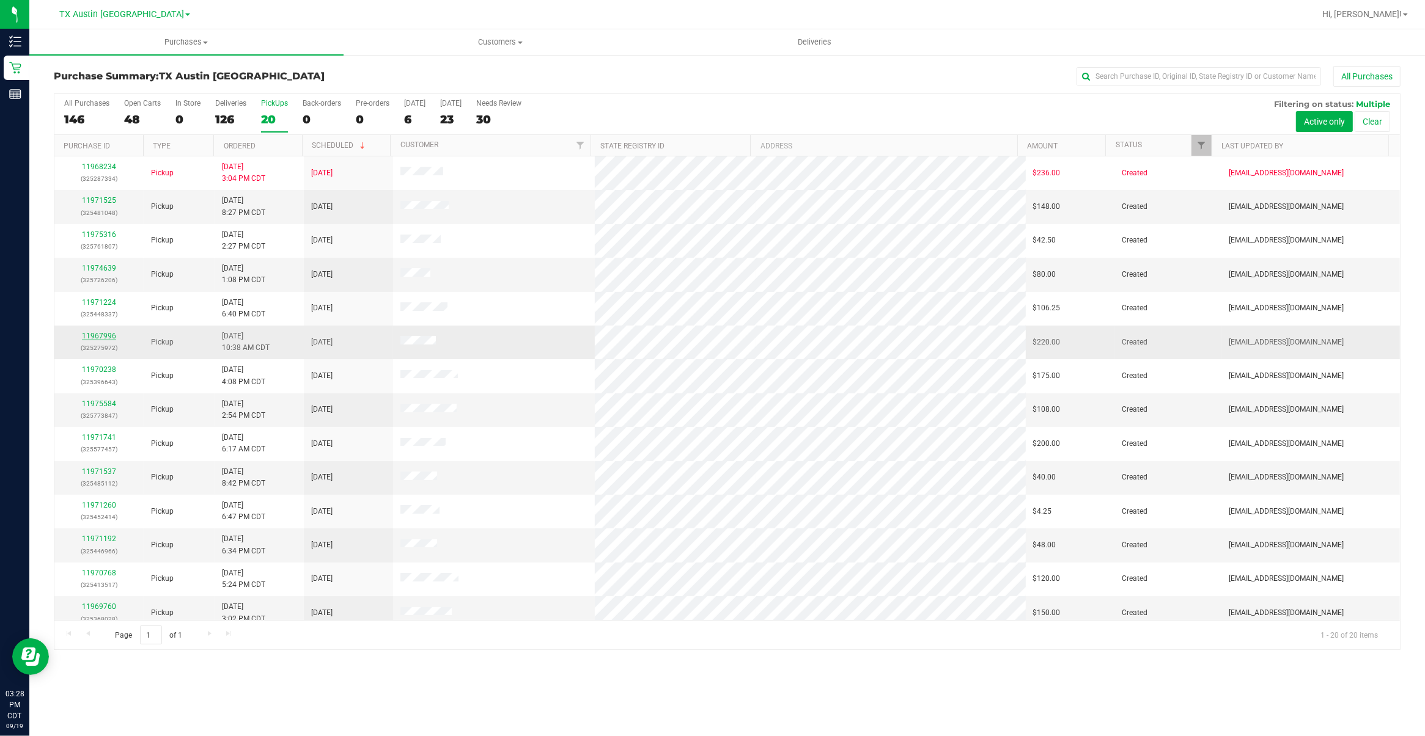
click at [98, 336] on link "11967996" at bounding box center [99, 336] width 34 height 9
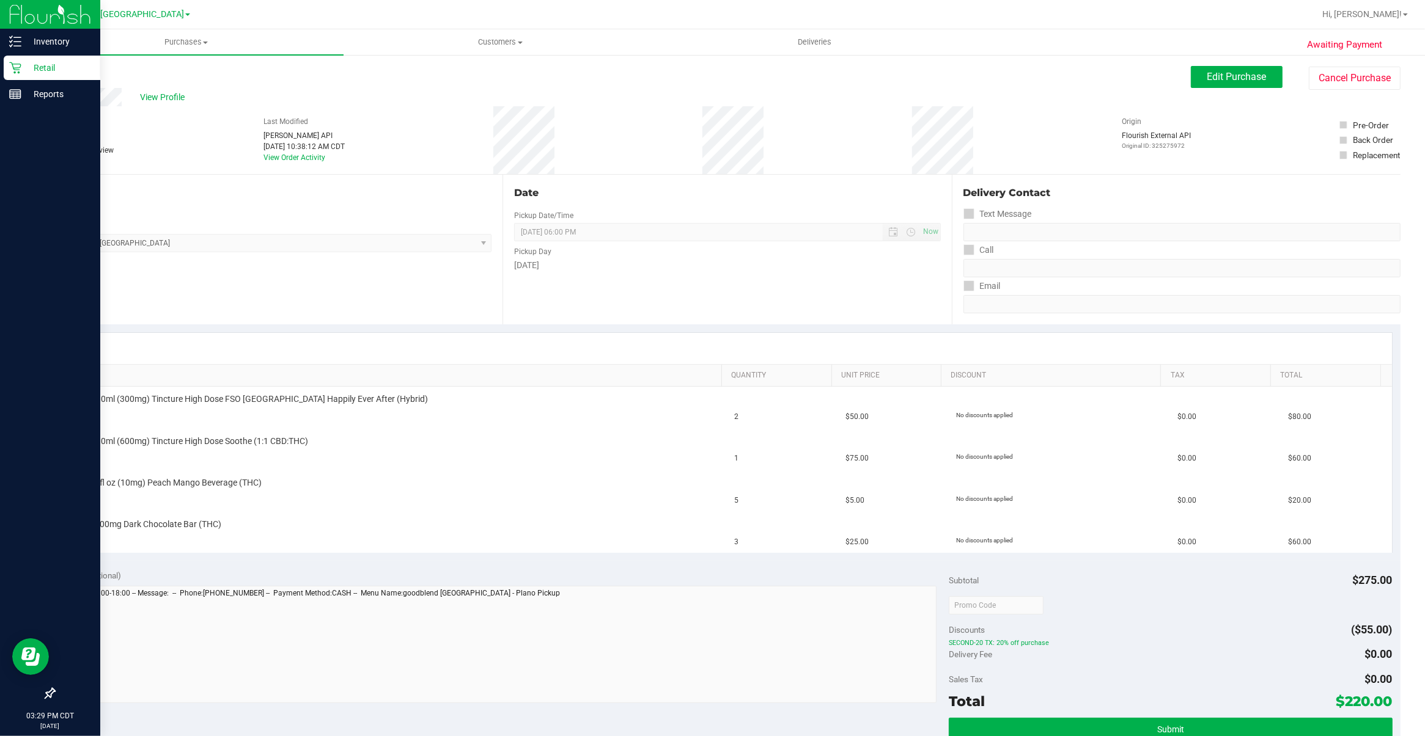
click at [47, 73] on p "Retail" at bounding box center [57, 68] width 73 height 15
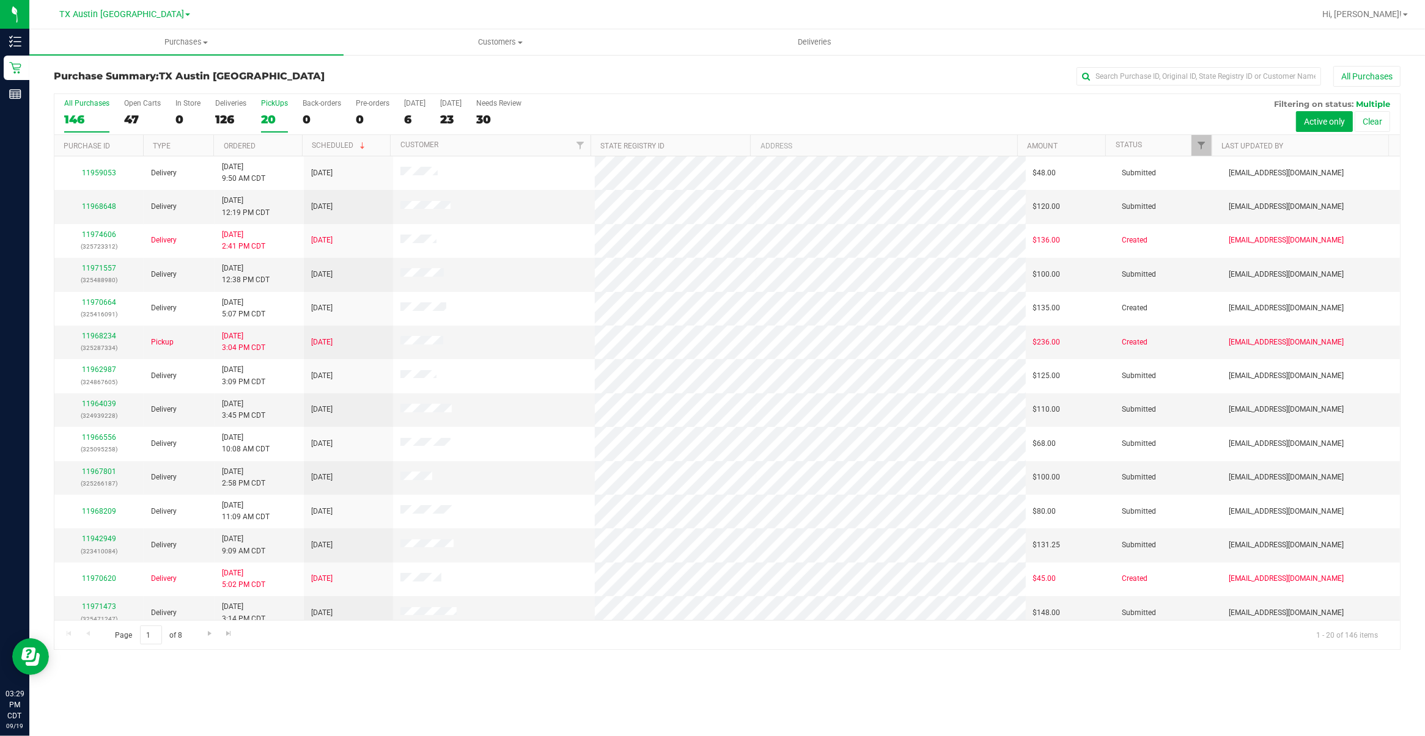
click at [272, 101] on div "PickUps" at bounding box center [274, 103] width 27 height 9
click at [0, 0] on input "PickUps 20" at bounding box center [0, 0] width 0 height 0
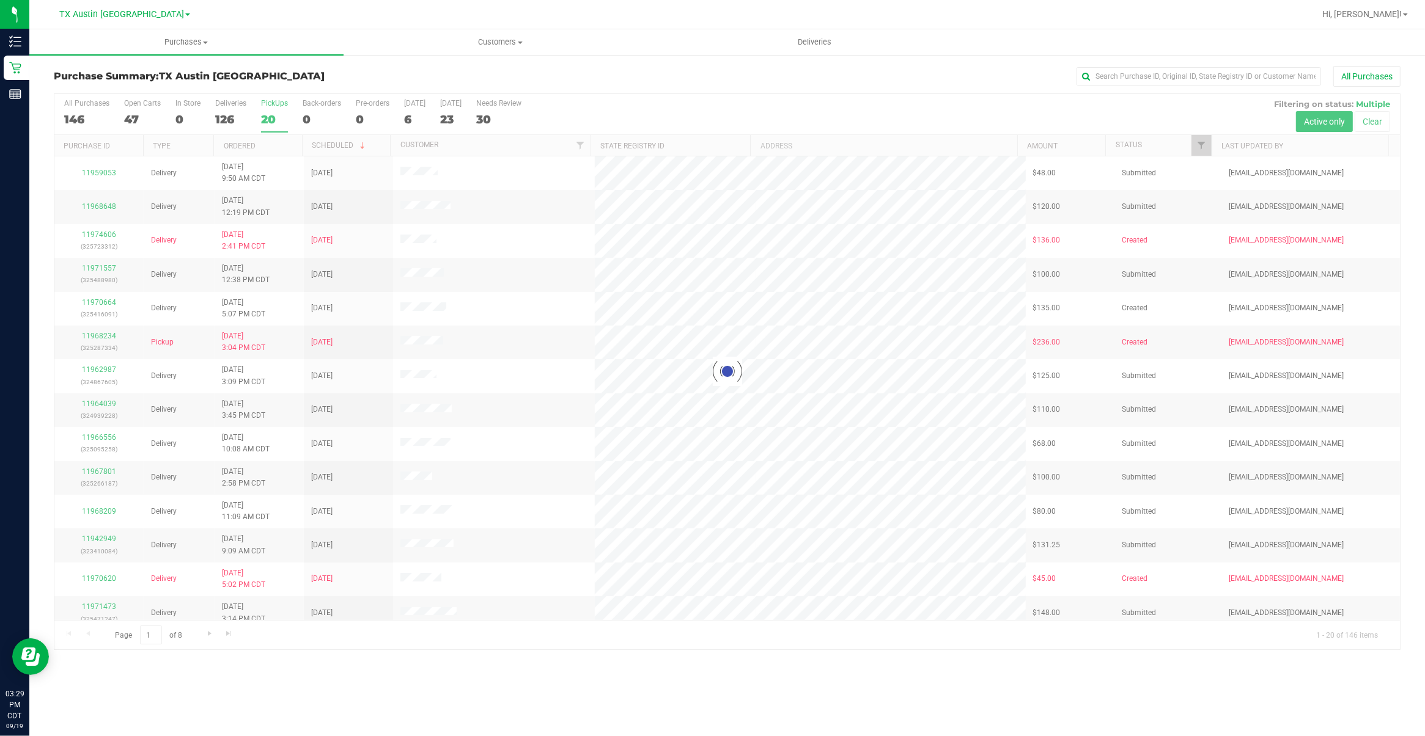
click at [272, 105] on div at bounding box center [726, 372] width 1345 height 556
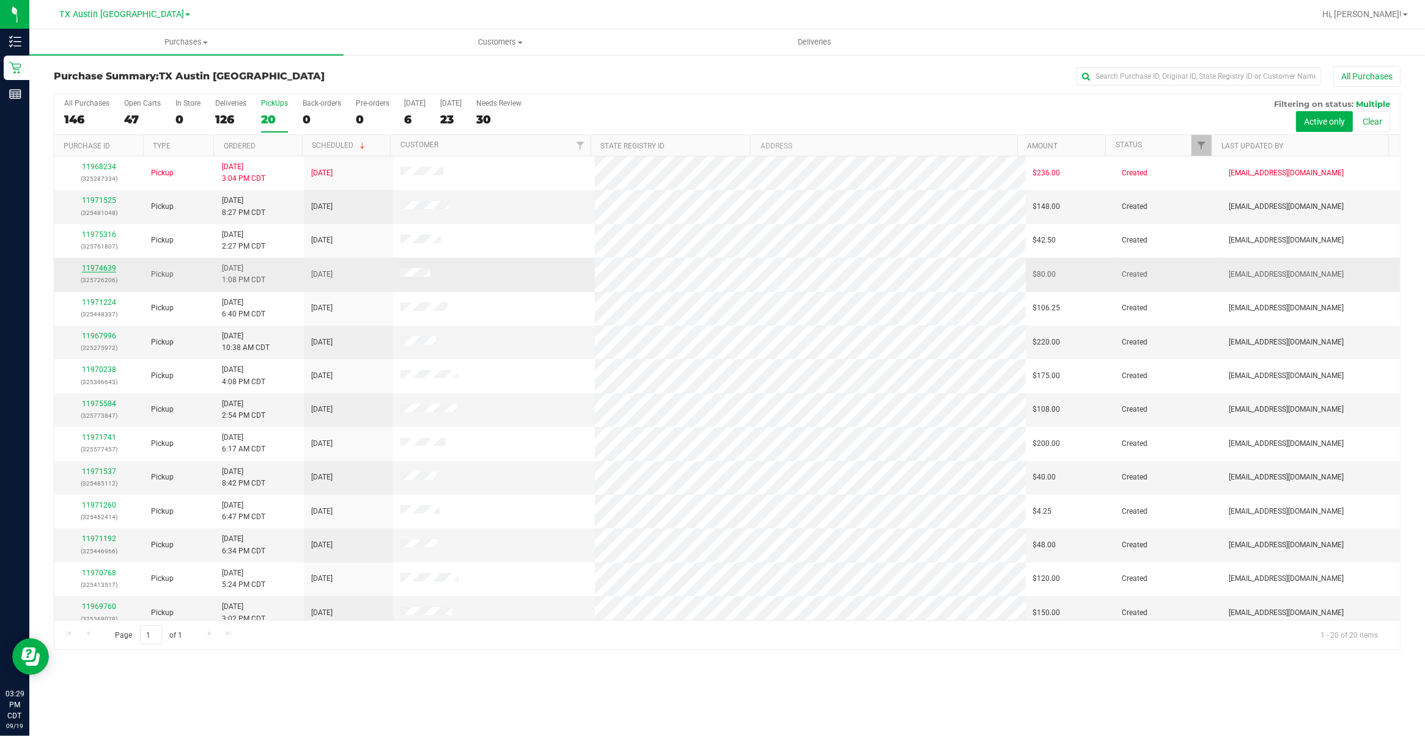
drag, startPoint x: 101, startPoint y: 260, endPoint x: 98, endPoint y: 268, distance: 8.5
click at [101, 262] on td "11974639 (325726206)" at bounding box center [98, 275] width 89 height 34
click at [98, 268] on link "11974639" at bounding box center [99, 268] width 34 height 9
